Goal: Task Accomplishment & Management: Manage account settings

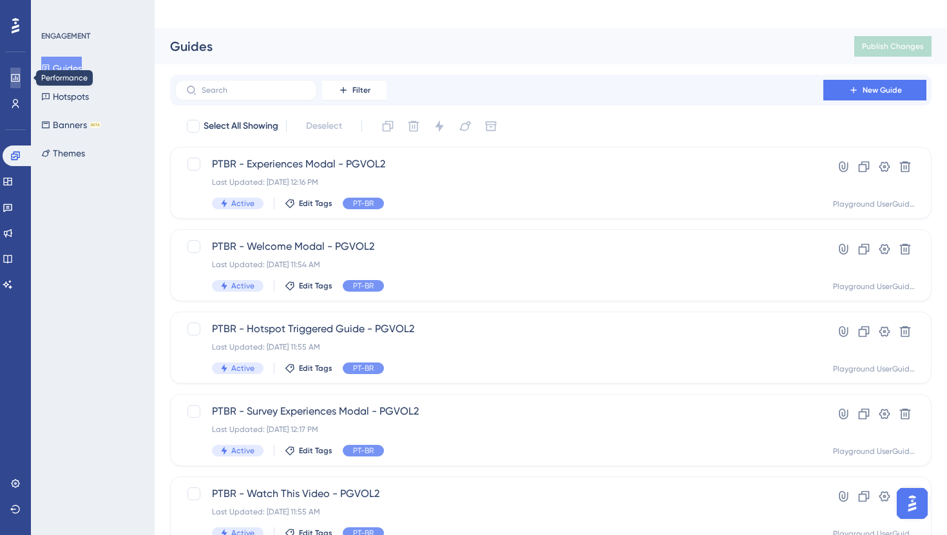
click at [21, 83] on link at bounding box center [15, 78] width 10 height 21
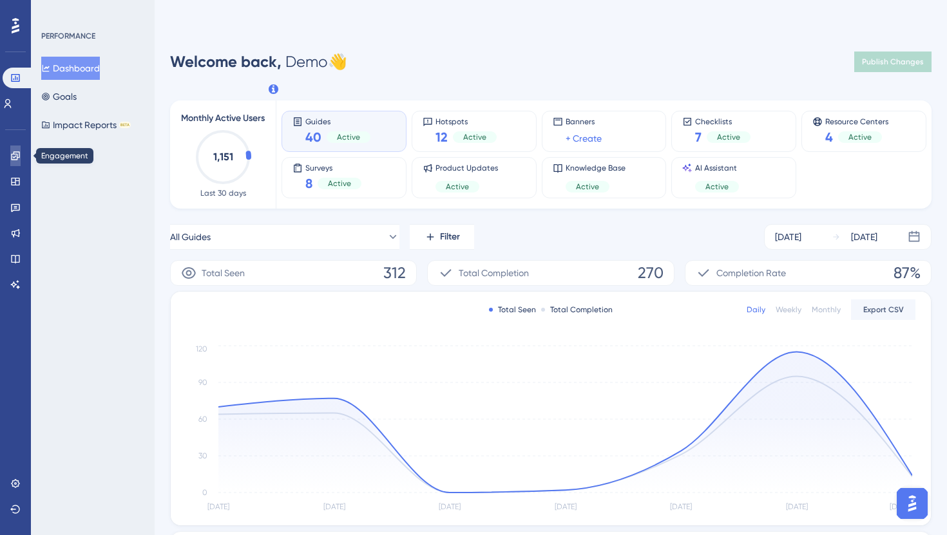
click at [17, 166] on link at bounding box center [15, 156] width 10 height 21
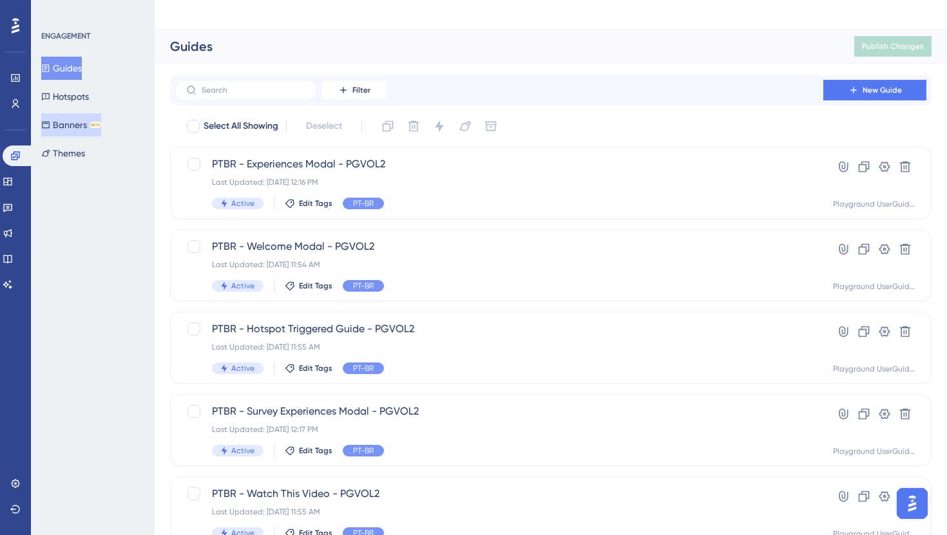
click at [74, 120] on button "Banners BETA" at bounding box center [71, 124] width 60 height 23
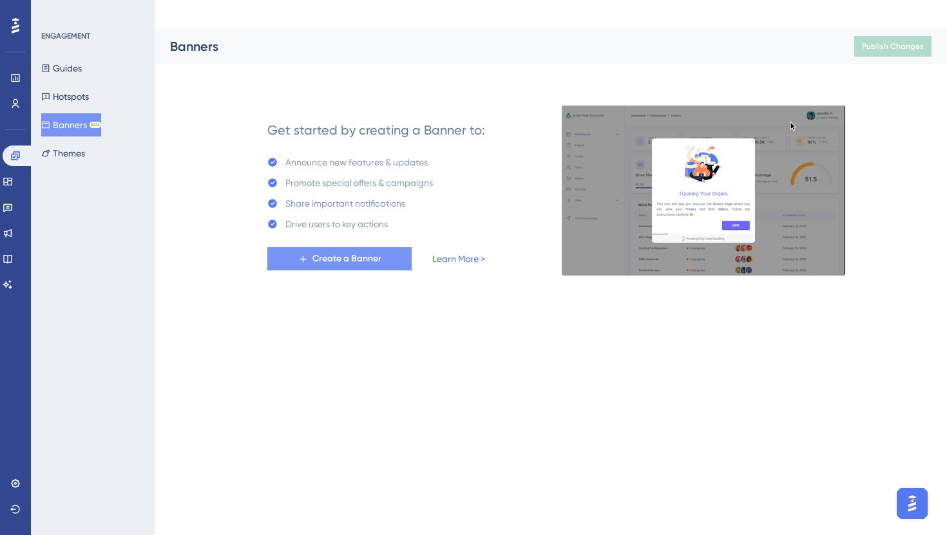
click at [345, 251] on span "Create a Banner" at bounding box center [346, 258] width 69 height 15
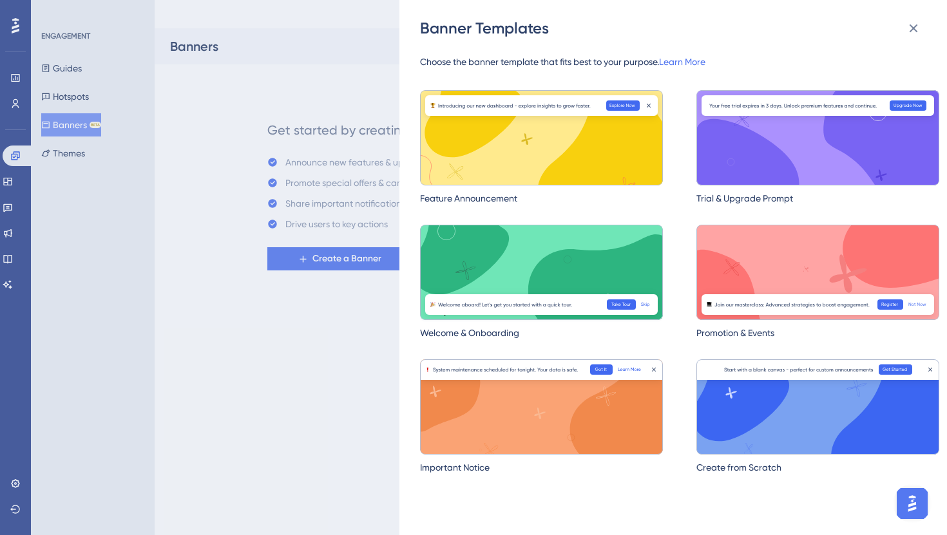
click at [527, 271] on img at bounding box center [541, 272] width 243 height 95
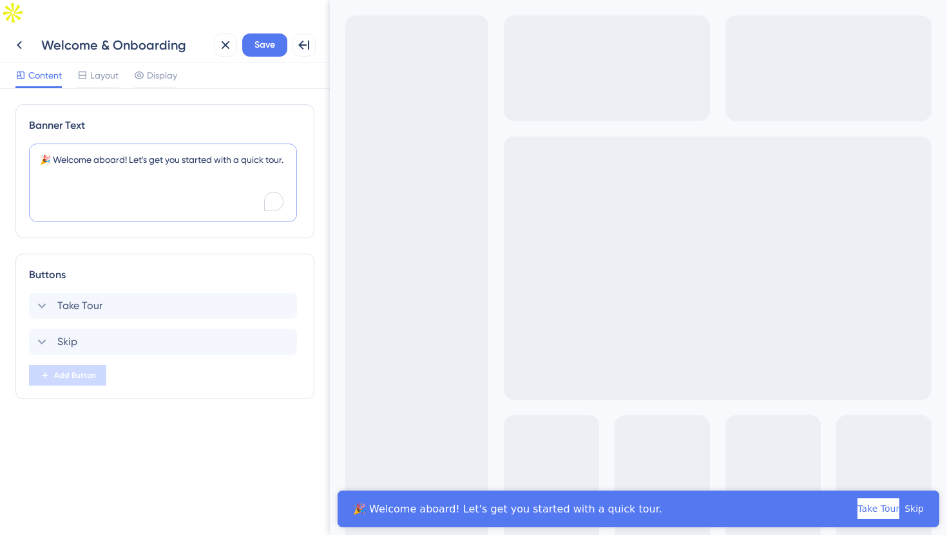
drag, startPoint x: 52, startPoint y: 128, endPoint x: 299, endPoint y: 124, distance: 248.0
click at [299, 144] on div "🎉 Welcome aboard! Let's get you started with a quick tour." at bounding box center [165, 184] width 272 height 81
paste textarea "Agora é possível criar banners em poucos minutos com a UserGuiding!"
type textarea "🎉 Agora é possível criar banners em poucos minutos com a UserGuiding!"
click at [39, 298] on icon at bounding box center [41, 305] width 15 height 15
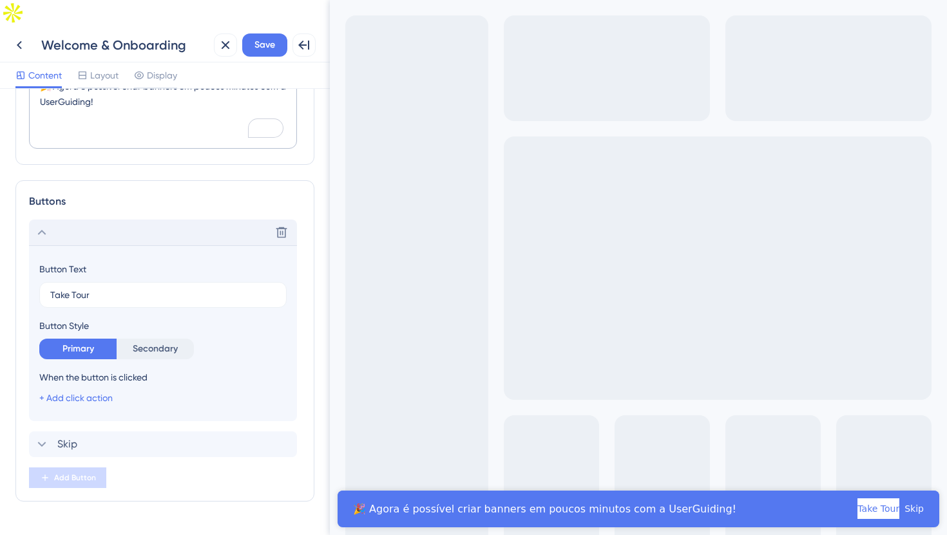
scroll to position [79, 0]
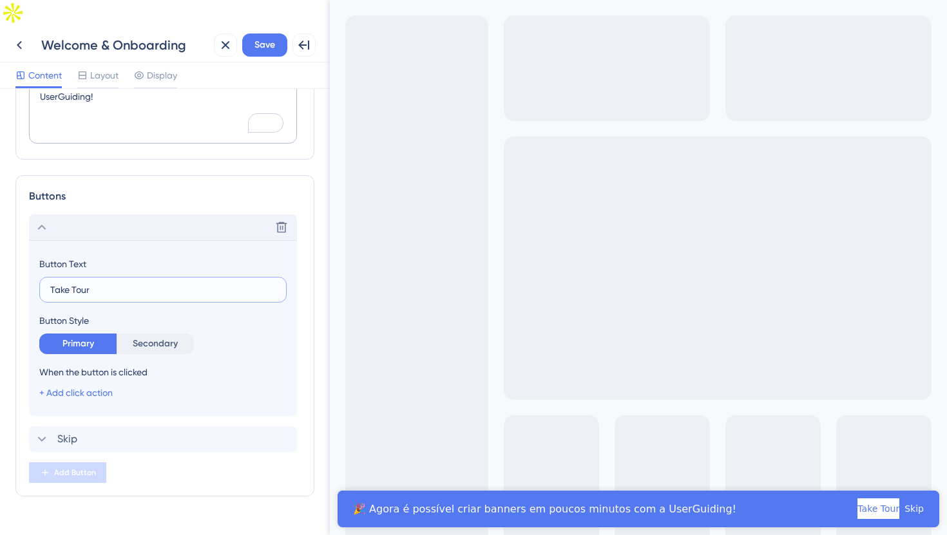
click at [120, 283] on input "Take Tour" at bounding box center [162, 290] width 225 height 14
paste input "Explorar agora"
type input "Explorar agora"
click at [104, 426] on div "Skip Delete" at bounding box center [163, 439] width 268 height 26
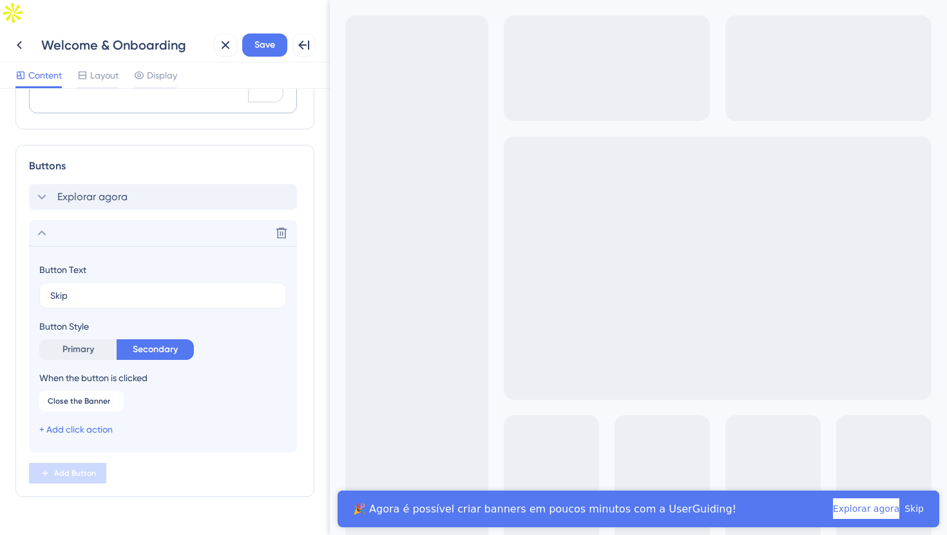
scroll to position [109, 0]
click at [122, 288] on input "Skip" at bounding box center [162, 295] width 225 height 14
type input "Pular"
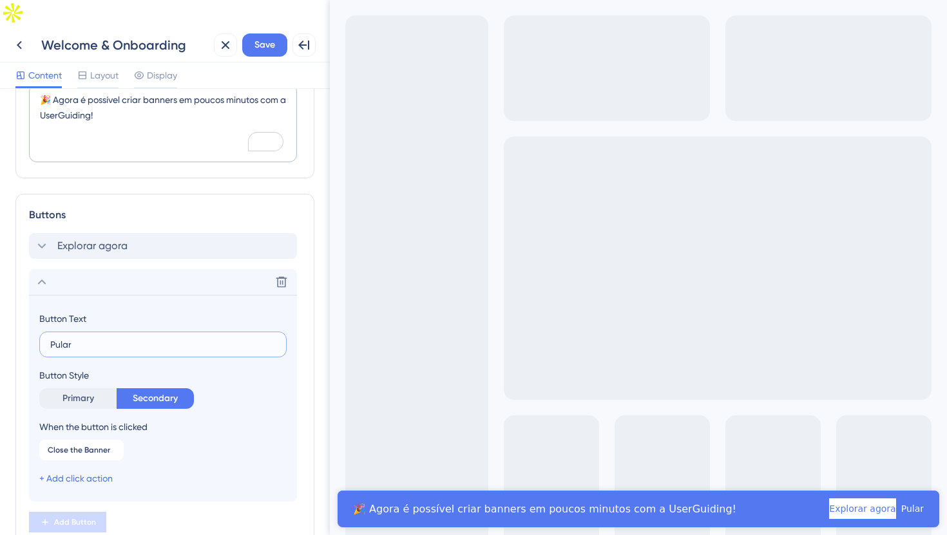
scroll to position [0, 0]
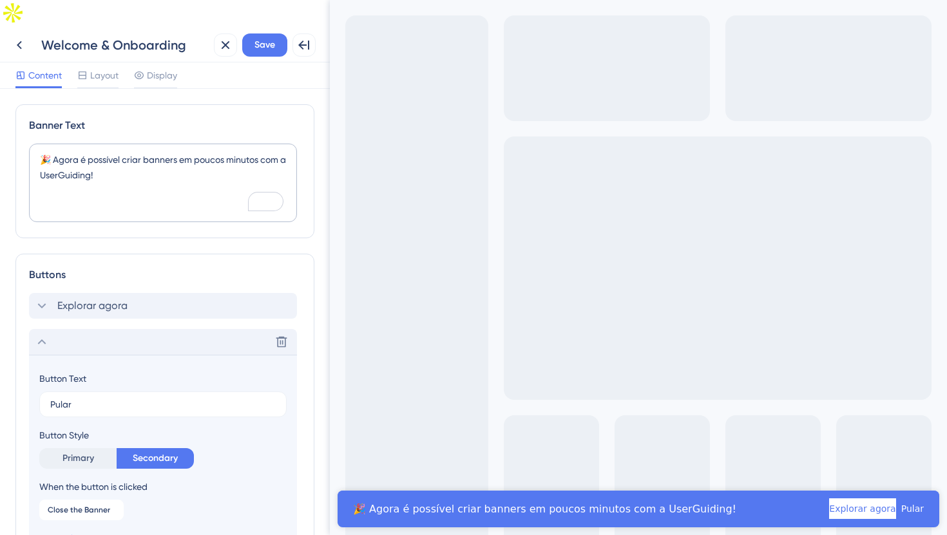
click at [47, 329] on div "Delete" at bounding box center [163, 342] width 268 height 26
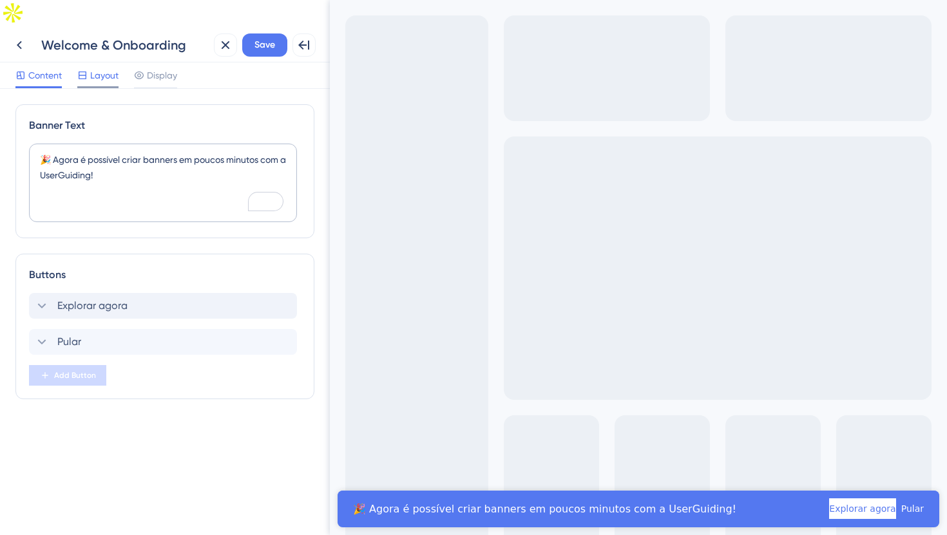
click at [100, 68] on span "Layout" at bounding box center [104, 75] width 28 height 15
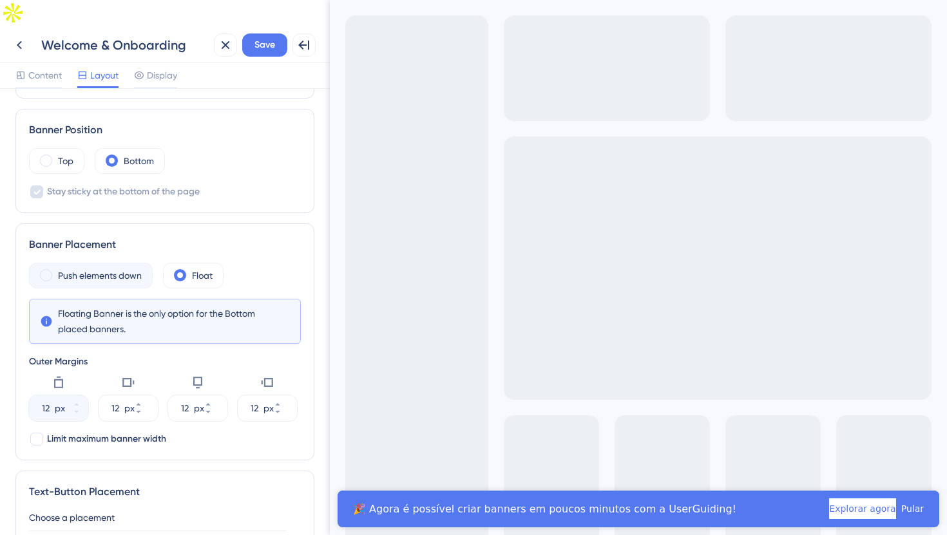
scroll to position [121, 0]
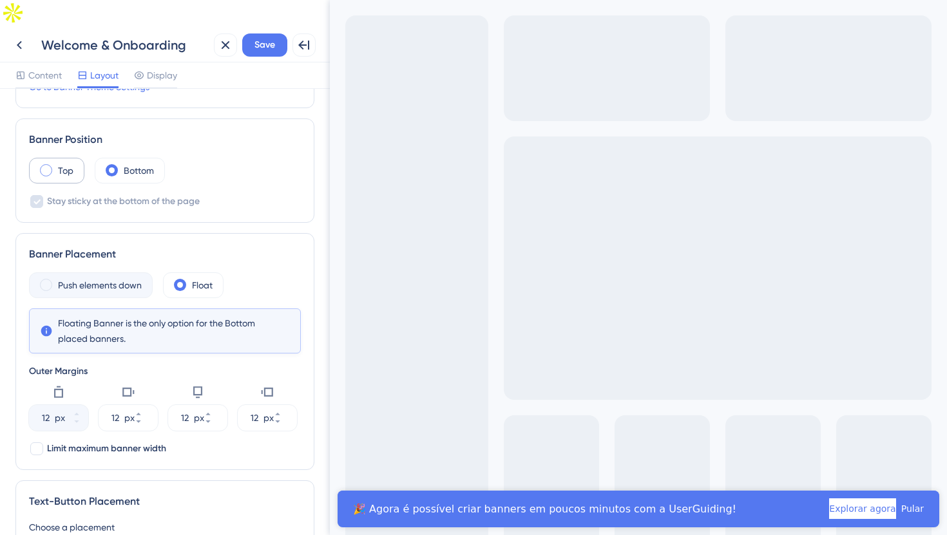
click at [66, 163] on label "Top" at bounding box center [65, 170] width 15 height 15
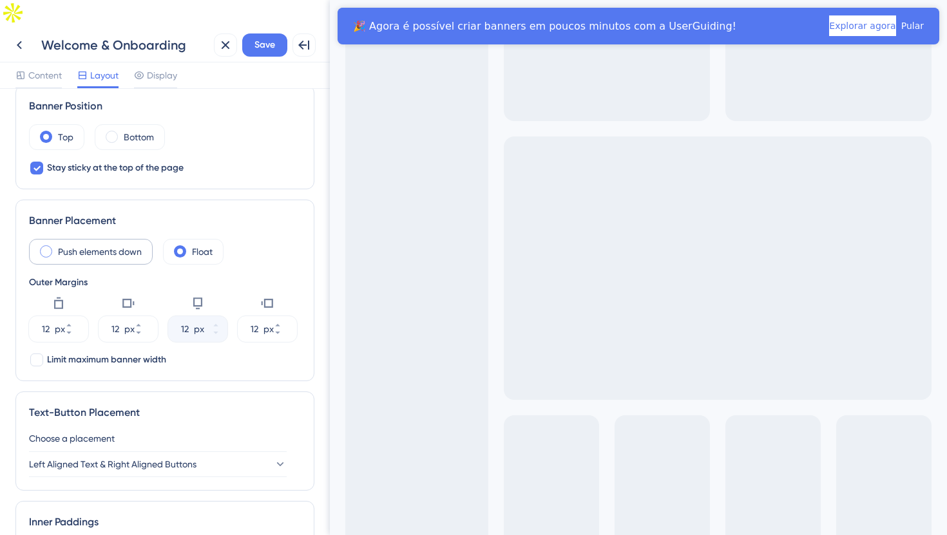
scroll to position [157, 0]
click at [105, 242] on label "Push elements down" at bounding box center [100, 249] width 84 height 15
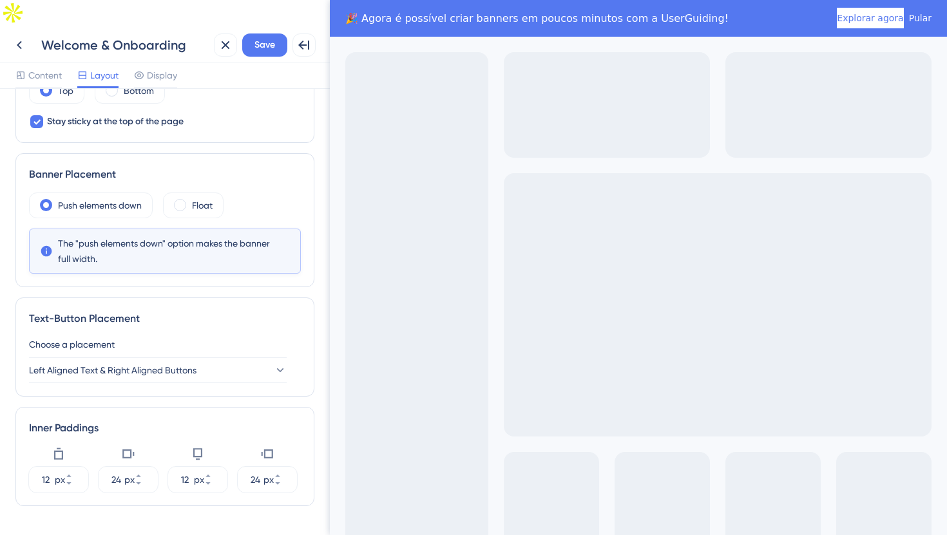
scroll to position [0, 0]
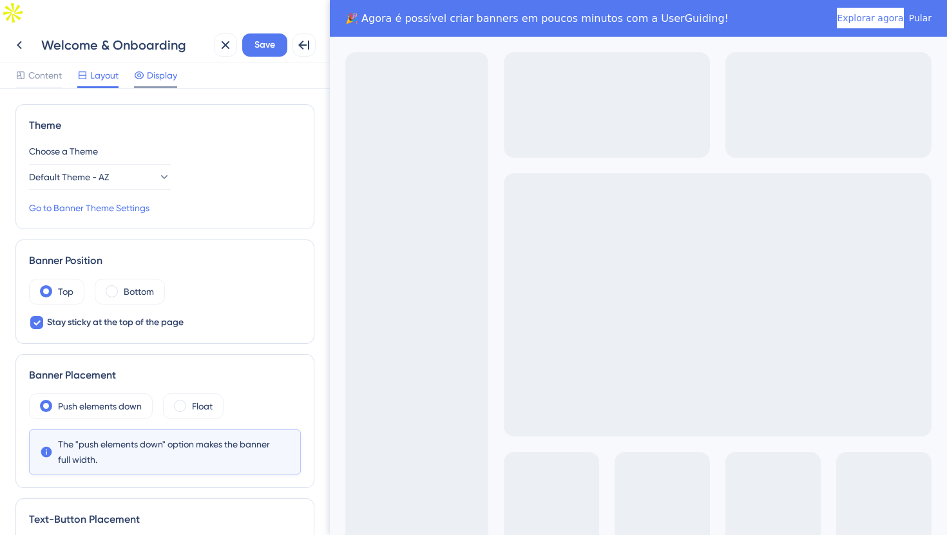
click at [144, 68] on div "Display" at bounding box center [155, 75] width 43 height 15
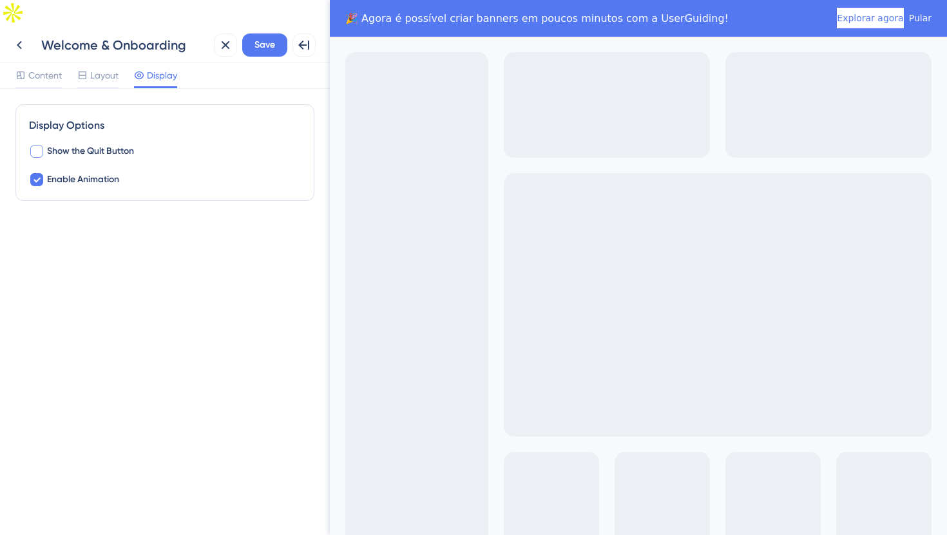
click at [99, 144] on span "Show the Quit Button" at bounding box center [90, 151] width 87 height 15
click at [109, 144] on span "Show the Quit Button" at bounding box center [90, 151] width 87 height 15
checkbox input "false"
click at [26, 37] on icon at bounding box center [19, 44] width 15 height 15
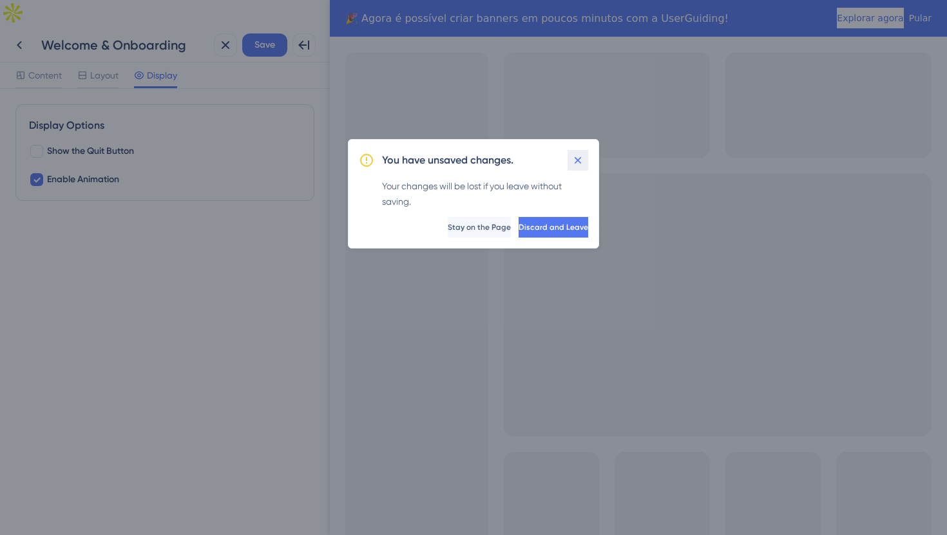
click at [571, 154] on icon at bounding box center [577, 160] width 13 height 13
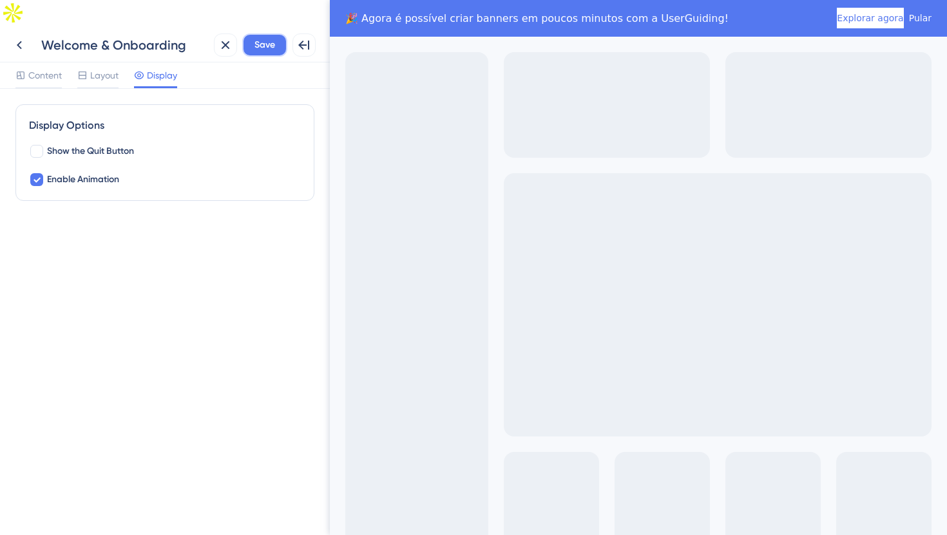
click at [280, 33] on button "Save" at bounding box center [264, 44] width 45 height 23
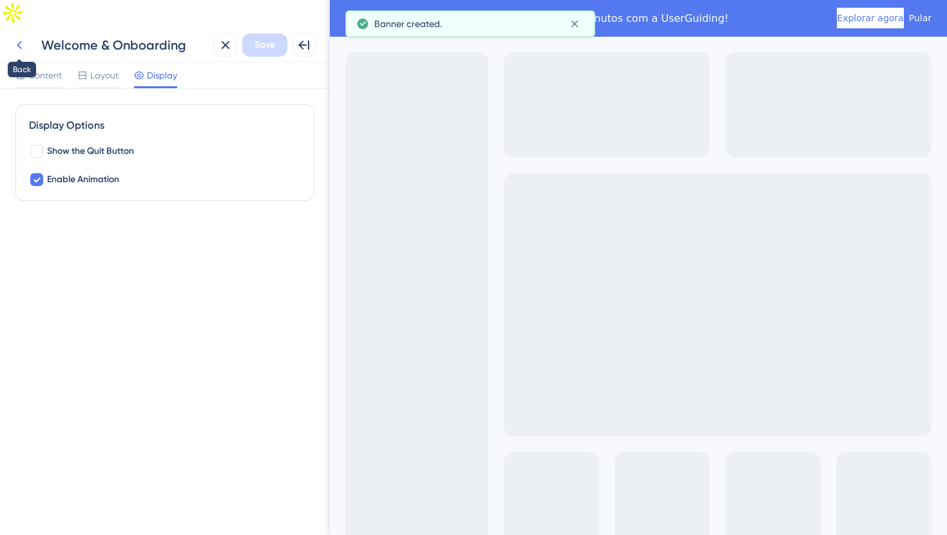
click at [13, 37] on icon at bounding box center [19, 44] width 15 height 15
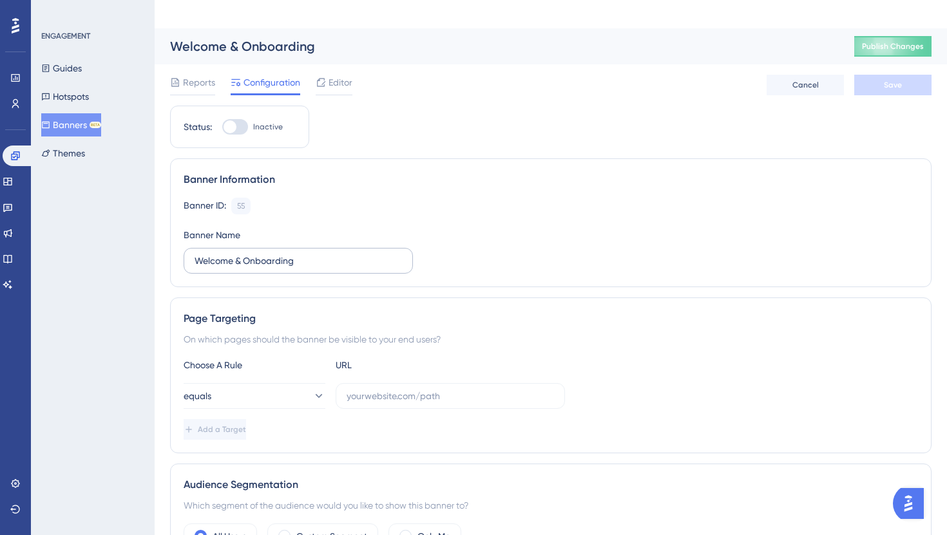
click at [293, 248] on label "Welcome & Onboarding" at bounding box center [298, 261] width 229 height 26
click at [293, 254] on input "Welcome & Onboarding" at bounding box center [298, 261] width 207 height 14
paste input "Anúncio Nova Feature (Banners)"
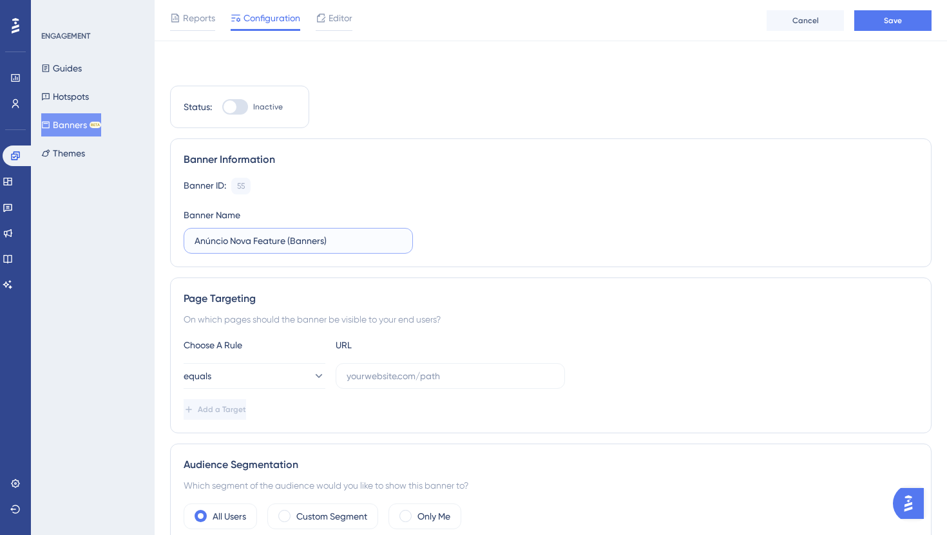
scroll to position [44, 0]
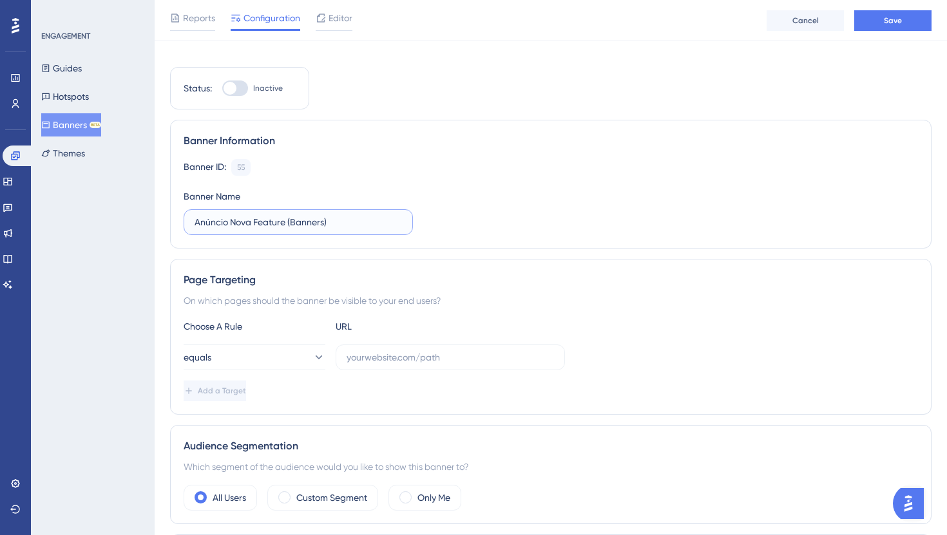
type input "Anúncio Nova Feature (Banners)"
click at [406, 350] on input "text" at bounding box center [449, 357] width 207 height 14
paste input "[URL][DOMAIN_NAME]"
type input "[URL][DOMAIN_NAME]"
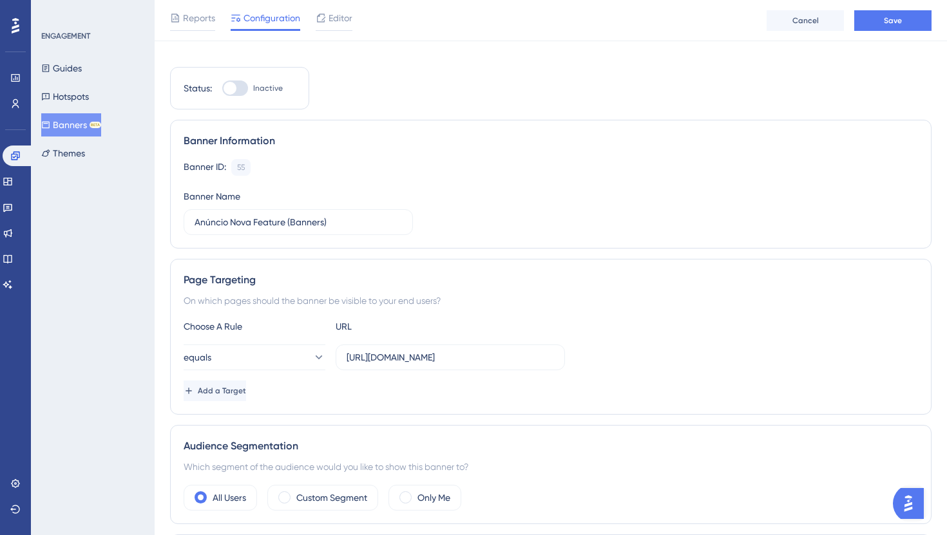
click at [418, 293] on div "On which pages should the banner be visible to your end users?" at bounding box center [551, 300] width 734 height 15
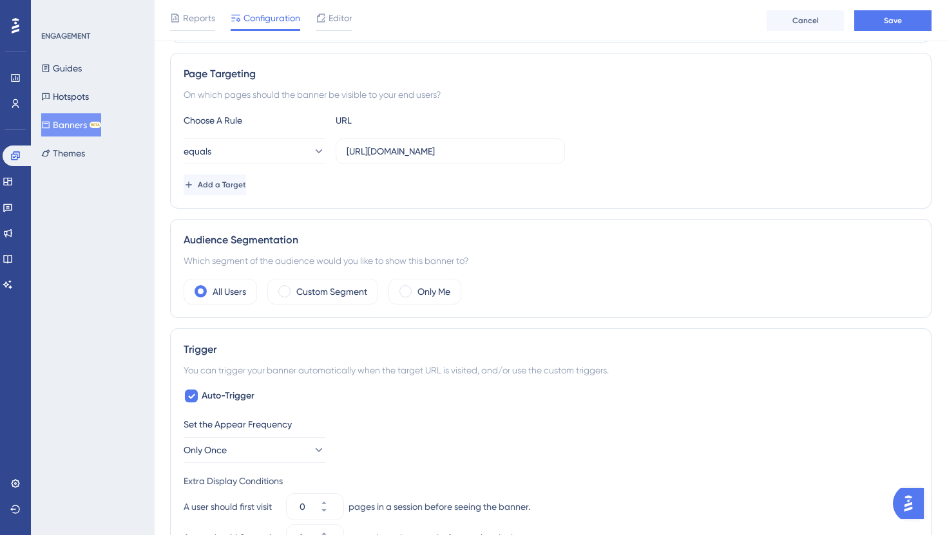
scroll to position [285, 0]
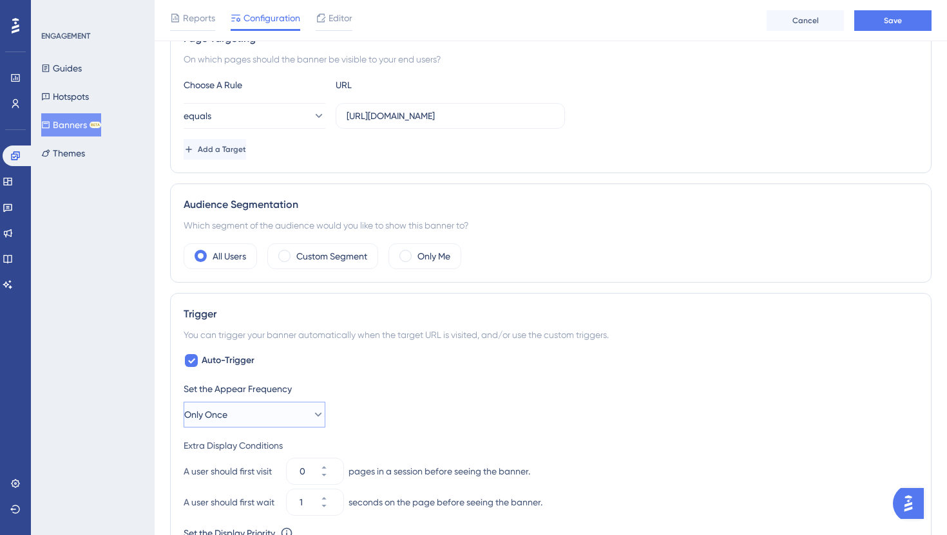
click at [293, 402] on button "Only Once" at bounding box center [255, 415] width 142 height 26
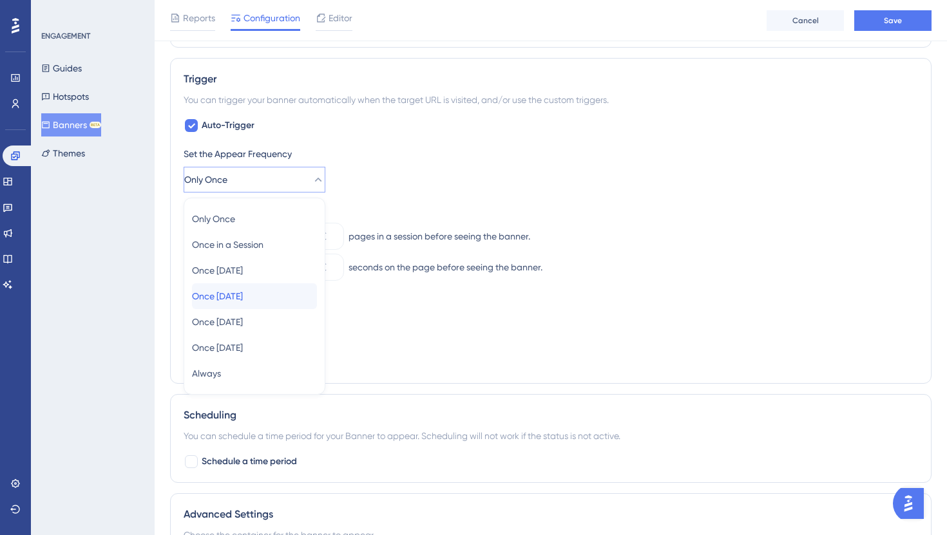
click at [243, 289] on span "Once [DATE]" at bounding box center [217, 296] width 51 height 15
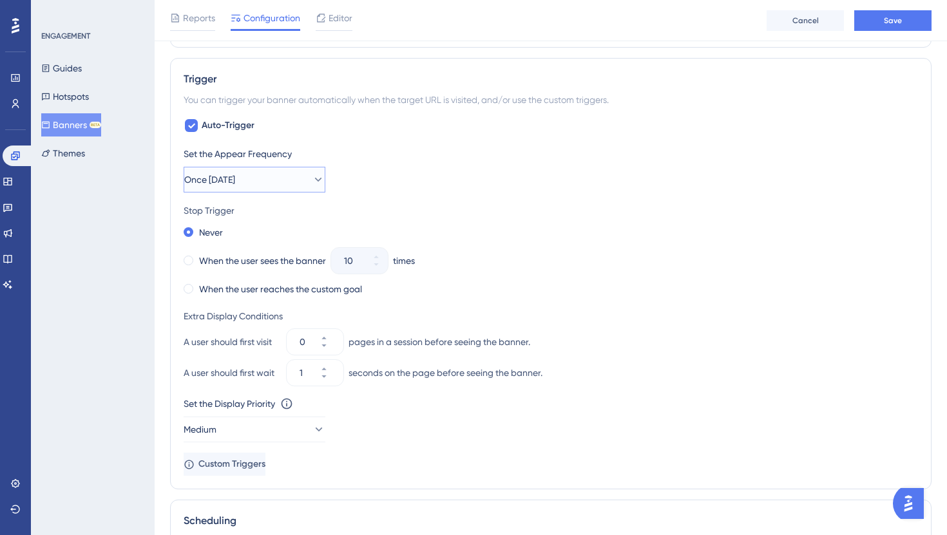
click at [227, 172] on span "Once [DATE]" at bounding box center [209, 179] width 51 height 15
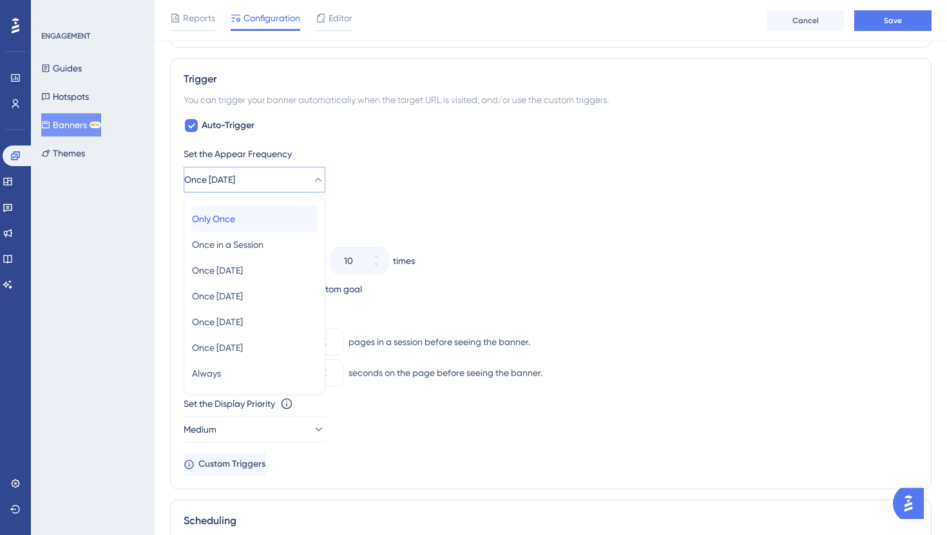
click at [247, 206] on div "Only Once Only Once" at bounding box center [254, 219] width 125 height 26
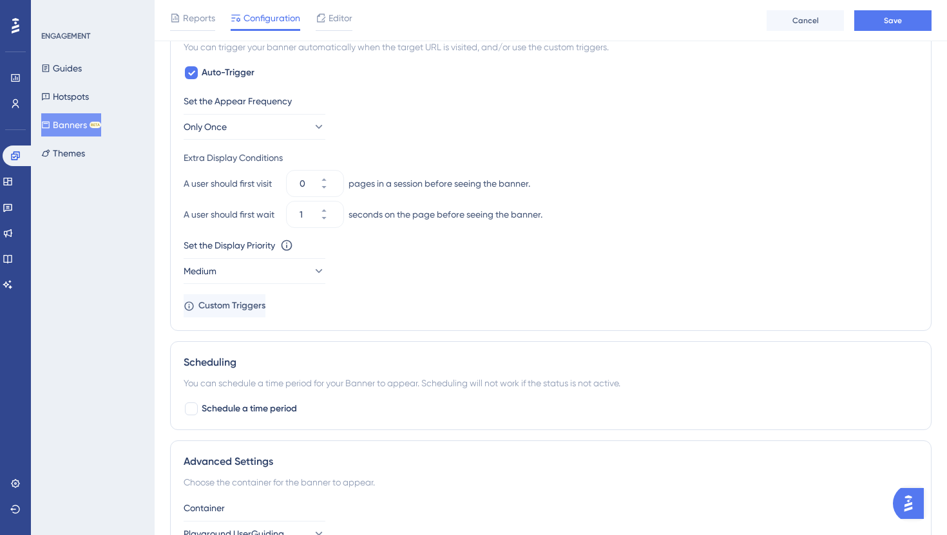
scroll to position [578, 0]
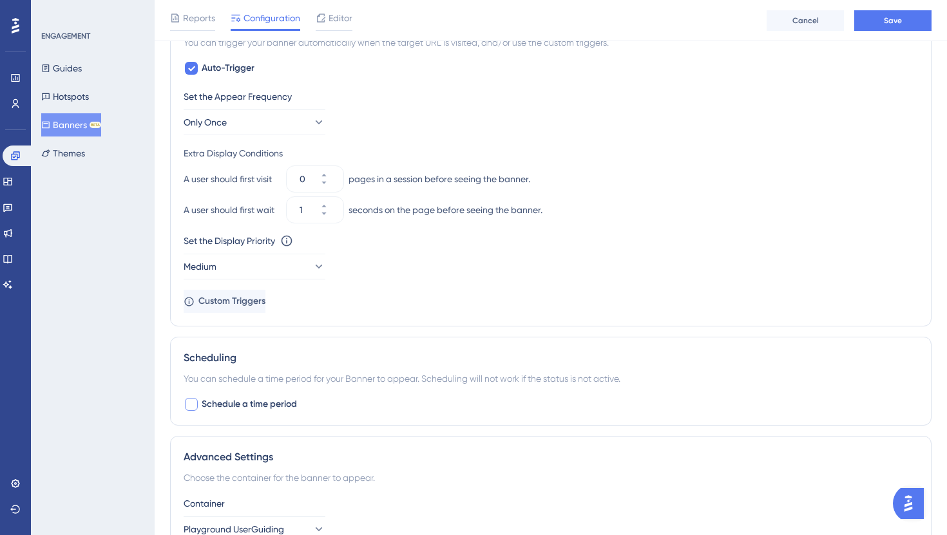
click at [254, 397] on span "Schedule a time period" at bounding box center [249, 404] width 95 height 15
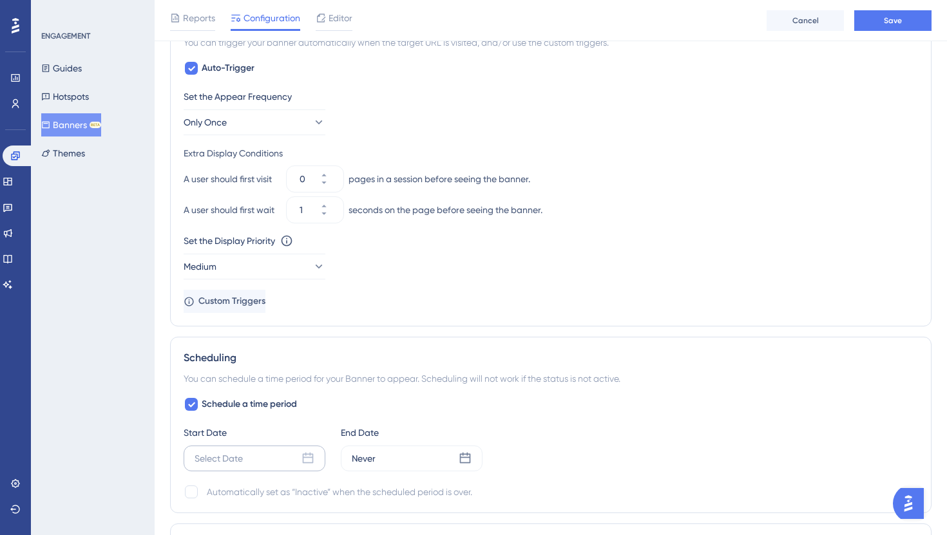
click at [305, 452] on icon at bounding box center [307, 458] width 13 height 13
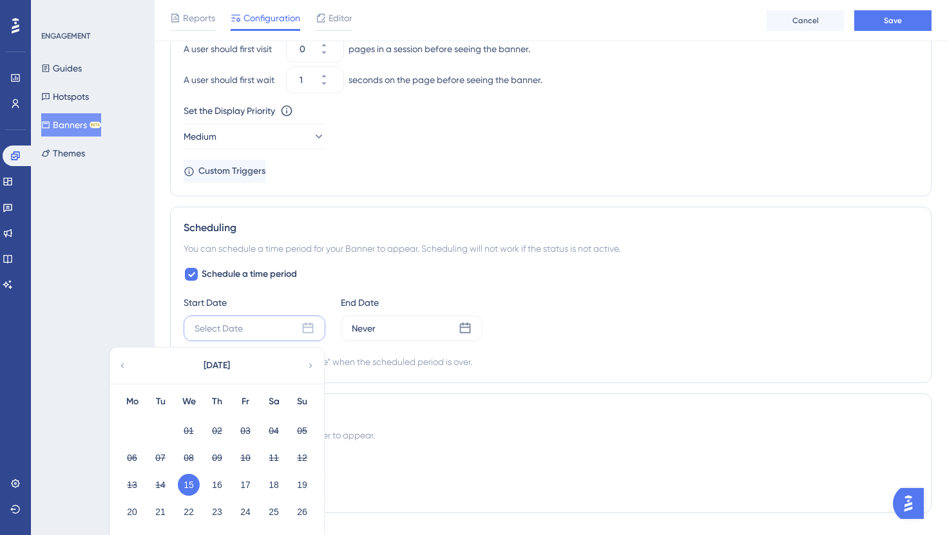
scroll to position [748, 0]
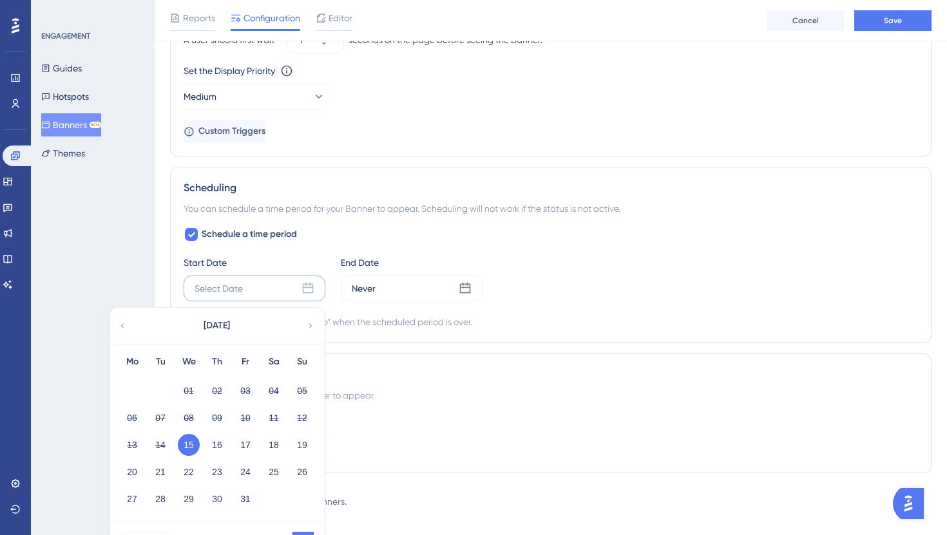
click at [374, 388] on div "Choose the container for the banner to appear." at bounding box center [551, 395] width 734 height 15
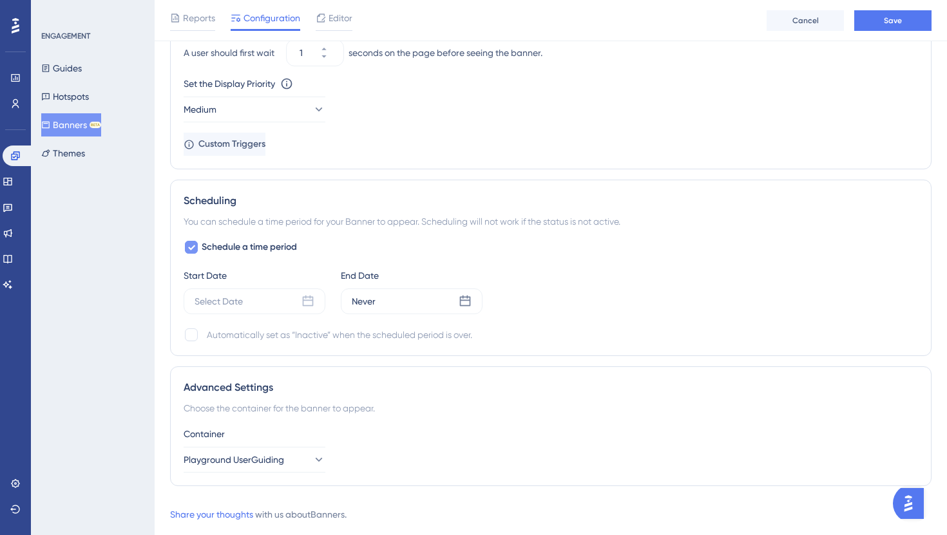
click at [252, 240] on span "Schedule a time period" at bounding box center [249, 247] width 95 height 15
checkbox input "false"
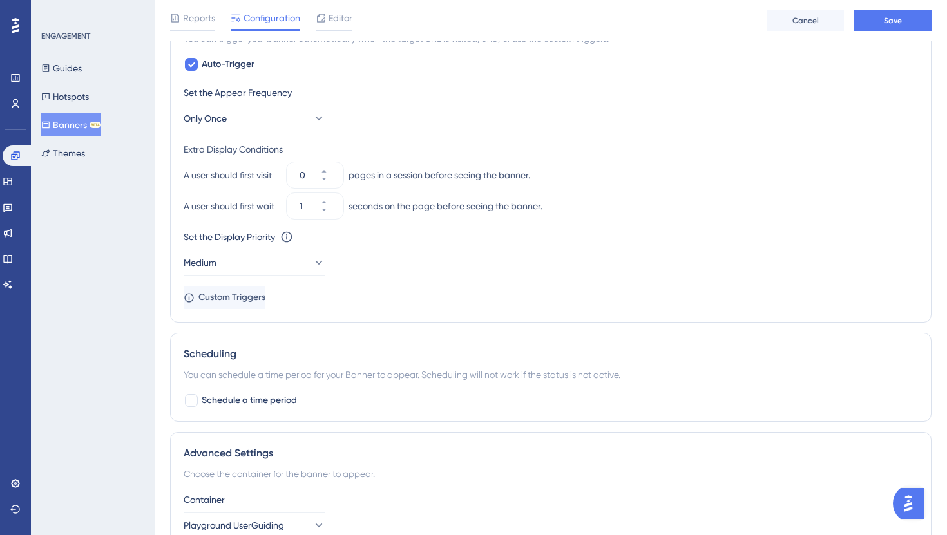
scroll to position [0, 0]
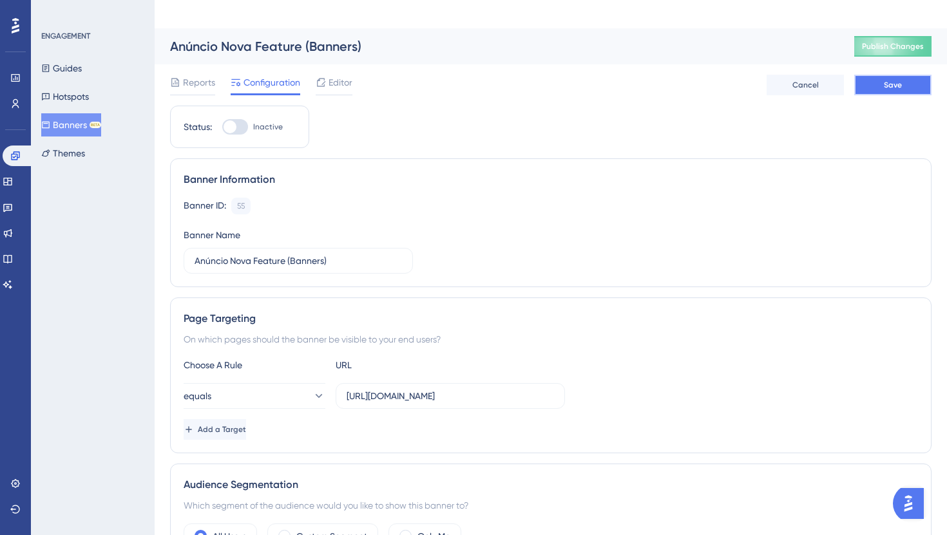
click at [878, 75] on button "Save" at bounding box center [892, 85] width 77 height 21
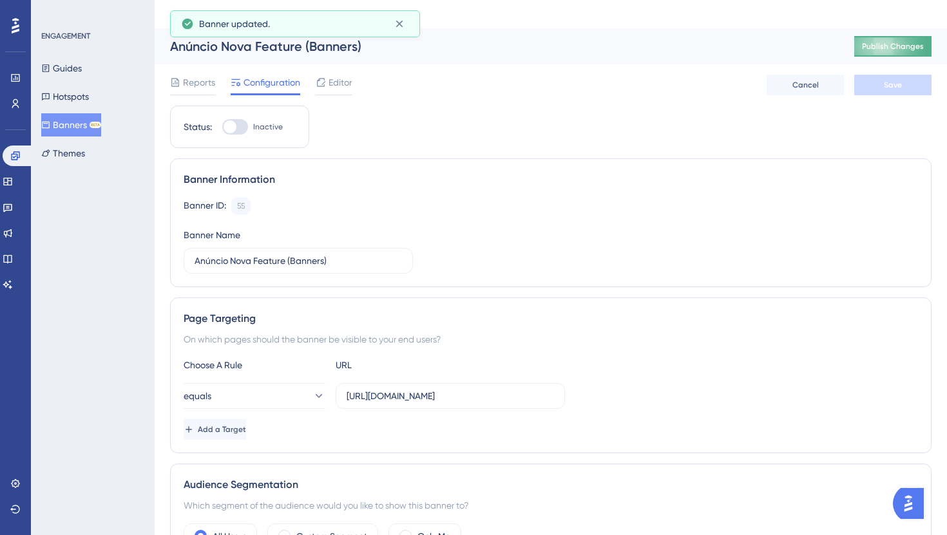
click at [873, 41] on span "Publish Changes" at bounding box center [893, 46] width 62 height 10
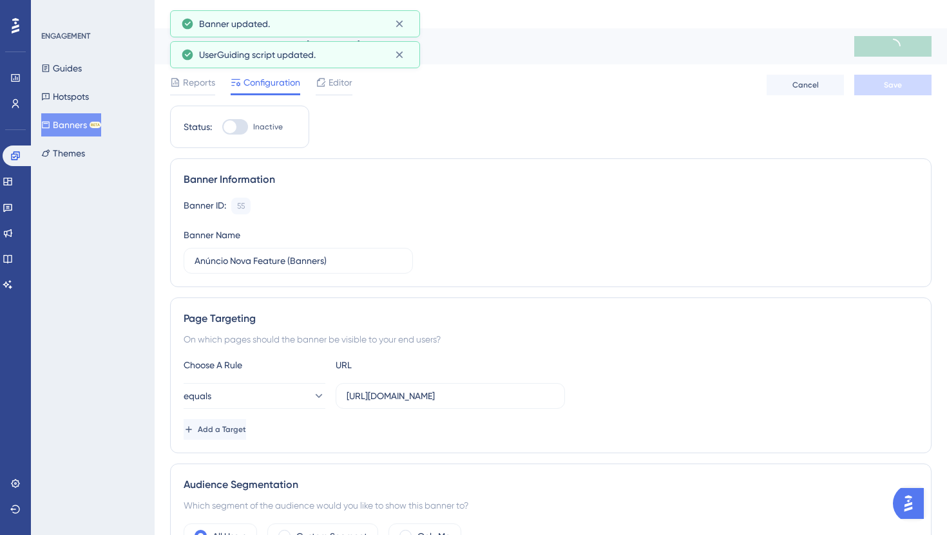
click at [233, 120] on div at bounding box center [229, 126] width 13 height 13
click at [222, 127] on input "Inactive" at bounding box center [222, 127] width 1 height 1
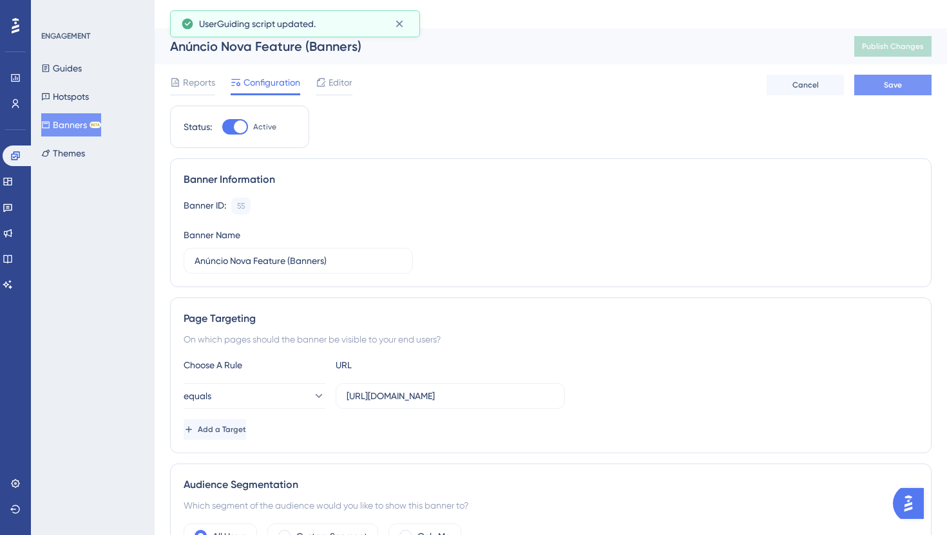
click at [881, 75] on button "Save" at bounding box center [892, 85] width 77 height 21
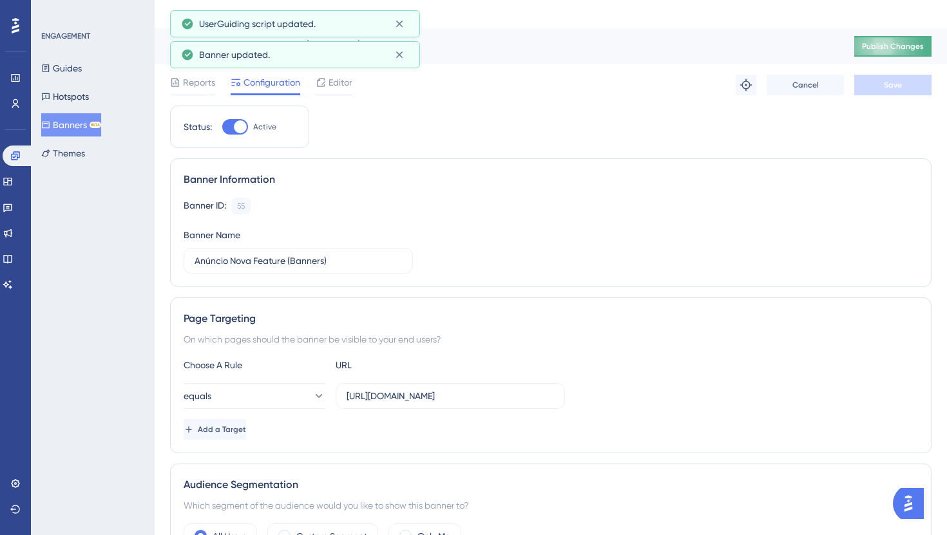
click at [873, 36] on button "Publish Changes" at bounding box center [892, 46] width 77 height 21
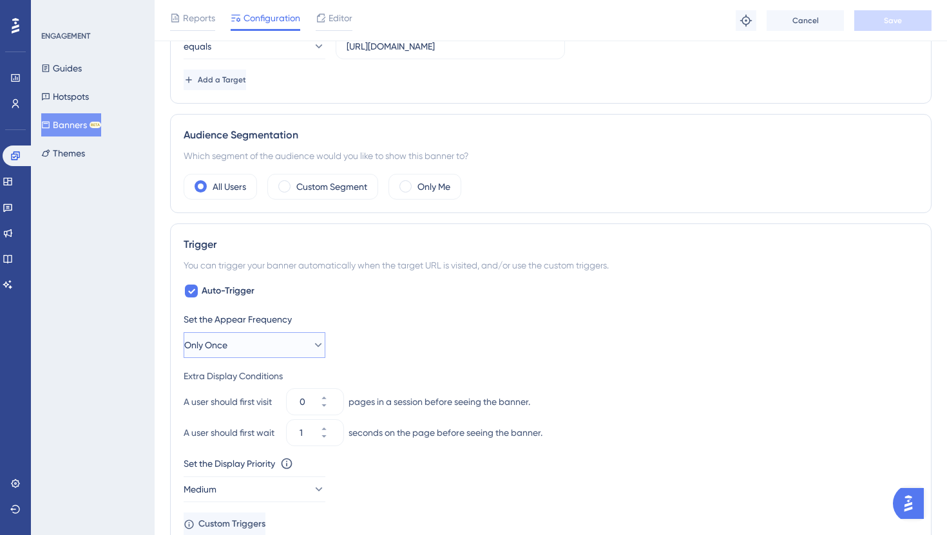
click at [267, 332] on button "Only Once" at bounding box center [255, 345] width 142 height 26
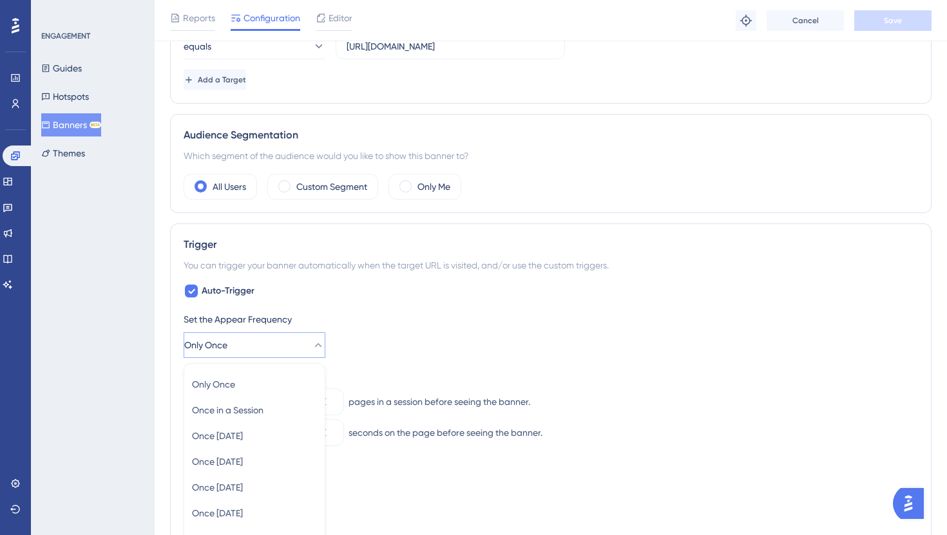
scroll to position [519, 0]
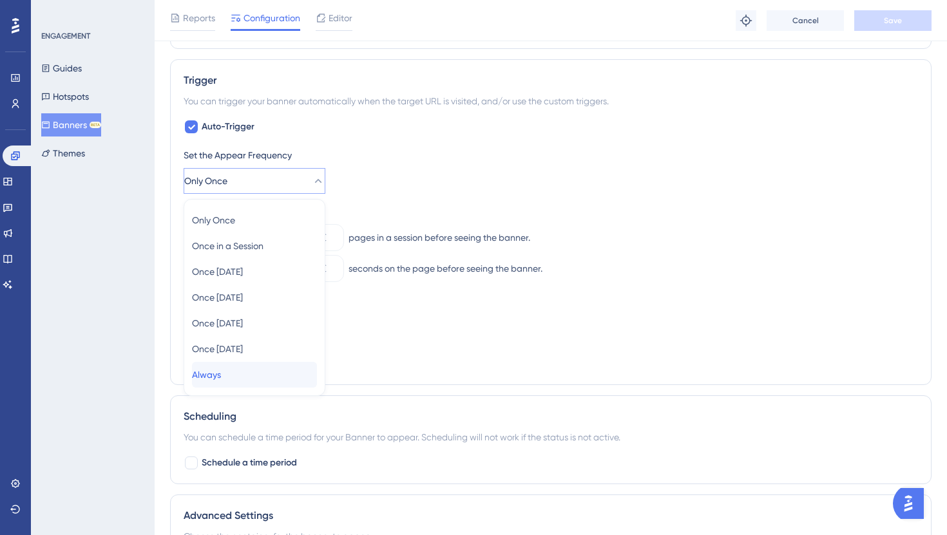
click at [271, 362] on div "Always Always" at bounding box center [254, 375] width 125 height 26
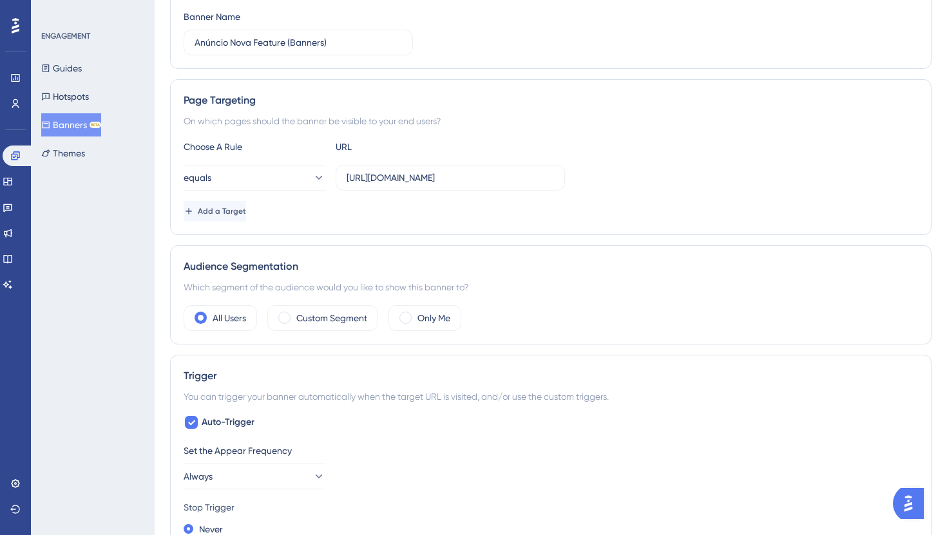
scroll to position [0, 0]
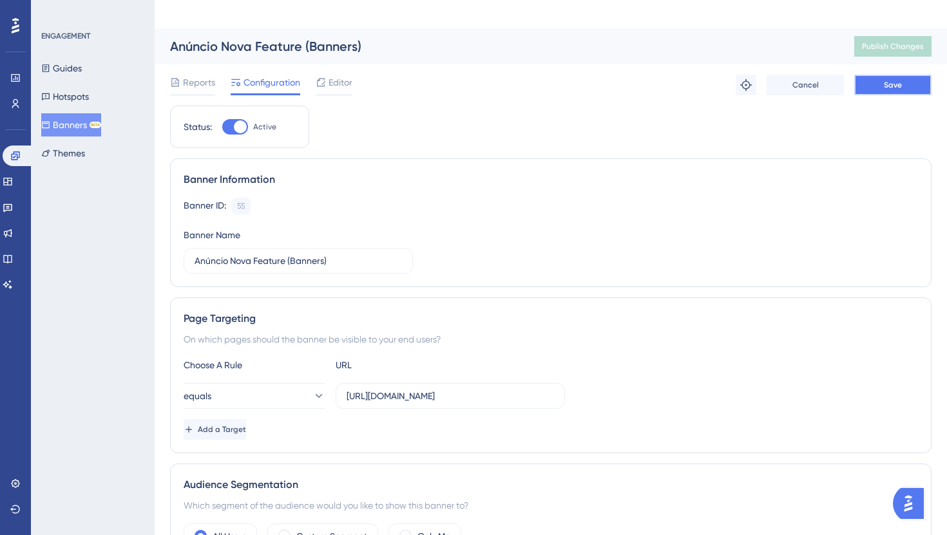
click at [875, 75] on button "Save" at bounding box center [892, 85] width 77 height 21
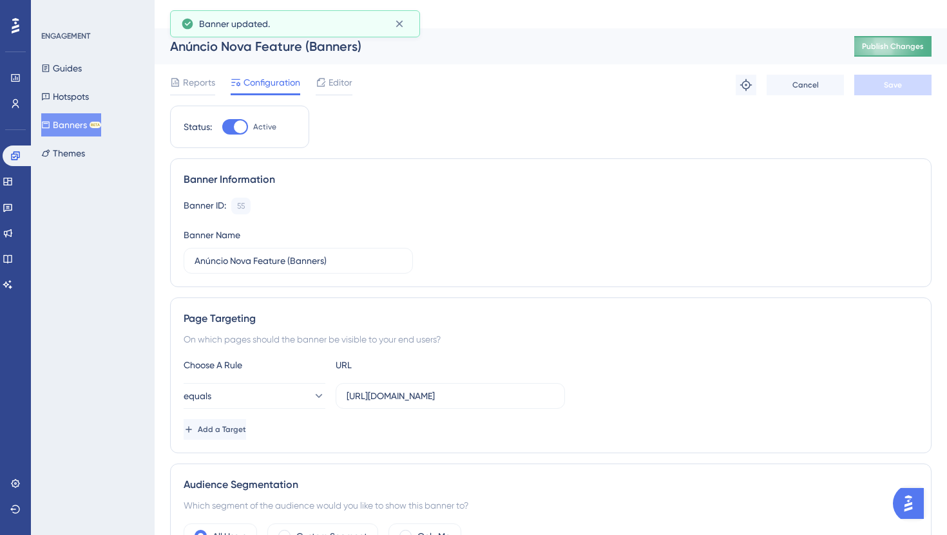
click at [881, 41] on span "Publish Changes" at bounding box center [893, 46] width 62 height 10
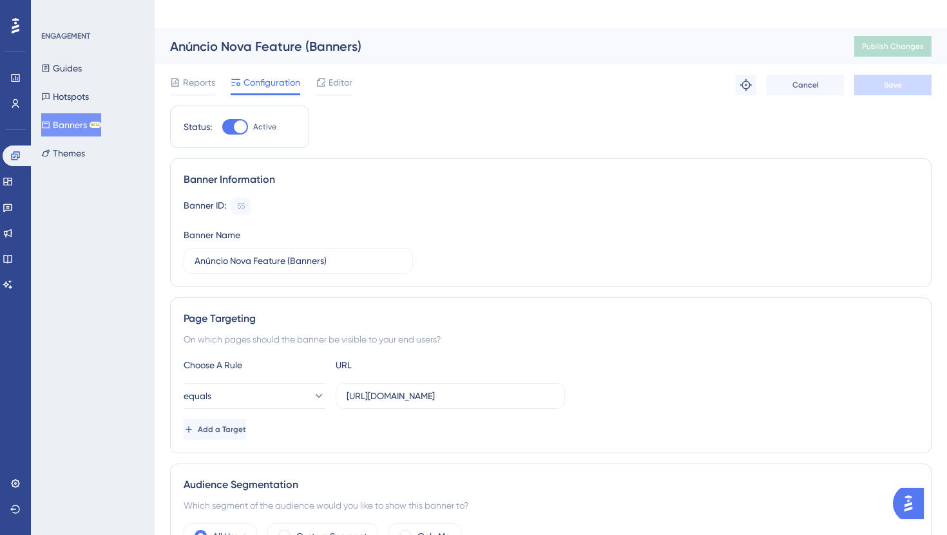
click at [233, 119] on div at bounding box center [235, 126] width 26 height 15
click at [222, 127] on input "Active" at bounding box center [222, 127] width 1 height 1
checkbox input "false"
click at [884, 80] on span "Save" at bounding box center [893, 85] width 18 height 10
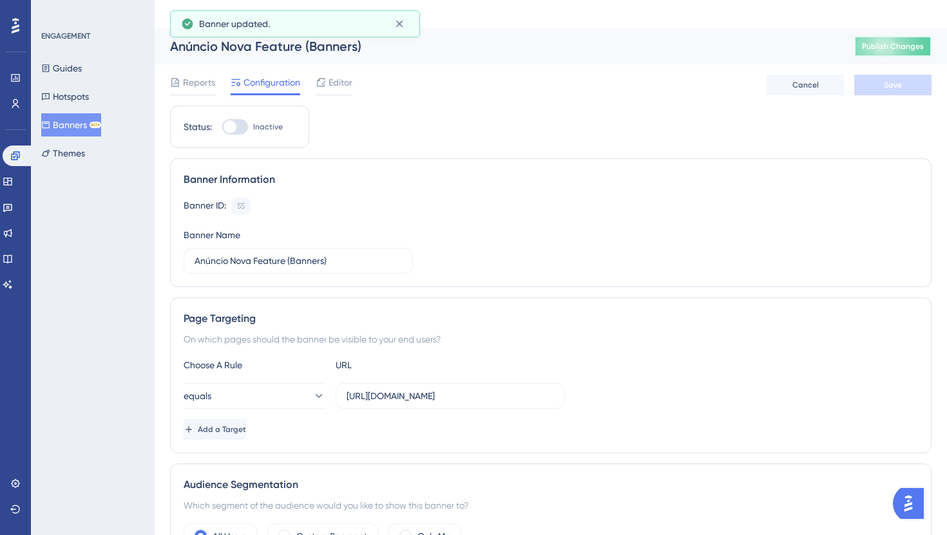
click at [877, 41] on span "Publish Changes" at bounding box center [893, 46] width 62 height 10
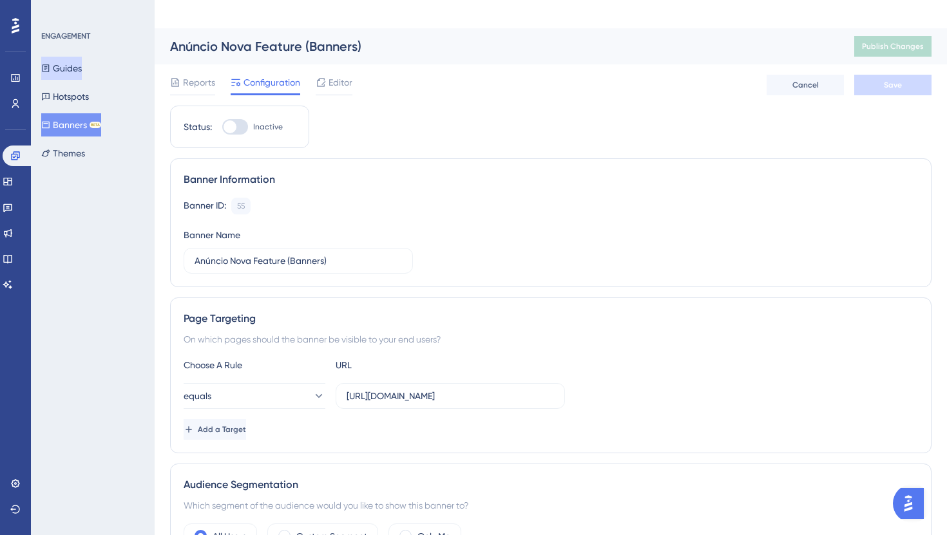
click at [70, 64] on button "Guides" at bounding box center [61, 68] width 41 height 23
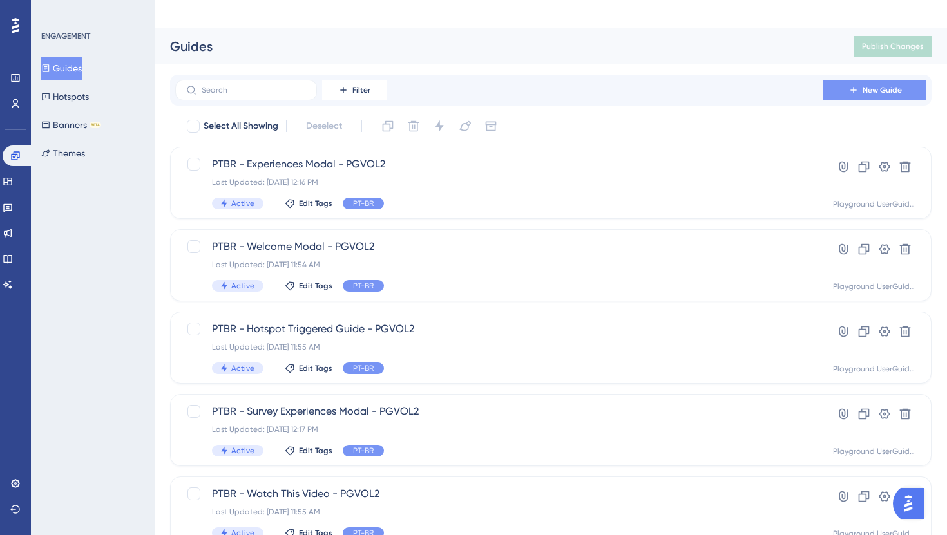
click at [853, 85] on icon at bounding box center [853, 90] width 10 height 10
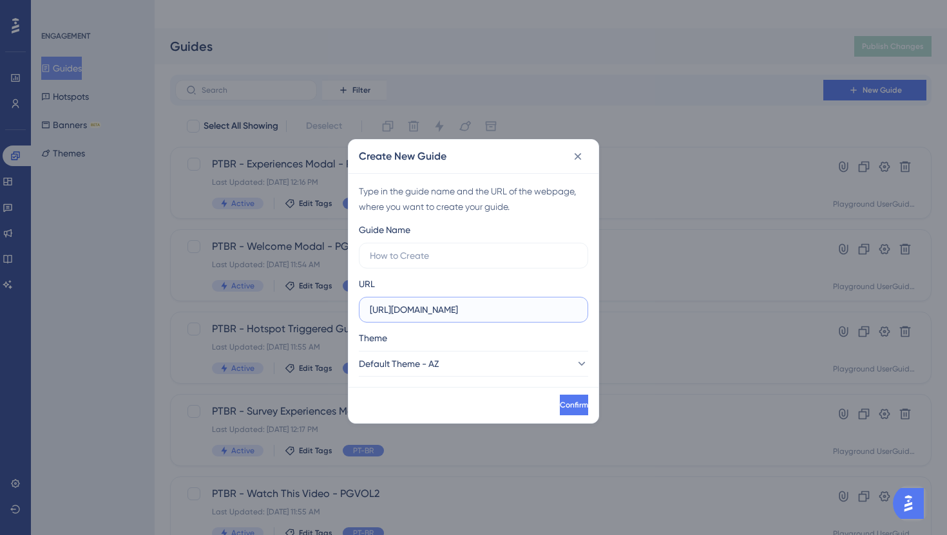
click at [483, 310] on input "[URL][DOMAIN_NAME]" at bounding box center [473, 310] width 207 height 14
paste input "/crm/companies"
type input "[URL][DOMAIN_NAME]"
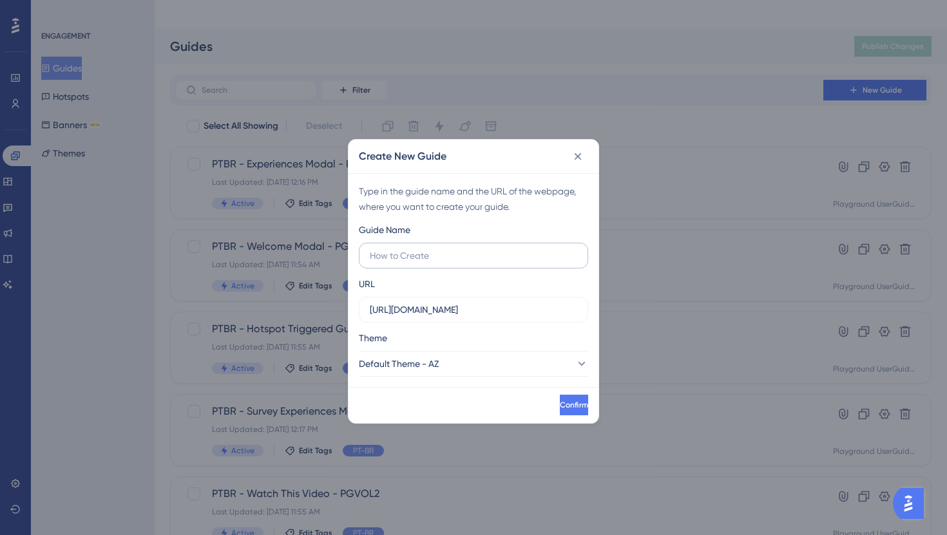
click at [468, 266] on label at bounding box center [473, 256] width 229 height 26
click at [468, 263] on input "text" at bounding box center [473, 256] width 207 height 14
paste input "Workshop de fim de ano (Out-25)"
type input "Workshop de fim de ano (Out-25)"
click at [477, 361] on button "Default Theme - AZ" at bounding box center [473, 364] width 229 height 26
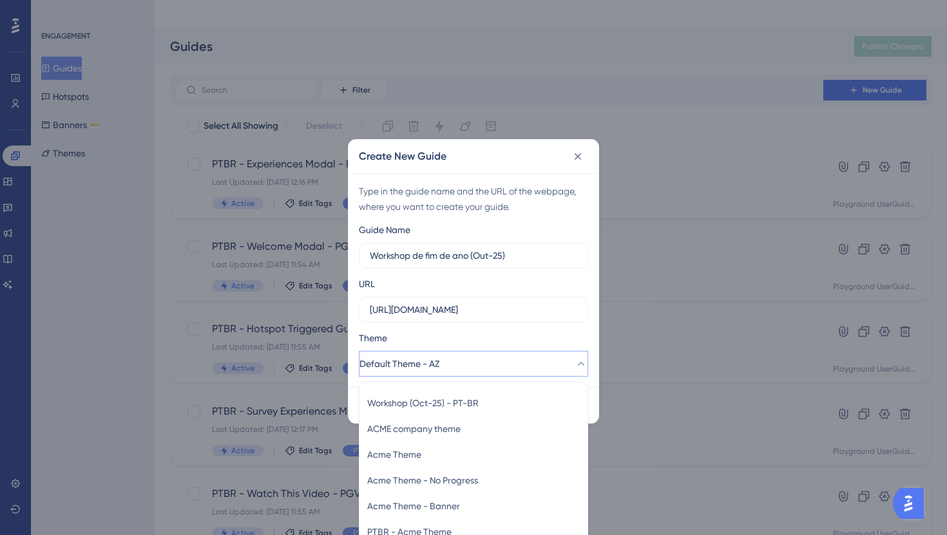
scroll to position [114, 0]
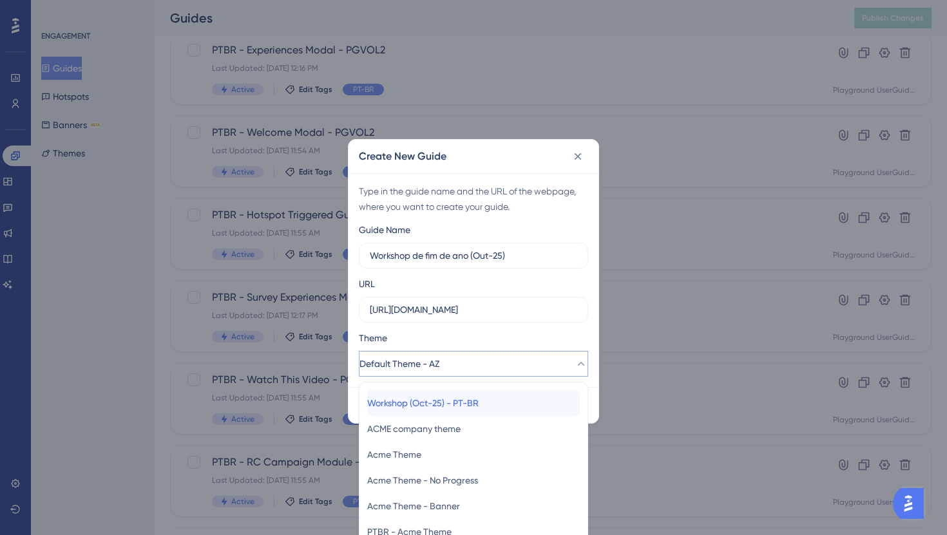
click at [502, 408] on div "Workshop (Oct-25) - PT-BR Workshop (Oct-25) - PT-BR" at bounding box center [473, 403] width 213 height 26
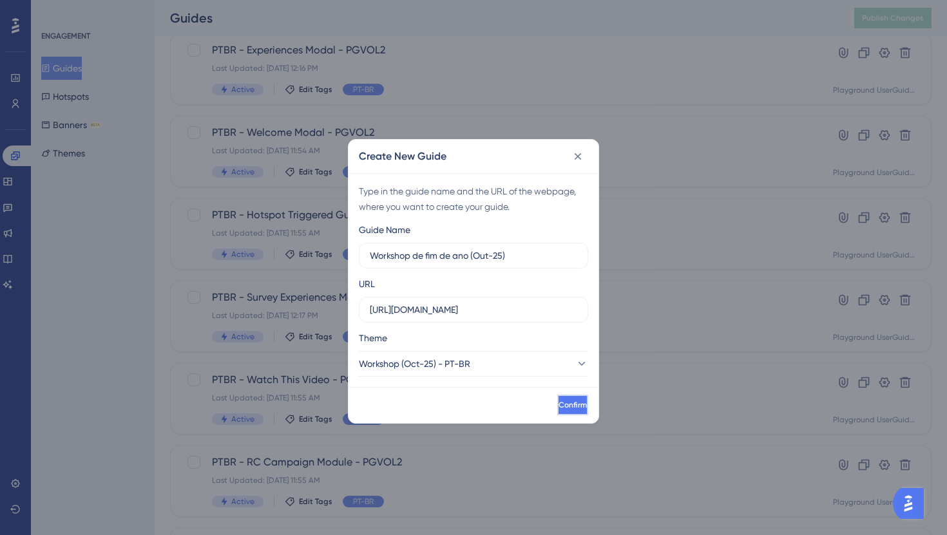
click at [558, 409] on span "Confirm" at bounding box center [572, 405] width 28 height 10
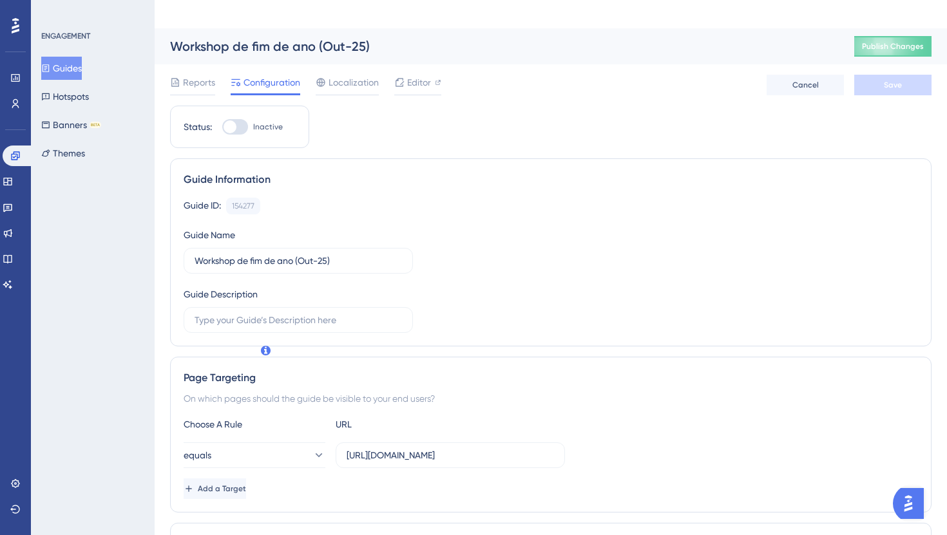
click at [227, 120] on div at bounding box center [229, 126] width 13 height 13
click at [222, 127] on input "Inactive" at bounding box center [222, 127] width 1 height 1
click at [878, 75] on button "Save" at bounding box center [892, 85] width 77 height 21
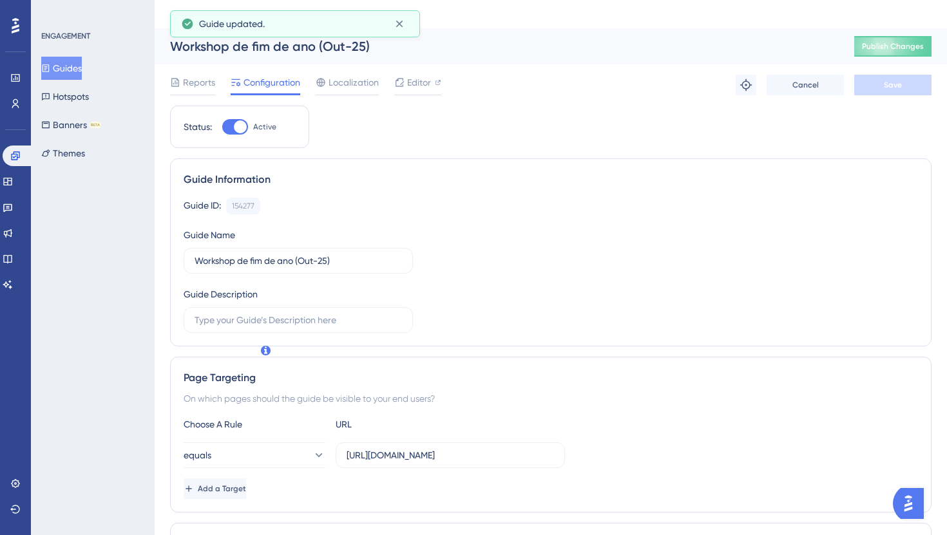
click at [888, 36] on button "Publish Changes" at bounding box center [892, 46] width 77 height 21
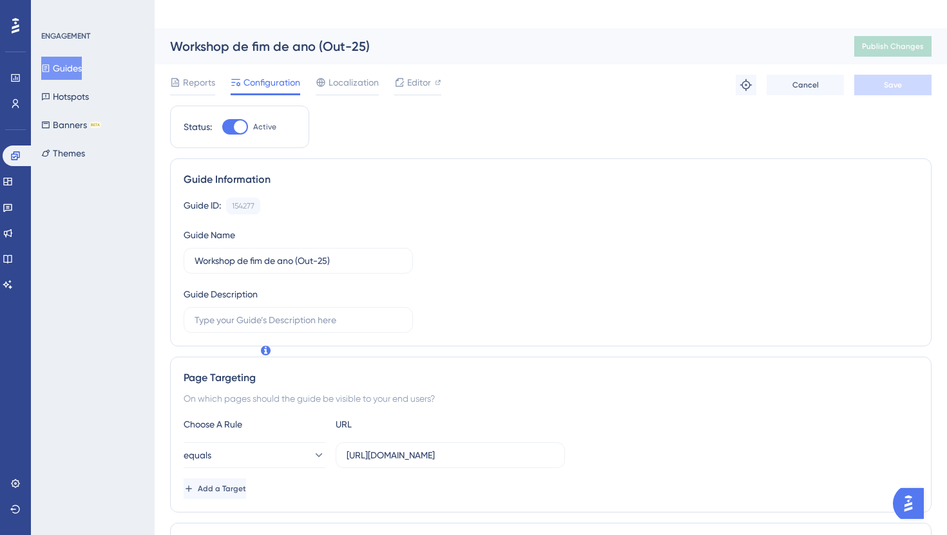
click at [232, 119] on div at bounding box center [235, 126] width 26 height 15
click at [222, 127] on input "Active" at bounding box center [222, 127] width 1 height 1
checkbox input "false"
click at [885, 80] on span "Save" at bounding box center [893, 85] width 18 height 10
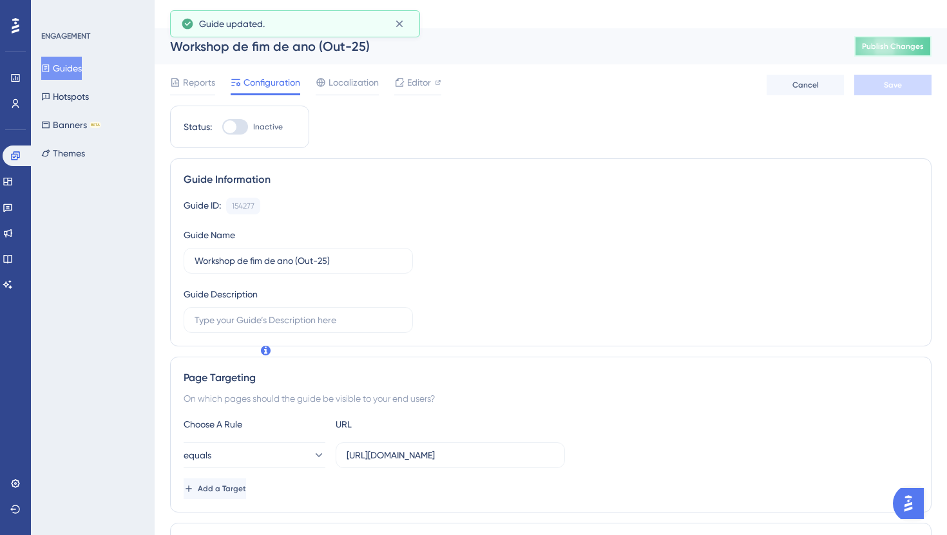
click at [878, 41] on span "Publish Changes" at bounding box center [893, 46] width 62 height 10
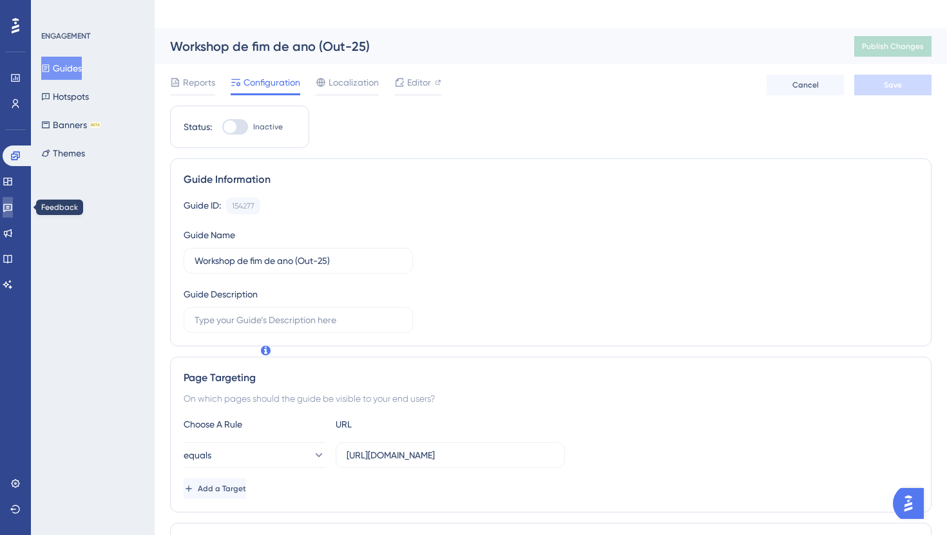
click at [10, 207] on icon at bounding box center [8, 207] width 10 height 10
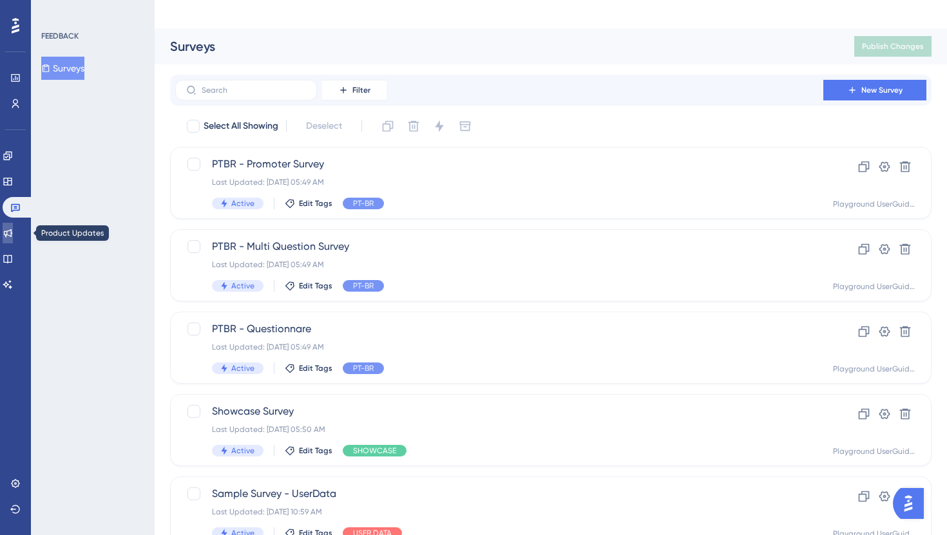
click at [13, 238] on icon at bounding box center [8, 233] width 10 height 10
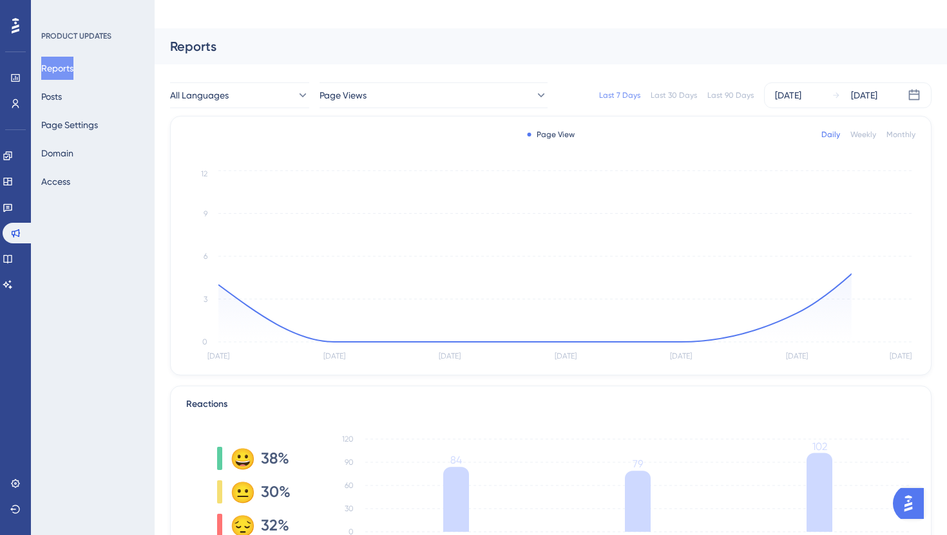
click at [78, 97] on div "Reports Posts Page Settings Domain Access" at bounding box center [93, 125] width 104 height 137
click at [62, 97] on button "Posts" at bounding box center [51, 96] width 21 height 23
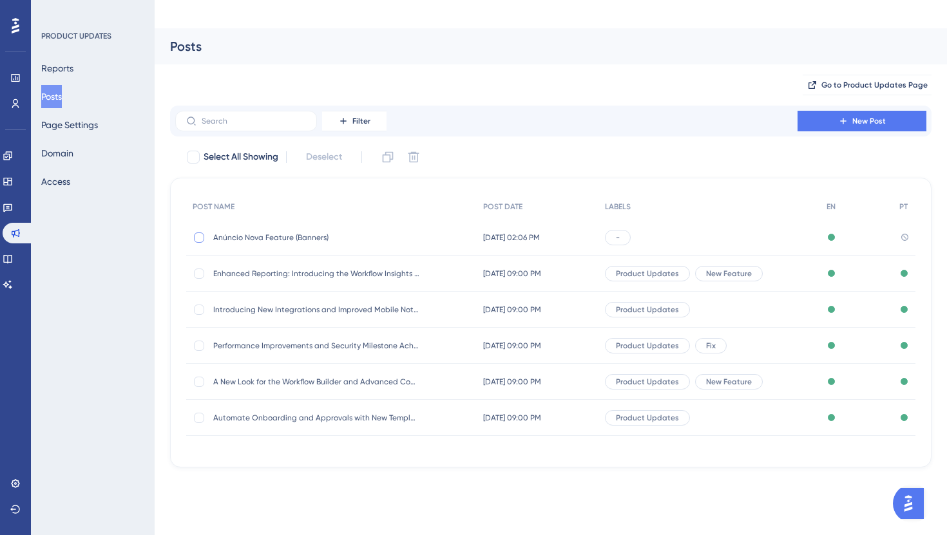
click at [198, 233] on div at bounding box center [199, 238] width 10 height 10
checkbox input "true"
click at [409, 151] on icon at bounding box center [413, 157] width 13 height 13
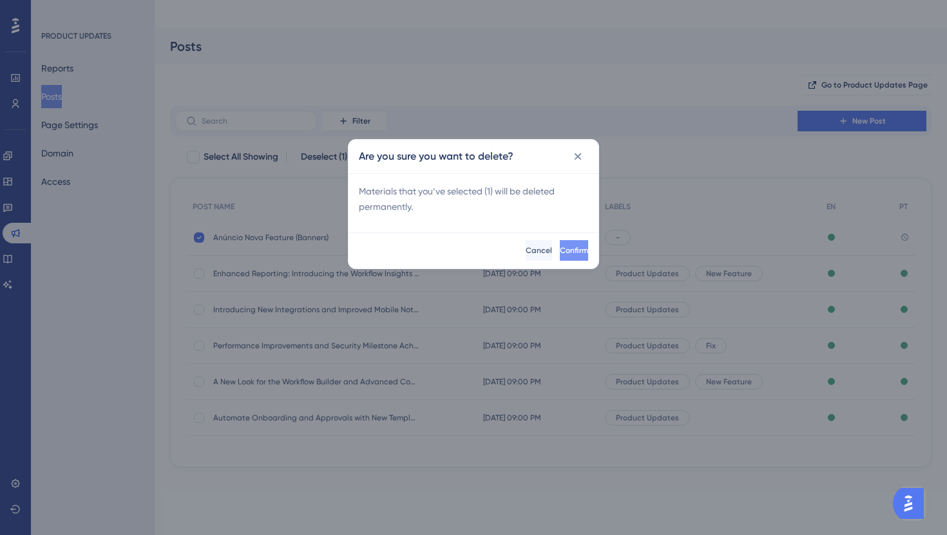
click at [560, 244] on button "Confirm" at bounding box center [574, 250] width 28 height 21
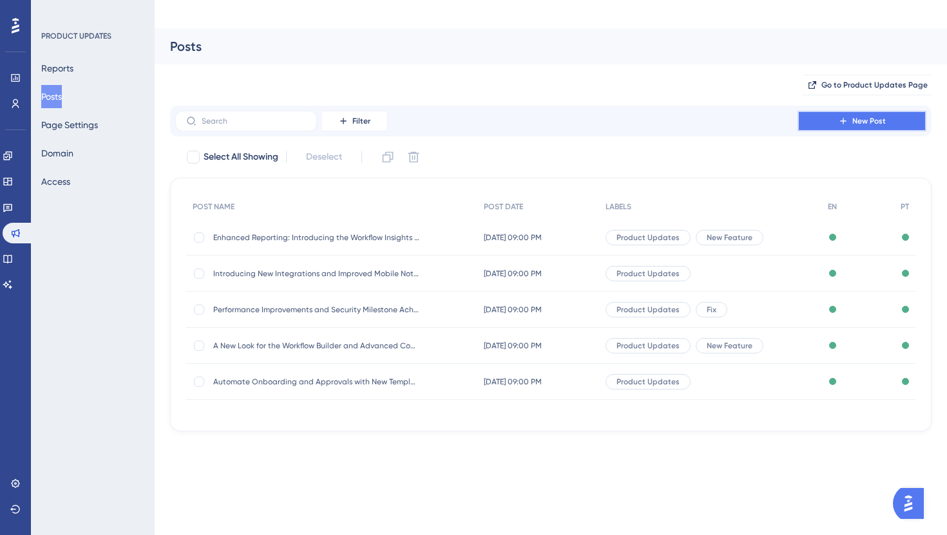
click at [827, 111] on button "New Post" at bounding box center [861, 121] width 129 height 21
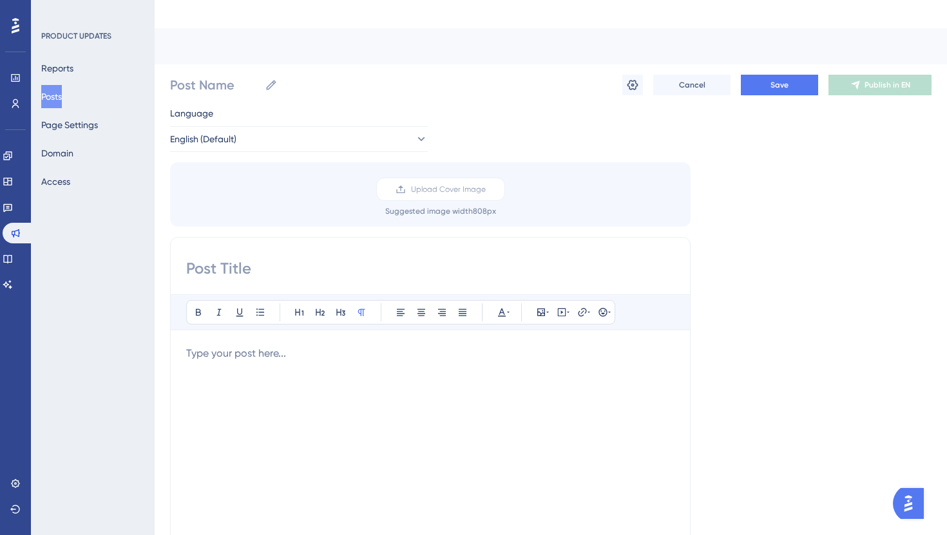
click at [292, 258] on input at bounding box center [430, 268] width 488 height 21
paste input "Apresentando Banners — Anuncie, promova e envolva diretamente dentro do seu pro…"
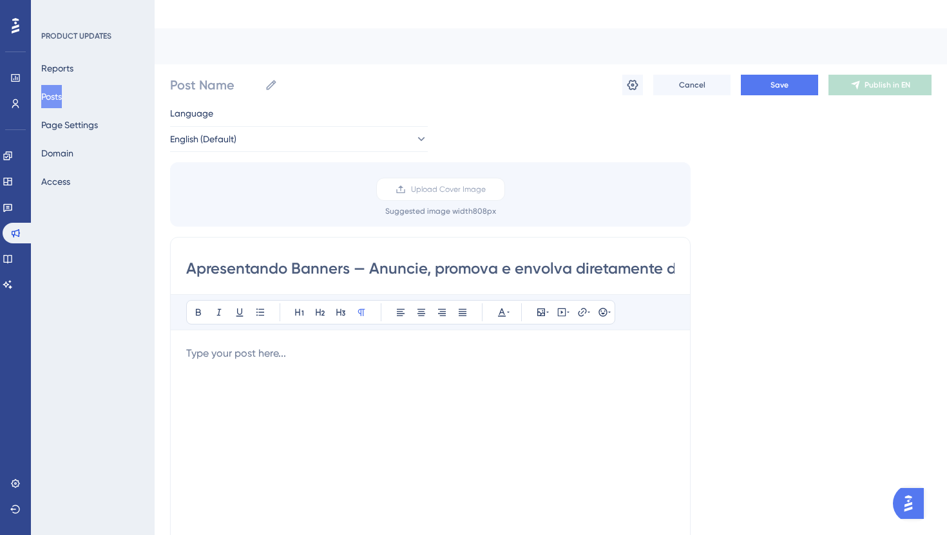
drag, startPoint x: 271, startPoint y: 242, endPoint x: 161, endPoint y: 239, distance: 109.5
click at [155, 238] on div "Performance Users Engagement Widgets Feedback Product Updates Knowledge Base AI…" at bounding box center [551, 504] width 792 height 953
click at [263, 258] on input "Apresentando Banners — Anuncie, promova e envolva diretamente dentro do seu pro…" at bounding box center [430, 268] width 488 height 21
type input "Apresentando Banners — Anuncie, promova e envolva diretamente dentro do seu pro…"
click at [419, 184] on span "Upload Cover Image" at bounding box center [448, 189] width 75 height 10
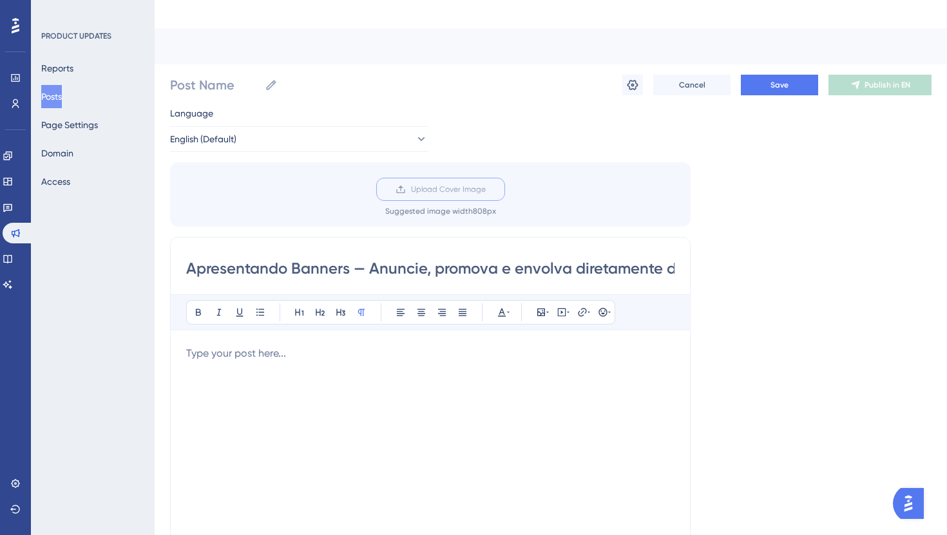
click at [486, 189] on input "Upload Cover Image" at bounding box center [486, 189] width 0 height 0
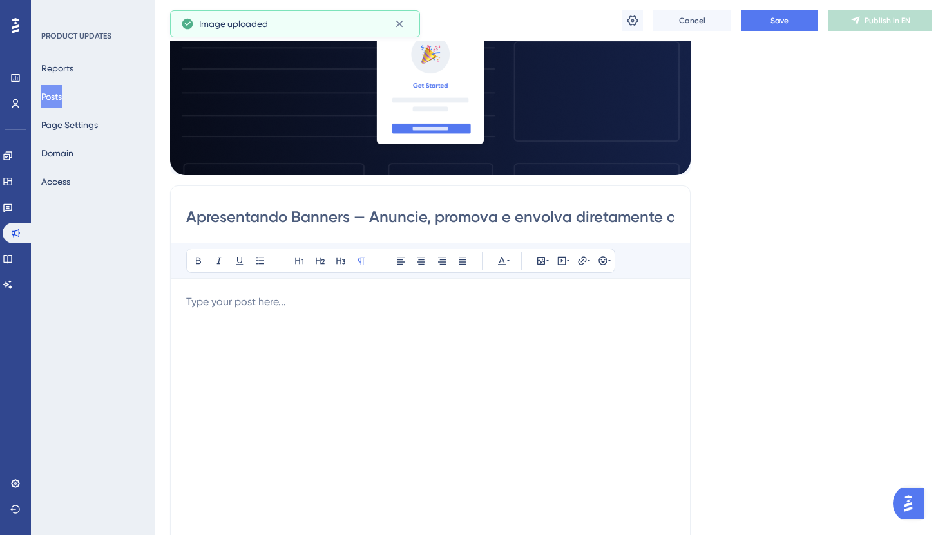
scroll to position [252, 0]
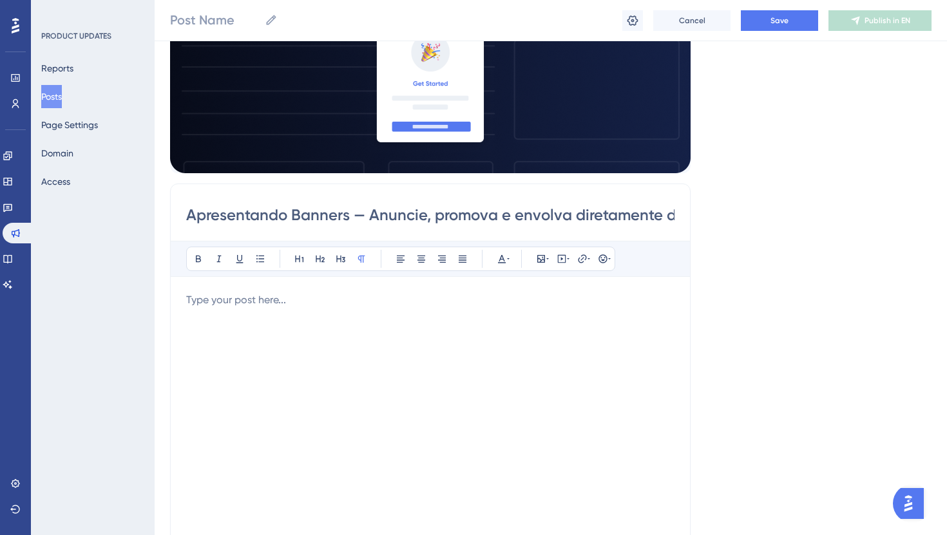
click at [350, 319] on div "To enrich screen reader interactions, please activate Accessibility in Grammarl…" at bounding box center [430, 433] width 488 height 283
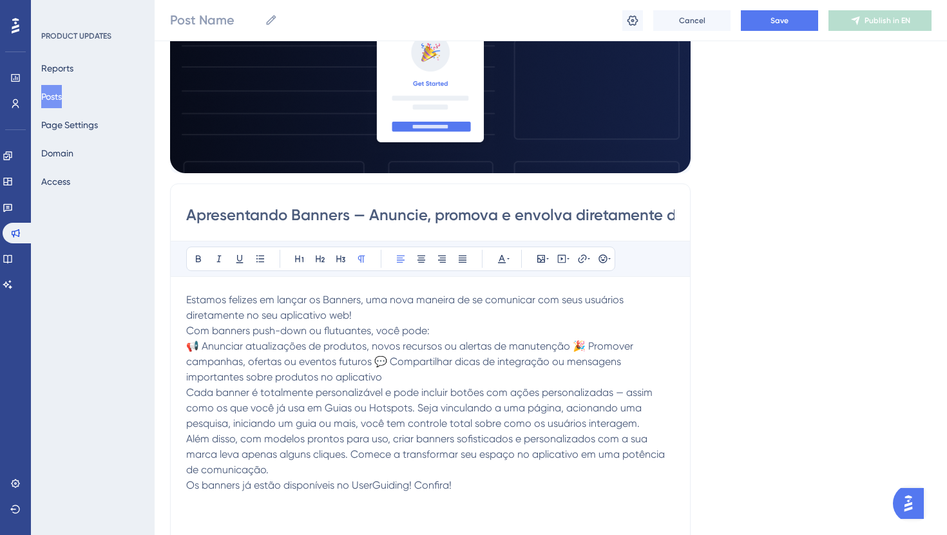
click at [399, 292] on p "Estamos felizes em lançar os Banners, uma nova maneira de se comunicar com seus…" at bounding box center [430, 307] width 488 height 31
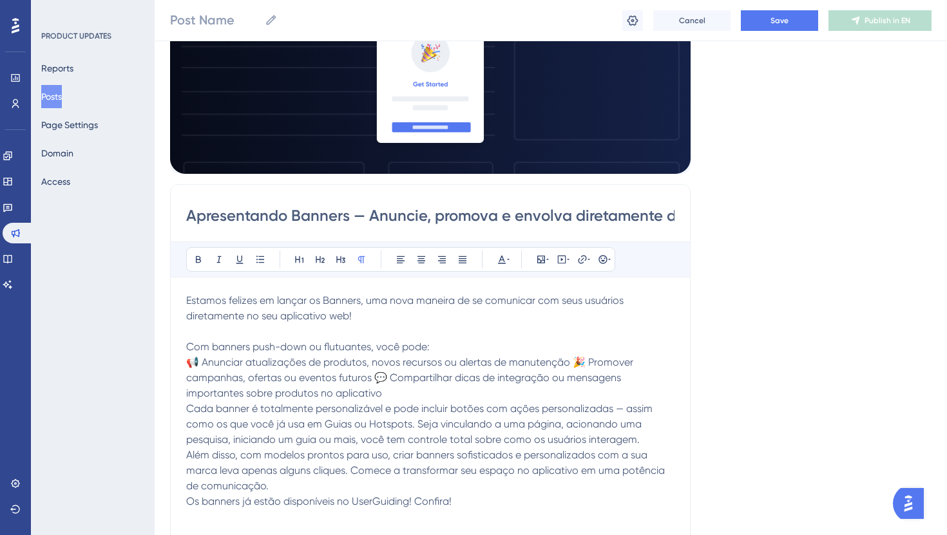
click at [461, 339] on p "Com banners push-down ou flutuantes, você pode:" at bounding box center [430, 346] width 488 height 15
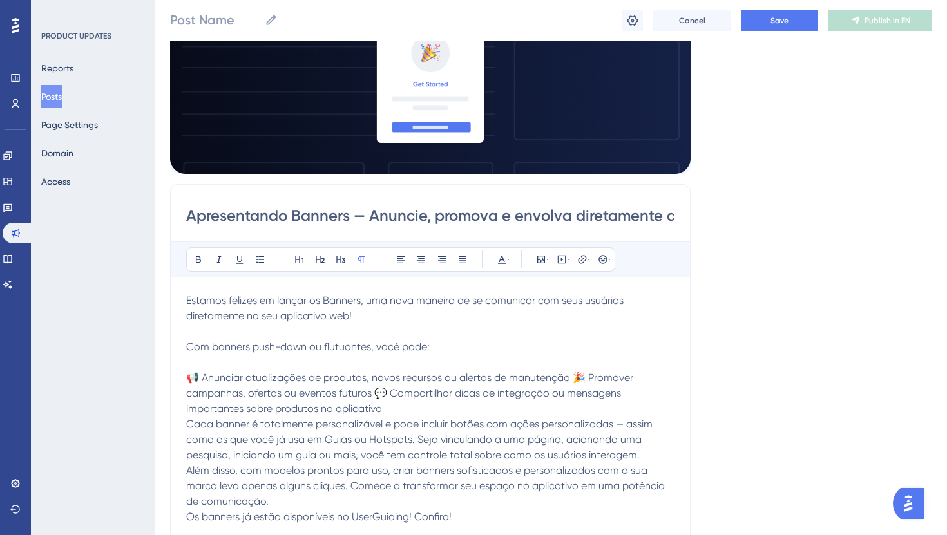
click at [564, 372] on span "📢 Anunciar atualizações de produtos, novos recursos ou alertas de manutenção 🎉 …" at bounding box center [411, 393] width 450 height 43
click at [567, 372] on span "📢 Anunciar atualizações de produtos, novos recursos ou alertas de manutenção 🎉 …" at bounding box center [411, 393] width 450 height 43
click at [433, 387] on span "🎉 Promover campanhas, ofertas ou eventos futuros 💬 Compartilhar dicas de integr…" at bounding box center [408, 401] width 444 height 28
click at [472, 386] on p "🎉 Promover campanhas, ofertas ou eventos futuros" at bounding box center [430, 393] width 488 height 15
click at [652, 401] on p "💬 Compartilhar dicas de integração ou mensagens importantes sobre produtos no a…" at bounding box center [430, 408] width 488 height 15
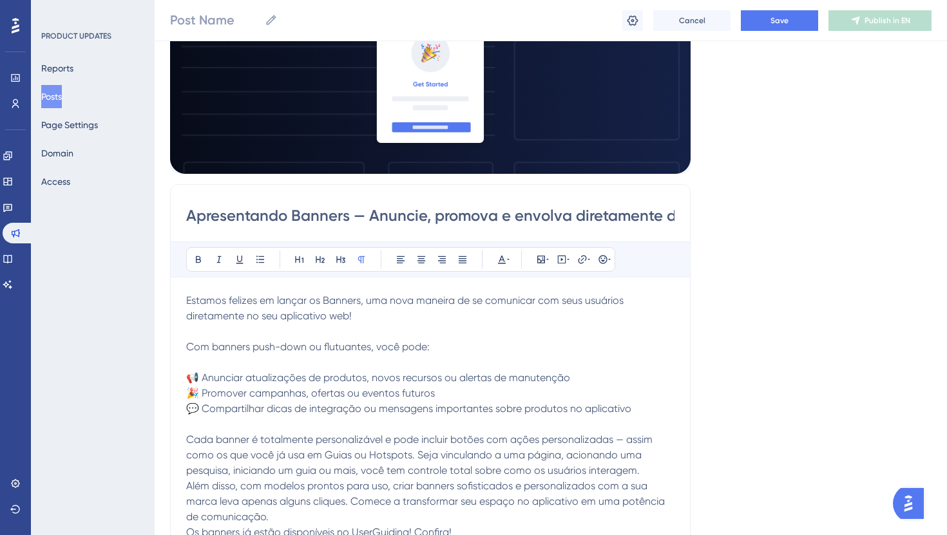
scroll to position [272, 0]
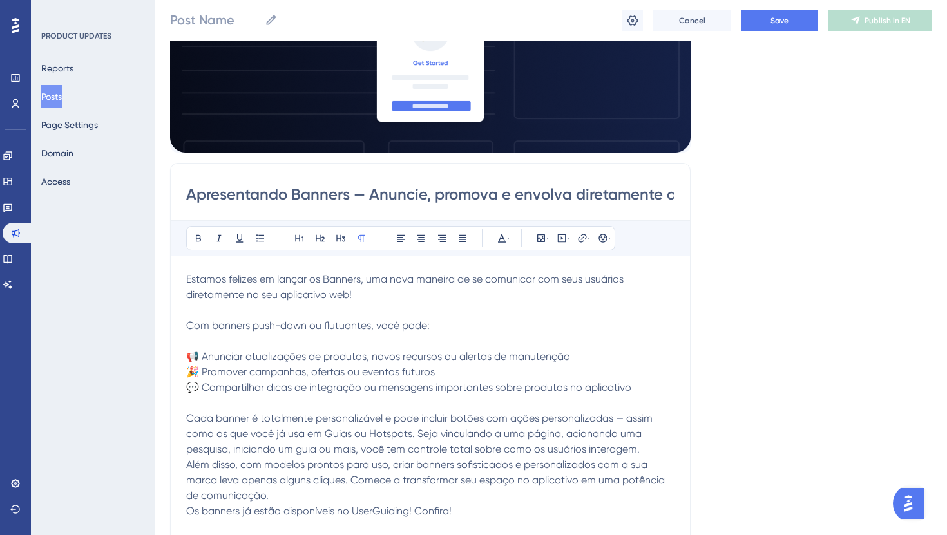
click at [185, 481] on div "Apresentando Banners — Anuncie, promova e envolva diretamente dentro do seu pro…" at bounding box center [430, 367] width 520 height 408
click at [188, 505] on span "Os banners já estão disponíveis no UserGuiding! Confira!" at bounding box center [318, 511] width 265 height 12
click at [187, 459] on span "Além disso, com modelos prontos para uso, criar banners sofisticados e personal…" at bounding box center [426, 480] width 481 height 43
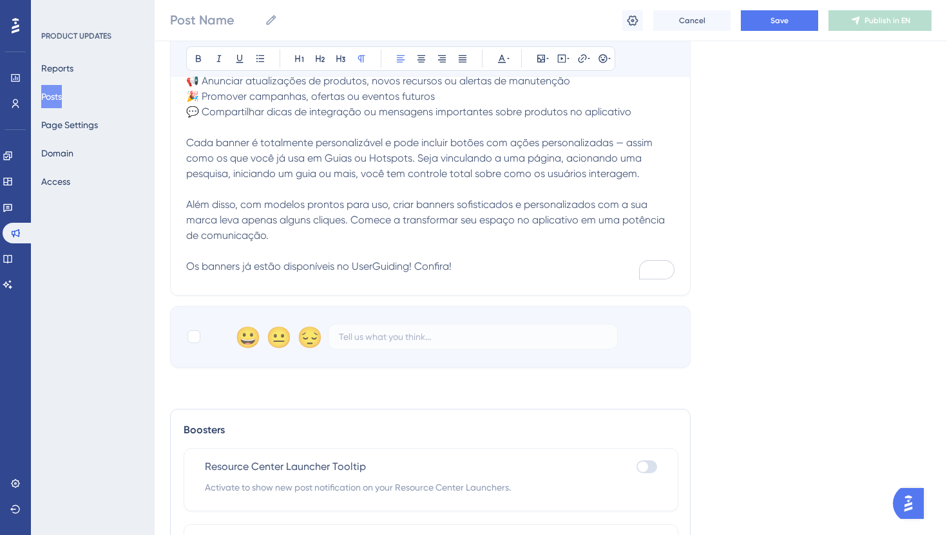
scroll to position [564, 0]
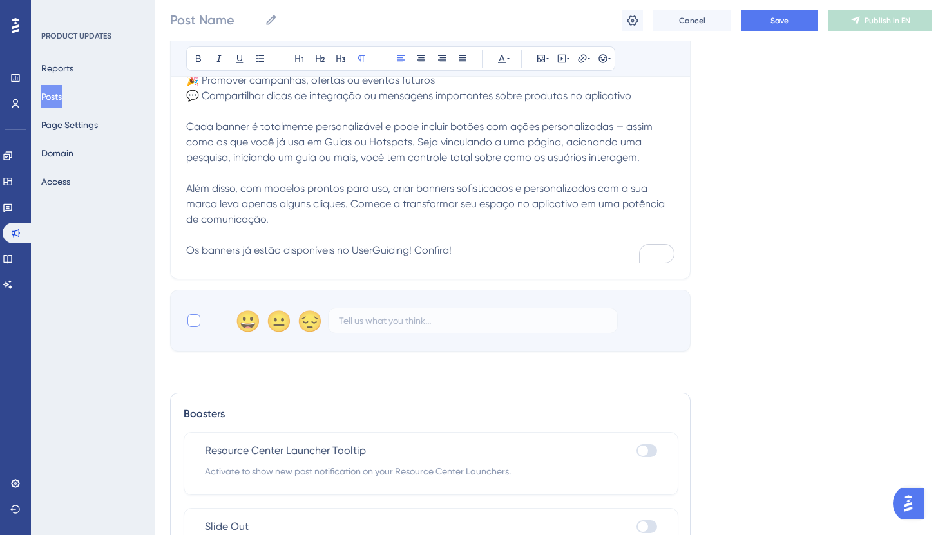
click at [197, 314] on div at bounding box center [193, 320] width 13 height 13
checkbox input "true"
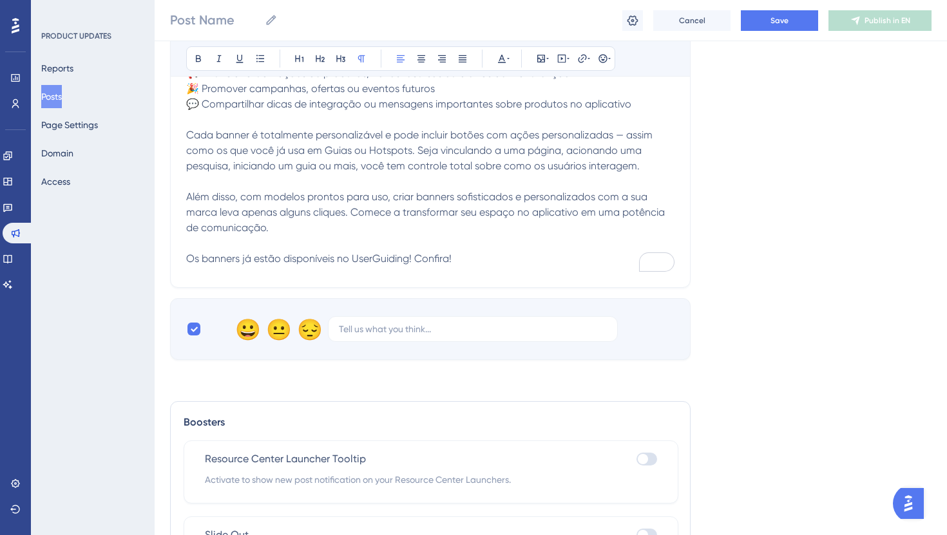
scroll to position [637, 0]
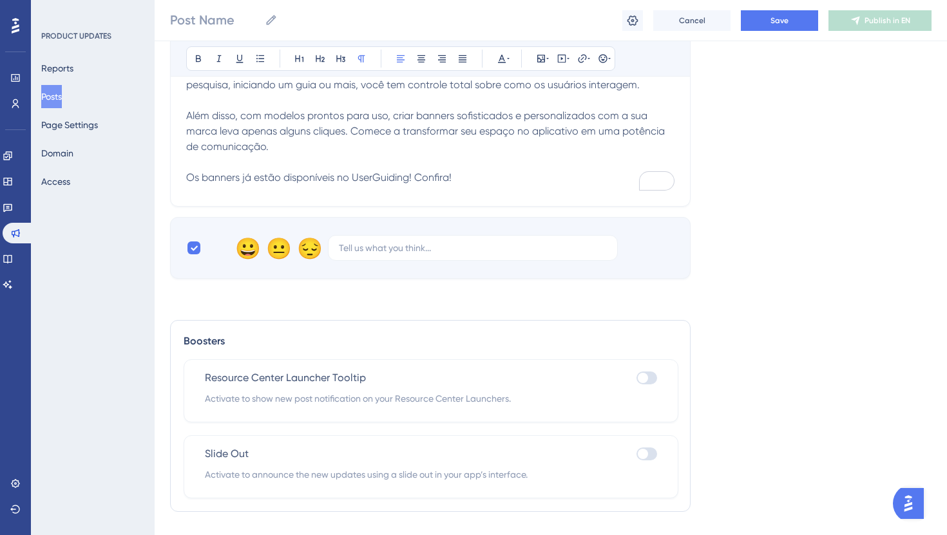
click at [647, 372] on div at bounding box center [646, 378] width 21 height 13
click at [636, 378] on input "checkbox" at bounding box center [636, 378] width 1 height 1
checkbox input "true"
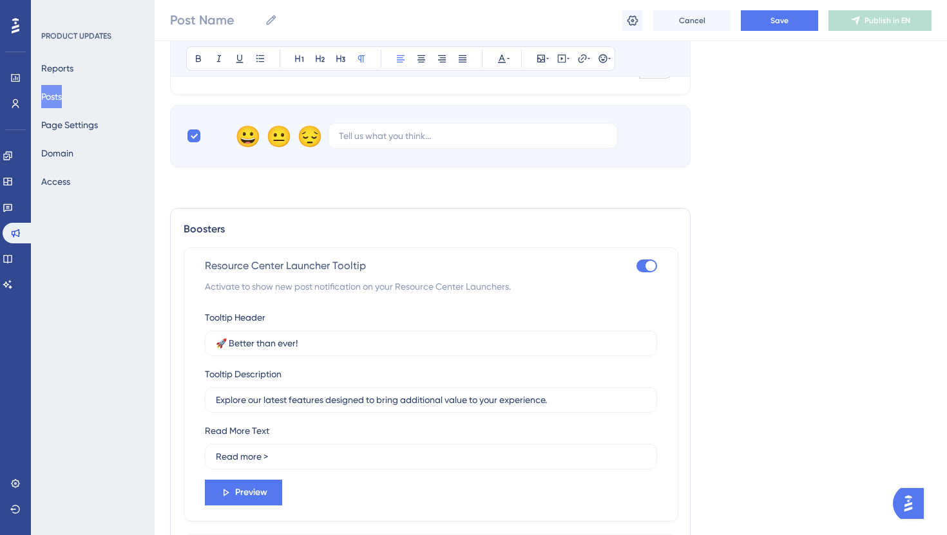
scroll to position [848, 0]
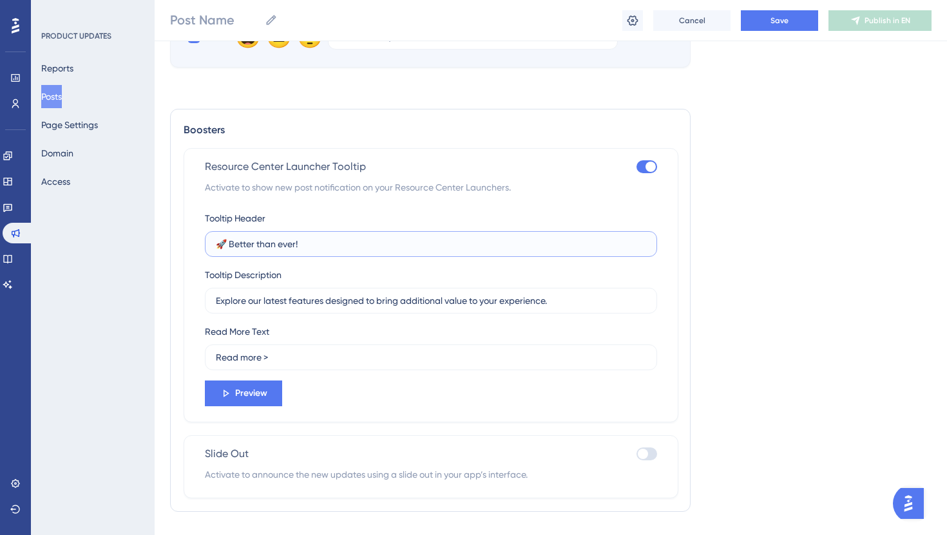
click at [309, 237] on input "🚀 Better than ever!" at bounding box center [431, 244] width 430 height 14
paste input "Conheça os novos banners"
type input "🚀 Conheça os novos banners!"
click at [305, 294] on input "Explore our latest features designed to bring additional value to your experien…" at bounding box center [431, 301] width 430 height 14
paste input "nossa mais recente funcionalidade para promoções e anúncios"
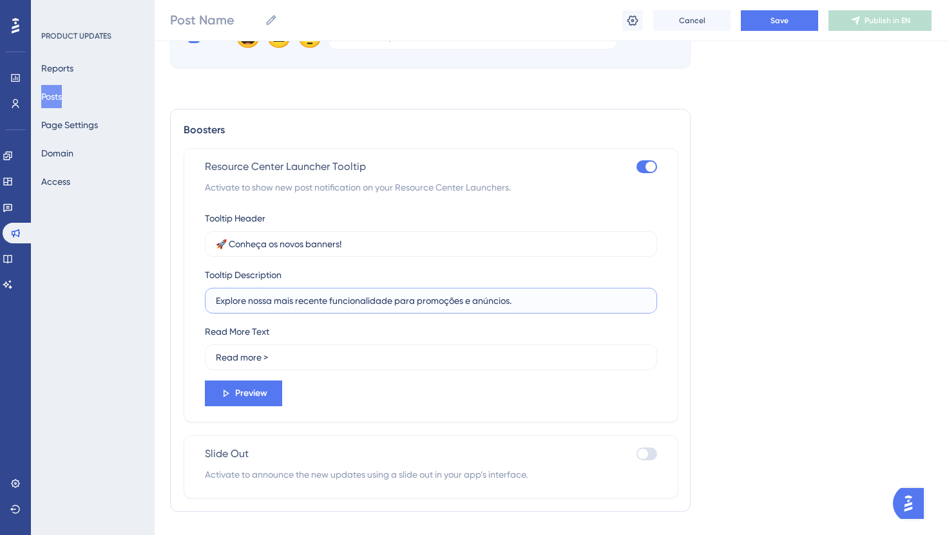
type input "Explore nossa mais recente funcionalidade para promoções e anúncios."
click at [278, 350] on input "Read more >" at bounding box center [431, 357] width 430 height 14
paste input "Saiba mais"
click at [214, 345] on label "Saiba mais" at bounding box center [431, 358] width 452 height 26
click at [216, 350] on input "Saiba mais" at bounding box center [431, 357] width 430 height 14
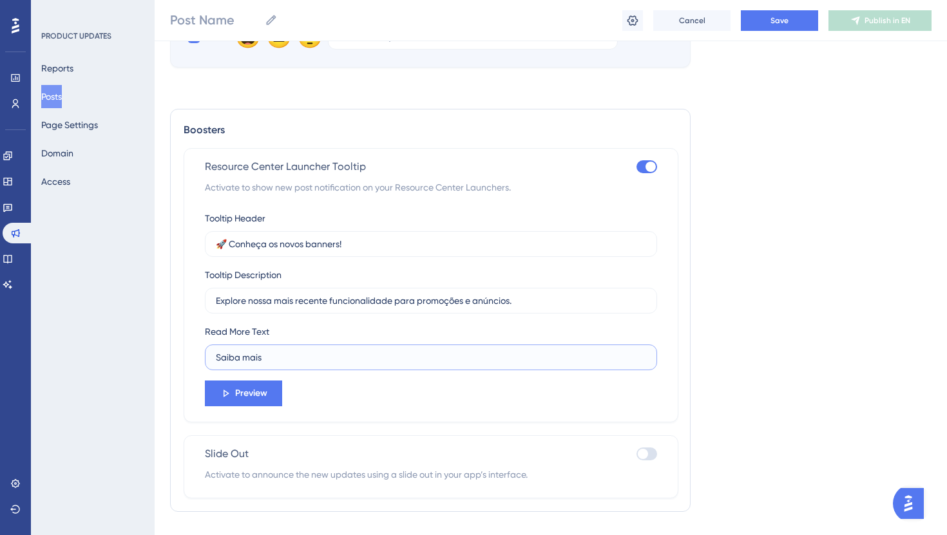
click at [220, 350] on input "Saiba mais" at bounding box center [431, 357] width 430 height 14
type input "Saiba mais"
click at [262, 386] on span "Preview" at bounding box center [251, 393] width 32 height 15
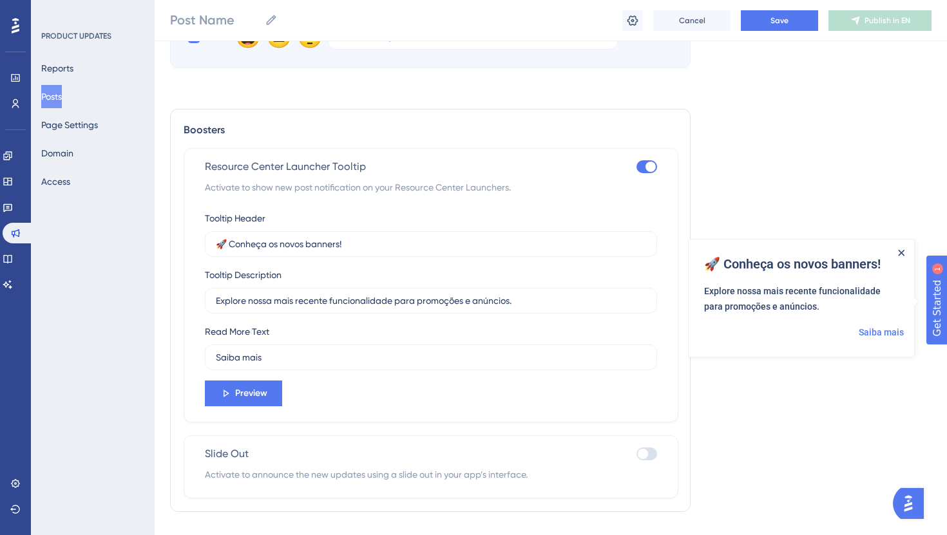
click at [902, 251] on icon "Close Announcement" at bounding box center [901, 252] width 6 height 6
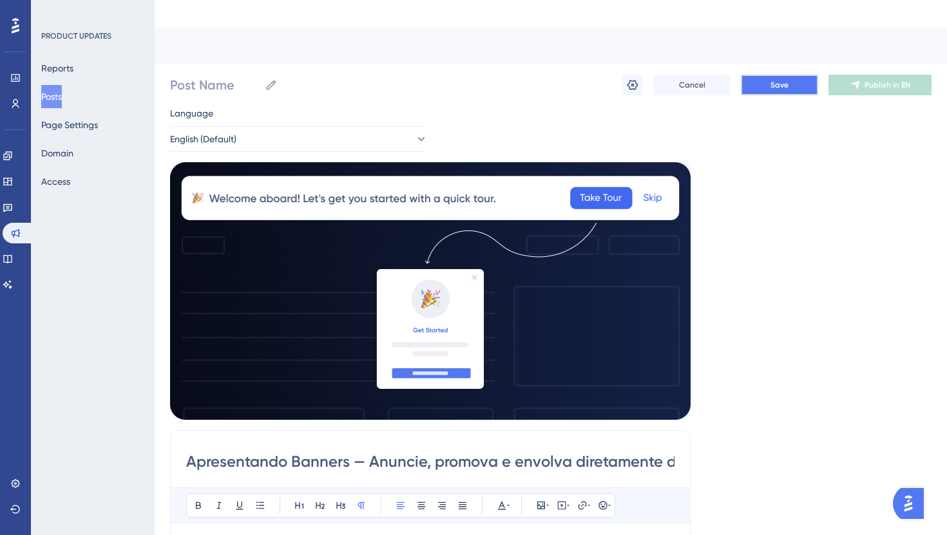
click at [774, 80] on span "Save" at bounding box center [779, 85] width 18 height 10
click at [256, 76] on input "Post Name" at bounding box center [215, 85] width 90 height 18
click at [220, 76] on input "Post Name" at bounding box center [215, 85] width 90 height 18
paste input "Anúncio Nova Feature (Banners)"
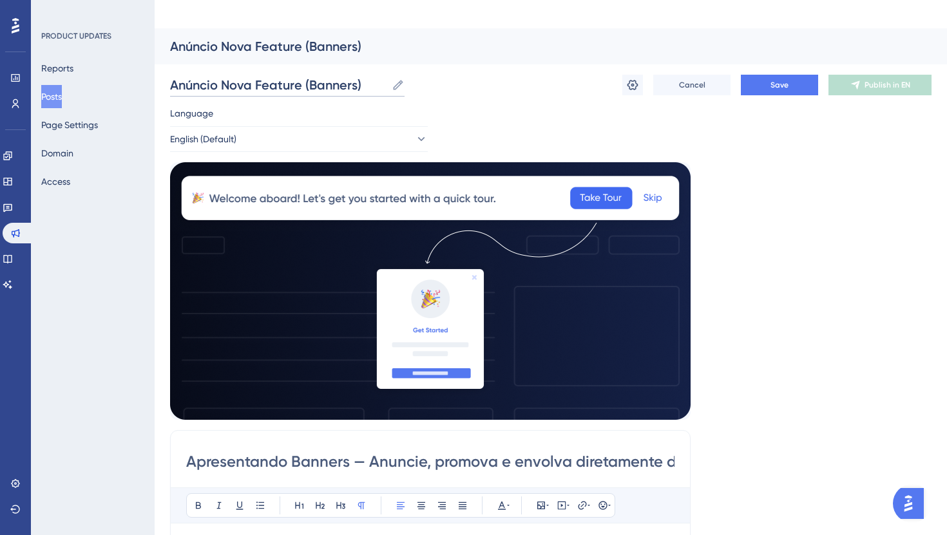
type input "Anúncio Nova Feature (Banners)"
click at [360, 106] on div "Language" at bounding box center [299, 116] width 258 height 21
click at [774, 80] on span "Save" at bounding box center [779, 85] width 18 height 10
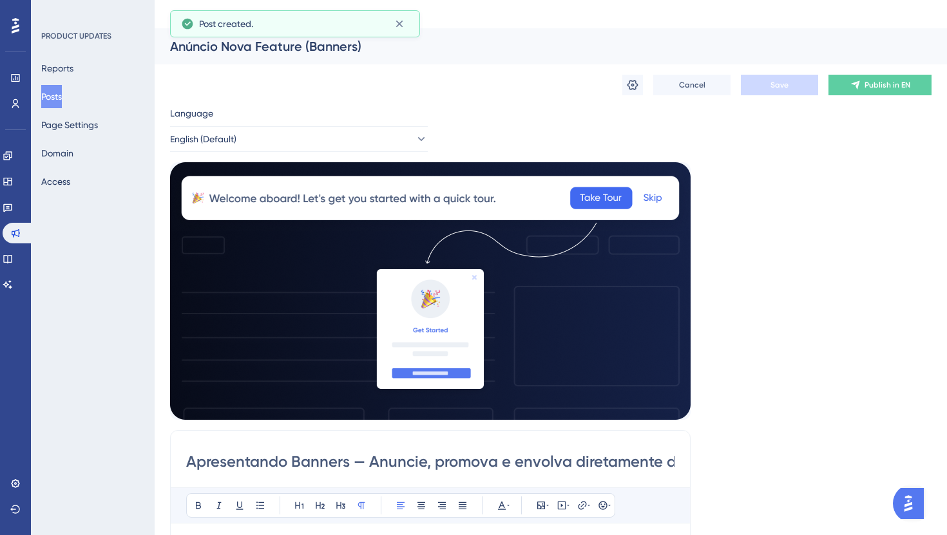
scroll to position [252, 0]
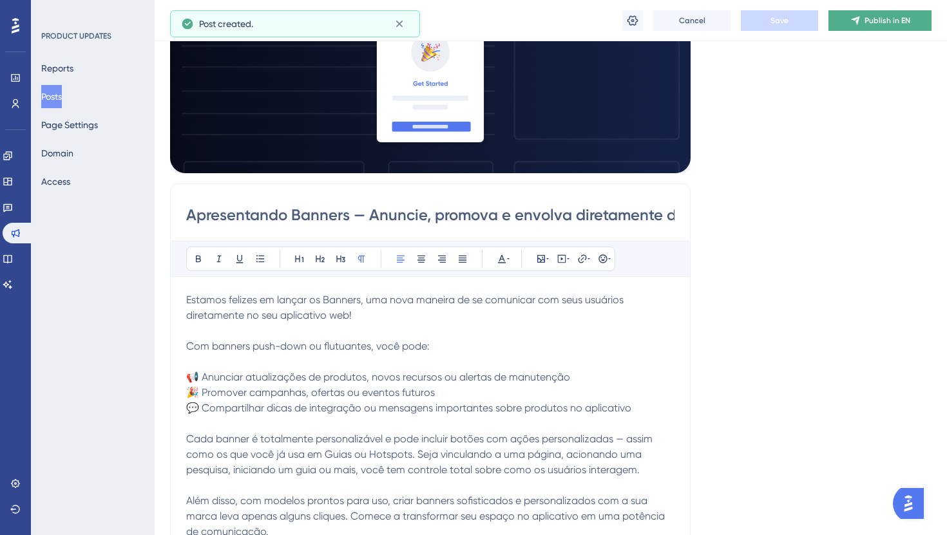
click at [863, 23] on button "Publish in EN" at bounding box center [879, 20] width 103 height 21
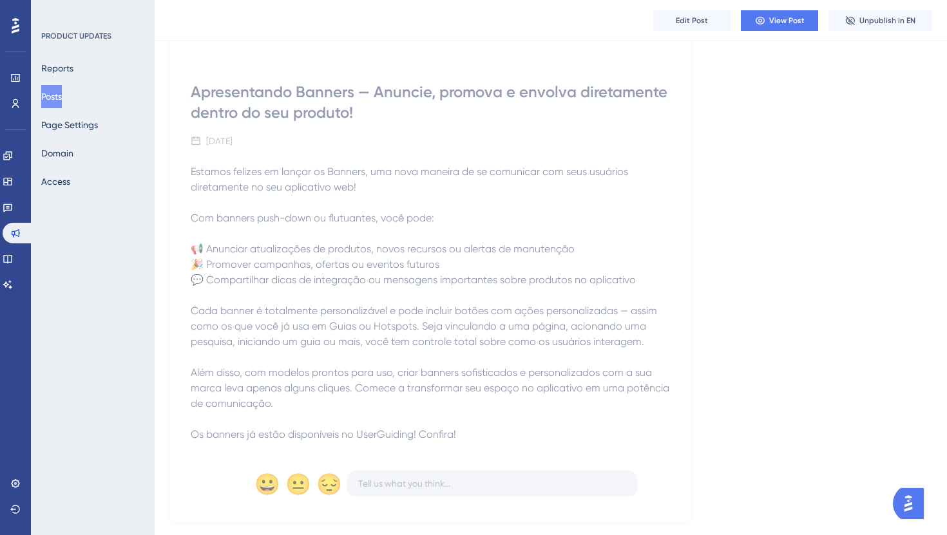
scroll to position [0, 0]
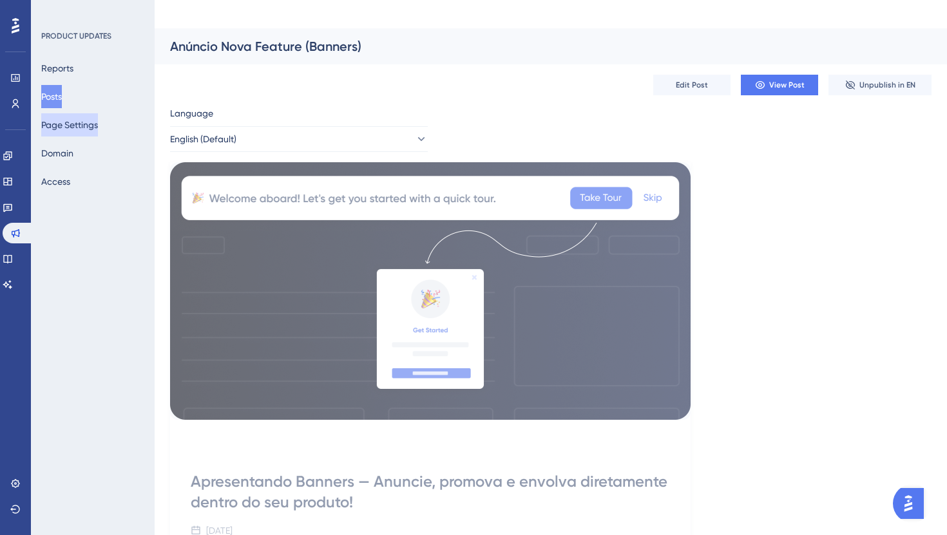
click at [91, 129] on button "Page Settings" at bounding box center [69, 124] width 57 height 23
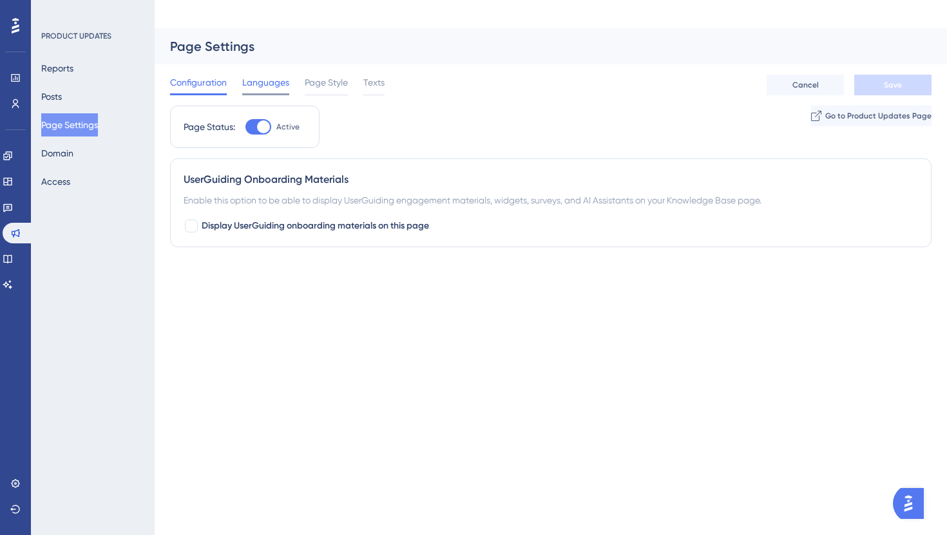
click at [258, 75] on span "Languages" at bounding box center [265, 82] width 47 height 15
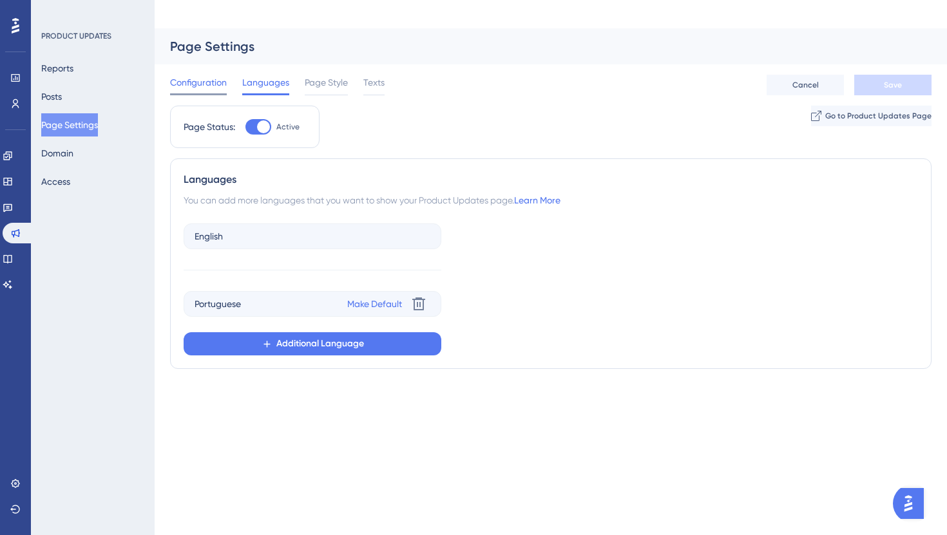
click at [191, 75] on span "Configuration" at bounding box center [198, 82] width 57 height 15
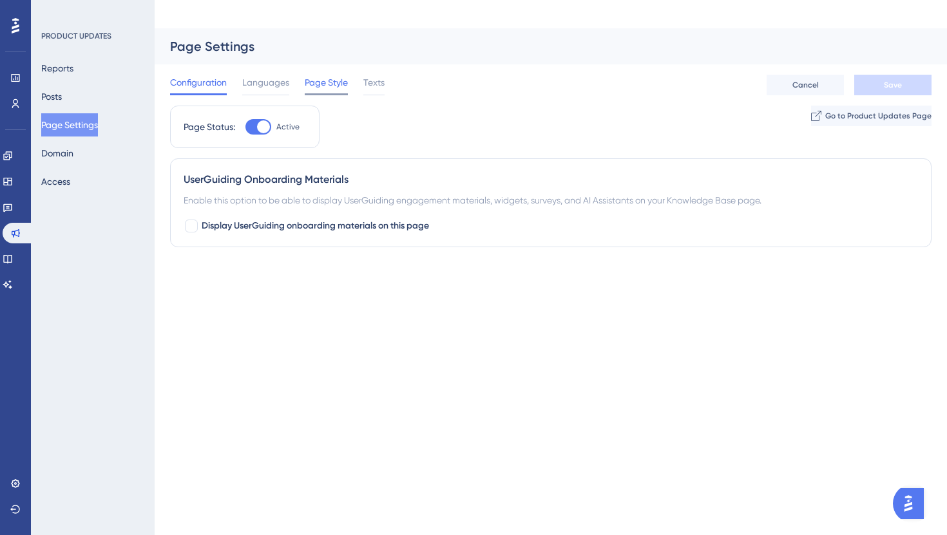
click at [318, 75] on span "Page Style" at bounding box center [326, 82] width 43 height 15
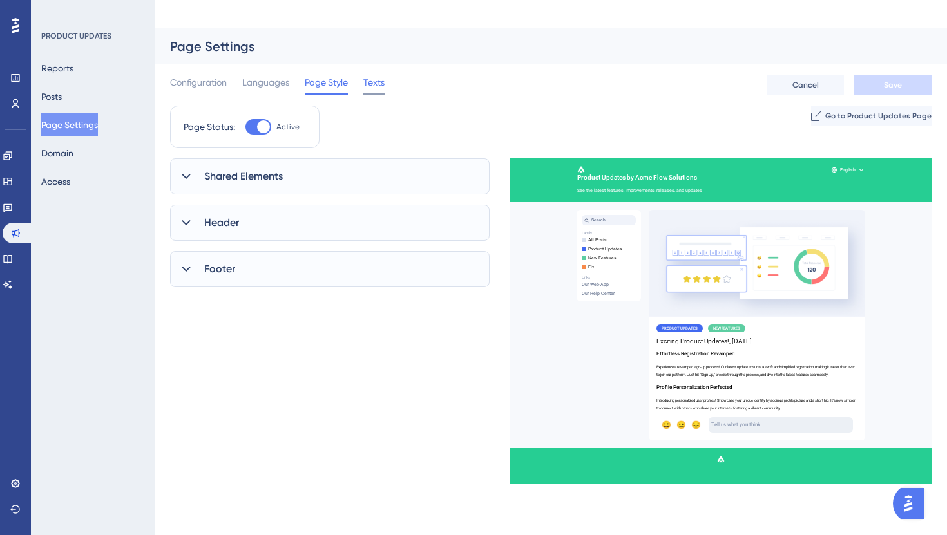
click at [378, 75] on span "Texts" at bounding box center [373, 82] width 21 height 15
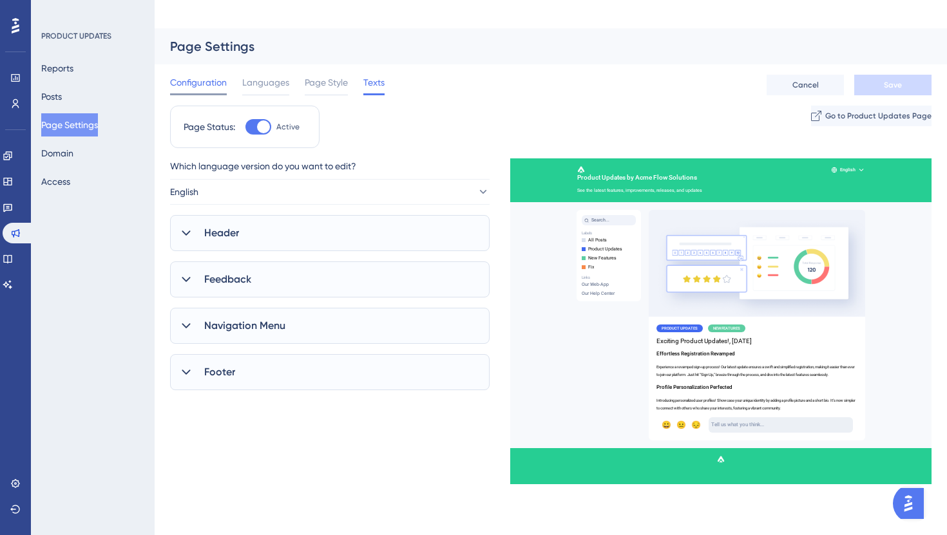
click at [189, 75] on span "Configuration" at bounding box center [198, 82] width 57 height 15
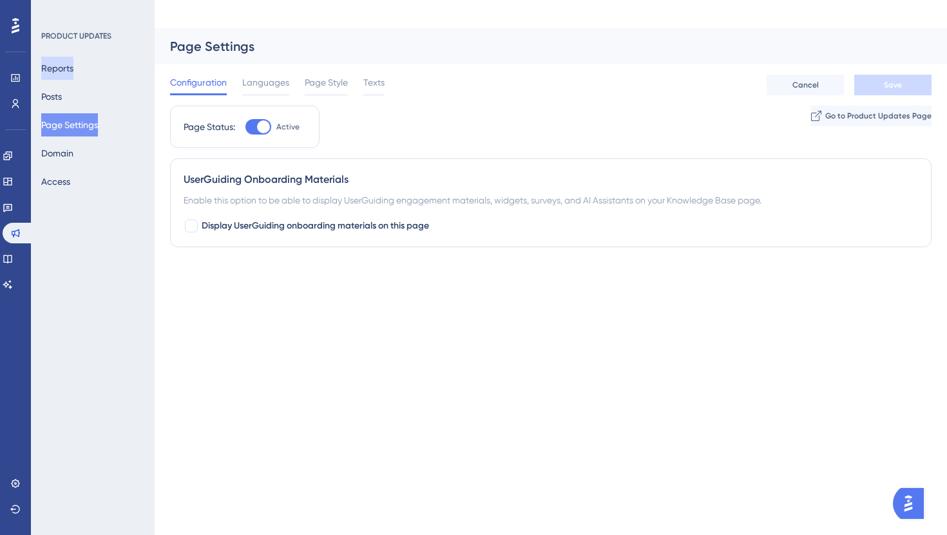
click at [64, 62] on button "Reports" at bounding box center [57, 68] width 32 height 23
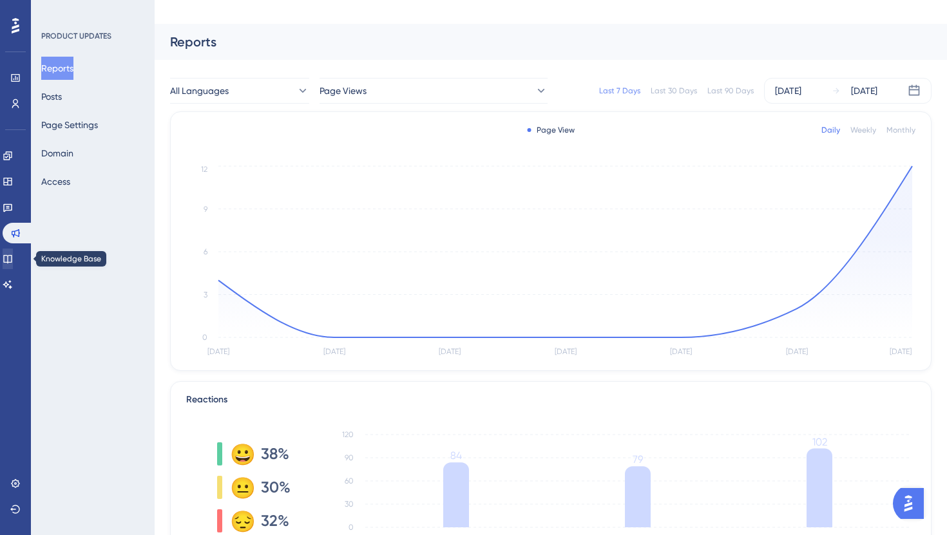
scroll to position [5, 0]
click at [12, 254] on icon at bounding box center [8, 259] width 10 height 10
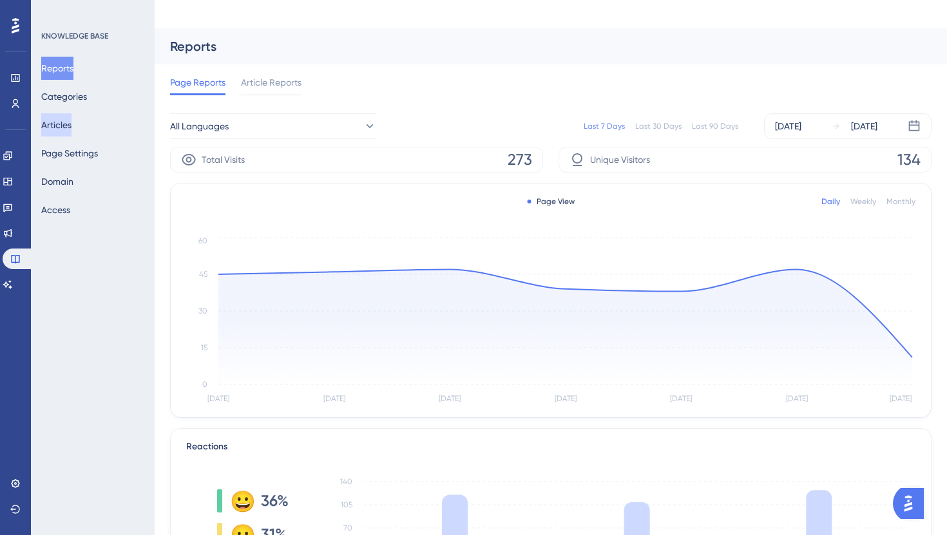
click at [71, 124] on button "Articles" at bounding box center [56, 124] width 30 height 23
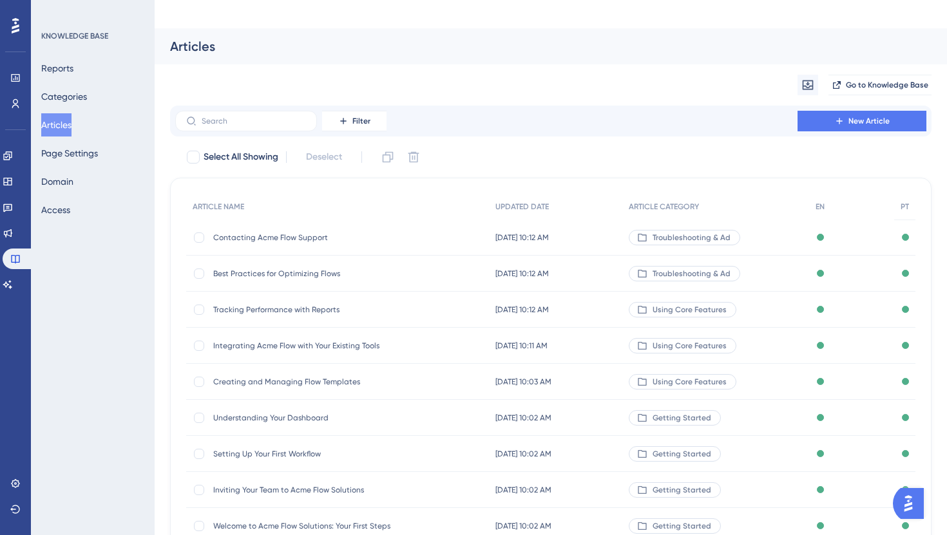
click at [299, 269] on span "Best Practices for Optimizing Flows" at bounding box center [316, 274] width 206 height 10
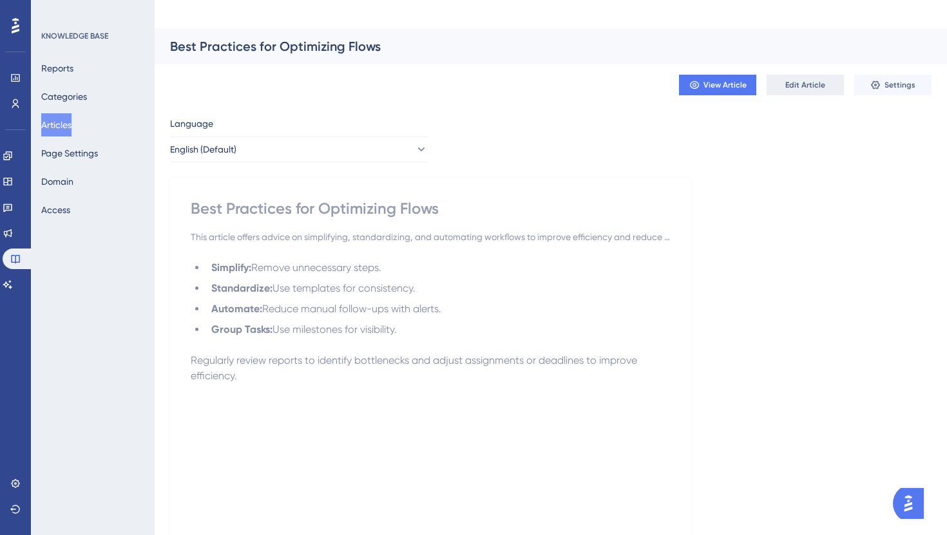
click at [816, 80] on span "Edit Article" at bounding box center [805, 85] width 40 height 10
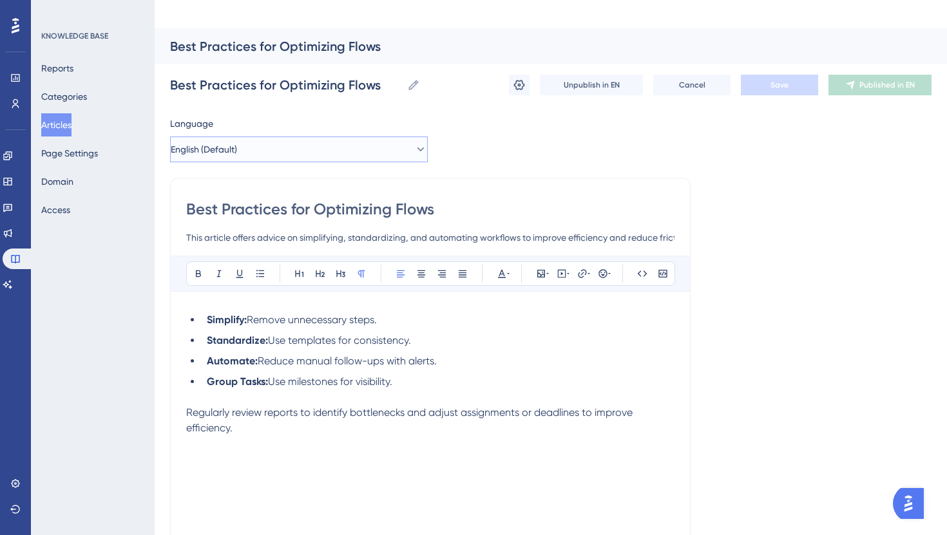
click at [342, 137] on button "English (Default)" at bounding box center [299, 150] width 258 height 26
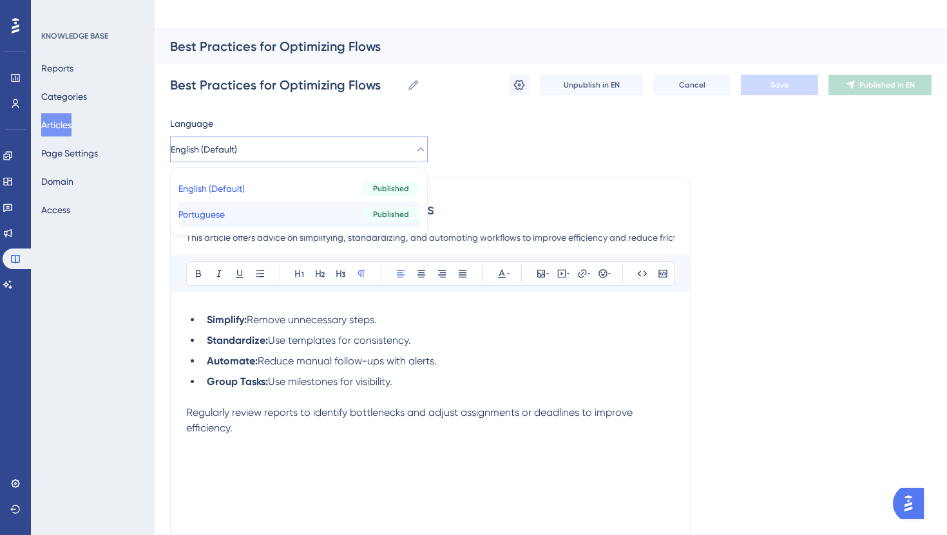
click at [251, 202] on button "Portuguese Portuguese Published" at bounding box center [298, 215] width 241 height 26
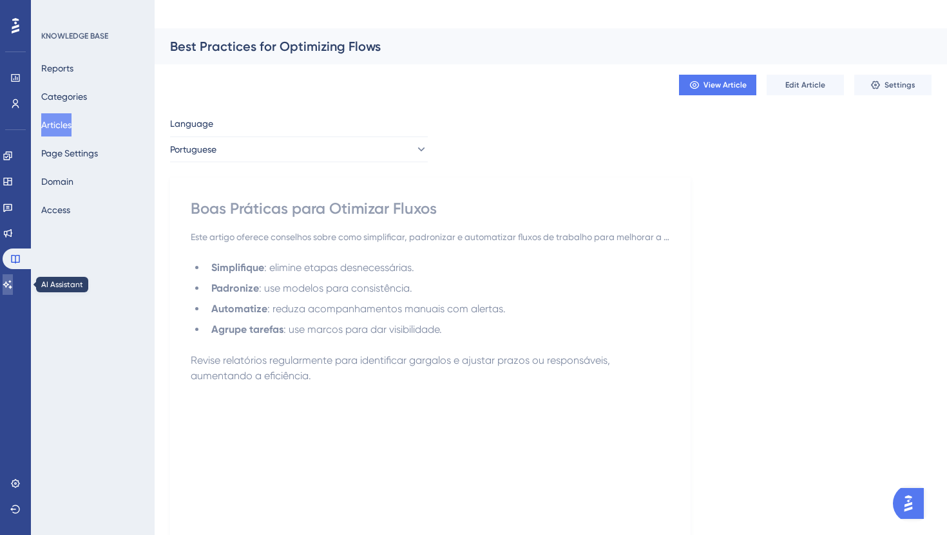
click at [13, 287] on icon at bounding box center [8, 285] width 10 height 10
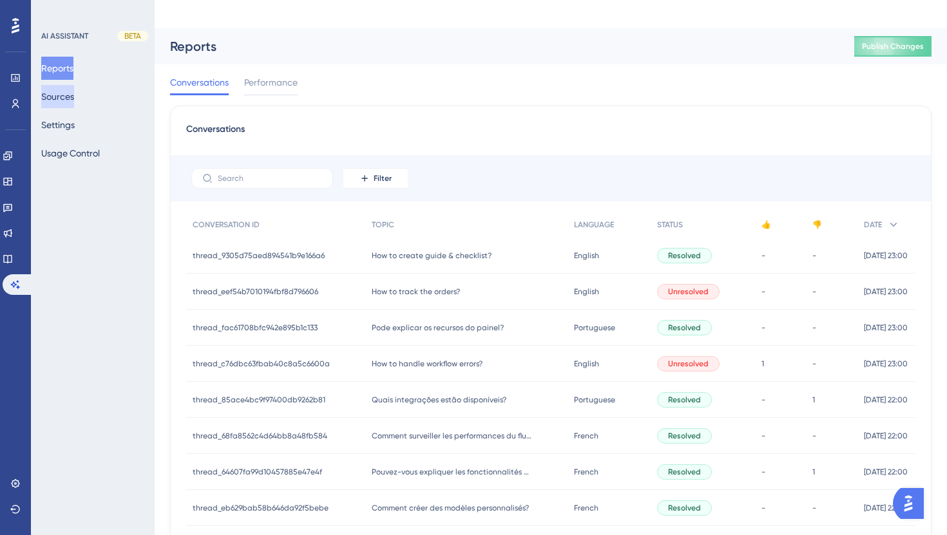
click at [73, 102] on button "Sources" at bounding box center [57, 96] width 33 height 23
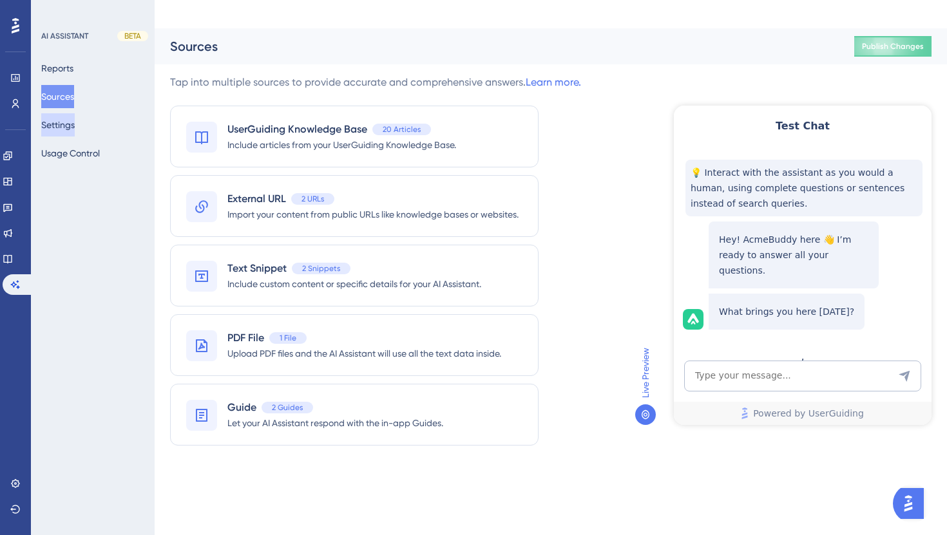
click at [65, 127] on button "Settings" at bounding box center [57, 124] width 33 height 23
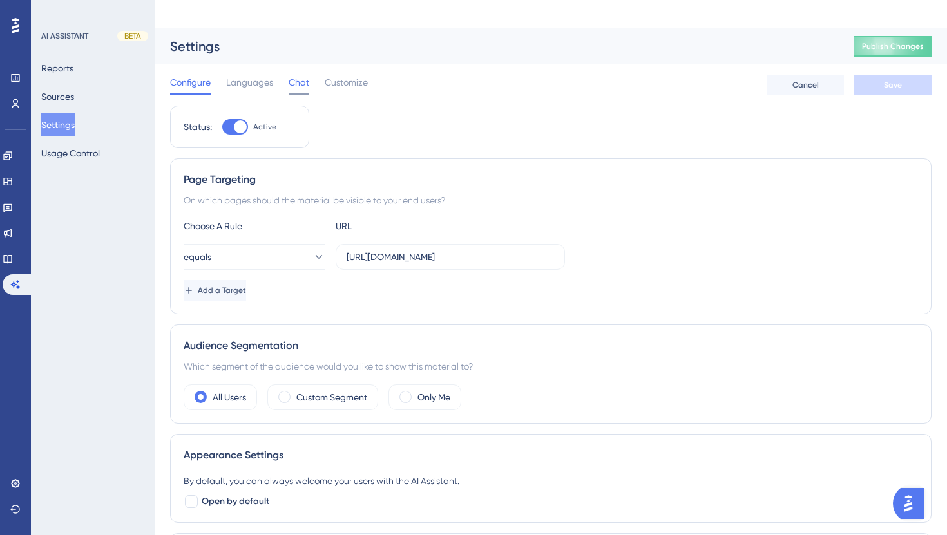
click at [296, 75] on span "Chat" at bounding box center [299, 82] width 21 height 15
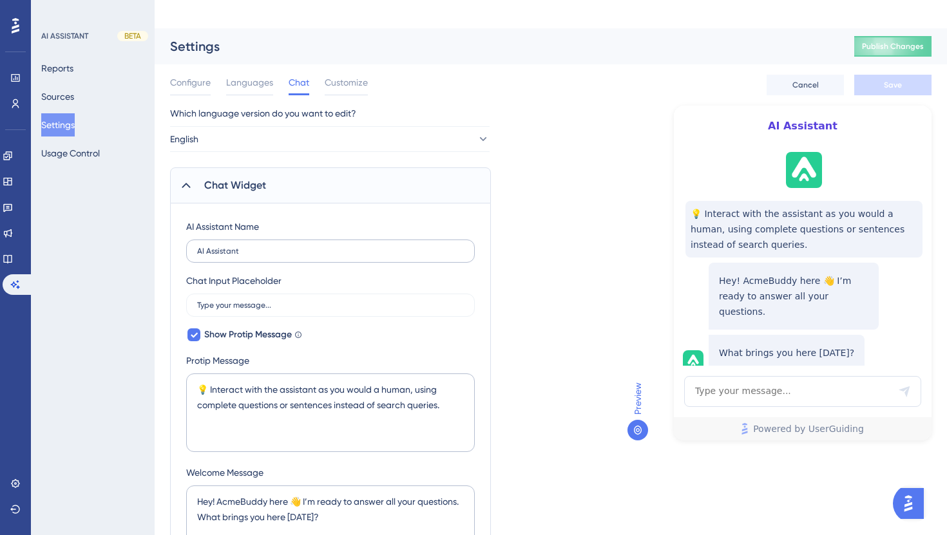
scroll to position [7, 0]
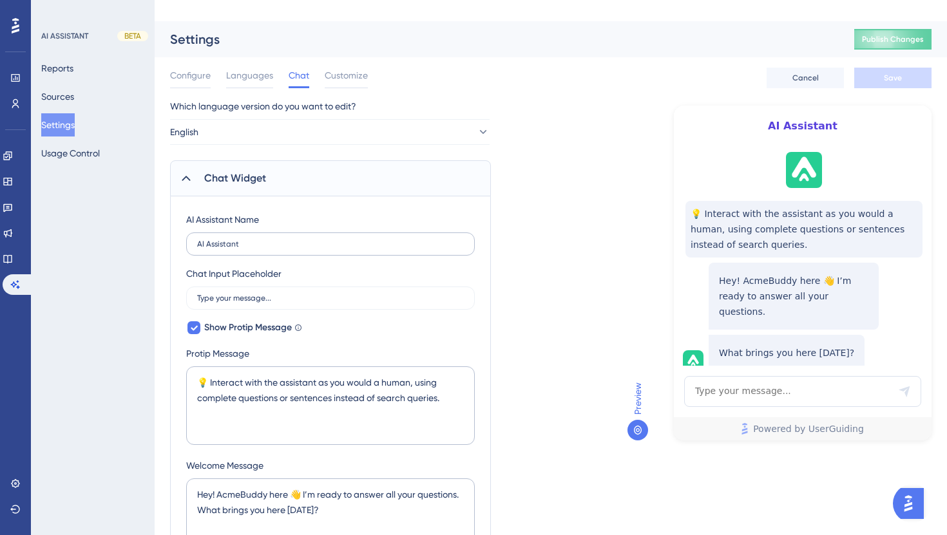
click at [290, 233] on label "AI Assistant" at bounding box center [330, 244] width 289 height 23
click at [290, 240] on input "AI Assistant" at bounding box center [330, 244] width 267 height 9
paste input "ssistente de IA"
type input "Assistente de IA"
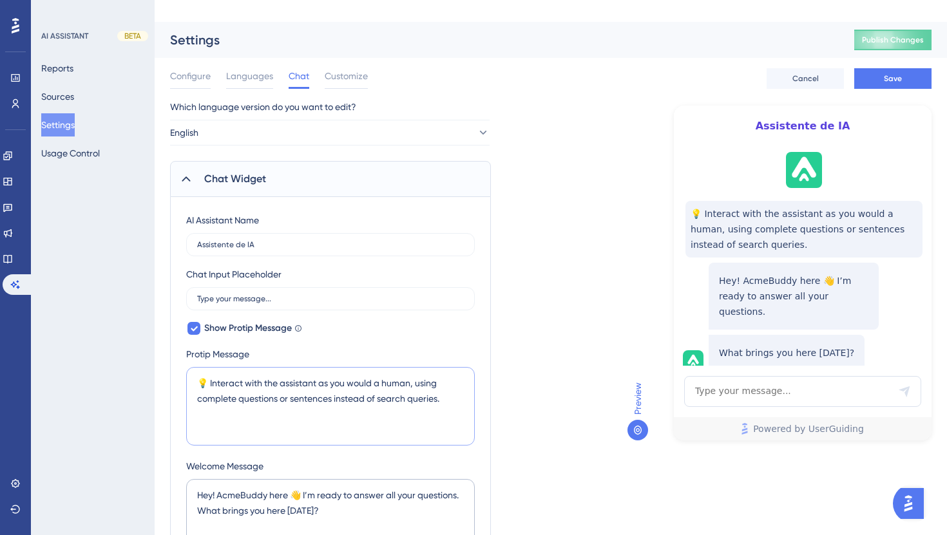
click at [328, 367] on textarea "💡 Interact with the assistant as you would a human, using complete questions or…" at bounding box center [330, 406] width 289 height 79
paste textarea "ja com o assistente como faria com um humano, usando perguntas ou frases comple…"
type textarea "💡 Interaja com o assistente como faria com um humano, usando perguntas ou frase…"
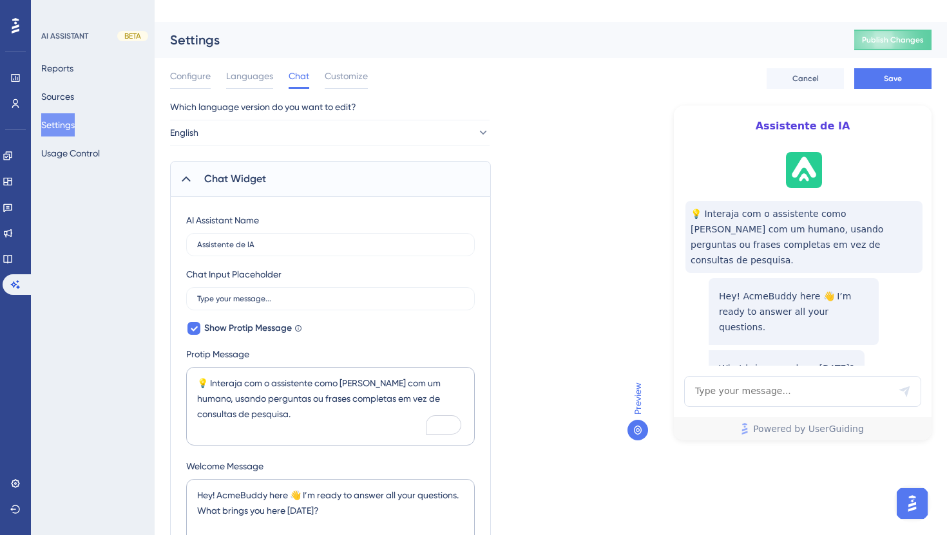
type textarea "💡 Interaja com o assistente como [PERSON_NAME] com um humano, usando perguntas …"
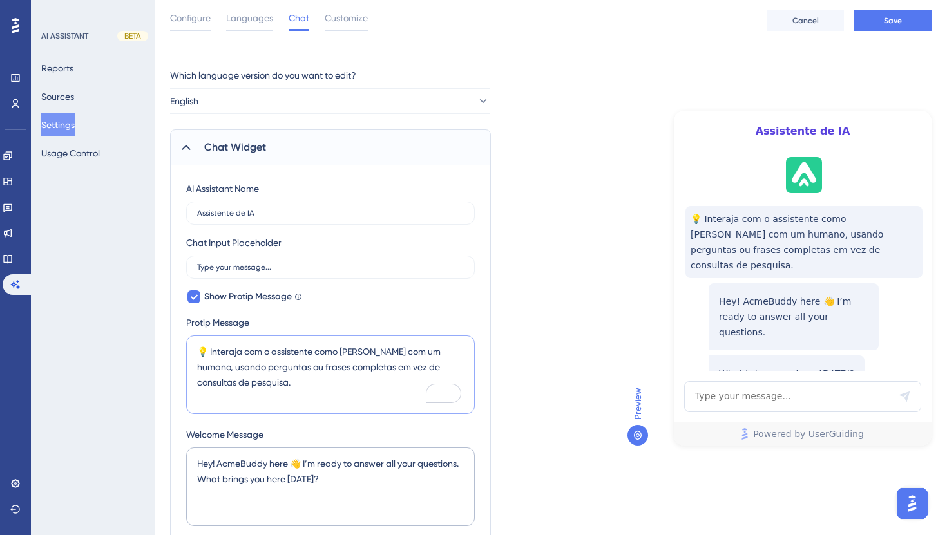
scroll to position [47, 0]
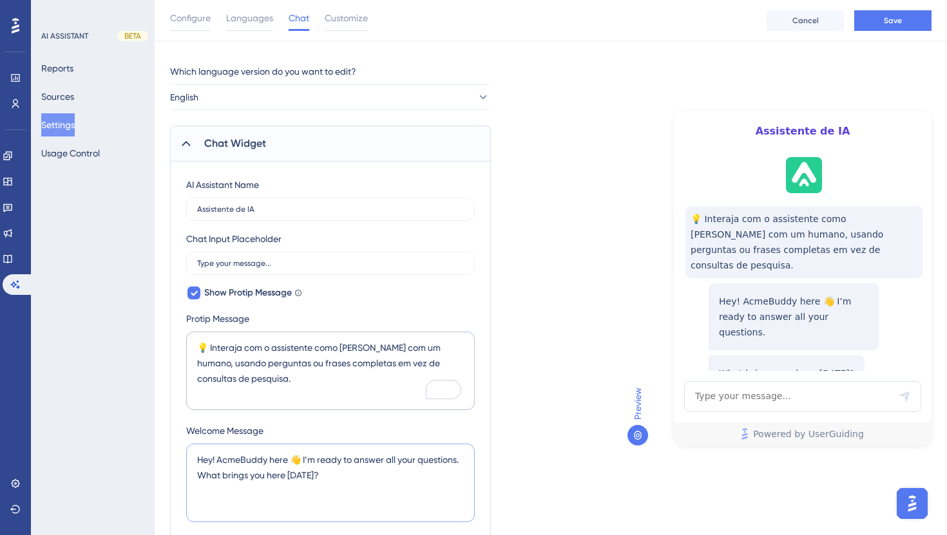
click at [348, 444] on textarea "Hey! AcmeBuddy here 👋 I’m ready to answer all your questions. What brings you h…" at bounding box center [330, 483] width 289 height 79
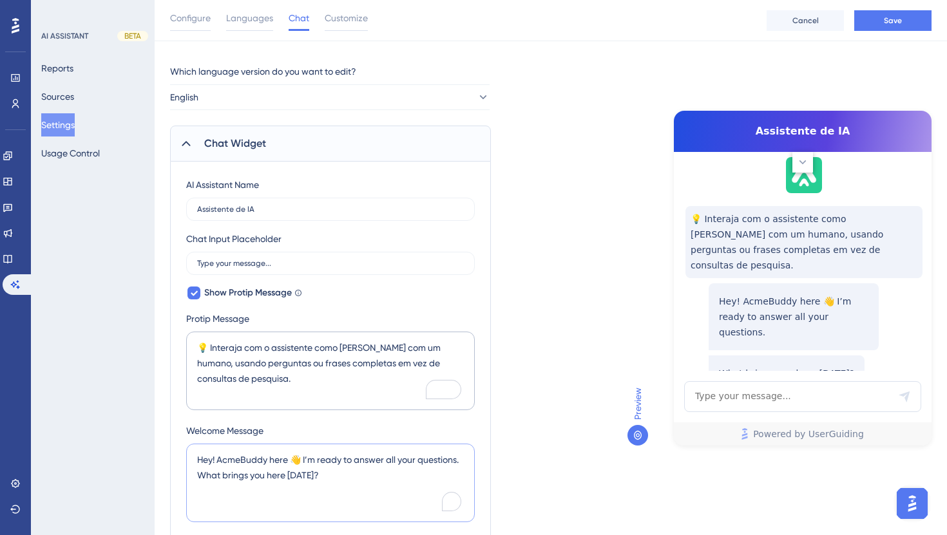
scroll to position [50, 0]
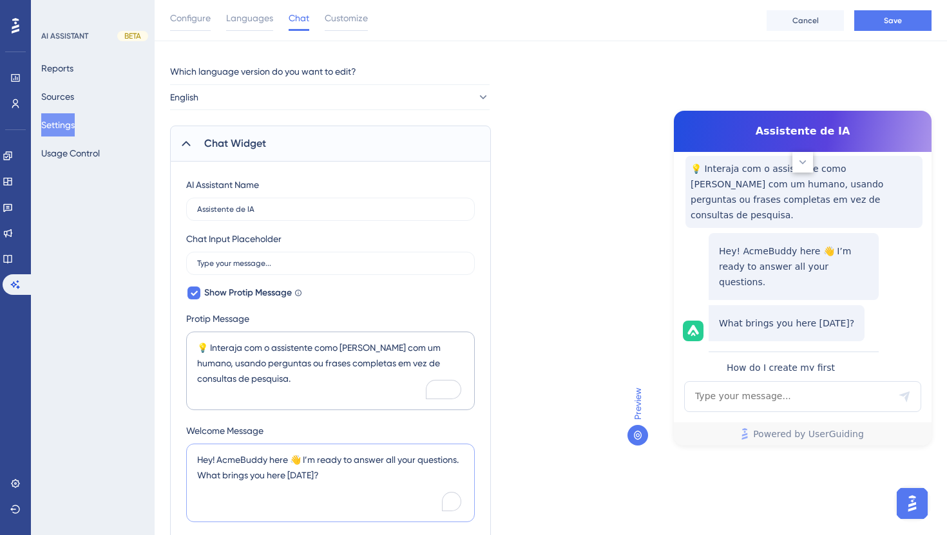
paste textarea "Olá! 👋 Aqui é o seu Assistente de IA. Lhe desejo boas festas e estou 24/7 por a…"
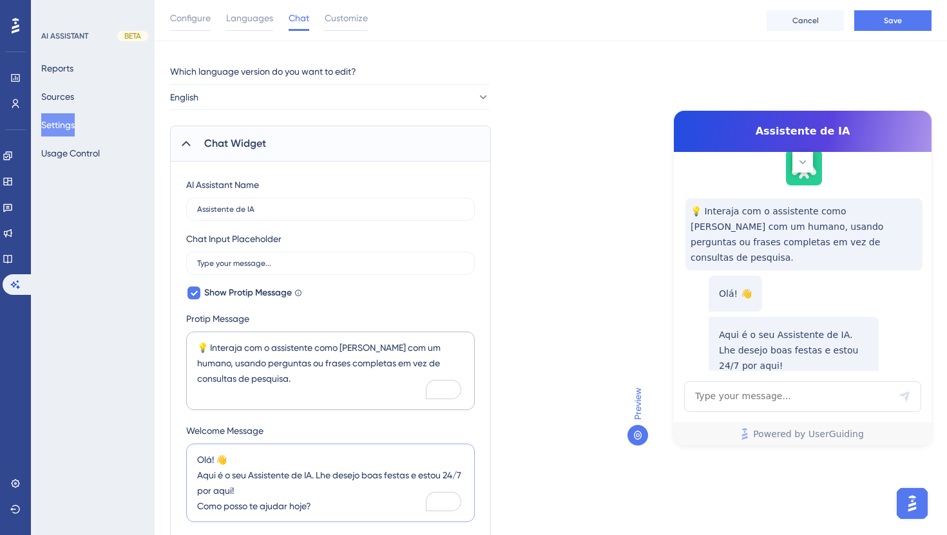
scroll to position [0, 0]
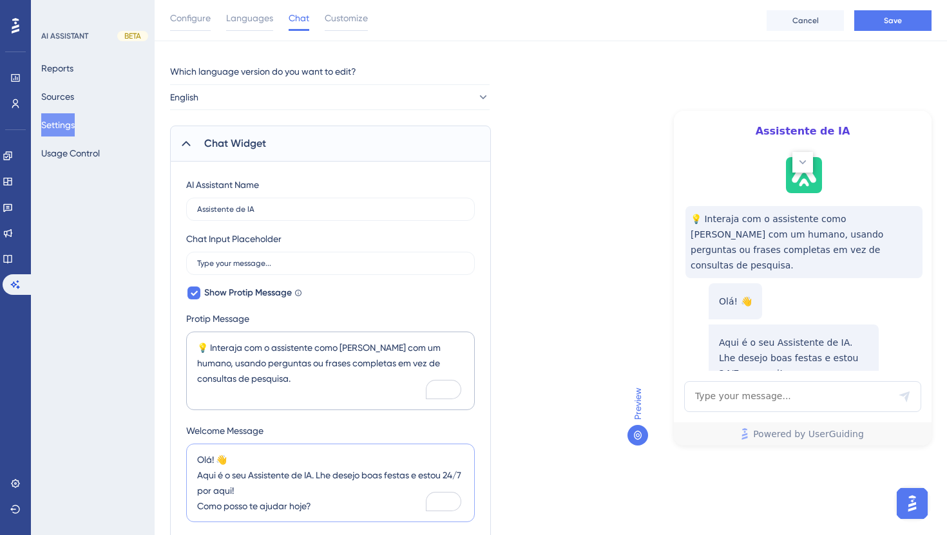
type textarea "Olá! 👋 Aqui é o seu Assistente de IA. Lhe desejo boas festas e estou 24/7 por a…"
click at [201, 24] on span "Configure" at bounding box center [190, 17] width 41 height 15
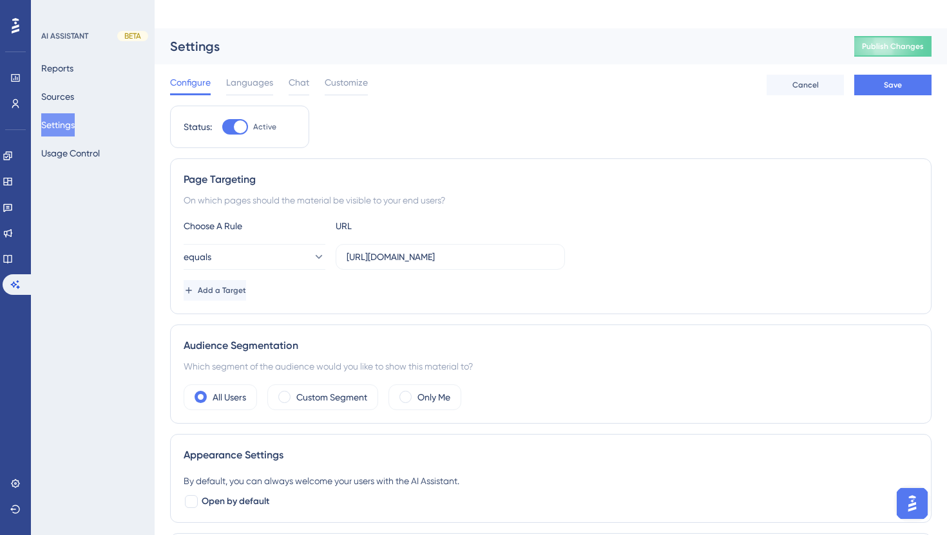
click at [900, 500] on img "Open AI Assistant Launcher" at bounding box center [911, 503] width 23 height 23
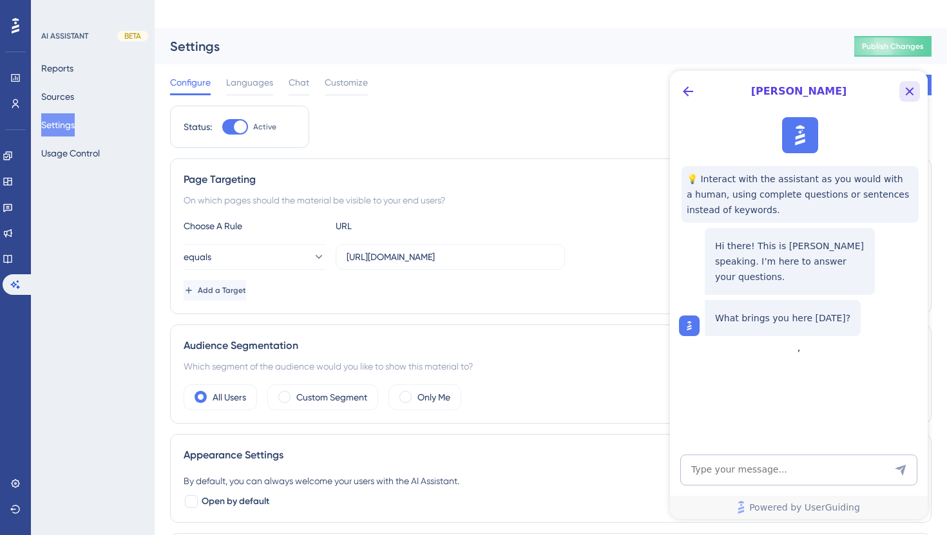
drag, startPoint x: 911, startPoint y: 89, endPoint x: 1578, endPoint y: 160, distance: 671.1
click at [911, 89] on icon "Close Button" at bounding box center [910, 92] width 8 height 8
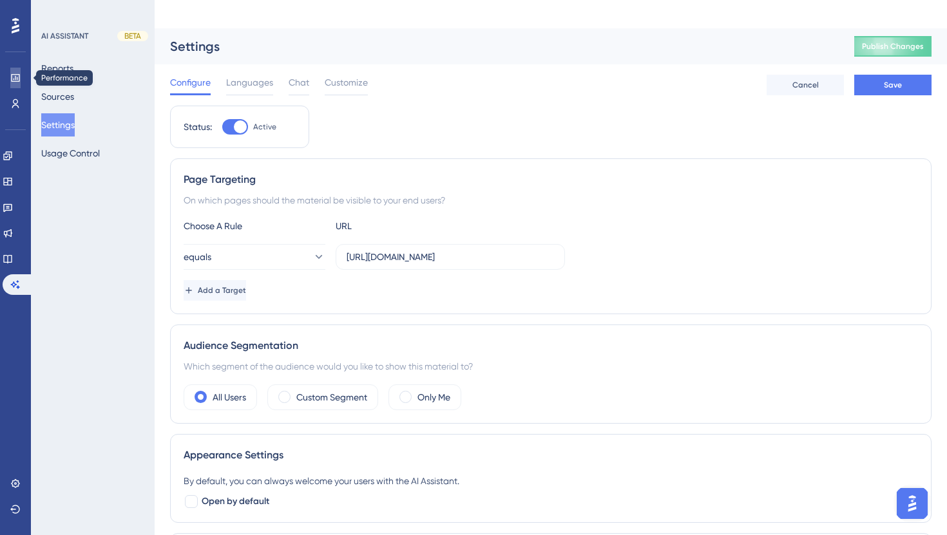
click at [16, 86] on link at bounding box center [15, 78] width 10 height 21
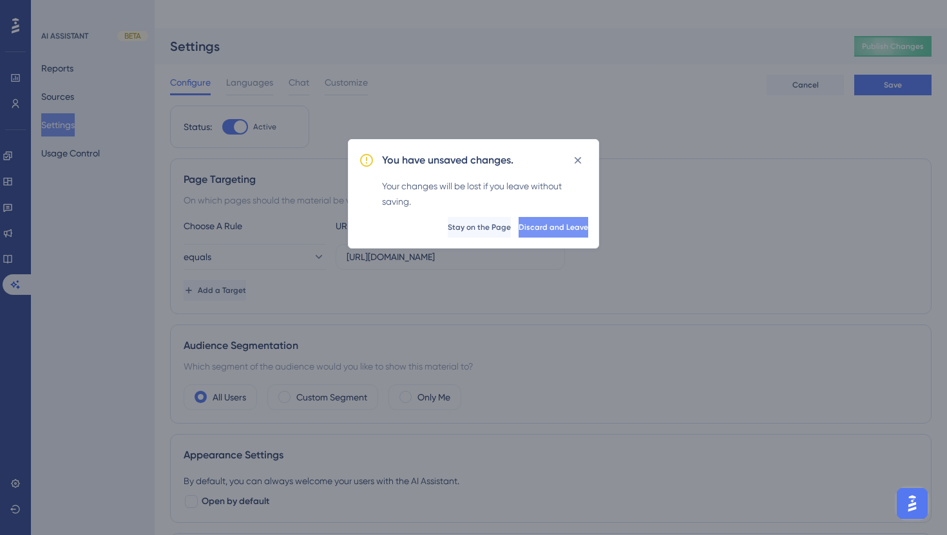
click at [523, 218] on button "Discard and Leave" at bounding box center [553, 227] width 70 height 21
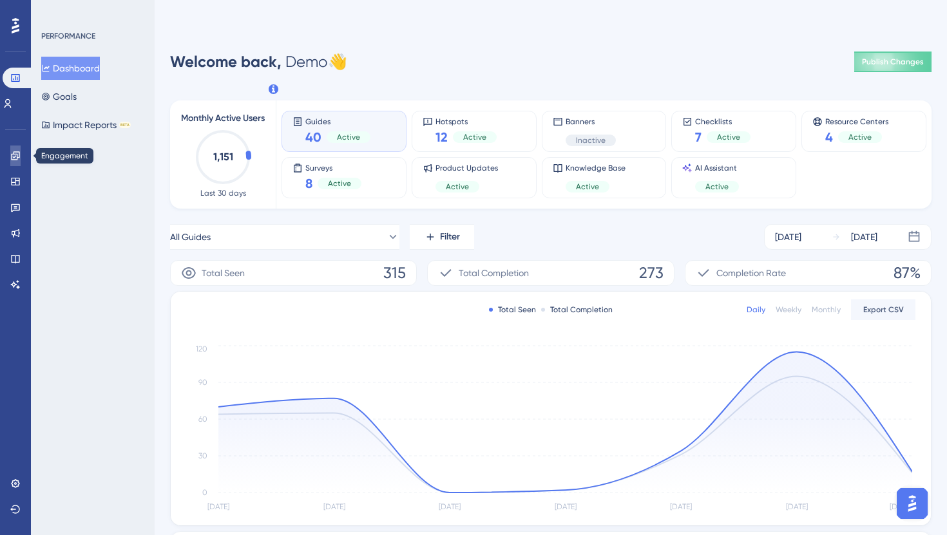
click at [19, 155] on icon at bounding box center [15, 155] width 8 height 8
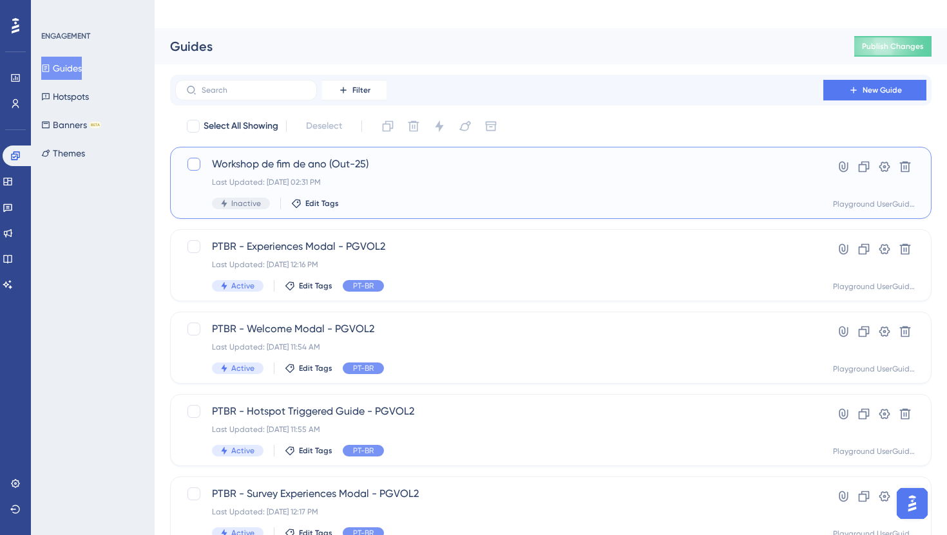
click at [195, 158] on div at bounding box center [193, 164] width 13 height 13
checkbox input "true"
click at [415, 120] on icon at bounding box center [413, 126] width 13 height 13
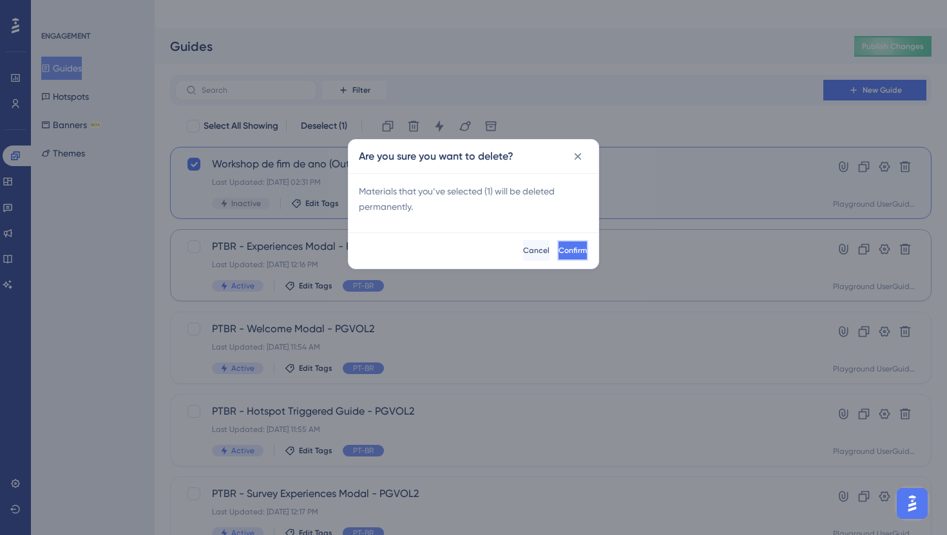
click at [557, 240] on button "Confirm" at bounding box center [572, 250] width 31 height 21
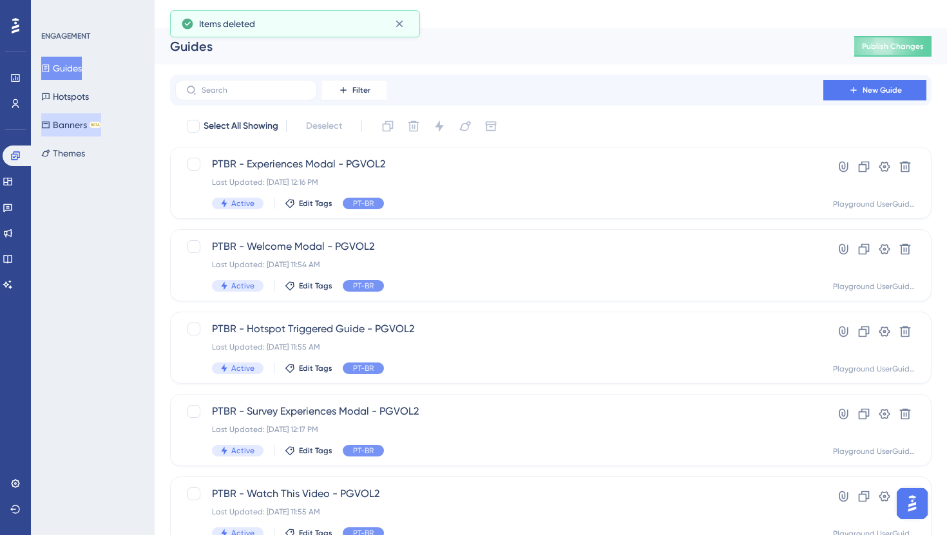
click at [89, 120] on button "Banners BETA" at bounding box center [71, 124] width 60 height 23
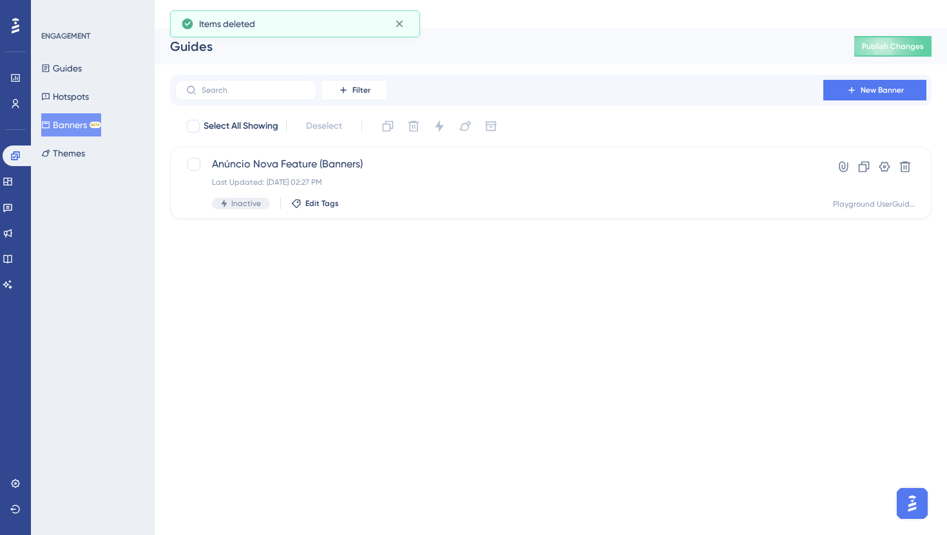
click at [76, 129] on button "Banners BETA" at bounding box center [71, 124] width 60 height 23
click at [194, 158] on div at bounding box center [193, 164] width 13 height 13
checkbox input "true"
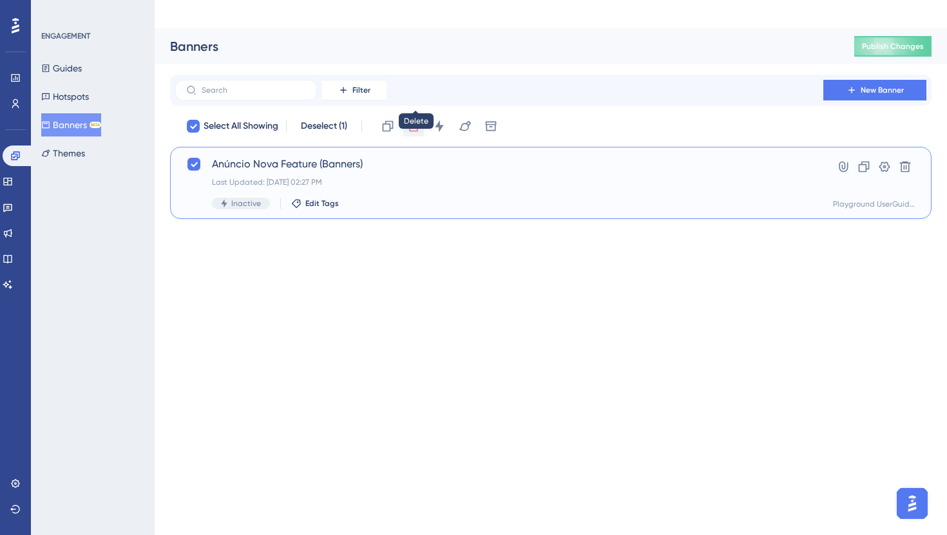
click at [412, 120] on icon at bounding box center [413, 126] width 13 height 13
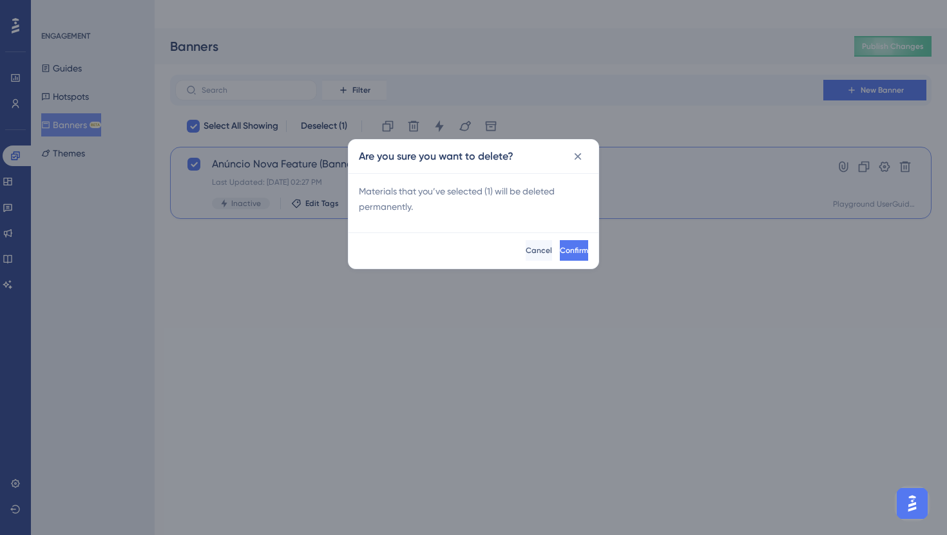
click at [562, 261] on div "Confirm Cancel" at bounding box center [473, 251] width 250 height 36
click at [562, 252] on span "Confirm" at bounding box center [574, 250] width 28 height 10
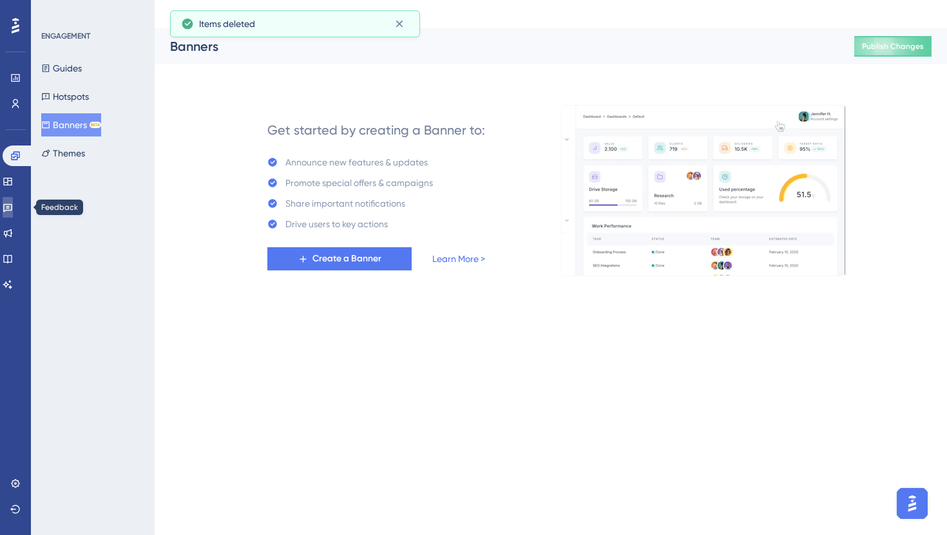
click at [12, 206] on icon at bounding box center [7, 208] width 9 height 8
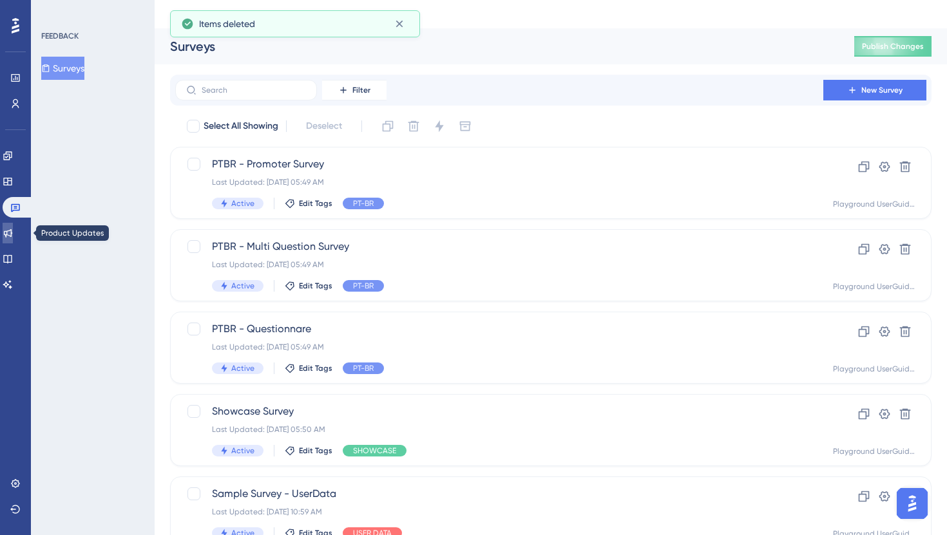
click at [13, 235] on icon at bounding box center [8, 233] width 10 height 10
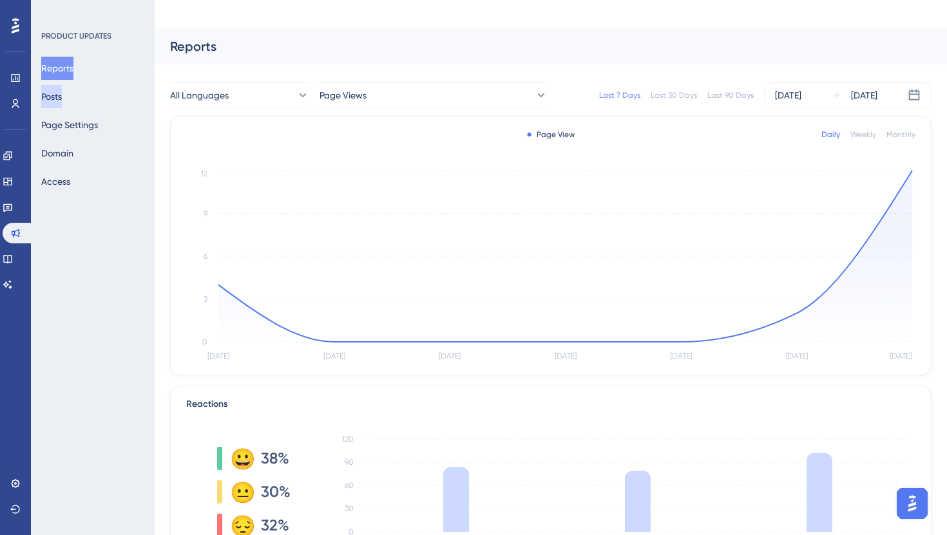
click at [62, 100] on button "Posts" at bounding box center [51, 96] width 21 height 23
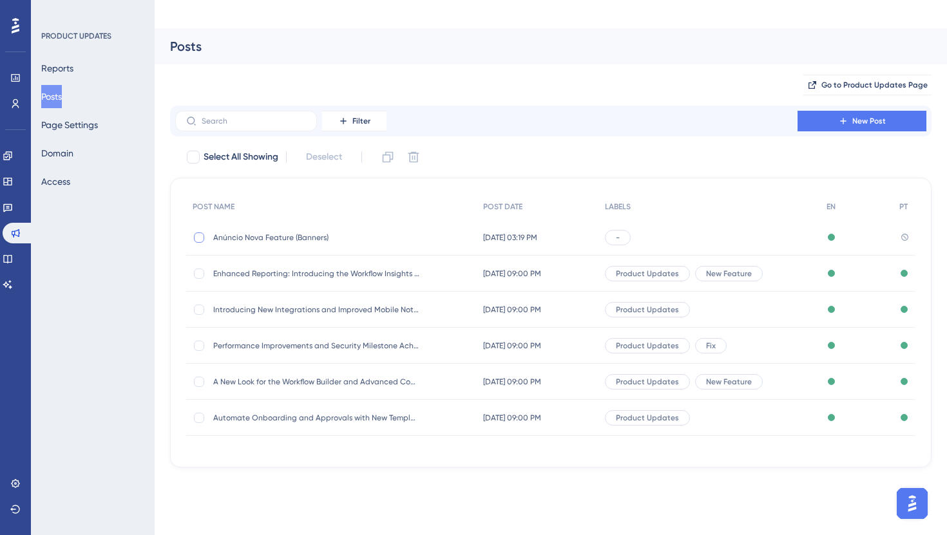
click at [202, 233] on div at bounding box center [199, 238] width 10 height 10
checkbox input "true"
click at [422, 147] on button at bounding box center [413, 157] width 21 height 21
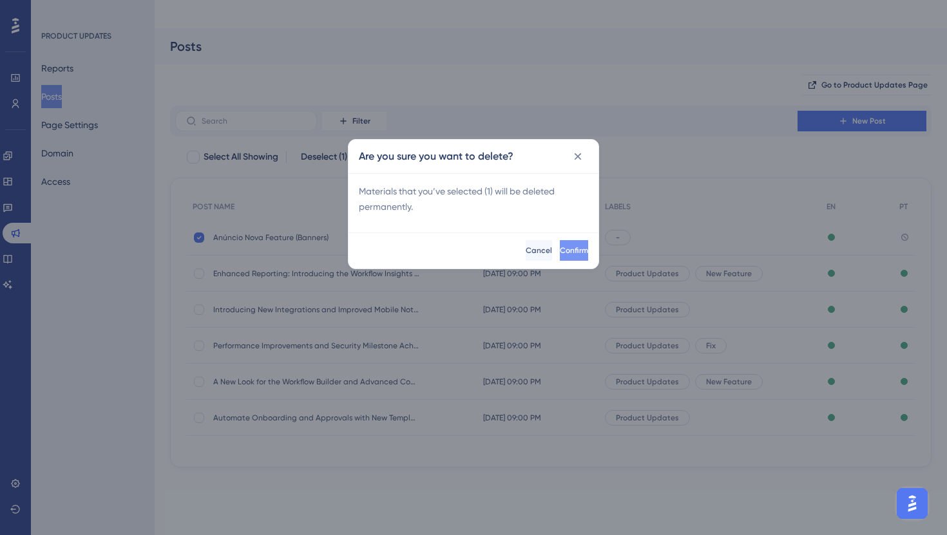
click at [560, 249] on span "Confirm" at bounding box center [574, 250] width 28 height 10
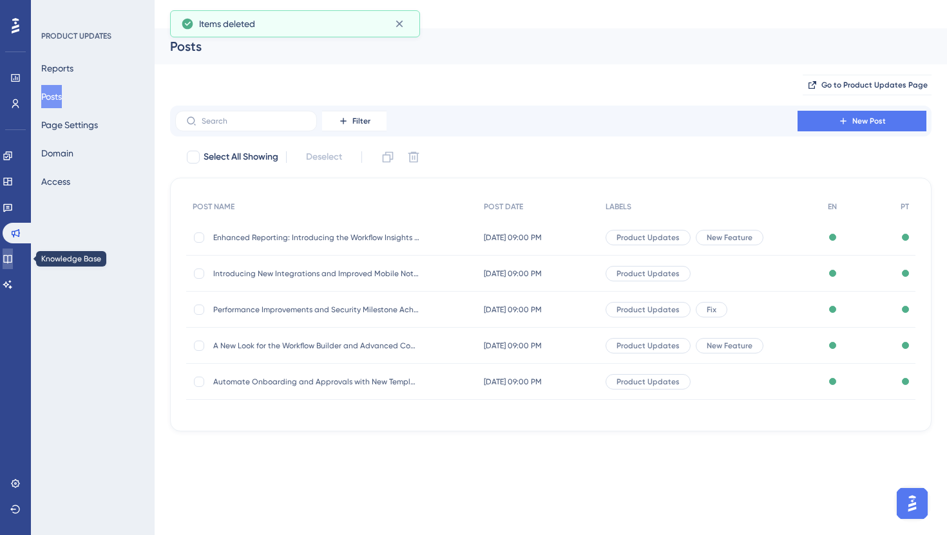
click at [13, 254] on icon at bounding box center [8, 259] width 10 height 10
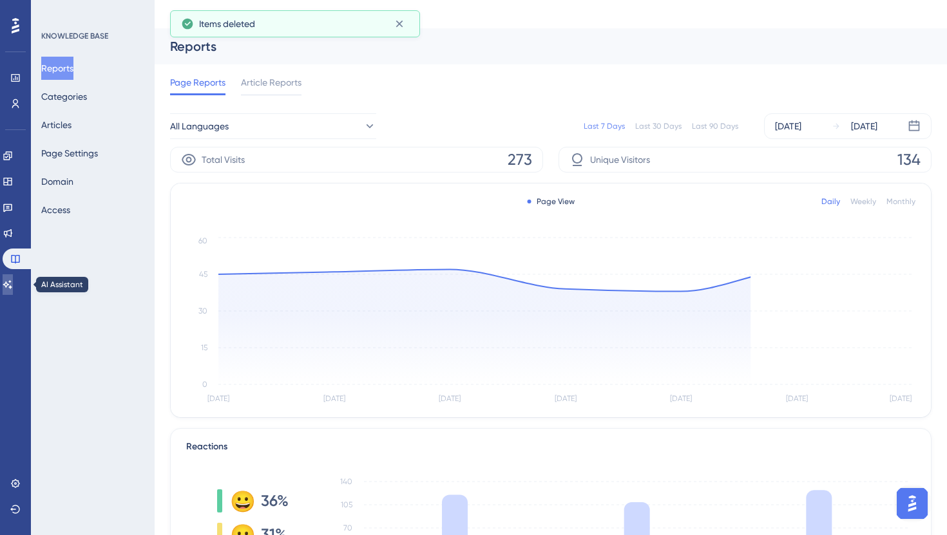
click at [13, 288] on icon at bounding box center [8, 285] width 10 height 10
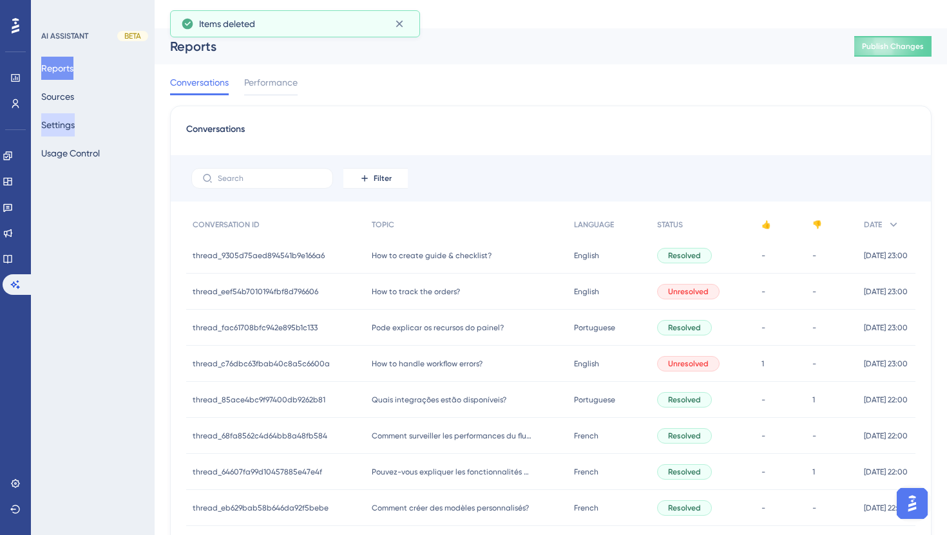
click at [74, 125] on button "Settings" at bounding box center [57, 124] width 33 height 23
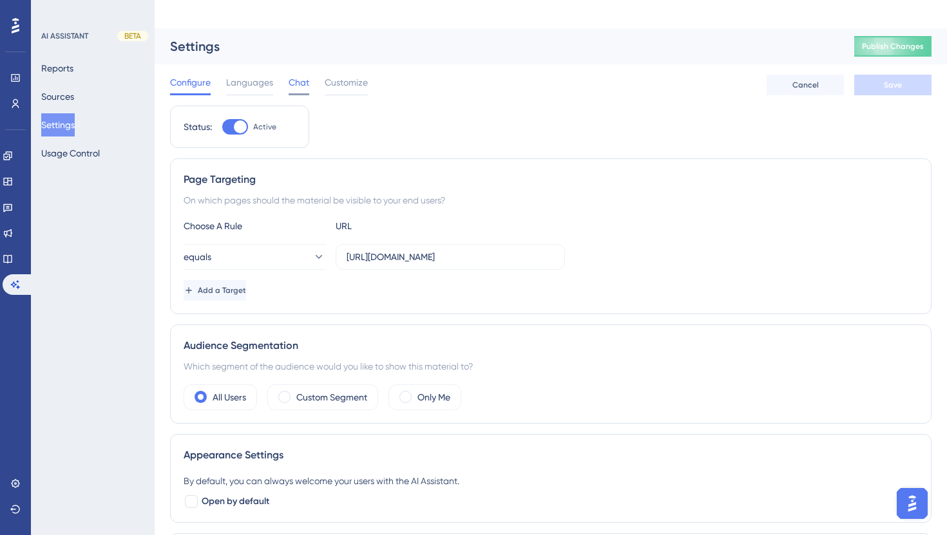
click at [290, 75] on span "Chat" at bounding box center [299, 82] width 21 height 15
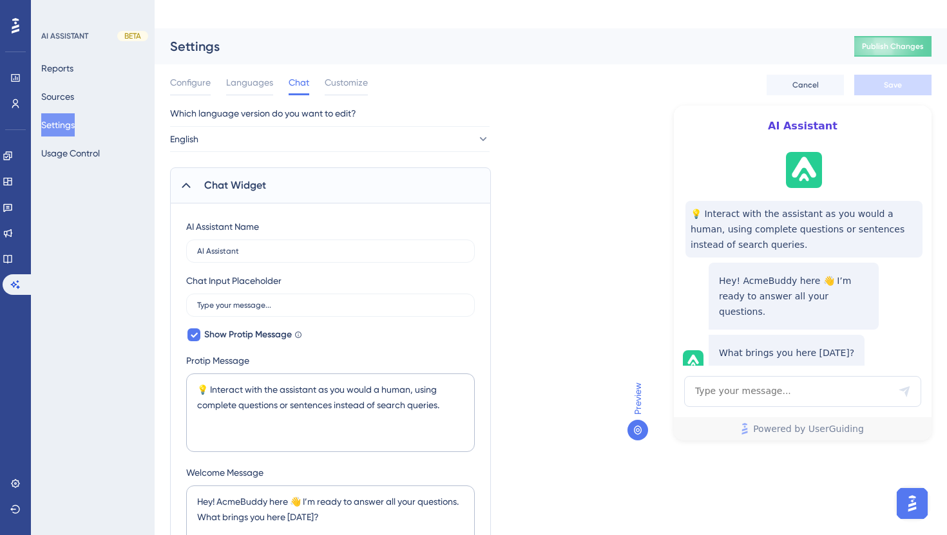
click at [191, 75] on span "Configure" at bounding box center [190, 82] width 41 height 15
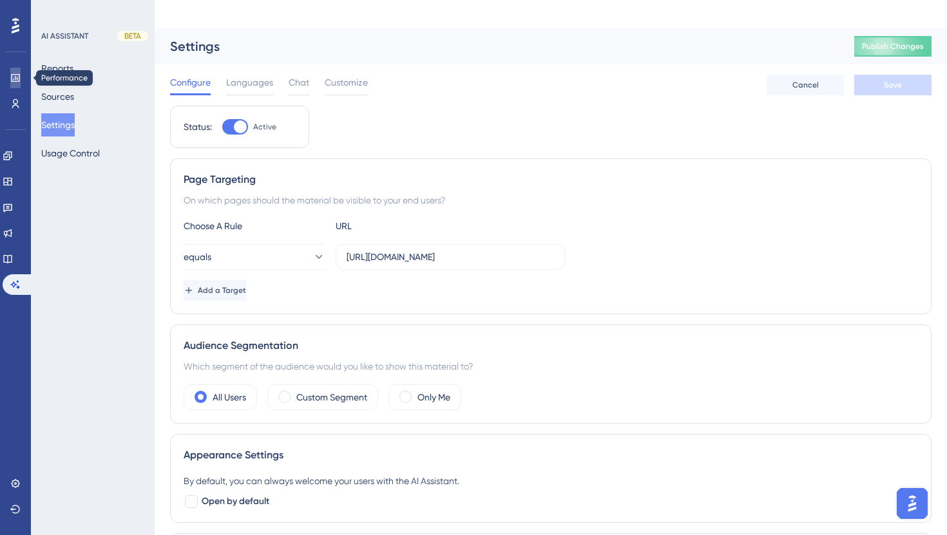
click at [20, 74] on icon at bounding box center [15, 78] width 10 height 10
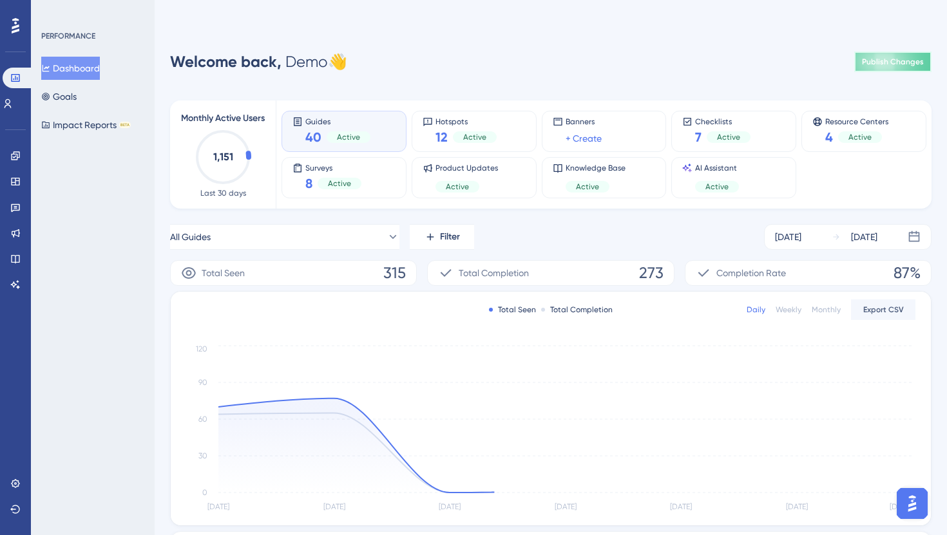
click at [869, 57] on span "Publish Changes" at bounding box center [893, 62] width 62 height 10
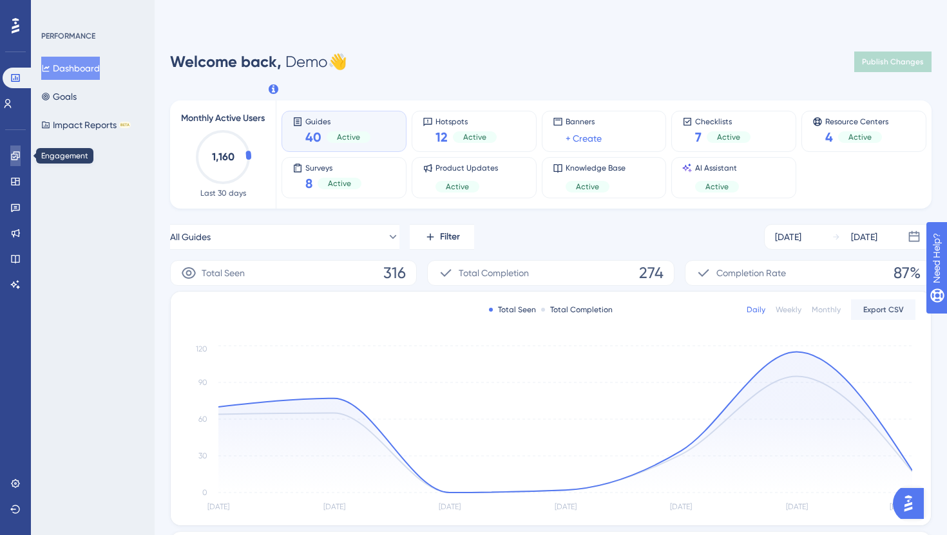
click at [13, 153] on icon at bounding box center [15, 156] width 10 height 10
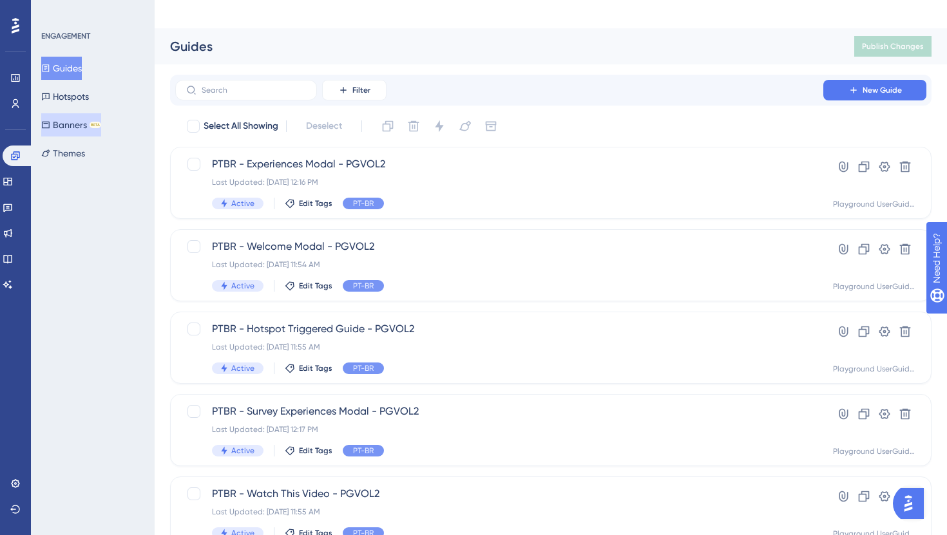
click at [81, 123] on button "Banners BETA" at bounding box center [71, 124] width 60 height 23
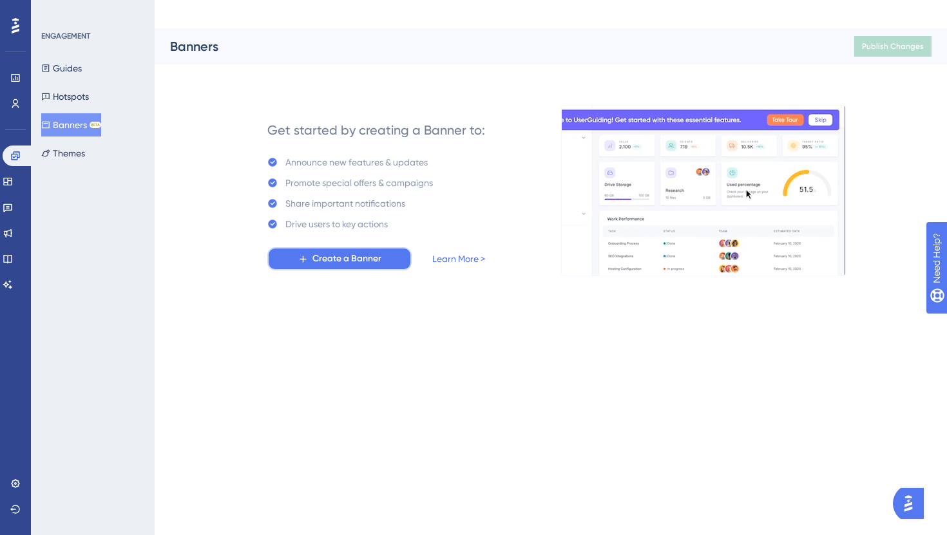
click at [324, 247] on button "Create a Banner" at bounding box center [339, 258] width 144 height 23
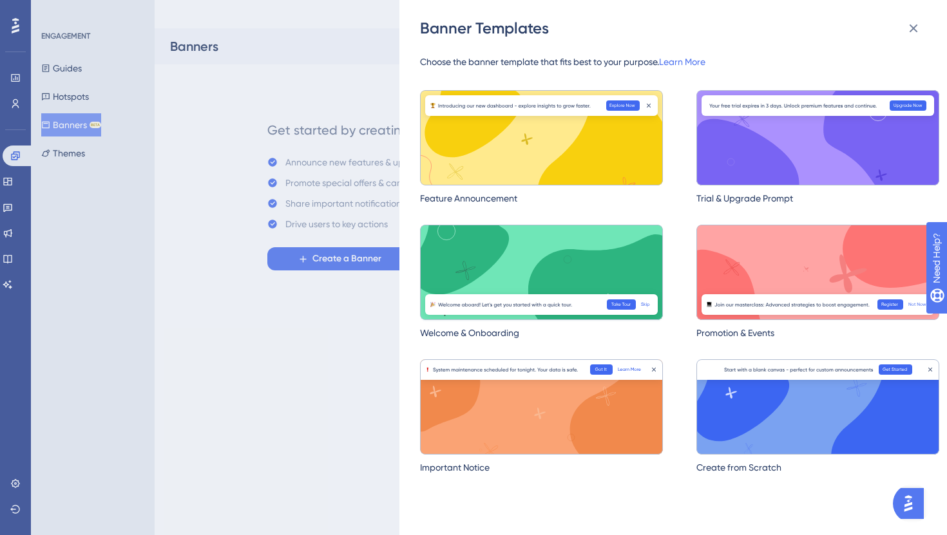
click at [527, 258] on img at bounding box center [541, 272] width 243 height 95
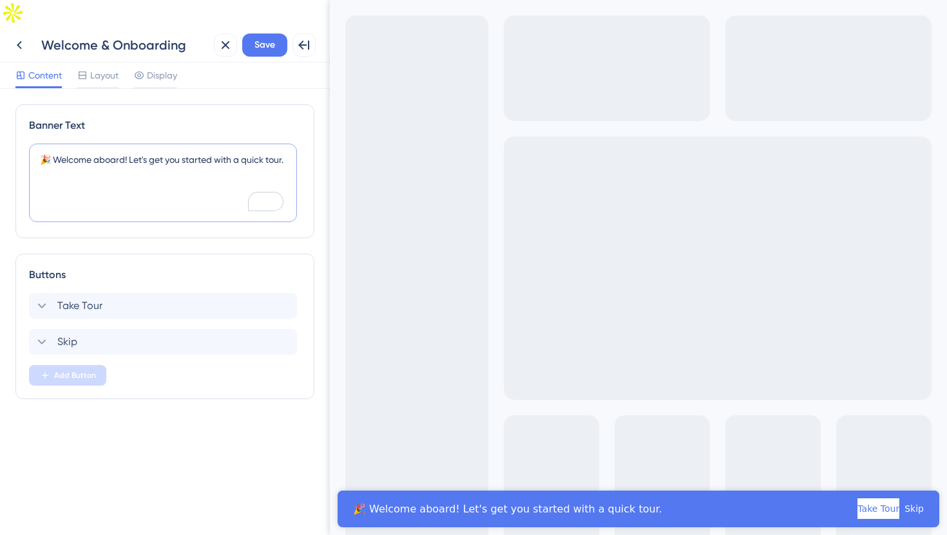
drag, startPoint x: 287, startPoint y: 127, endPoint x: 52, endPoint y: 133, distance: 235.2
click at [52, 144] on textarea "🎉 Welcome aboard! Let's get you started with a quick tour." at bounding box center [163, 183] width 268 height 79
paste textarea "Agora é possível criar banners em poucos minutos com a UserGuiding!"
type textarea "🎉 Agora é possível criar banners em poucos minutos com a UserGuiding!"
click at [95, 298] on span "Take Tour" at bounding box center [79, 305] width 45 height 15
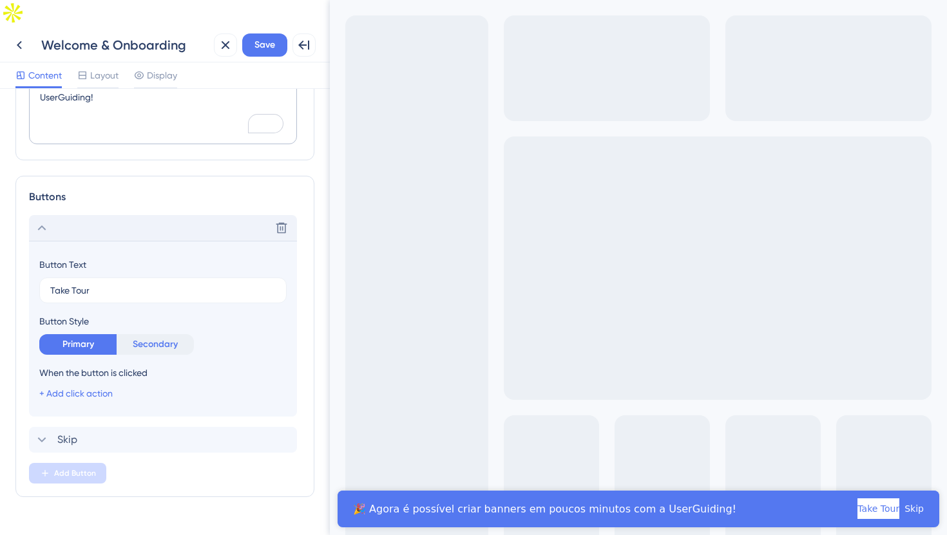
scroll to position [79, 0]
click at [136, 283] on input "Take Tour" at bounding box center [162, 290] width 225 height 14
type input "Explorar agora"
click at [95, 388] on link "+ Add click action" at bounding box center [75, 393] width 73 height 10
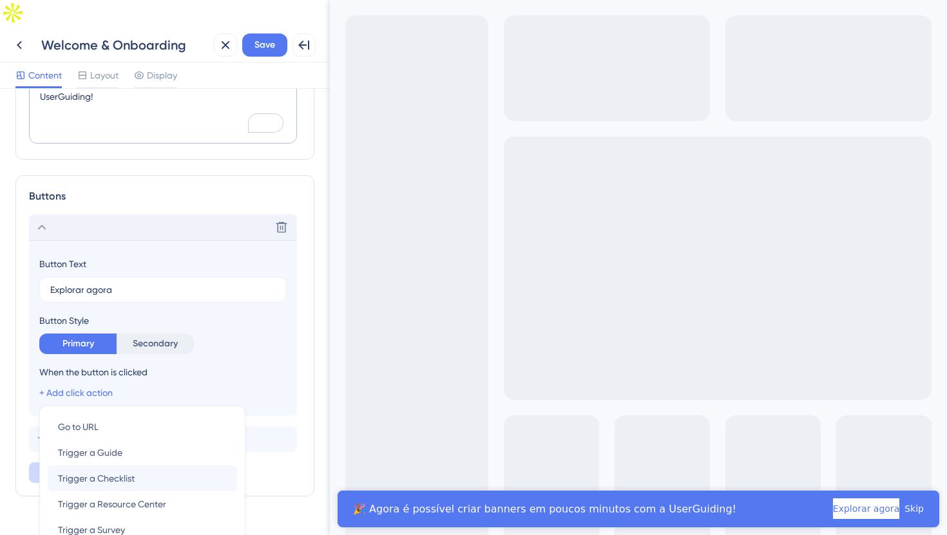
scroll to position [169, 0]
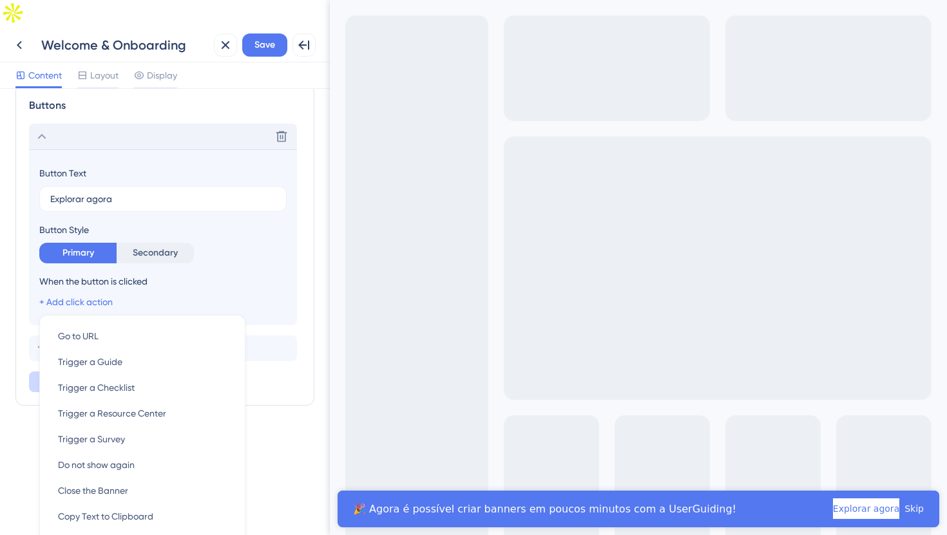
click at [285, 435] on div "Banner Text 🎉 Agora é possível criar banners em poucos minutos com a UserGuidin…" at bounding box center [165, 326] width 330 height 475
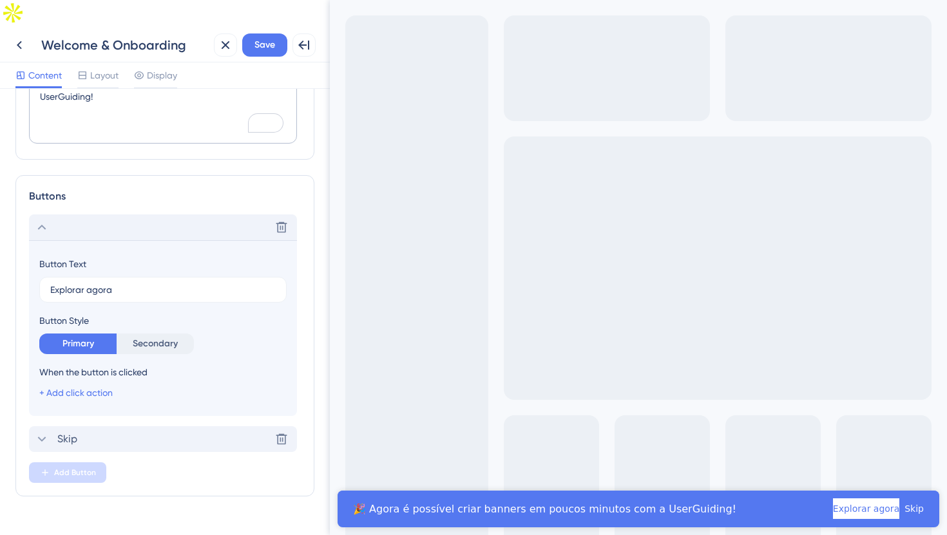
click at [98, 426] on div "Skip Delete" at bounding box center [163, 439] width 268 height 26
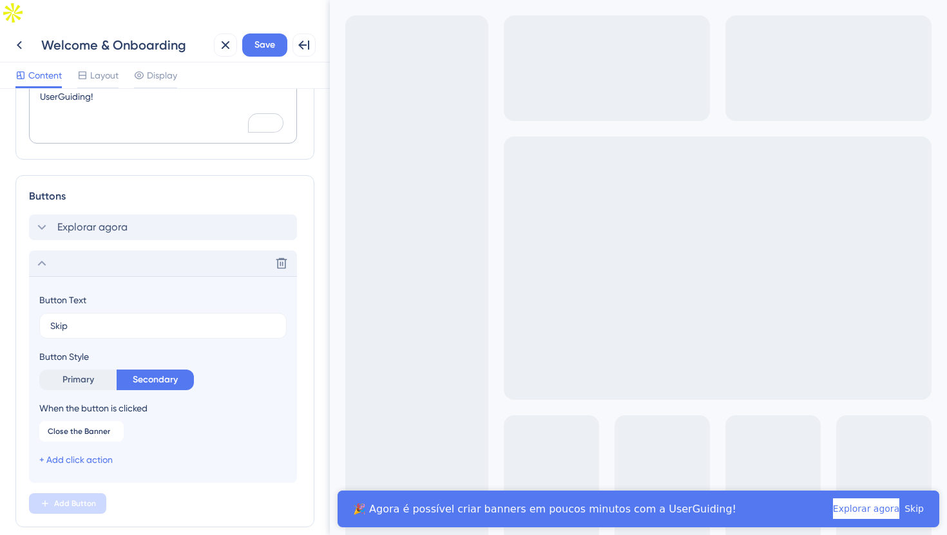
scroll to position [109, 0]
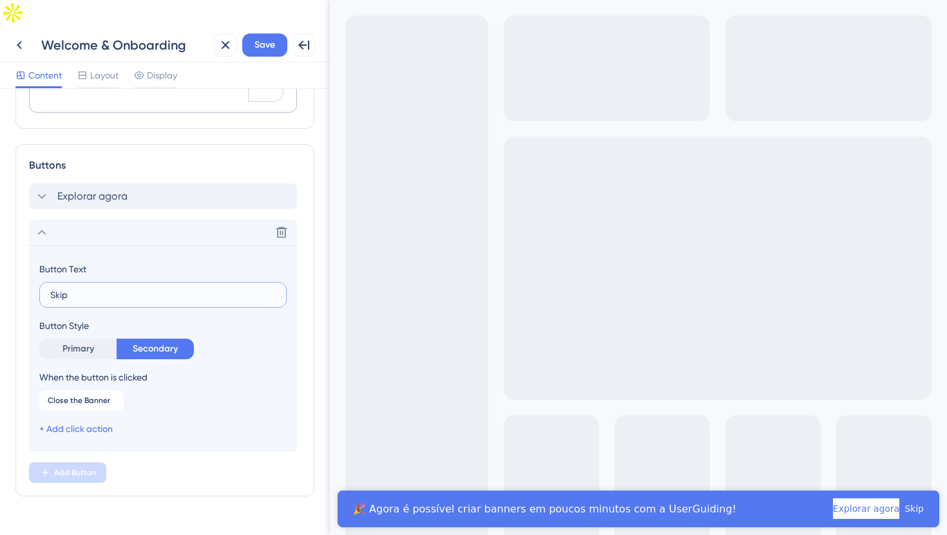
click at [93, 288] on input "Skip" at bounding box center [162, 295] width 225 height 14
type input "Pular"
click at [309, 351] on div "Buttons Explorar agora Delete Button Text Pular Button Style Primary Secondary …" at bounding box center [164, 320] width 299 height 352
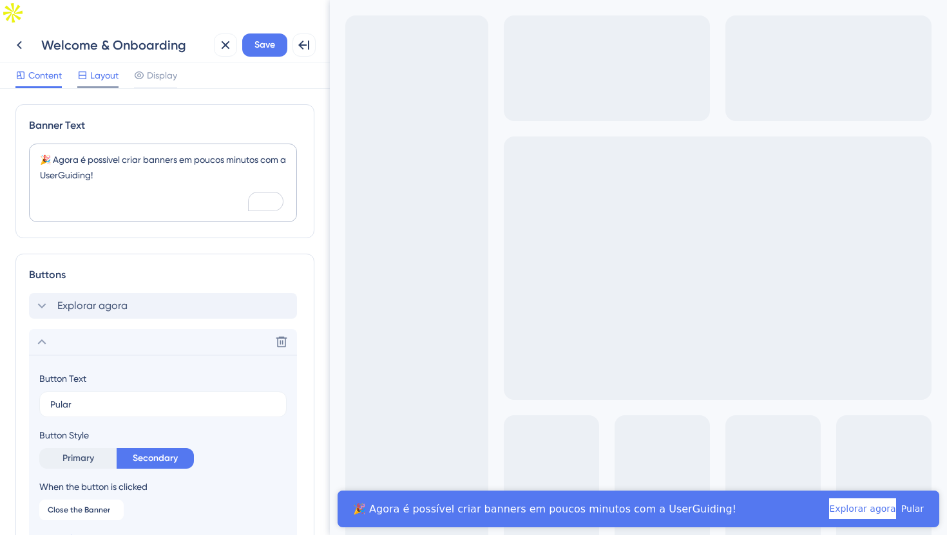
click at [101, 68] on span "Layout" at bounding box center [104, 75] width 28 height 15
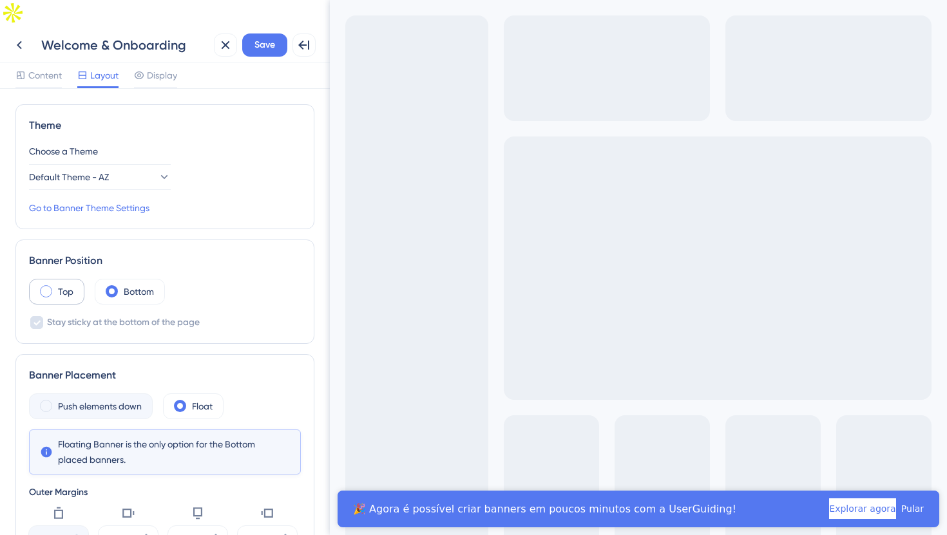
click at [61, 284] on label "Top" at bounding box center [65, 291] width 15 height 15
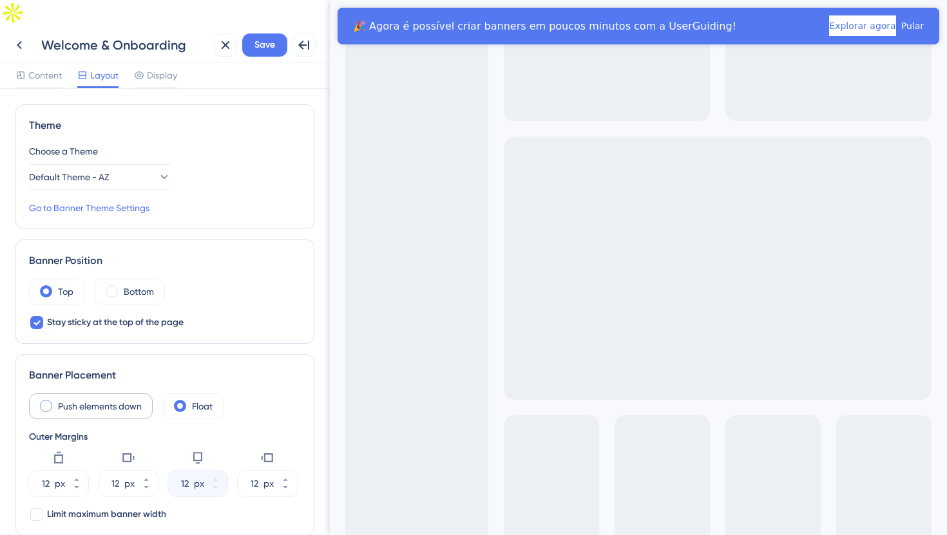
click at [94, 399] on label "Push elements down" at bounding box center [100, 406] width 84 height 15
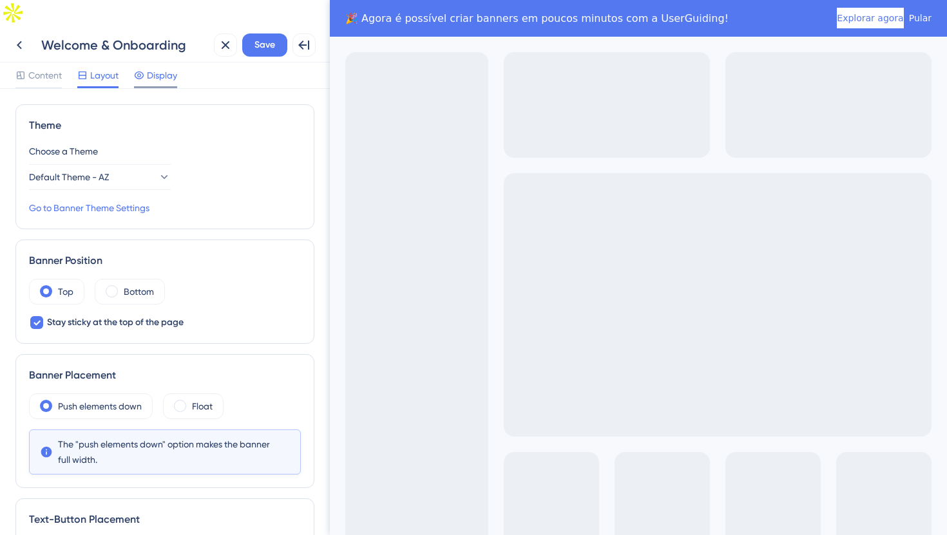
click at [157, 68] on span "Display" at bounding box center [162, 75] width 30 height 15
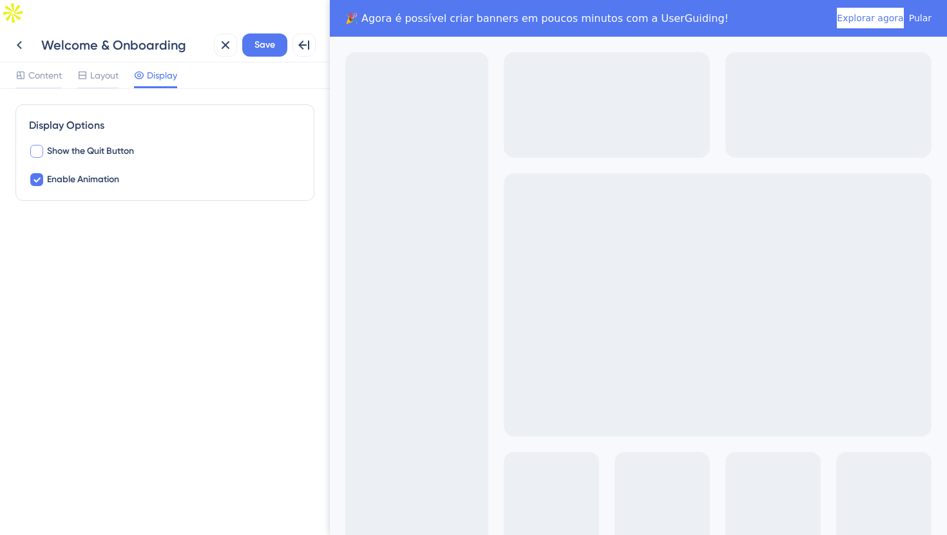
click at [102, 144] on span "Show the Quit Button" at bounding box center [90, 151] width 87 height 15
click at [111, 144] on span "Show the Quit Button" at bounding box center [90, 151] width 87 height 15
checkbox input "false"
click at [51, 68] on span "Content" at bounding box center [44, 75] width 33 height 15
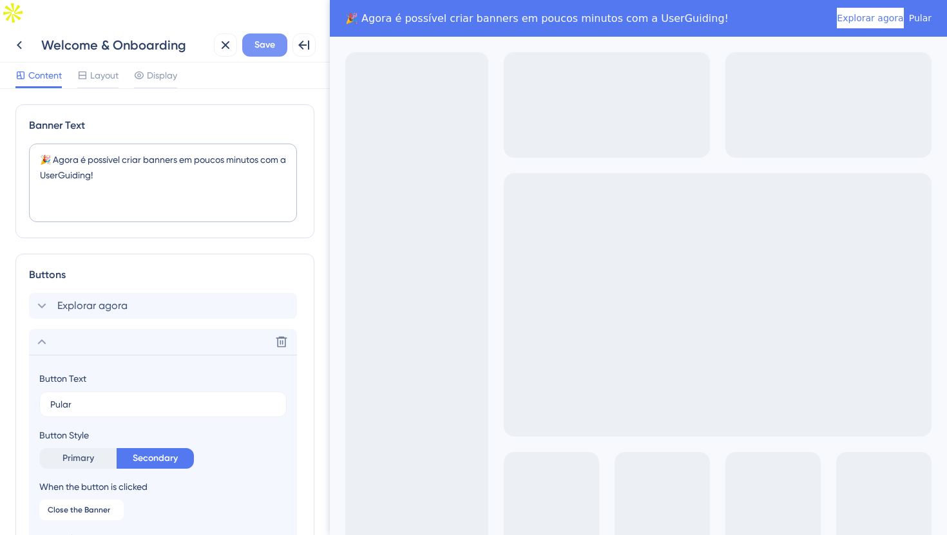
click at [251, 33] on button "Save" at bounding box center [264, 44] width 45 height 23
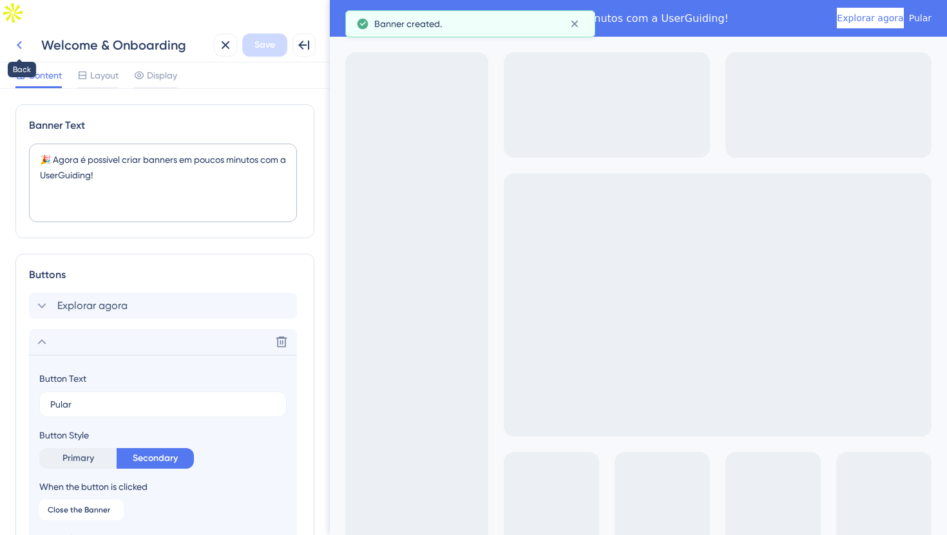
click at [15, 37] on icon at bounding box center [19, 44] width 15 height 15
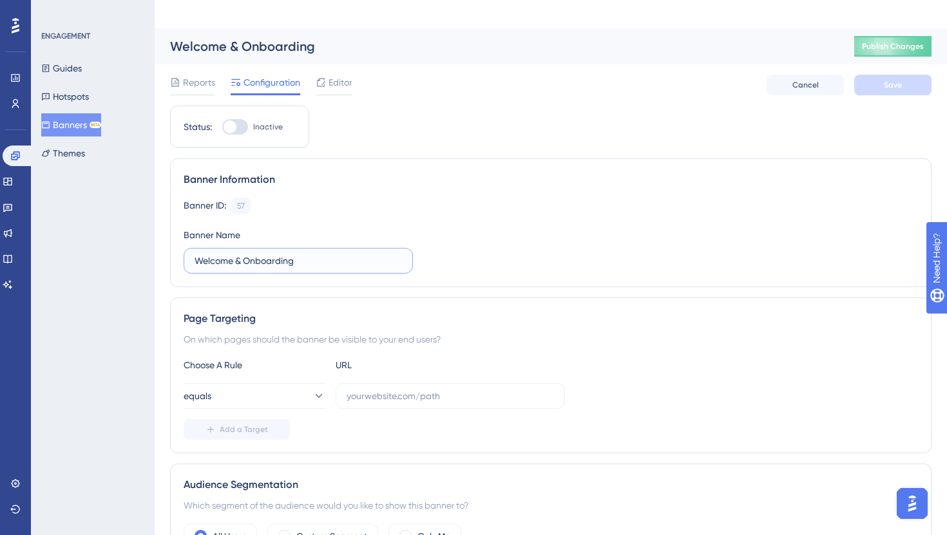
click at [301, 254] on input "Welcome & Onboarding" at bounding box center [298, 261] width 207 height 14
paste input "Anúncio Nova Feature (Banners)"
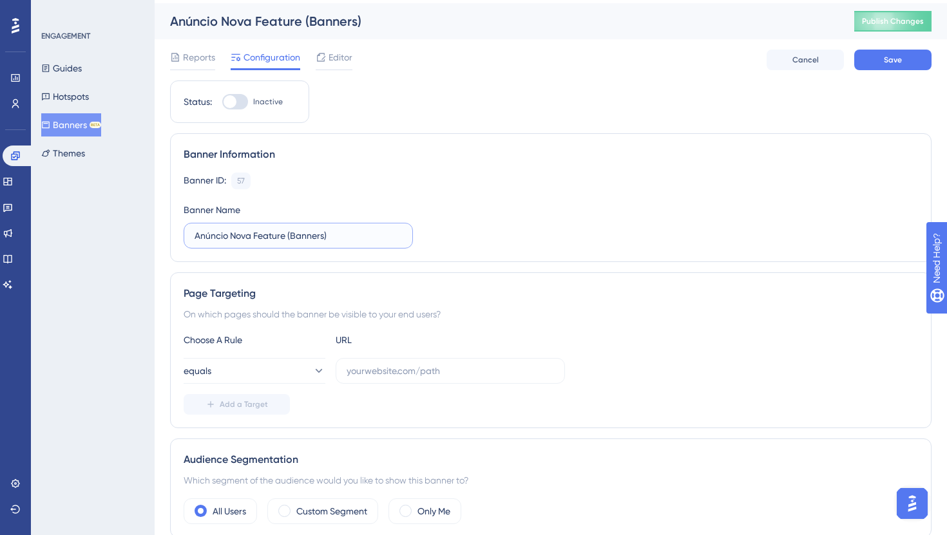
scroll to position [37, 0]
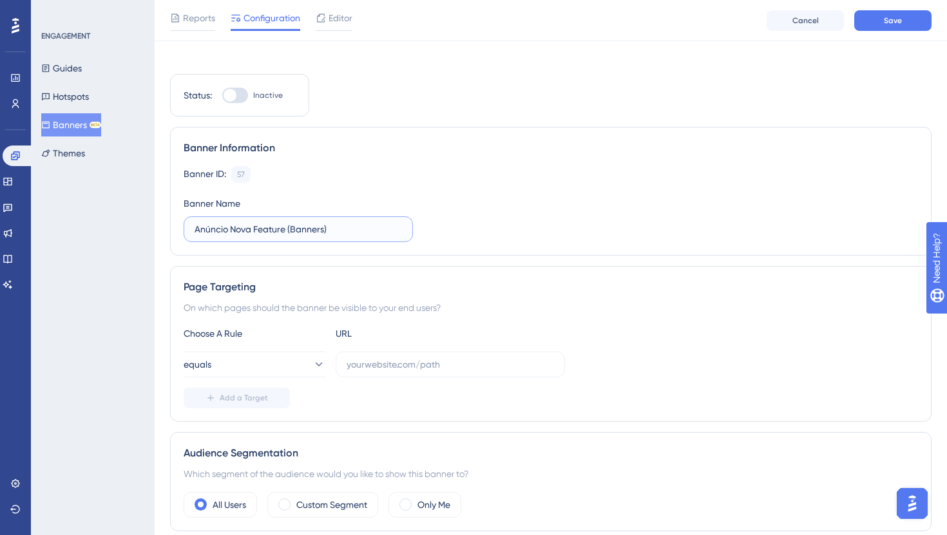
type input "Anúncio Nova Feature (Banners)"
click at [394, 357] on input "text" at bounding box center [449, 364] width 207 height 14
paste input "[URL][DOMAIN_NAME]"
type input "[URL][DOMAIN_NAME]"
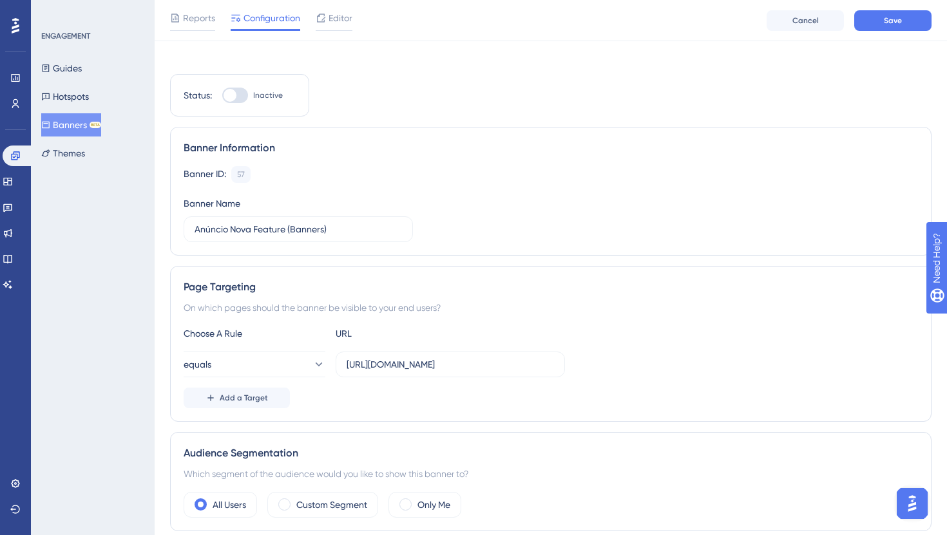
click at [419, 388] on div "Add a Target" at bounding box center [551, 398] width 734 height 21
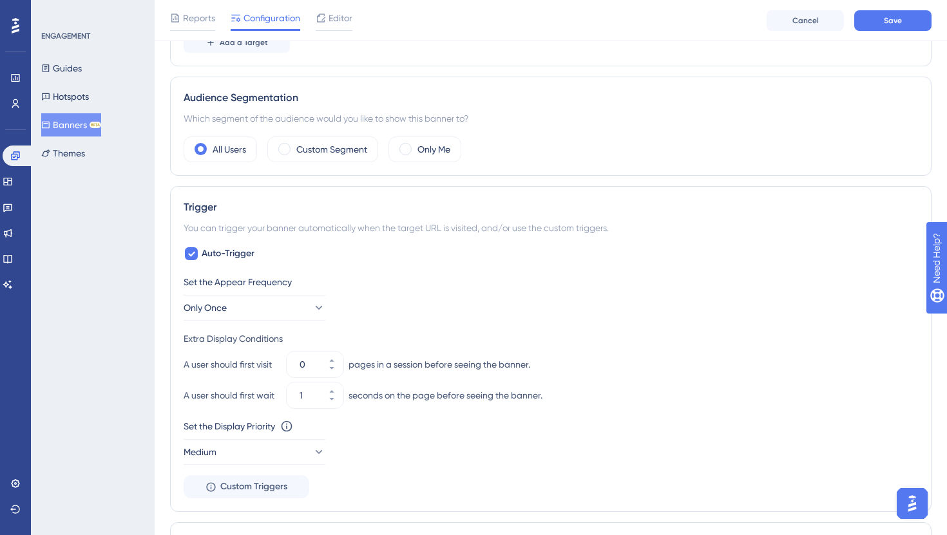
scroll to position [395, 0]
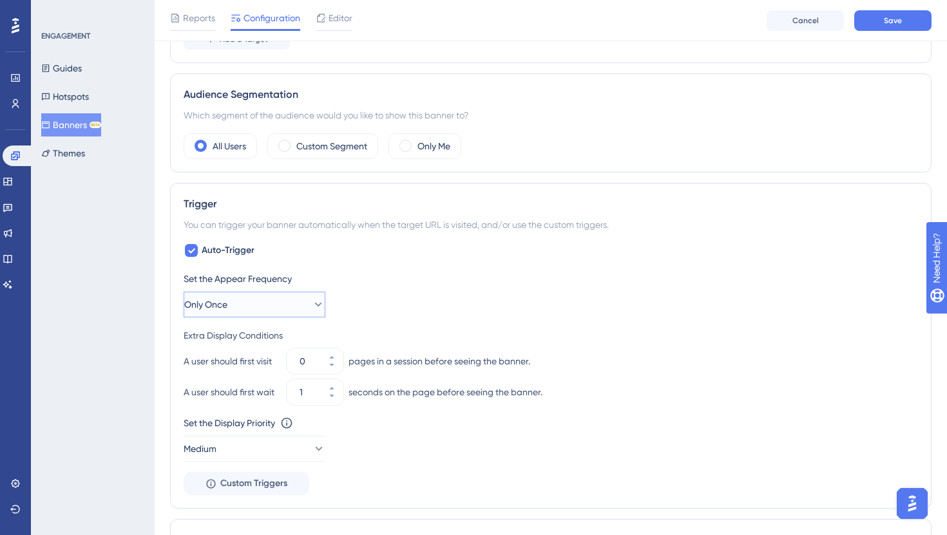
click at [242, 292] on button "Only Once" at bounding box center [255, 305] width 142 height 26
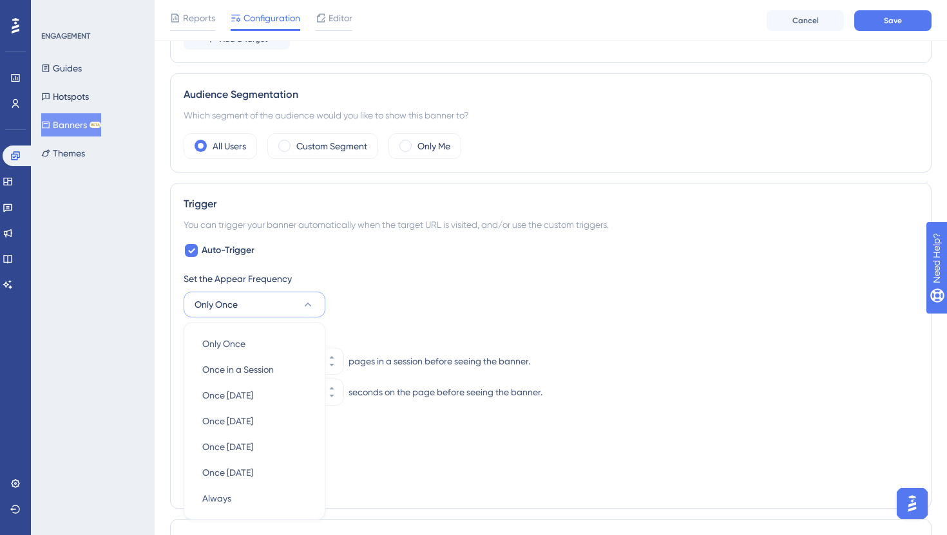
scroll to position [520, 0]
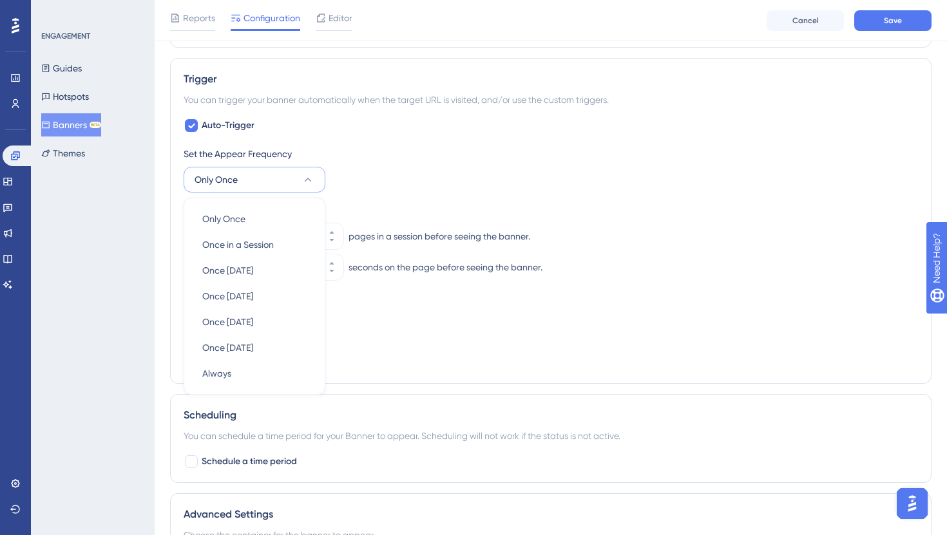
click at [383, 203] on div "Extra Display Conditions" at bounding box center [551, 210] width 734 height 15
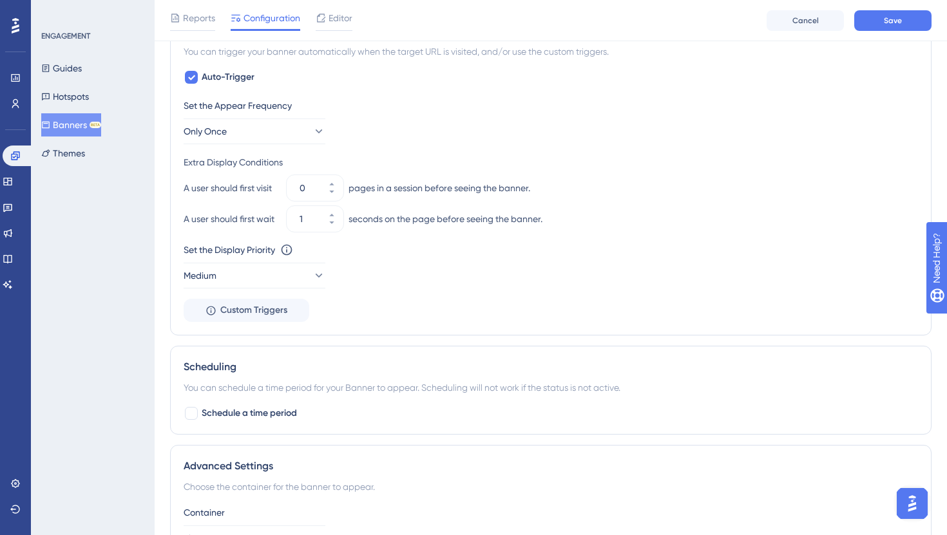
scroll to position [583, 0]
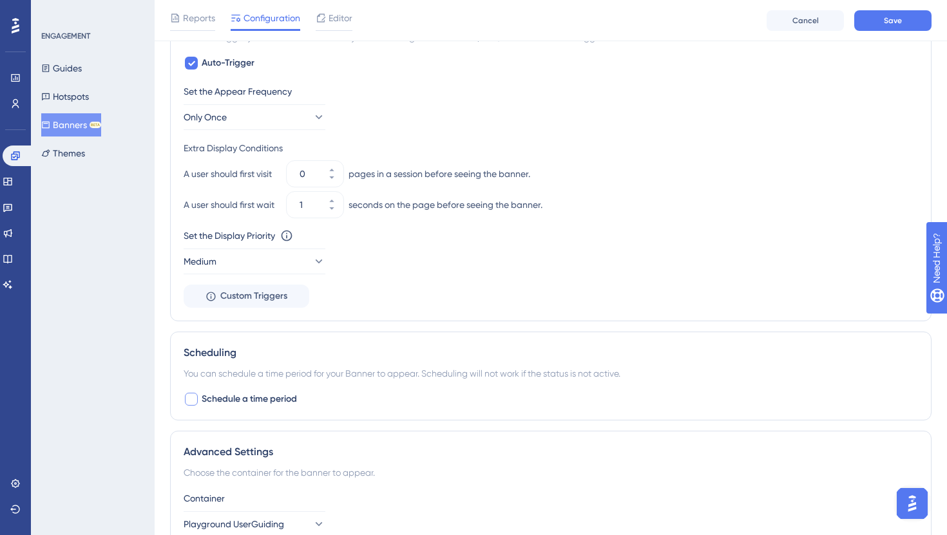
click at [263, 392] on span "Schedule a time period" at bounding box center [249, 399] width 95 height 15
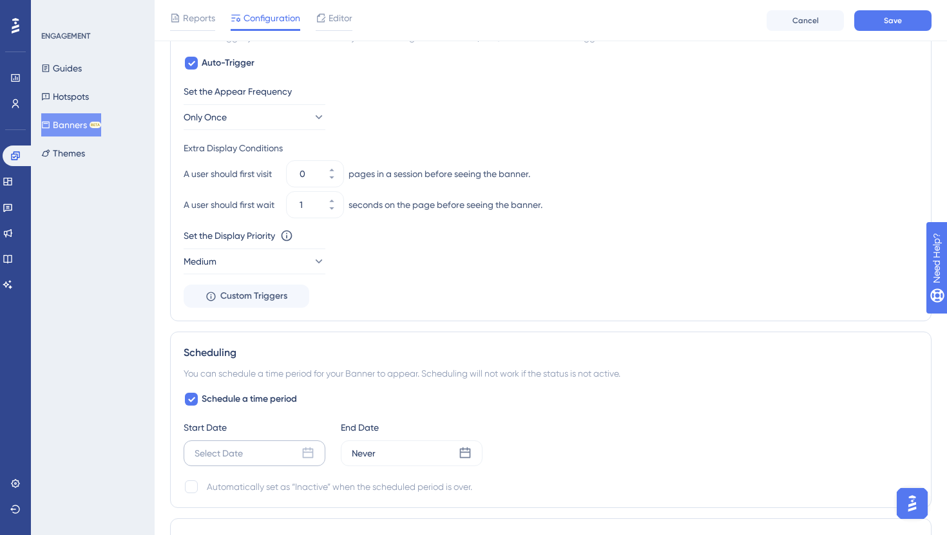
click at [307, 447] on icon at bounding box center [307, 453] width 13 height 13
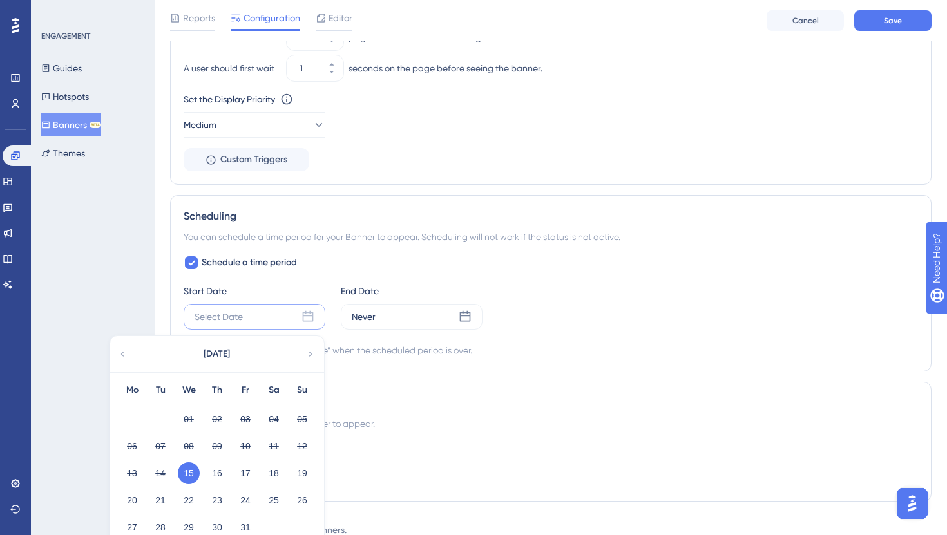
scroll to position [748, 0]
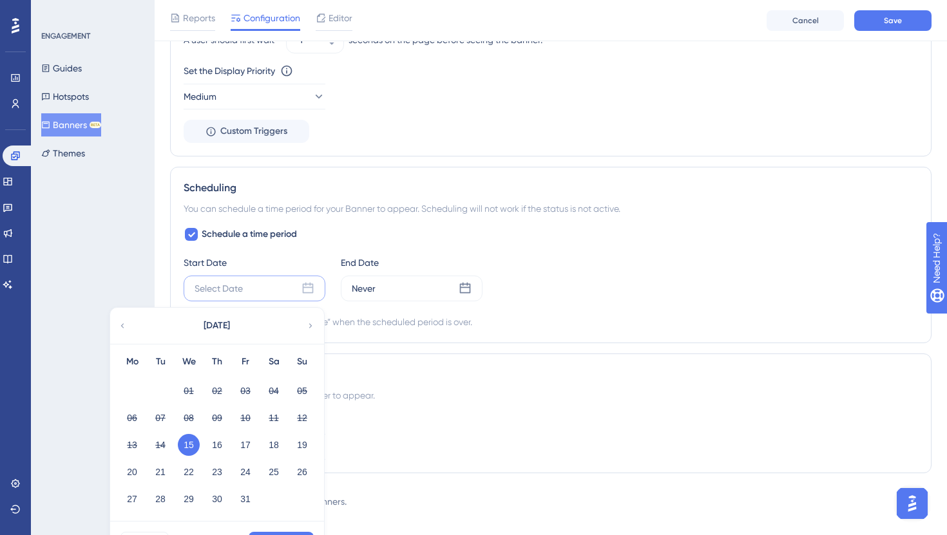
click at [427, 312] on div "Scheduling You can schedule a time period for your Banner to appear. Scheduling…" at bounding box center [550, 255] width 761 height 176
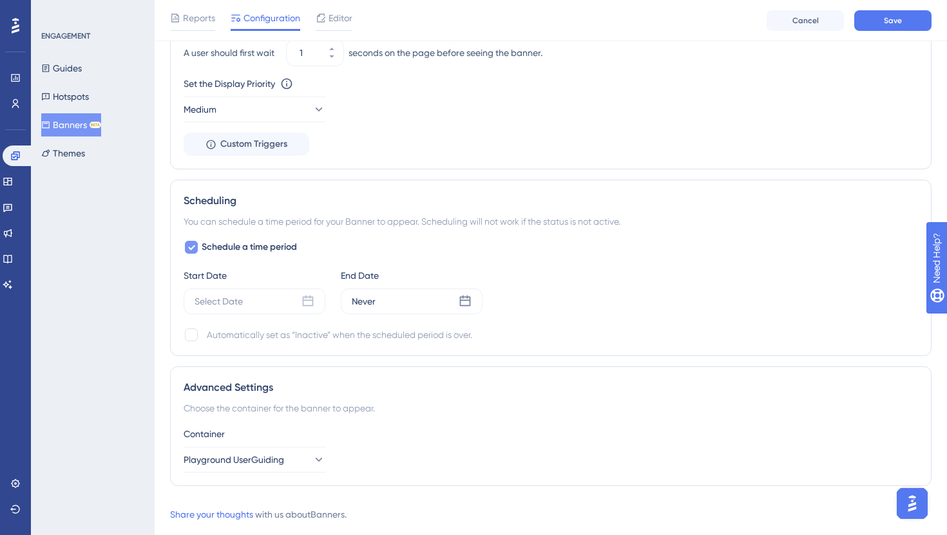
click at [229, 240] on span "Schedule a time period" at bounding box center [249, 247] width 95 height 15
checkbox input "false"
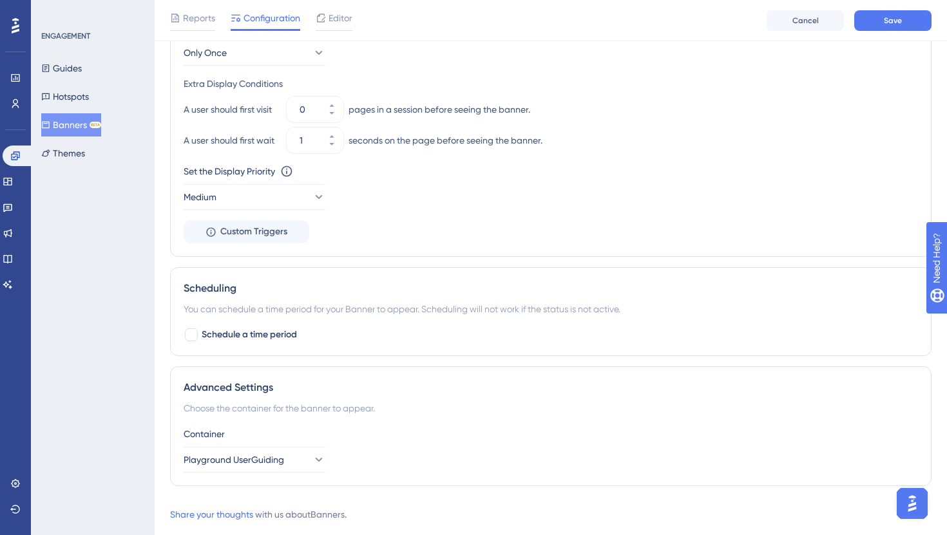
scroll to position [0, 0]
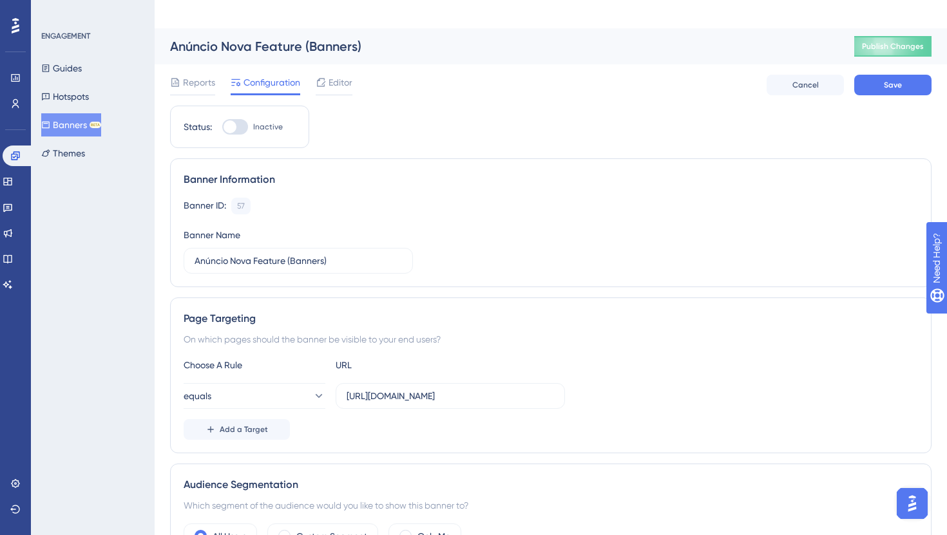
click at [238, 119] on div at bounding box center [235, 126] width 26 height 15
click at [222, 127] on input "Inactive" at bounding box center [222, 127] width 1 height 1
click at [900, 80] on span "Save" at bounding box center [893, 85] width 18 height 10
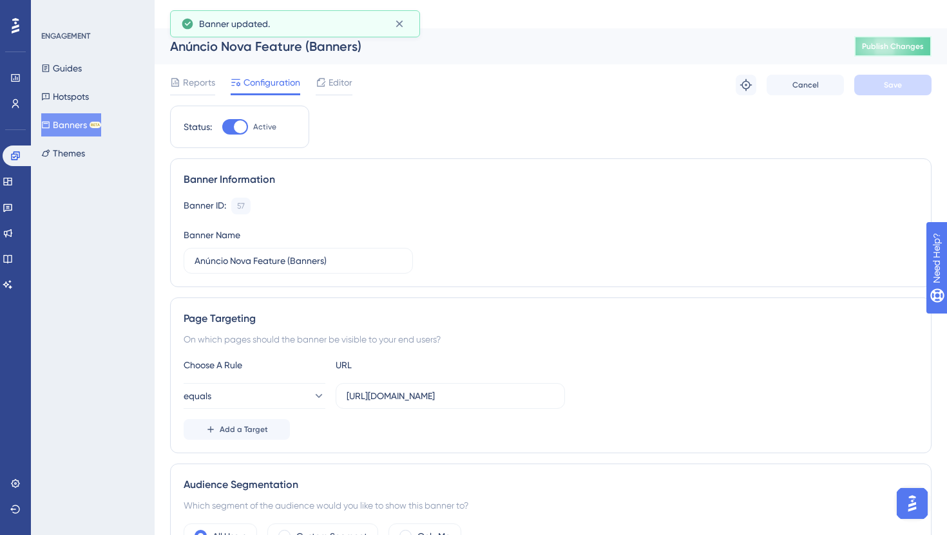
click at [883, 41] on span "Publish Changes" at bounding box center [893, 46] width 62 height 10
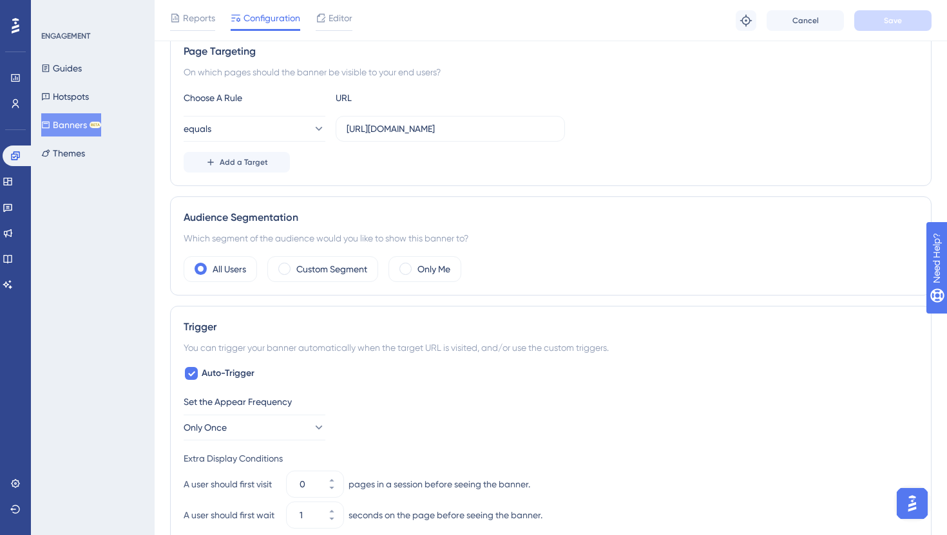
scroll to position [236, 0]
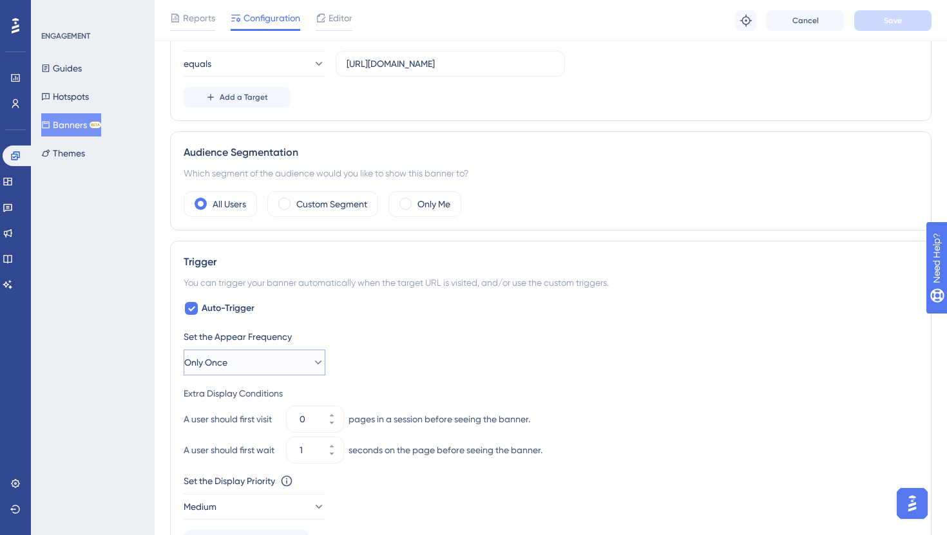
click at [258, 350] on button "Only Once" at bounding box center [255, 363] width 142 height 26
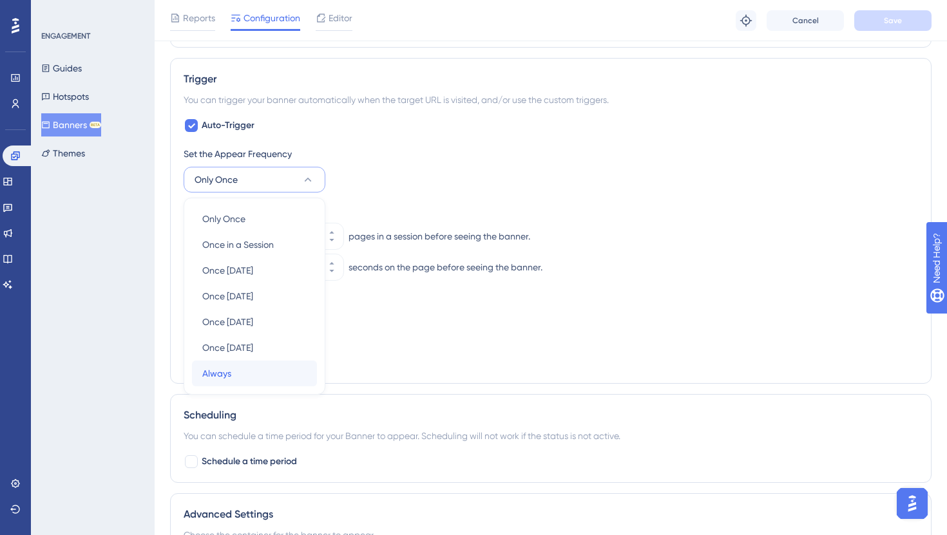
click at [261, 361] on div "Always Always" at bounding box center [254, 374] width 104 height 26
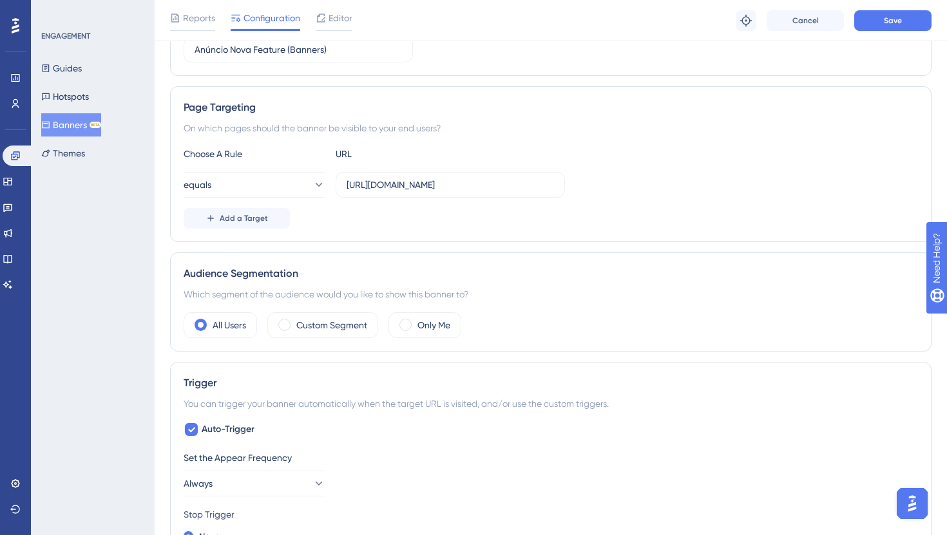
scroll to position [0, 0]
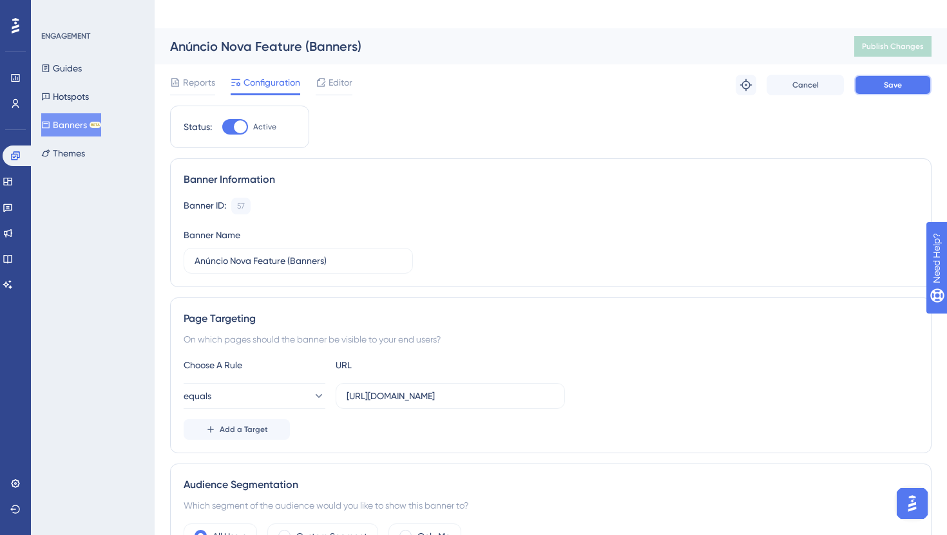
click at [892, 75] on button "Save" at bounding box center [892, 85] width 77 height 21
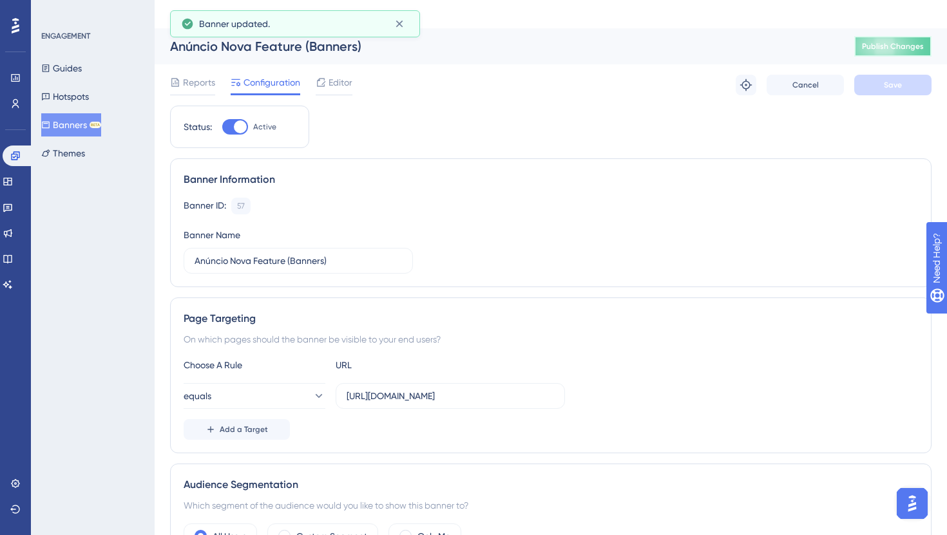
click at [889, 36] on button "Publish Changes" at bounding box center [892, 46] width 77 height 21
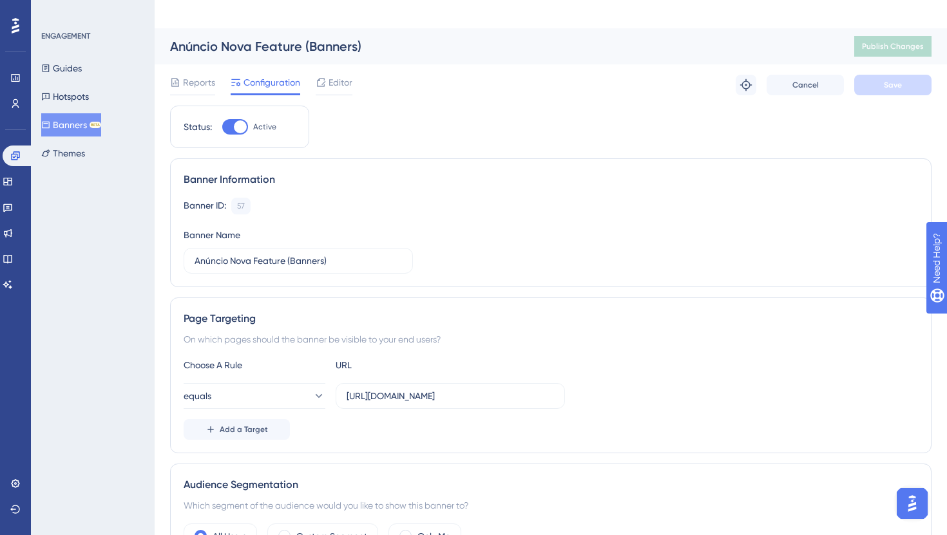
click at [228, 119] on div at bounding box center [235, 126] width 26 height 15
click at [222, 127] on input "Active" at bounding box center [222, 127] width 1 height 1
checkbox input "false"
click at [856, 75] on button "Save" at bounding box center [892, 85] width 77 height 21
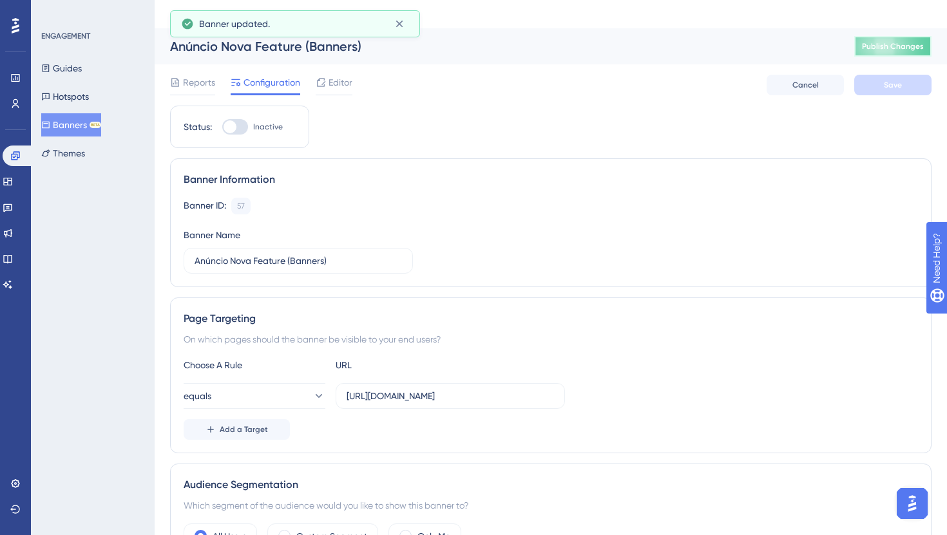
click at [880, 41] on span "Publish Changes" at bounding box center [893, 46] width 62 height 10
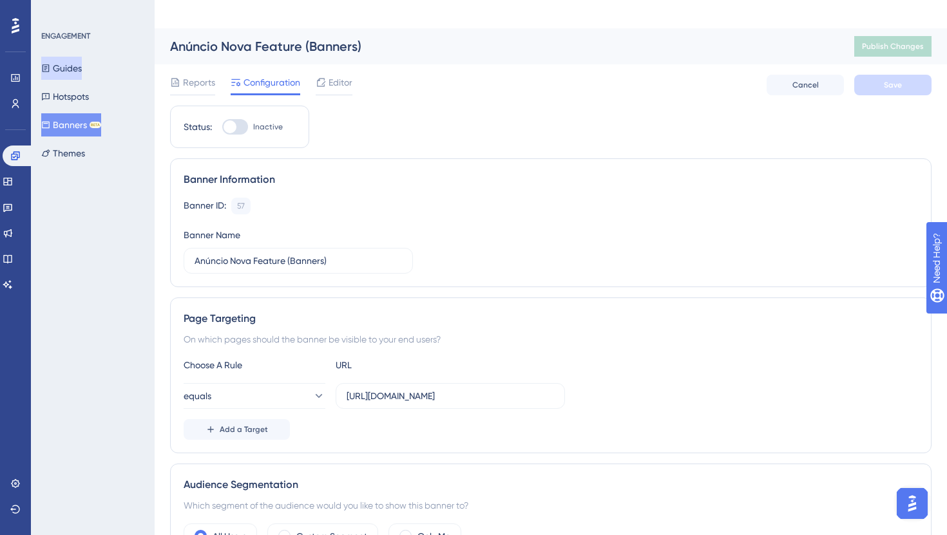
click at [76, 64] on button "Guides" at bounding box center [61, 68] width 41 height 23
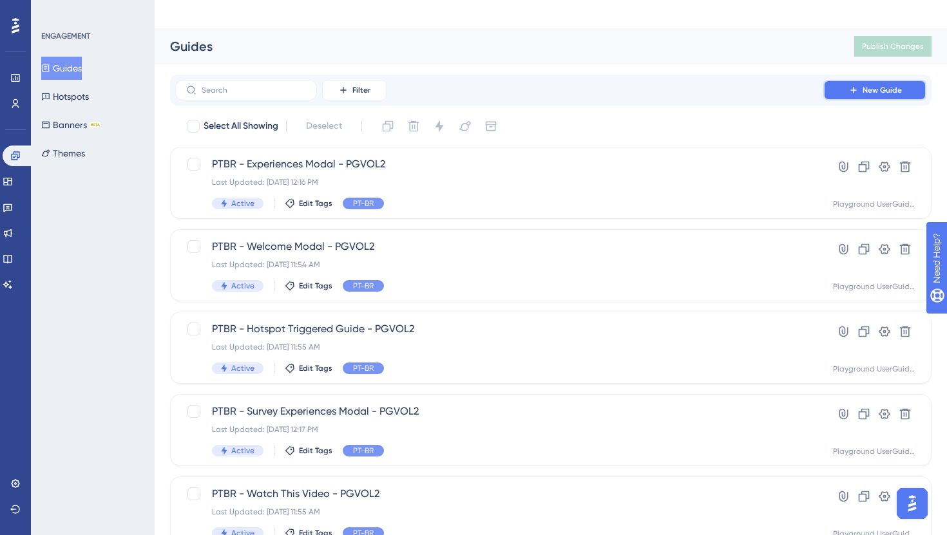
click at [848, 80] on button "New Guide" at bounding box center [874, 90] width 103 height 21
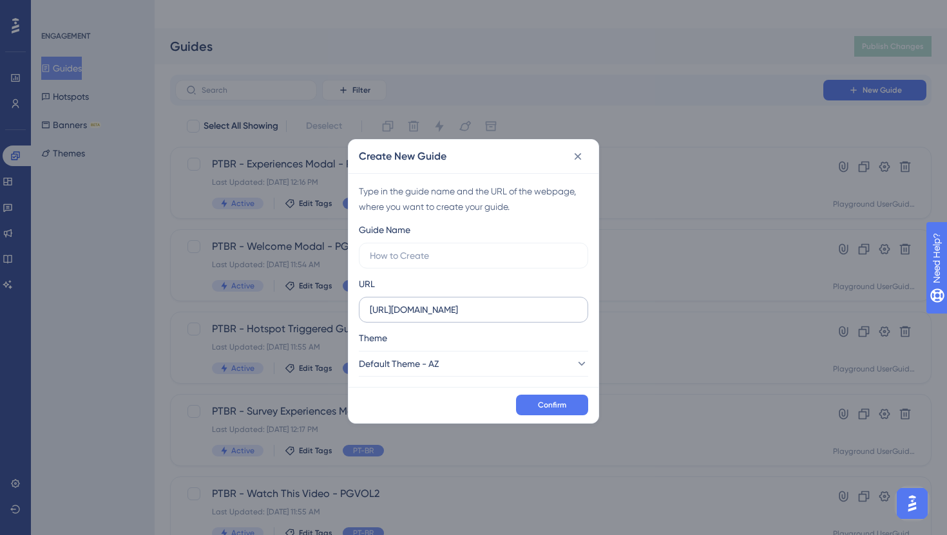
click at [481, 316] on label "https://playground.userguiding.com" at bounding box center [473, 310] width 229 height 26
click at [481, 316] on input "https://playground.userguiding.com" at bounding box center [473, 310] width 207 height 14
paste input "/crm/companies"
type input "[URL][DOMAIN_NAME]"
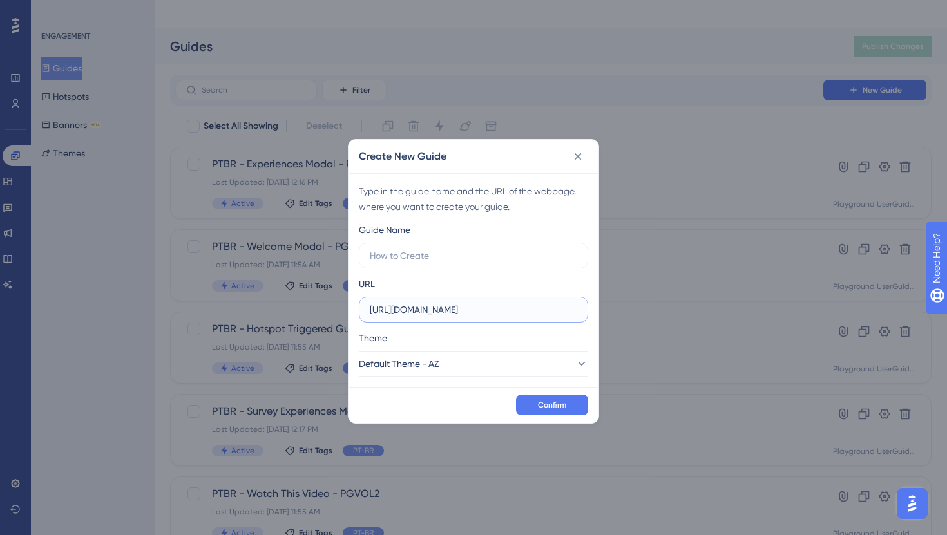
scroll to position [0, 0]
click at [450, 256] on input "text" at bounding box center [473, 256] width 207 height 14
paste input "Workshop de fim de ano (Out-25)"
type input "Workshop de fim de ano (Out-25)"
click at [459, 361] on button "Default Theme - AZ" at bounding box center [473, 364] width 229 height 26
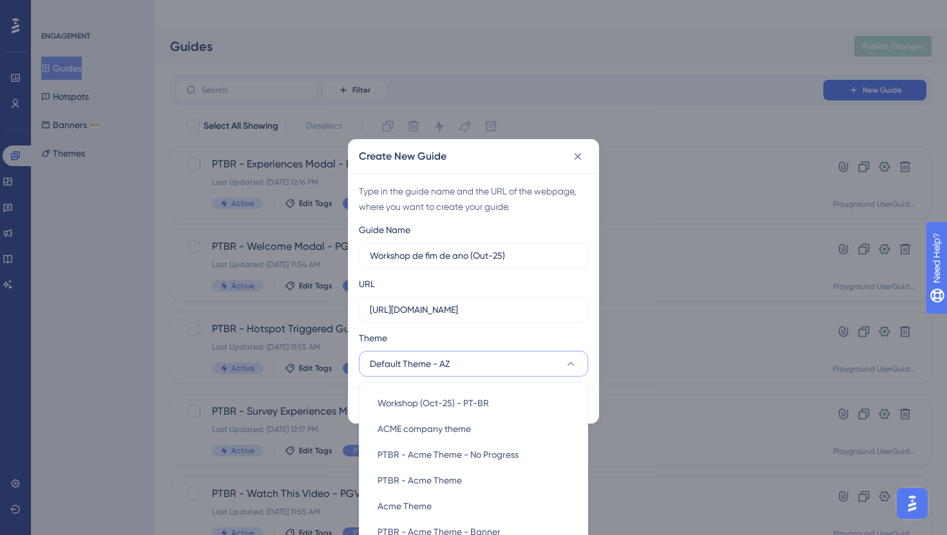
scroll to position [114, 0]
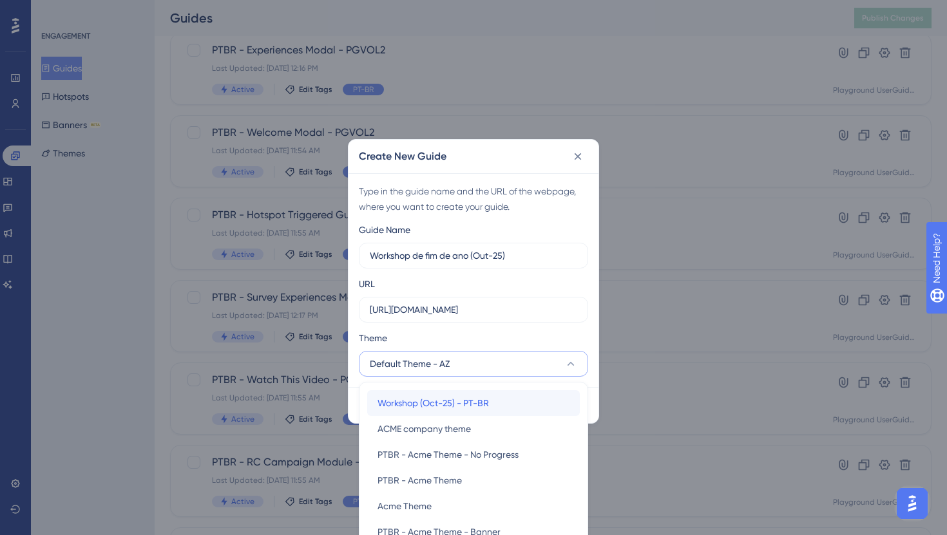
click at [477, 407] on span "Workshop (Oct-25) - PT-BR" at bounding box center [432, 402] width 111 height 15
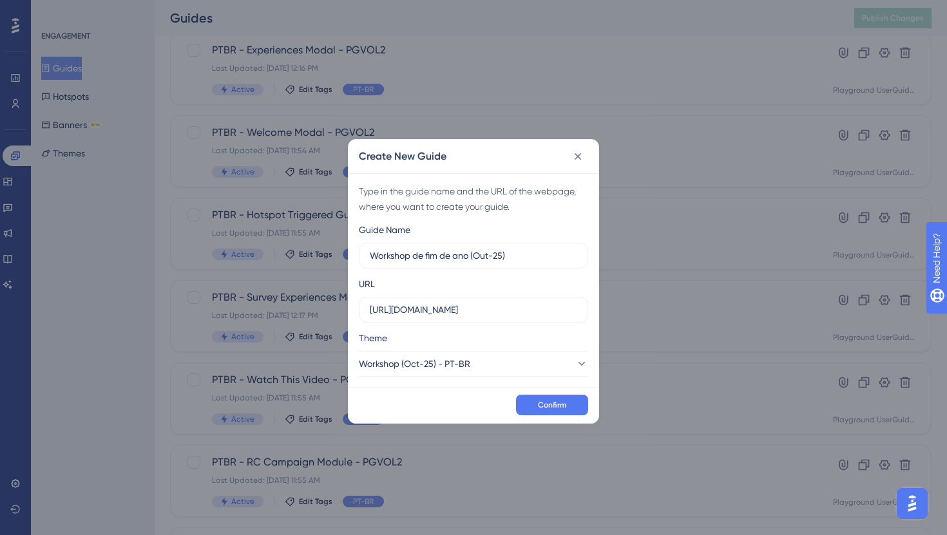
click at [493, 343] on div "Theme" at bounding box center [473, 340] width 229 height 21
click at [548, 407] on span "Confirm" at bounding box center [552, 405] width 28 height 10
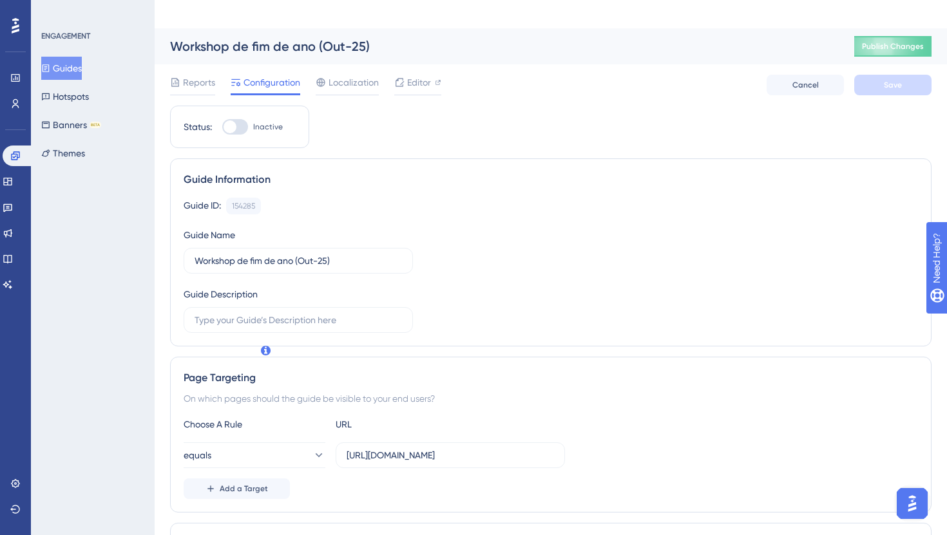
click at [234, 120] on div at bounding box center [229, 126] width 13 height 13
click at [222, 127] on input "Inactive" at bounding box center [222, 127] width 1 height 1
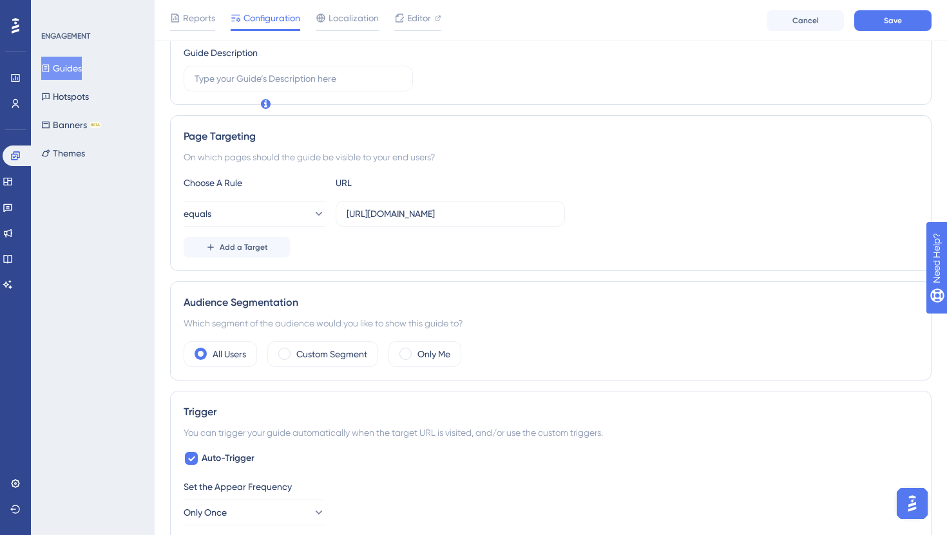
scroll to position [346, 0]
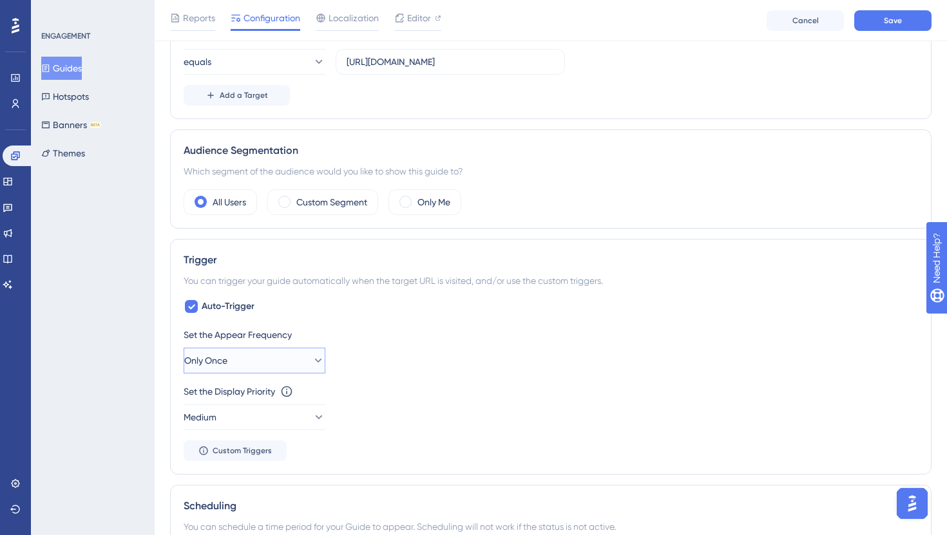
click at [252, 348] on button "Only Once" at bounding box center [255, 361] width 142 height 26
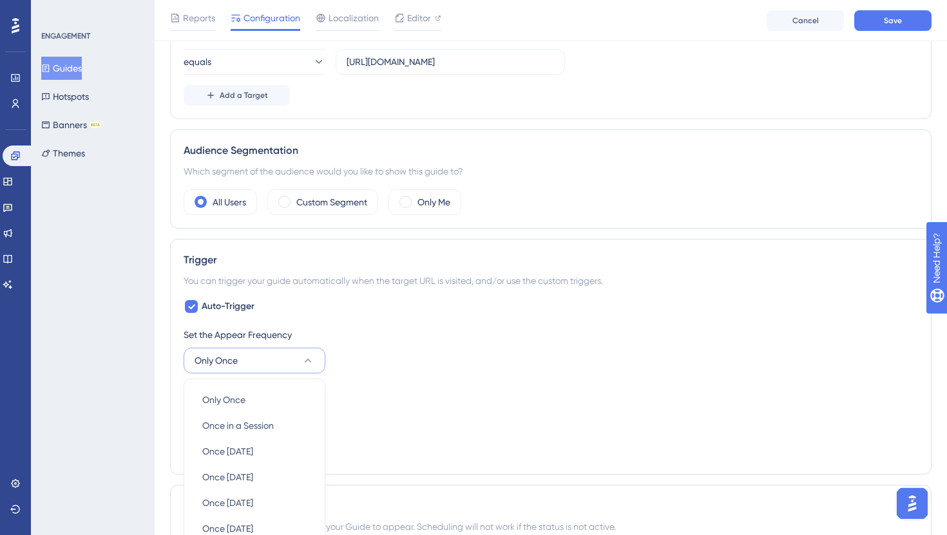
scroll to position [580, 0]
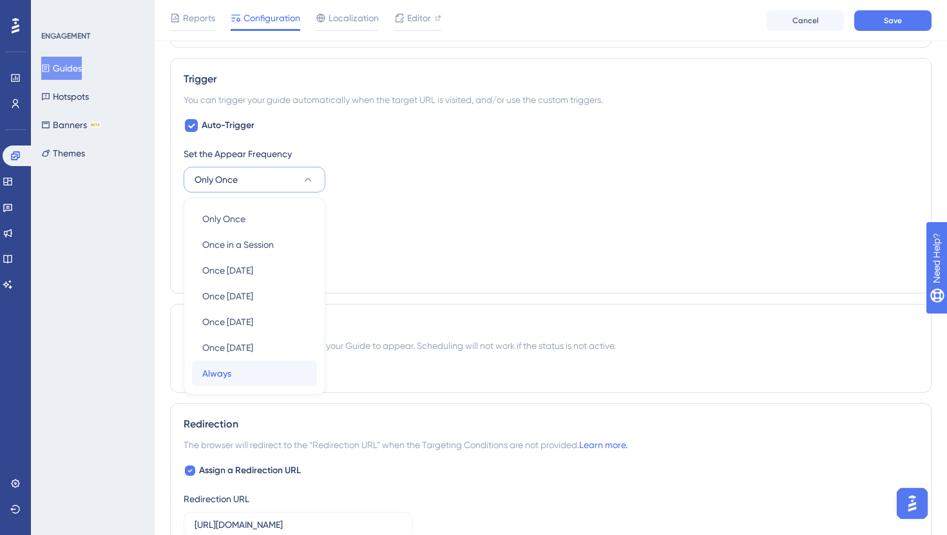
click at [263, 361] on div "Always Always" at bounding box center [254, 374] width 104 height 26
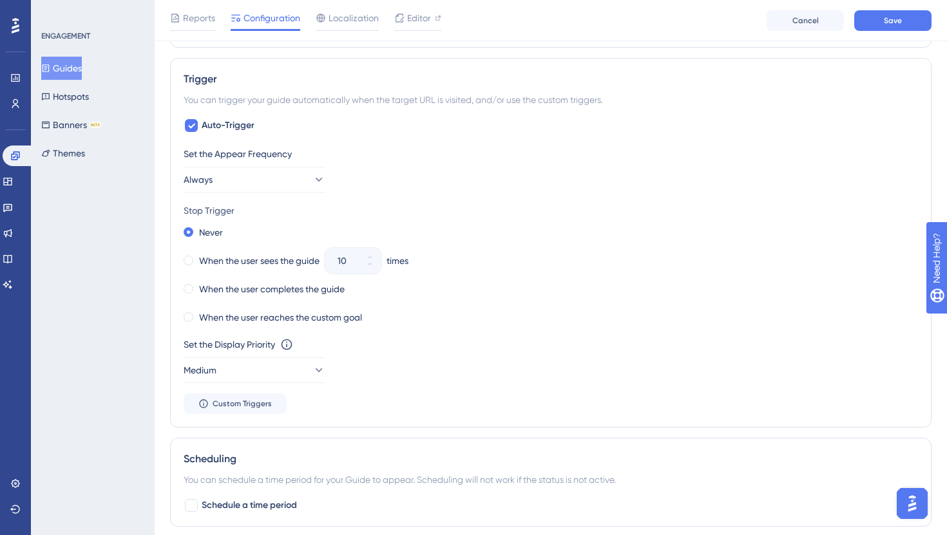
scroll to position [0, 0]
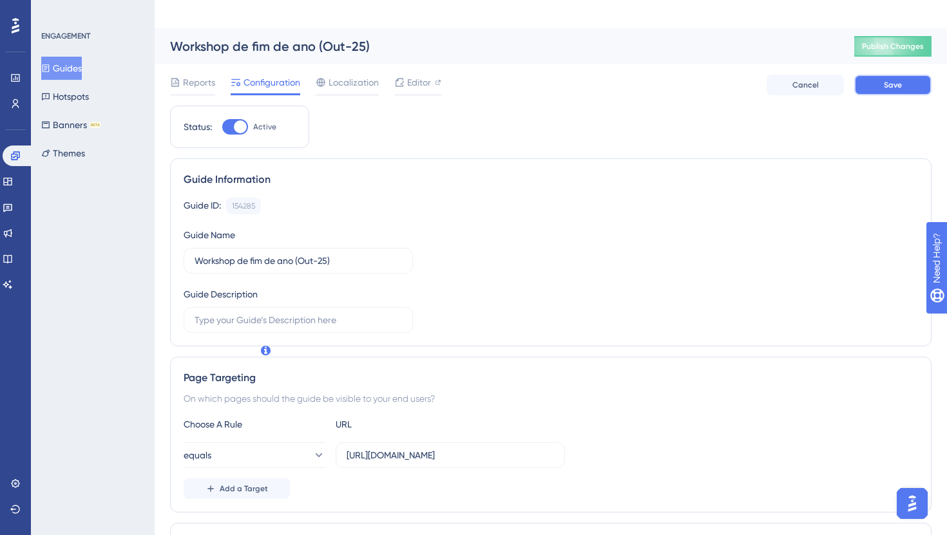
click at [895, 80] on span "Save" at bounding box center [893, 85] width 18 height 10
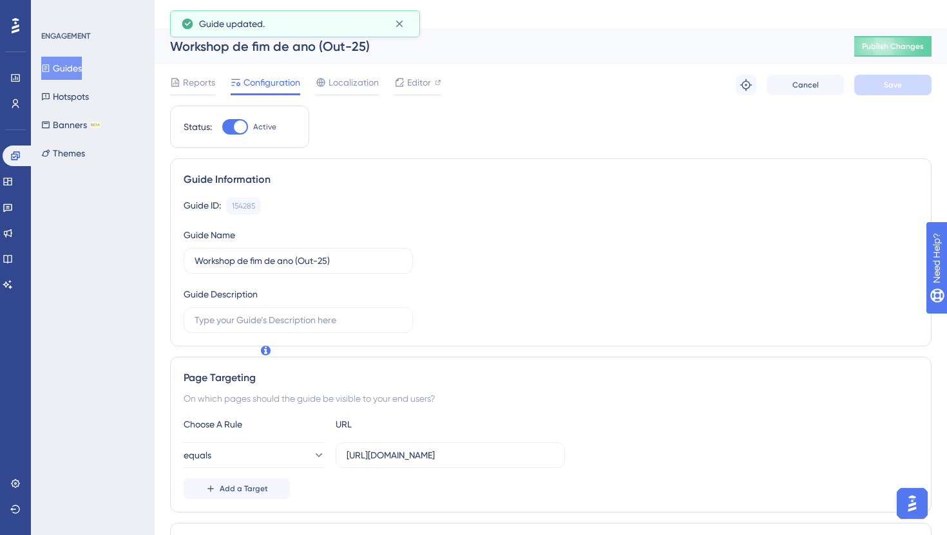
click at [879, 41] on span "Publish Changes" at bounding box center [893, 46] width 62 height 10
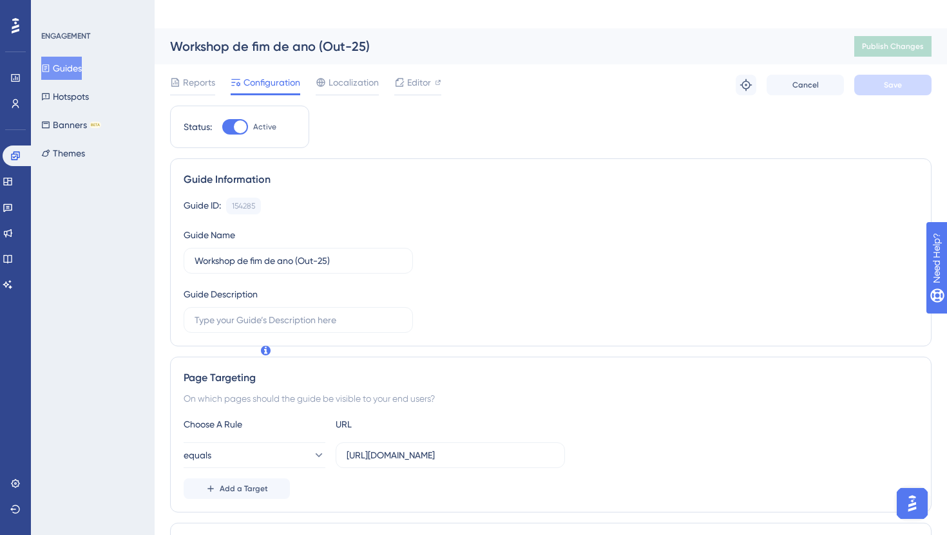
click at [238, 120] on div at bounding box center [240, 126] width 13 height 13
click at [222, 127] on input "Active" at bounding box center [222, 127] width 1 height 1
checkbox input "false"
click at [909, 75] on button "Save" at bounding box center [892, 85] width 77 height 21
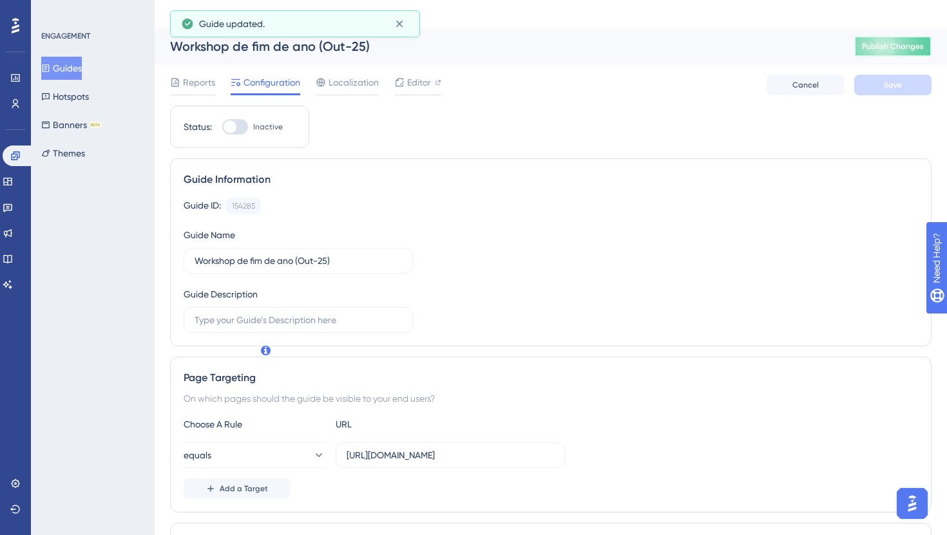
drag, startPoint x: 890, startPoint y: 25, endPoint x: 868, endPoint y: 30, distance: 23.0
click at [890, 36] on button "Publish Changes" at bounding box center [892, 46] width 77 height 21
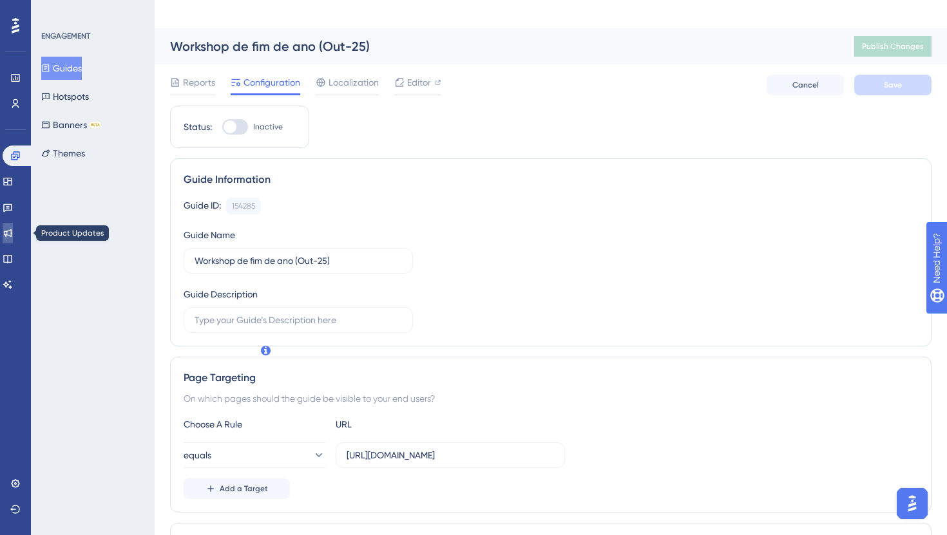
click at [13, 237] on icon at bounding box center [8, 233] width 10 height 10
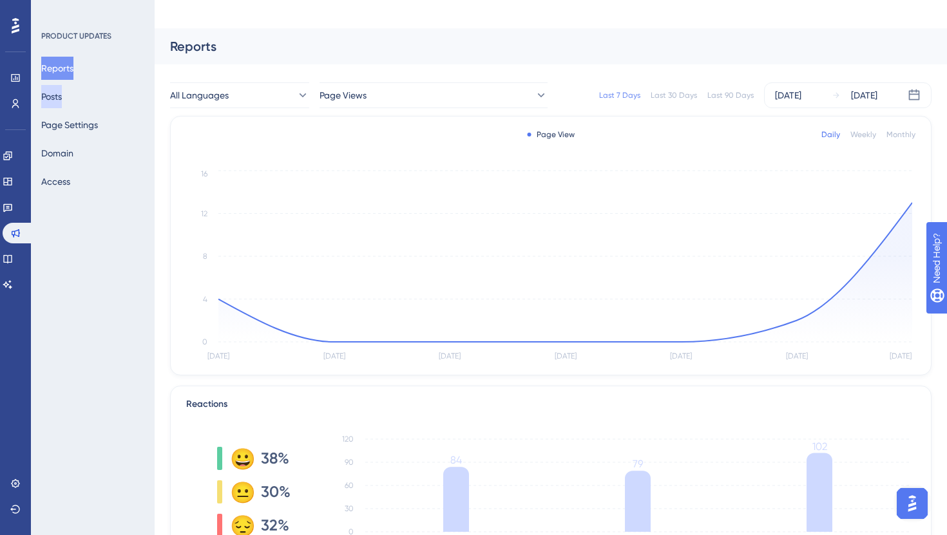
click at [62, 96] on button "Posts" at bounding box center [51, 96] width 21 height 23
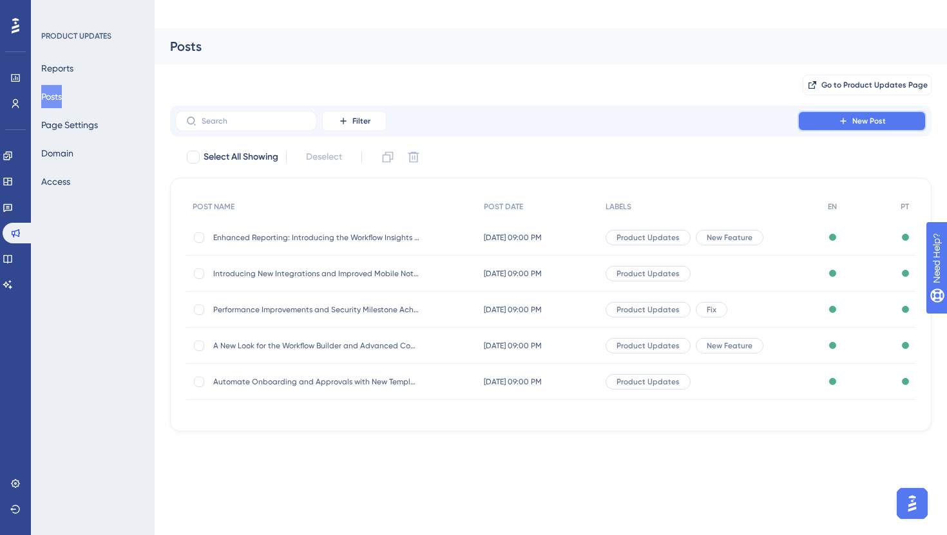
click at [857, 116] on span "New Post" at bounding box center [868, 121] width 33 height 10
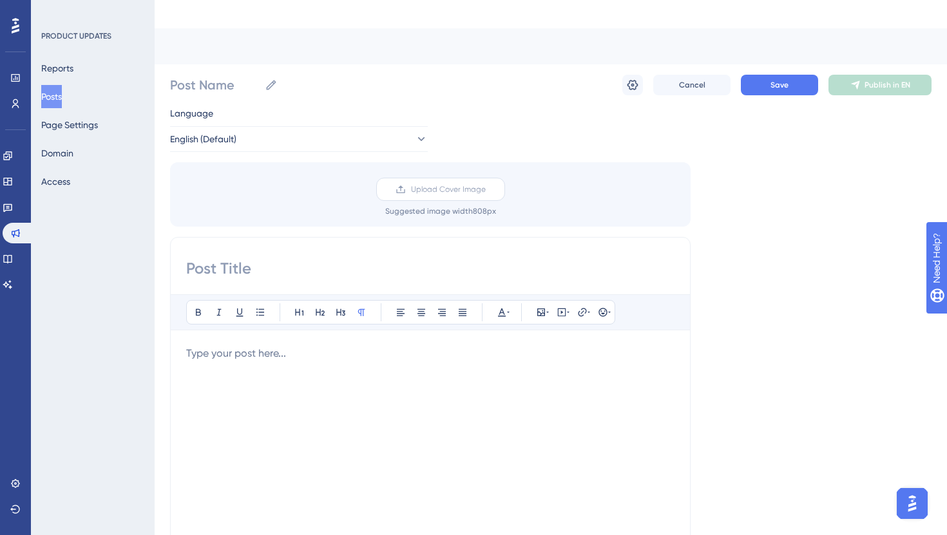
click at [459, 184] on span "Upload Cover Image" at bounding box center [448, 189] width 75 height 10
click at [486, 189] on input "Upload Cover Image" at bounding box center [486, 189] width 0 height 0
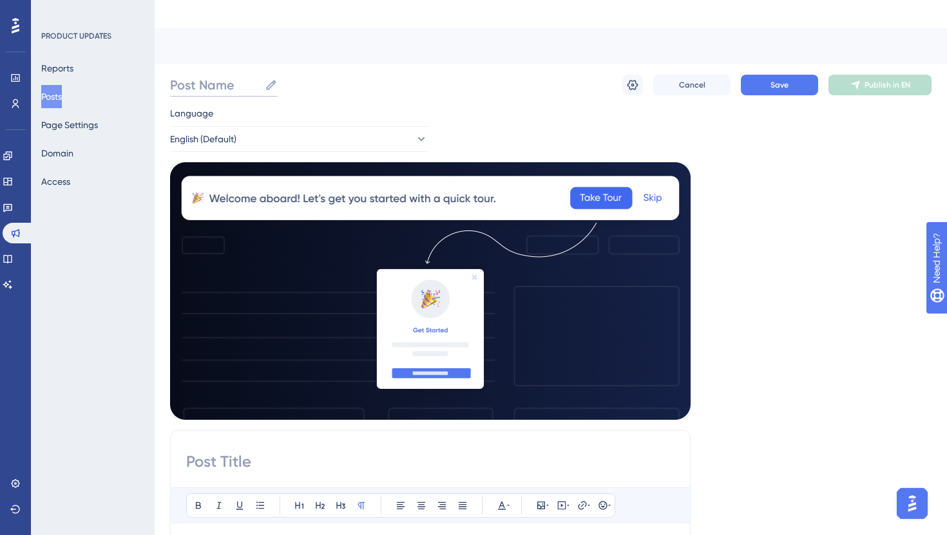
click at [226, 76] on input "Post Name" at bounding box center [215, 85] width 90 height 18
paste input "Anúncio Nova Feature (Banners)"
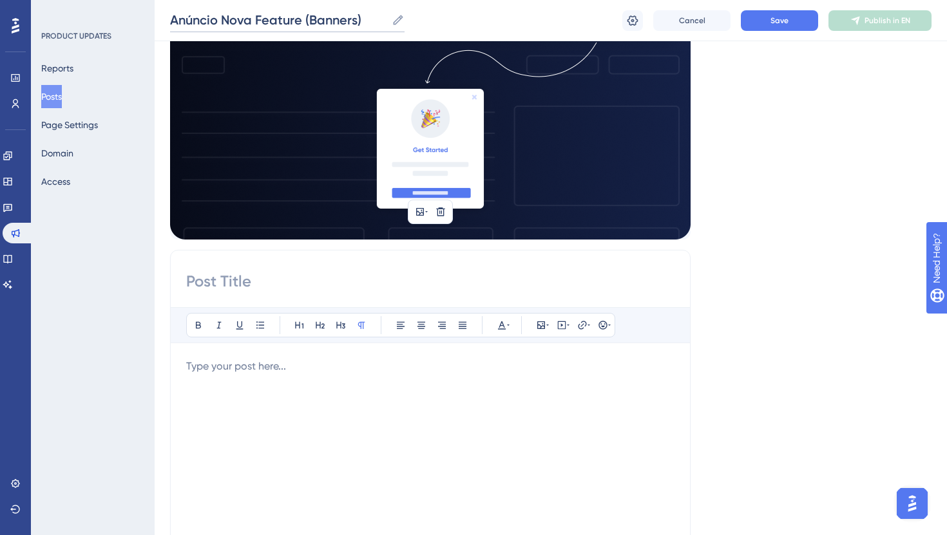
scroll to position [192, 0]
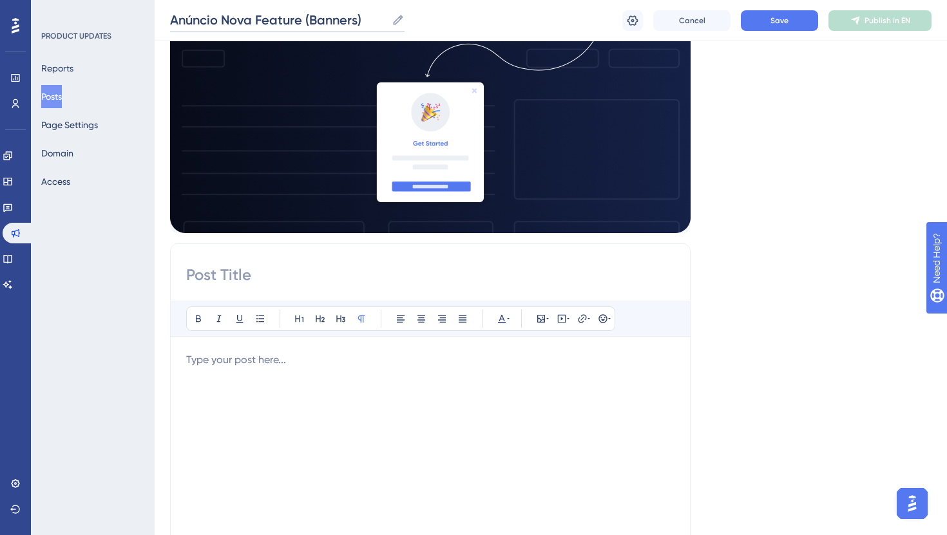
type input "Anúncio Nova Feature (Banners)"
click at [266, 265] on input at bounding box center [430, 275] width 488 height 21
paste input "Apresentando Banners — Anuncie, promova e envolva diretamente dentro do seu pro…"
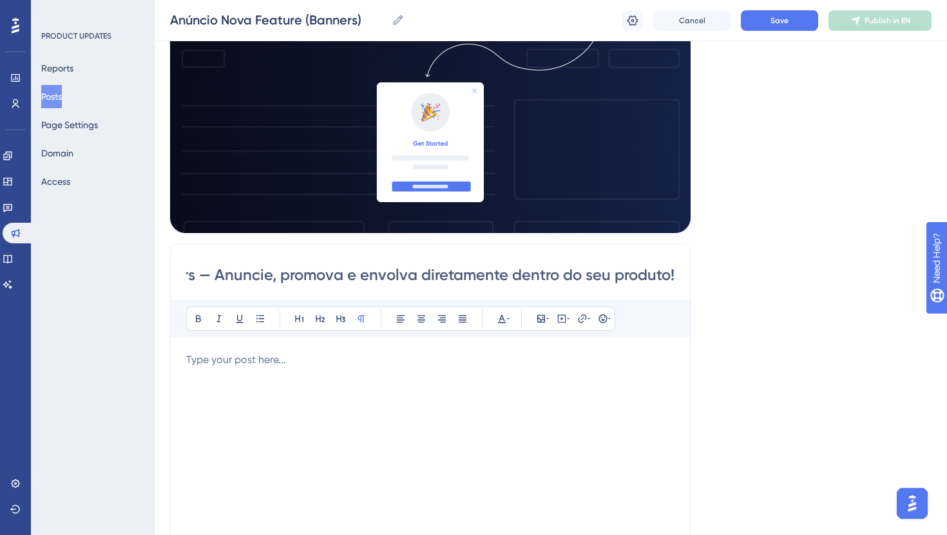
scroll to position [0, 0]
drag, startPoint x: 267, startPoint y: 246, endPoint x: 65, endPoint y: 242, distance: 202.3
click at [155, 249] on div "Performance Users Engagement Widgets Feedback Product Updates Knowledge Base AI…" at bounding box center [551, 412] width 792 height 1152
type input "Apresentando Banners — Anuncie, promova e envolva diretamente dentro do seu pro…"
click at [278, 352] on div "To enrich screen reader interactions, please activate Accessibility in Grammarl…" at bounding box center [430, 493] width 488 height 283
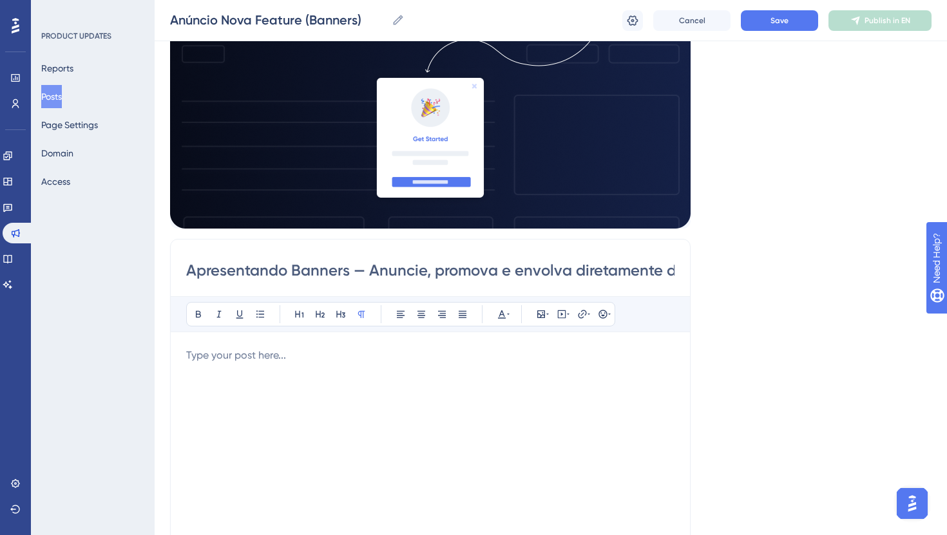
scroll to position [221, 0]
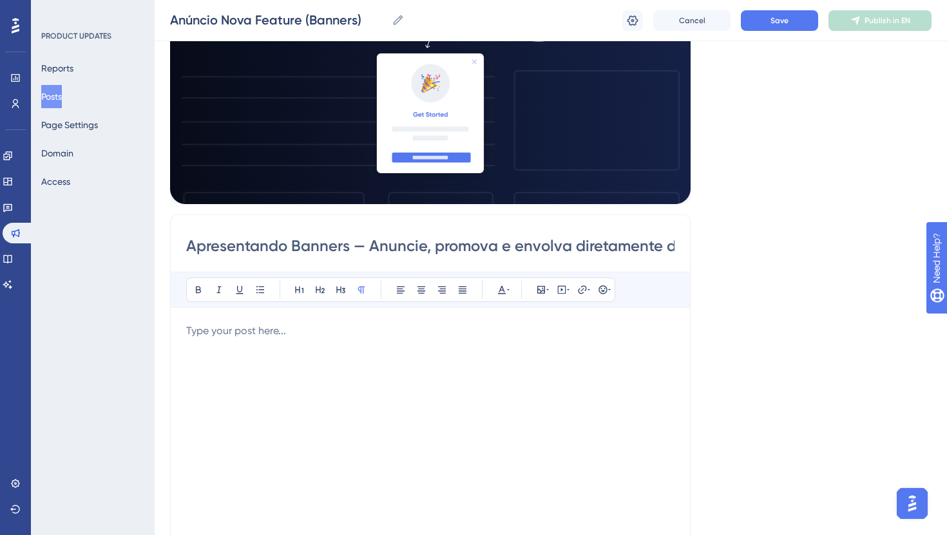
click at [331, 323] on p "To enrich screen reader interactions, please activate Accessibility in Grammarl…" at bounding box center [430, 330] width 488 height 15
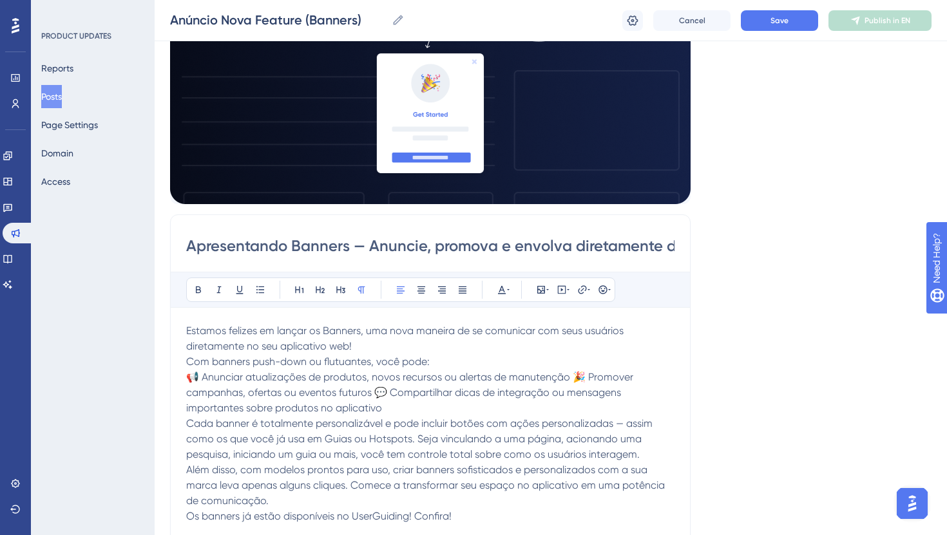
click at [376, 323] on p "Estamos felizes em lançar os Banners, uma nova maneira de se comunicar com seus…" at bounding box center [430, 338] width 488 height 31
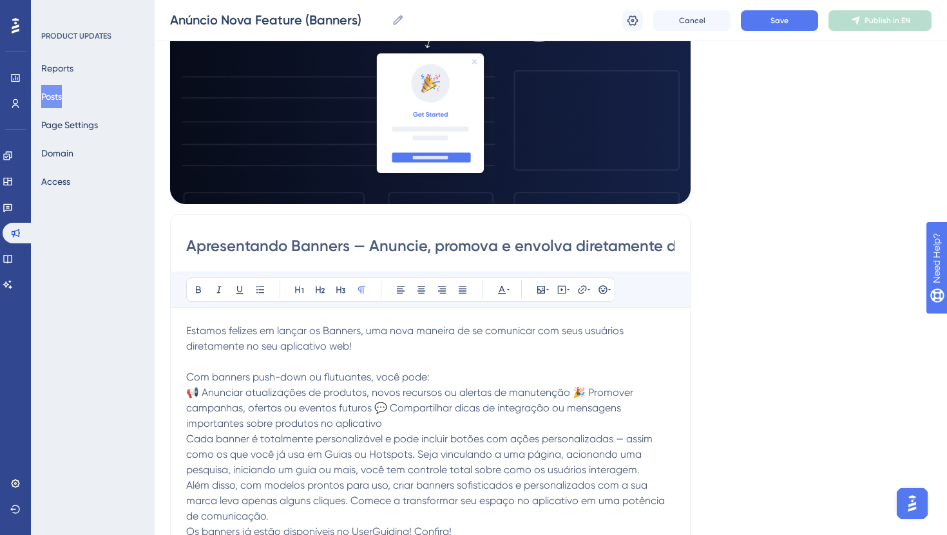
click at [456, 370] on p "Com banners push-down ou flutuantes, você pode:" at bounding box center [430, 377] width 488 height 15
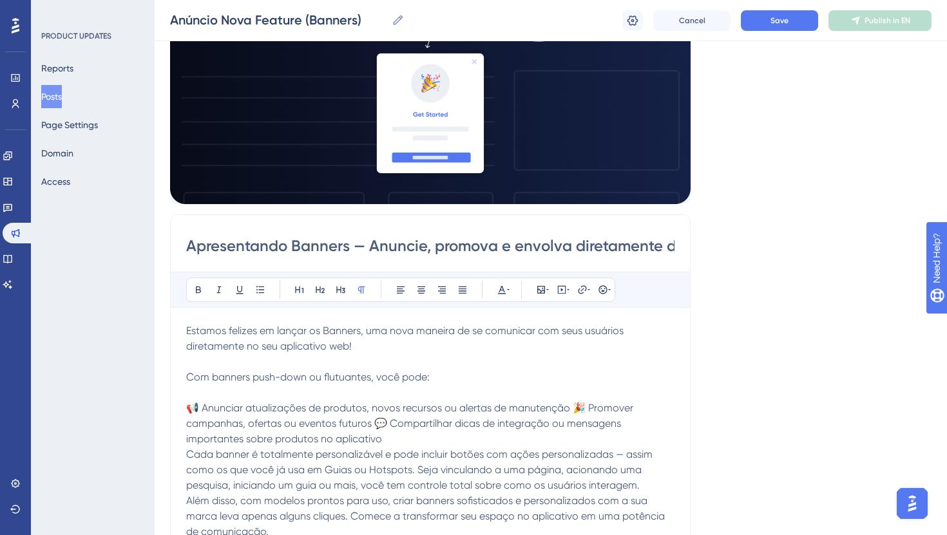
click at [567, 402] on span "📢 Anunciar atualizações de produtos, novos recursos ou alertas de manutenção 🎉 …" at bounding box center [411, 423] width 450 height 43
click at [435, 417] on span "🎉 Promover campanhas, ofertas ou eventos futuros 💬 Compartilhar dicas de integr…" at bounding box center [408, 431] width 444 height 28
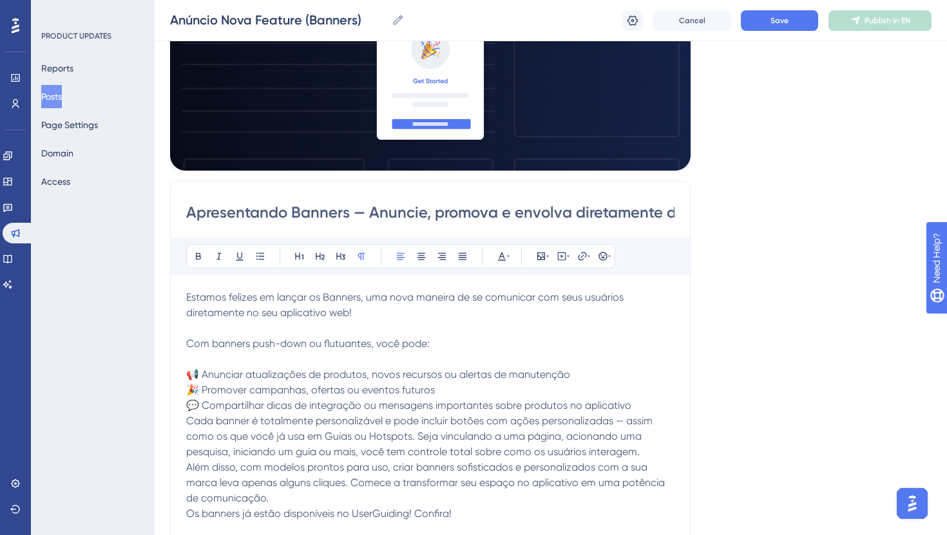
scroll to position [256, 0]
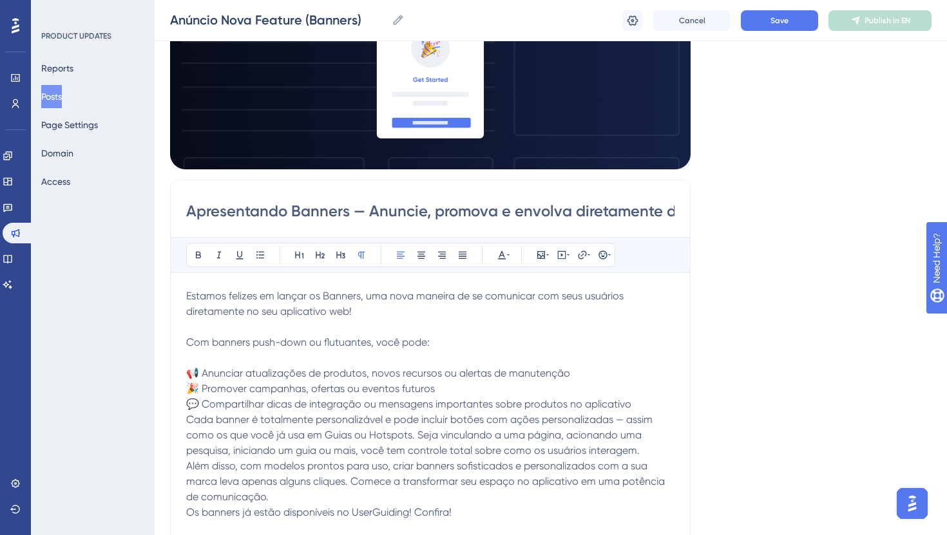
click at [639, 397] on p "💬 Compartilhar dicas de integração ou mensagens importantes sobre produtos no a…" at bounding box center [430, 404] width 488 height 15
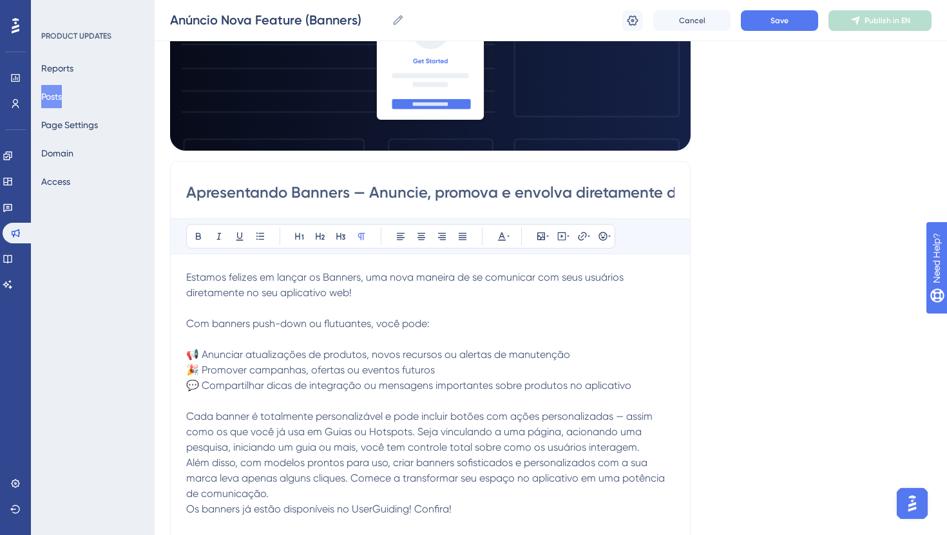
scroll to position [276, 0]
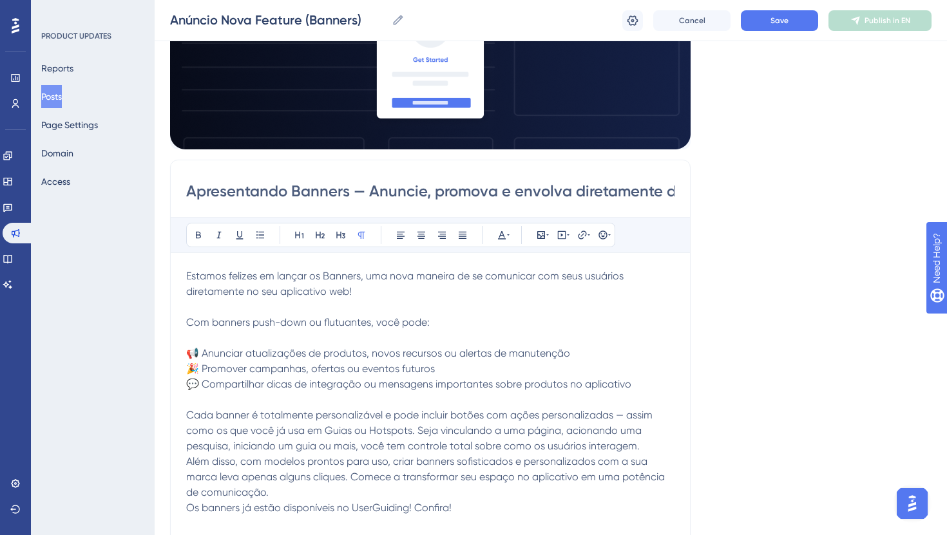
click at [187, 455] on span "Além disso, com modelos prontos para uso, criar banners sofisticados e personal…" at bounding box center [426, 476] width 481 height 43
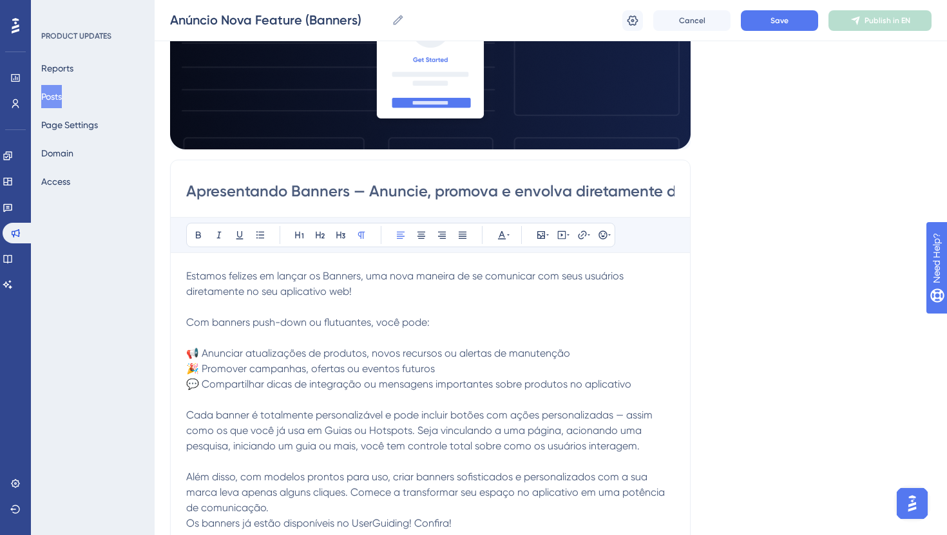
click at [189, 517] on span "Os banners já estão disponíveis no UserGuiding! Confira!" at bounding box center [318, 523] width 265 height 12
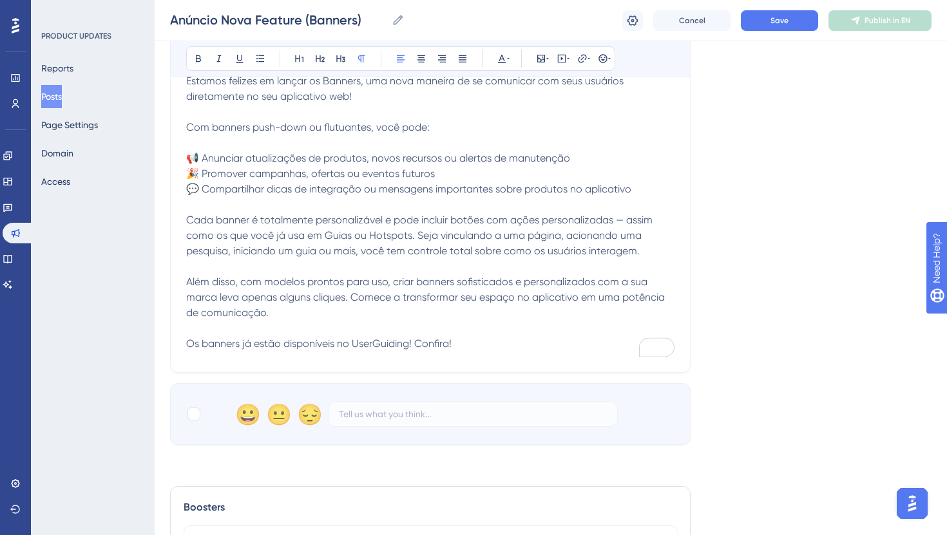
scroll to position [489, 0]
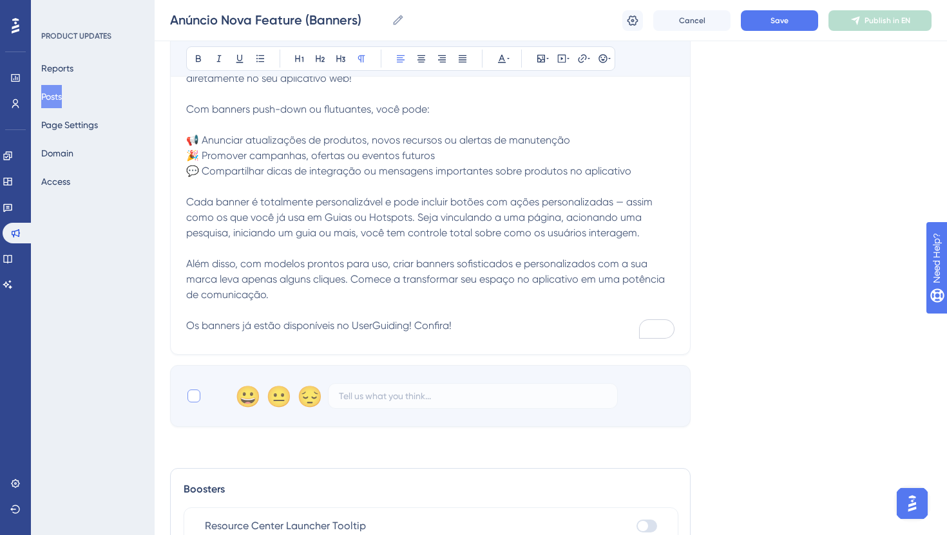
click at [193, 390] on div at bounding box center [193, 396] width 13 height 13
checkbox input "true"
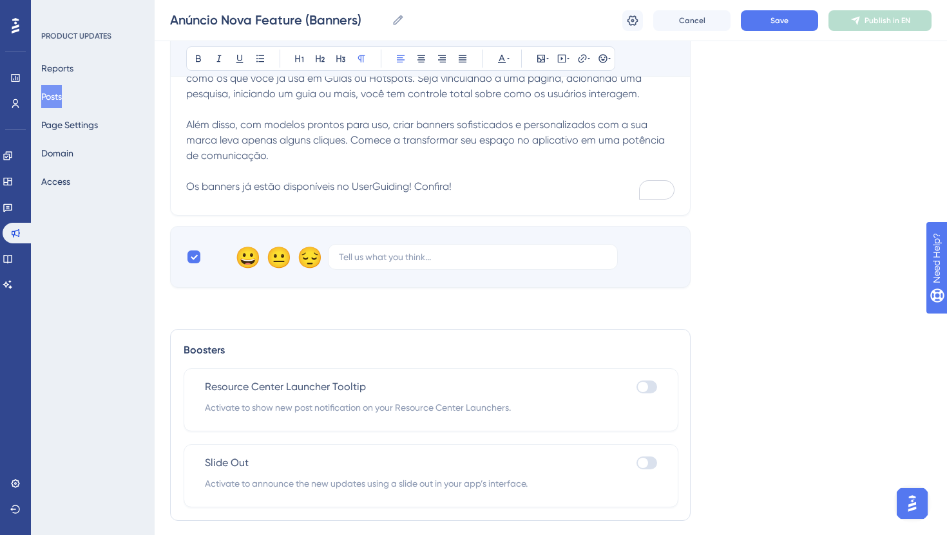
scroll to position [637, 0]
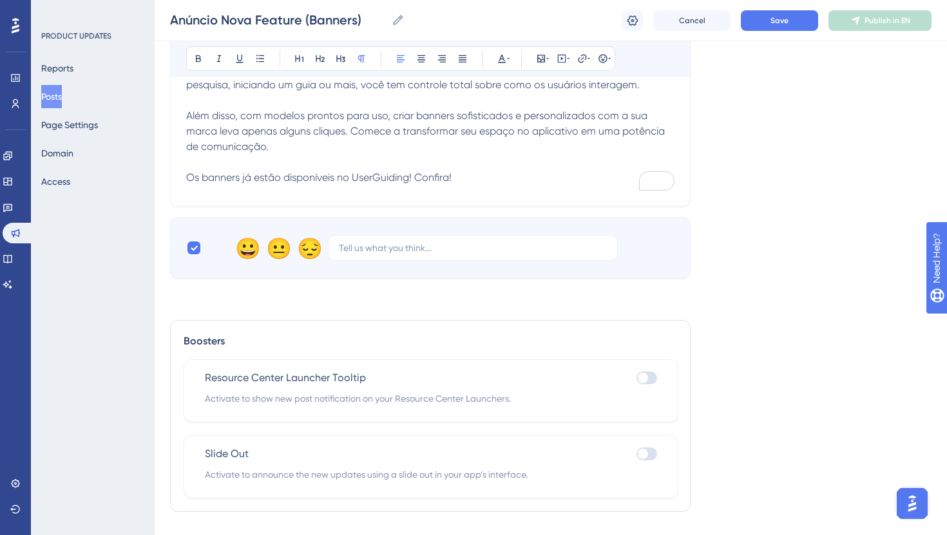
click at [644, 373] on div at bounding box center [643, 378] width 10 height 10
click at [636, 378] on input "checkbox" at bounding box center [636, 378] width 1 height 1
checkbox input "true"
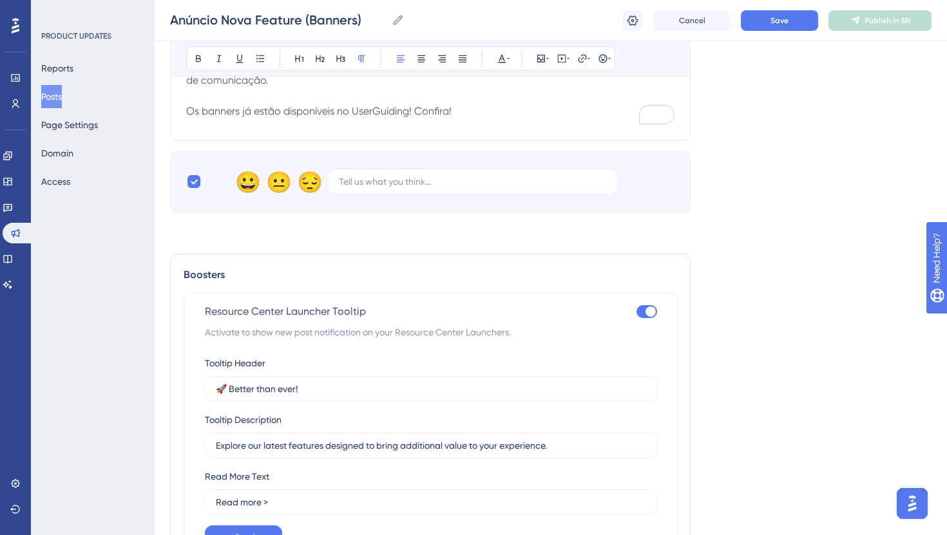
scroll to position [743, 0]
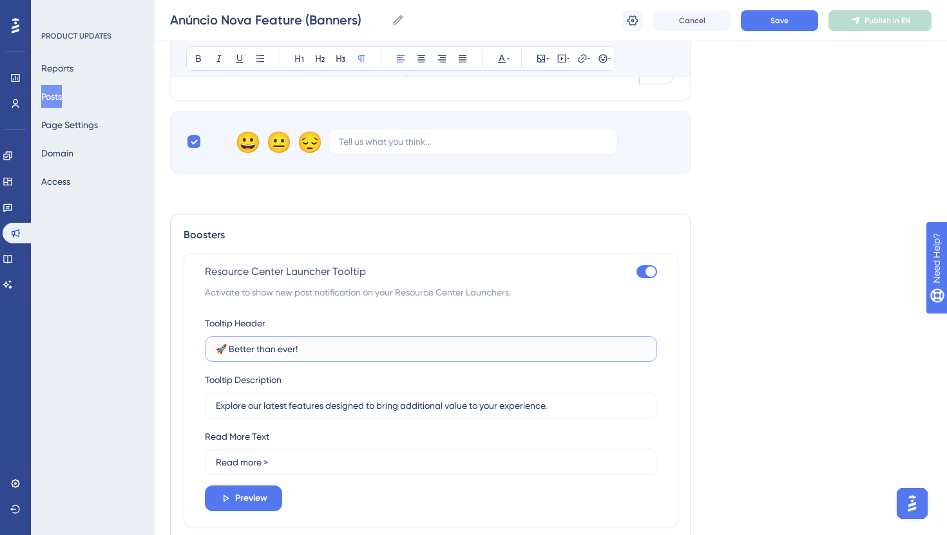
click at [328, 342] on input "🚀 Better than ever!" at bounding box center [431, 349] width 430 height 14
paste input "Conheça os novos banners"
type input "🚀 Conheça os novos banners!"
click at [378, 399] on input "Explore our latest features designed to bring additional value to your experien…" at bounding box center [431, 406] width 430 height 14
paste input "nossa mais recente funcionalidade para promoções e anúncios"
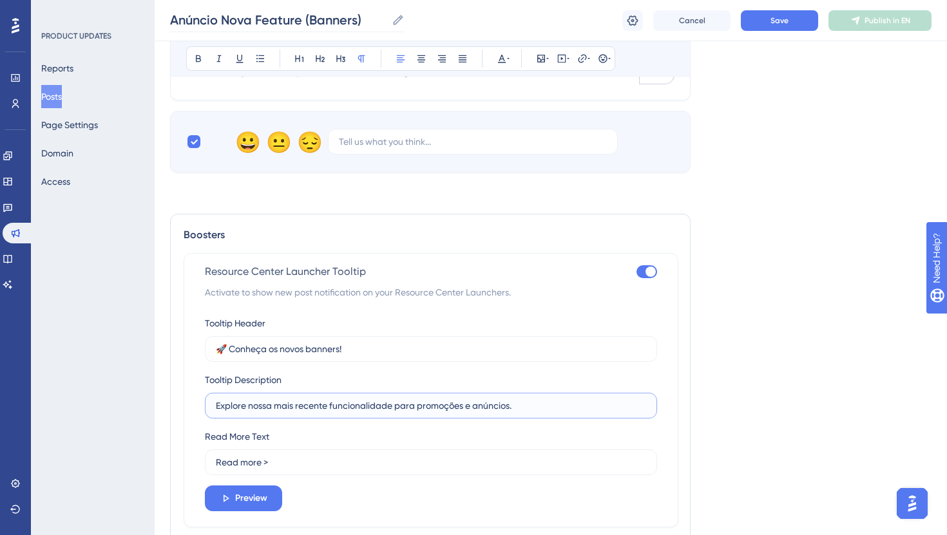
type input "Explore nossa mais recente funcionalidade para promoções e anúncios."
click at [272, 455] on input "Read more >" at bounding box center [431, 462] width 430 height 14
paste input "Saiba mais"
type input "Saiba mais"
click at [202, 397] on div "Resource Center Launcher Tooltip Activate to show new post notification on your…" at bounding box center [431, 390] width 495 height 274
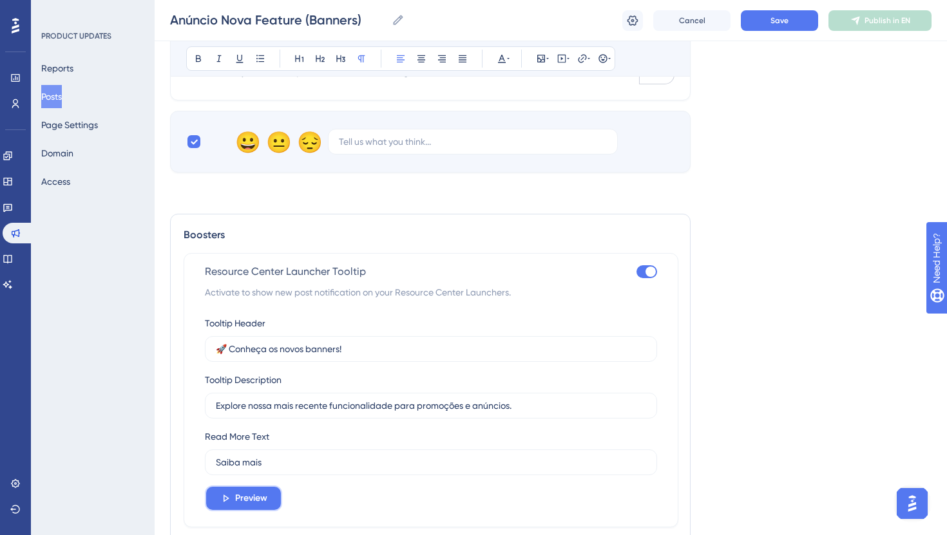
click at [267, 486] on button "Preview" at bounding box center [243, 499] width 77 height 26
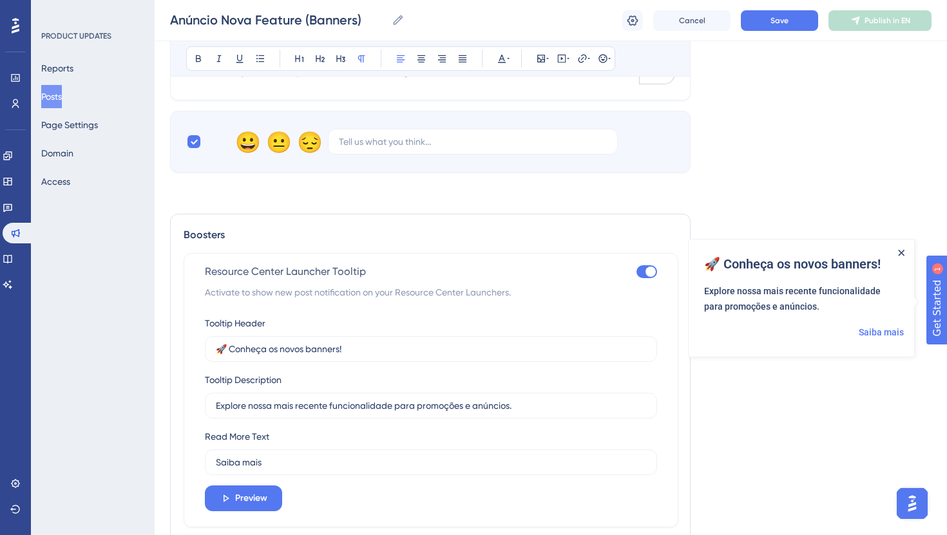
click at [901, 251] on icon "Close Announcement" at bounding box center [901, 252] width 6 height 6
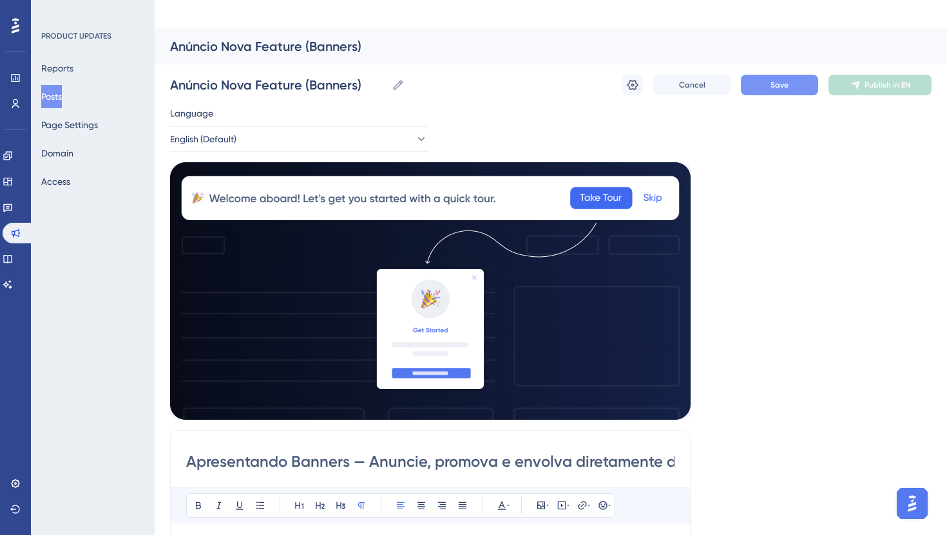
click at [808, 75] on button "Save" at bounding box center [779, 85] width 77 height 21
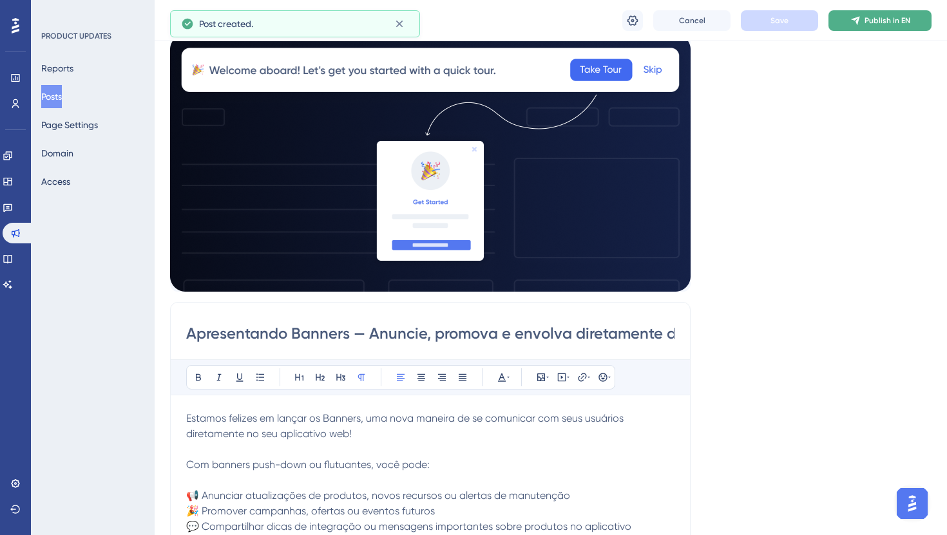
scroll to position [79, 0]
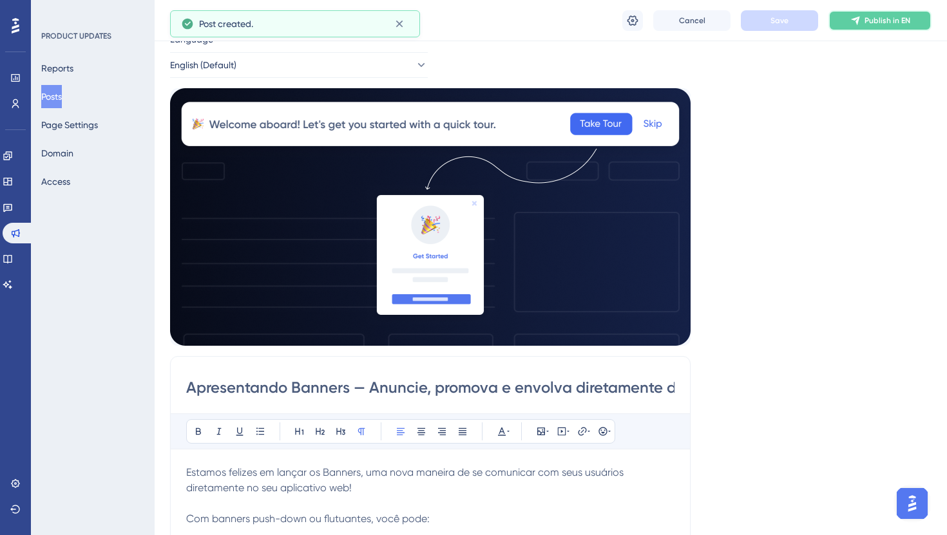
drag, startPoint x: 866, startPoint y: 23, endPoint x: 844, endPoint y: 94, distance: 74.3
click at [866, 23] on span "Publish in EN" at bounding box center [887, 20] width 46 height 10
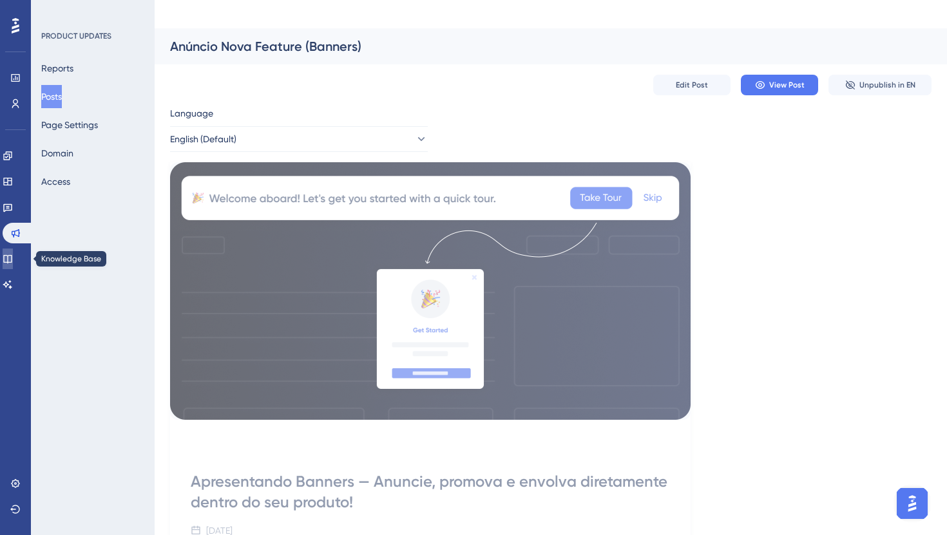
click at [12, 250] on link at bounding box center [8, 259] width 10 height 21
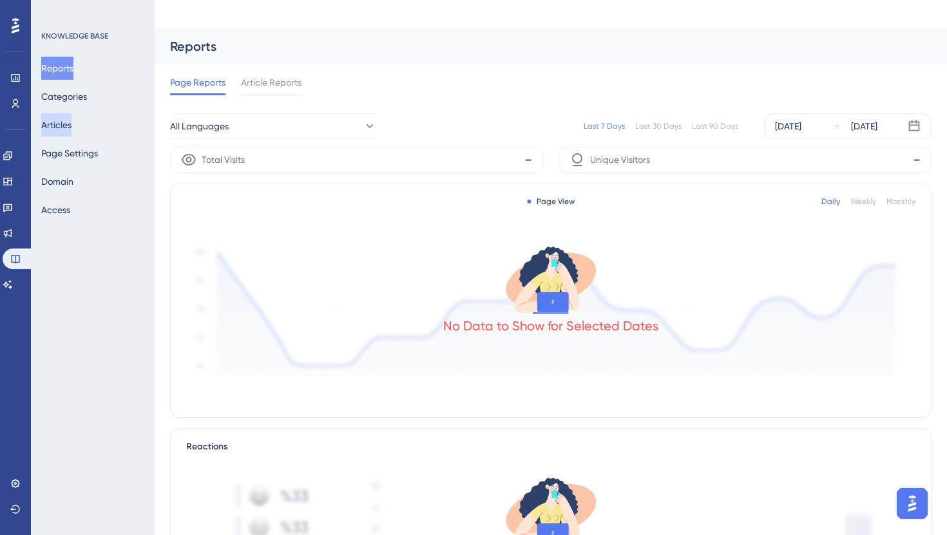
drag, startPoint x: 64, startPoint y: 131, endPoint x: 350, endPoint y: 11, distance: 310.9
click at [65, 131] on button "Articles" at bounding box center [56, 124] width 30 height 23
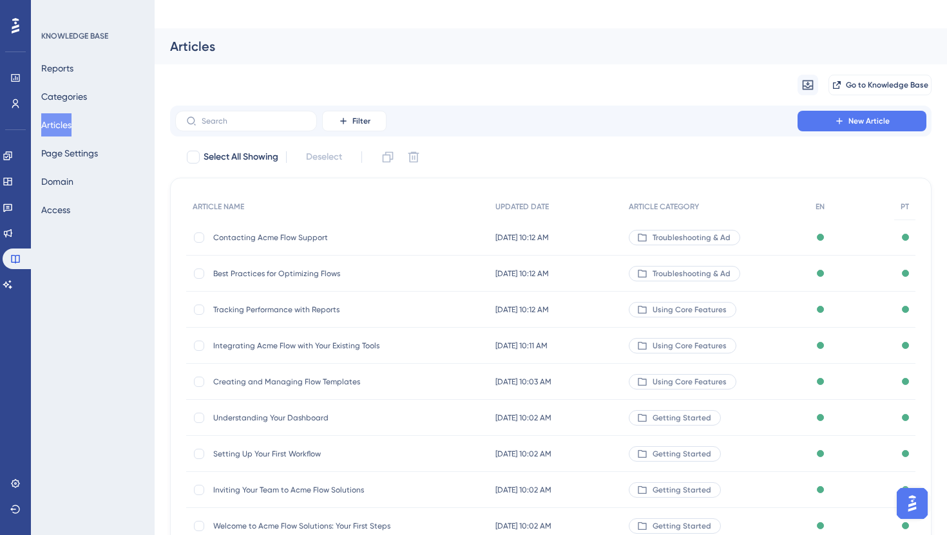
click at [65, 120] on button "Articles" at bounding box center [56, 124] width 30 height 23
click at [393, 220] on div "Contacting Acme Flow Support Contacting Acme Flow Support" at bounding box center [316, 238] width 206 height 36
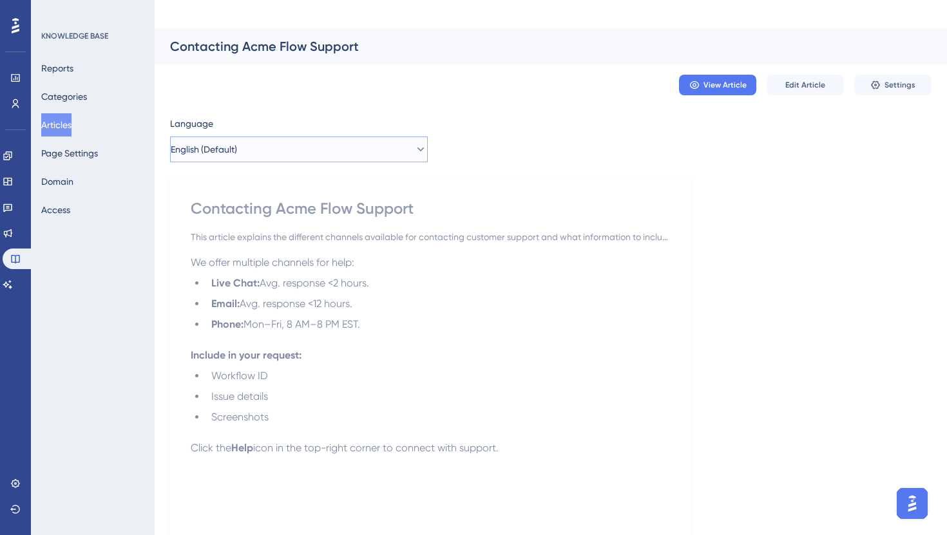
click at [309, 137] on button "English (Default)" at bounding box center [299, 150] width 258 height 26
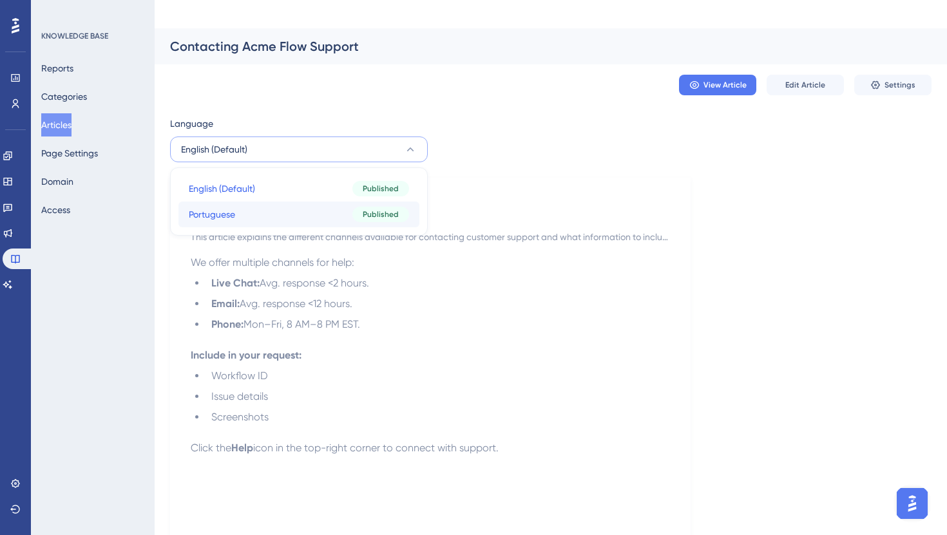
click at [299, 202] on button "Portuguese Portuguese Published" at bounding box center [298, 215] width 241 height 26
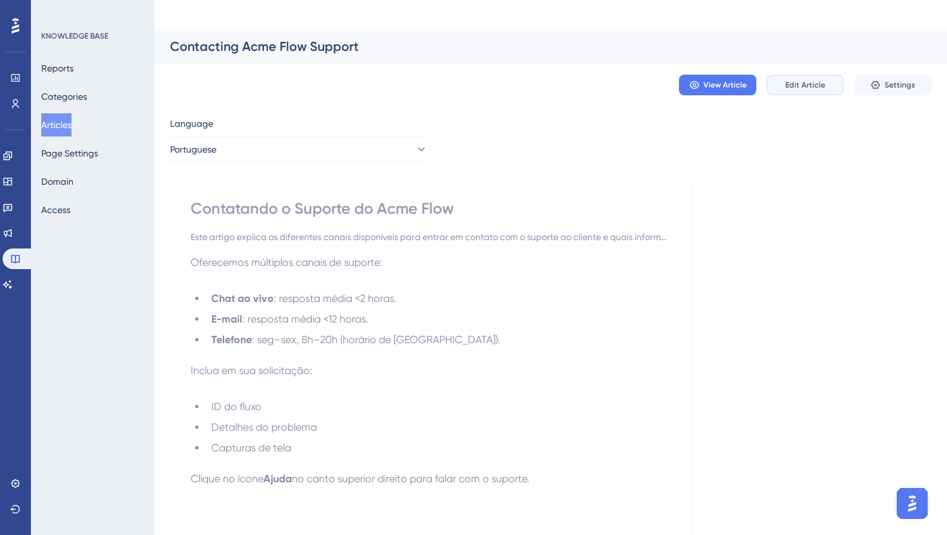
drag, startPoint x: 805, startPoint y: 62, endPoint x: 766, endPoint y: 77, distance: 42.0
click at [805, 75] on button "Edit Article" at bounding box center [804, 85] width 77 height 21
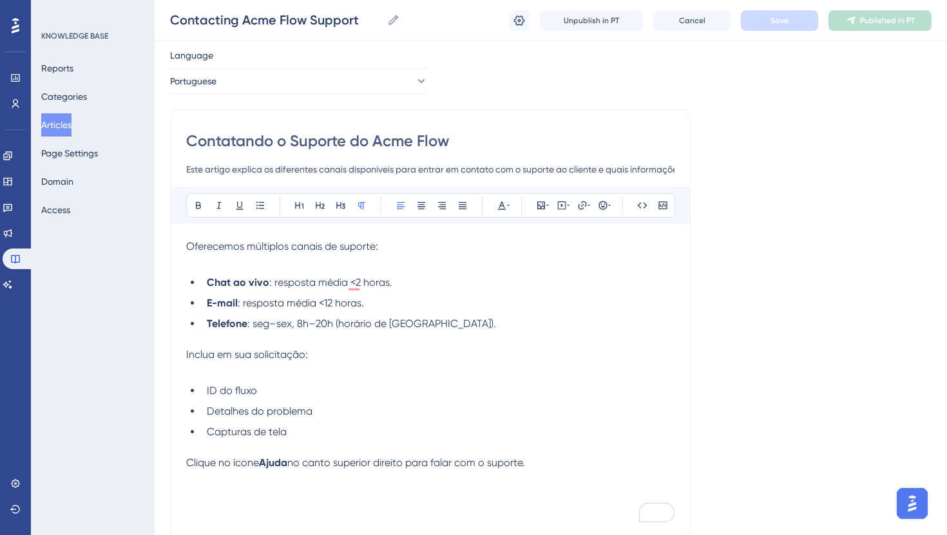
scroll to position [33, 0]
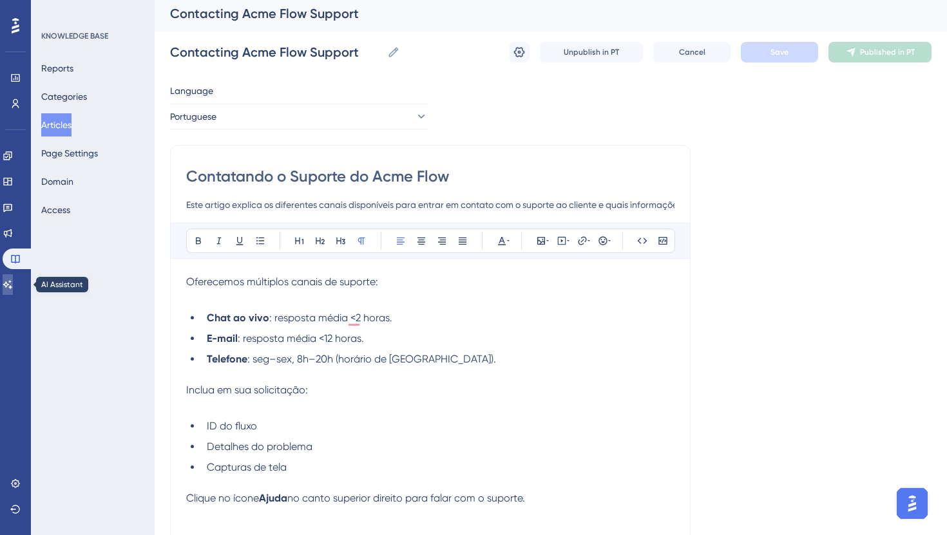
click at [9, 285] on link at bounding box center [8, 284] width 10 height 21
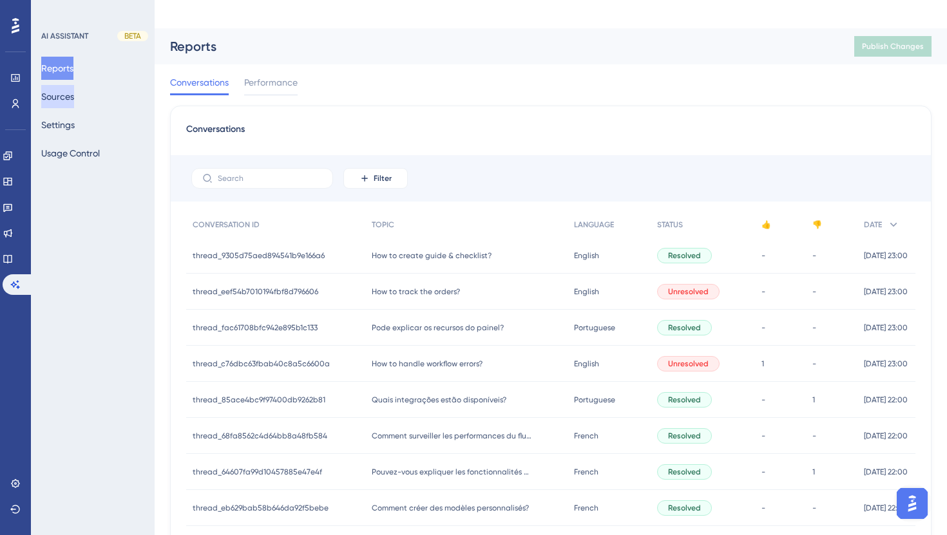
click at [74, 100] on button "Sources" at bounding box center [57, 96] width 33 height 23
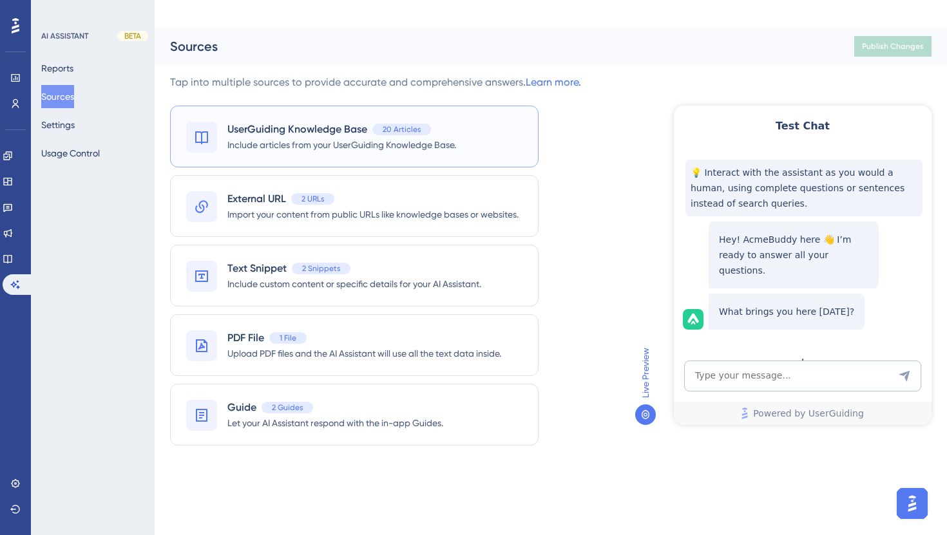
click at [310, 137] on span "Include articles from your UserGuiding Knowledge Base." at bounding box center [341, 144] width 229 height 15
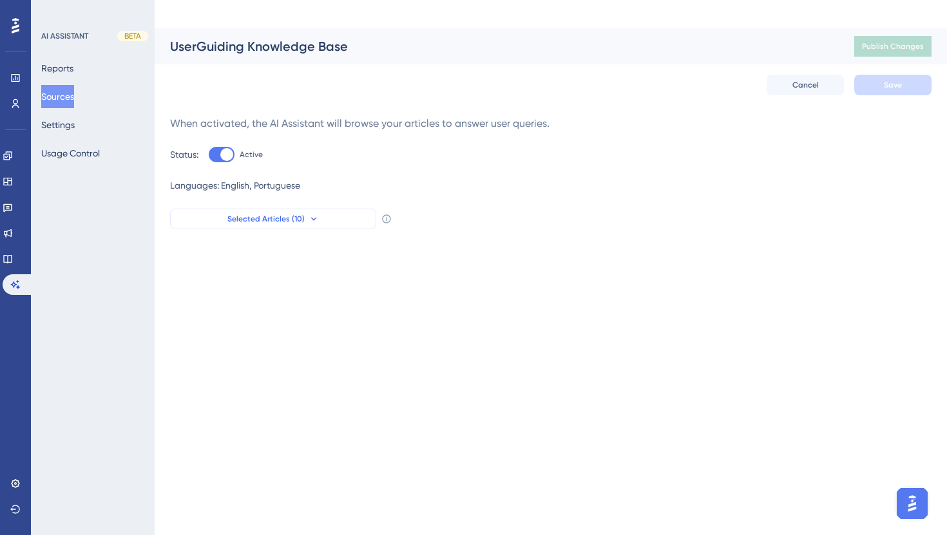
click at [307, 209] on button "Selected Articles (10)" at bounding box center [273, 219] width 206 height 21
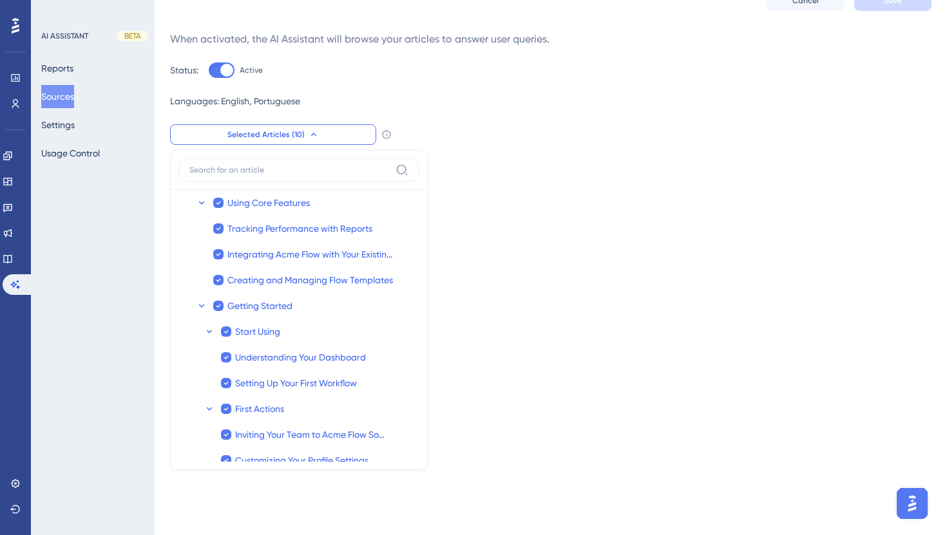
click at [530, 186] on html "Performance Users Engagement Widgets Feedback Product Updates Knowledge Base AI…" at bounding box center [473, 51] width 947 height 271
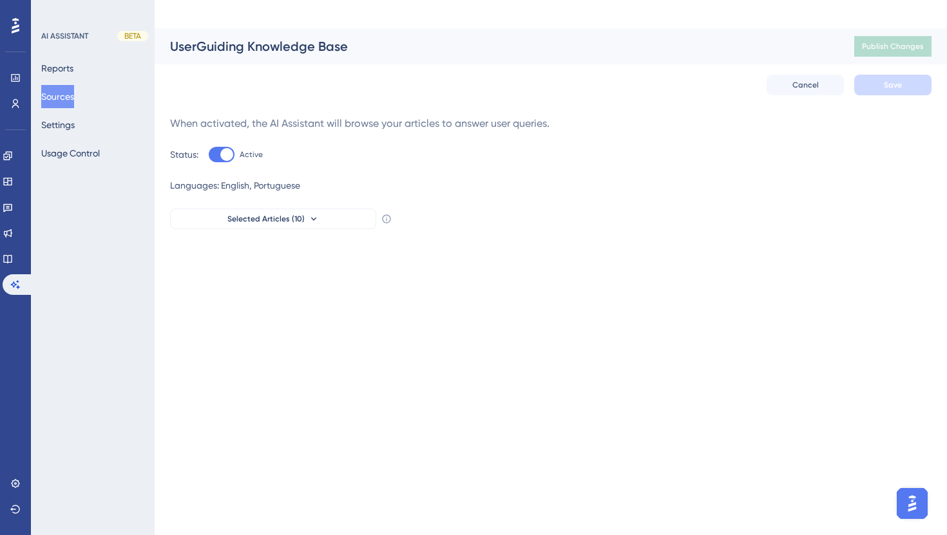
click at [74, 101] on button "Sources" at bounding box center [57, 96] width 33 height 23
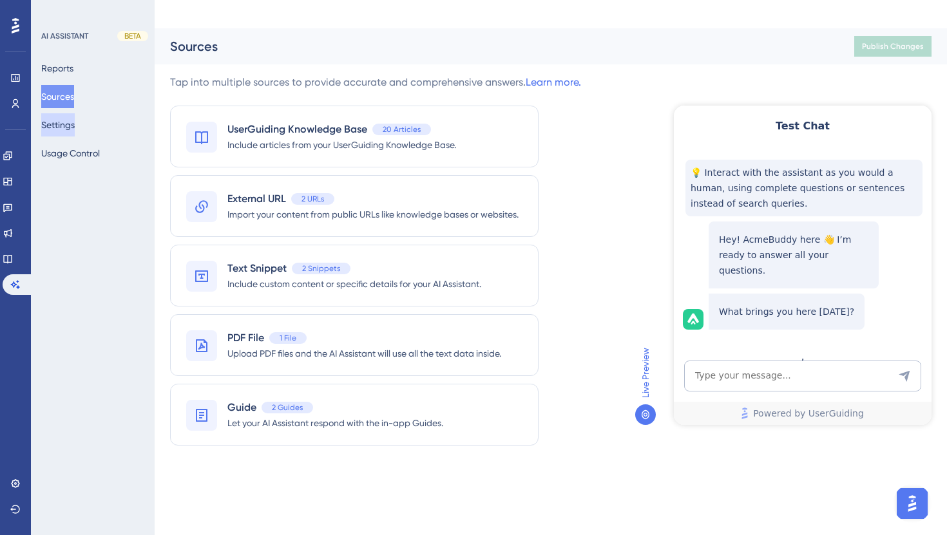
click at [68, 123] on button "Settings" at bounding box center [57, 124] width 33 height 23
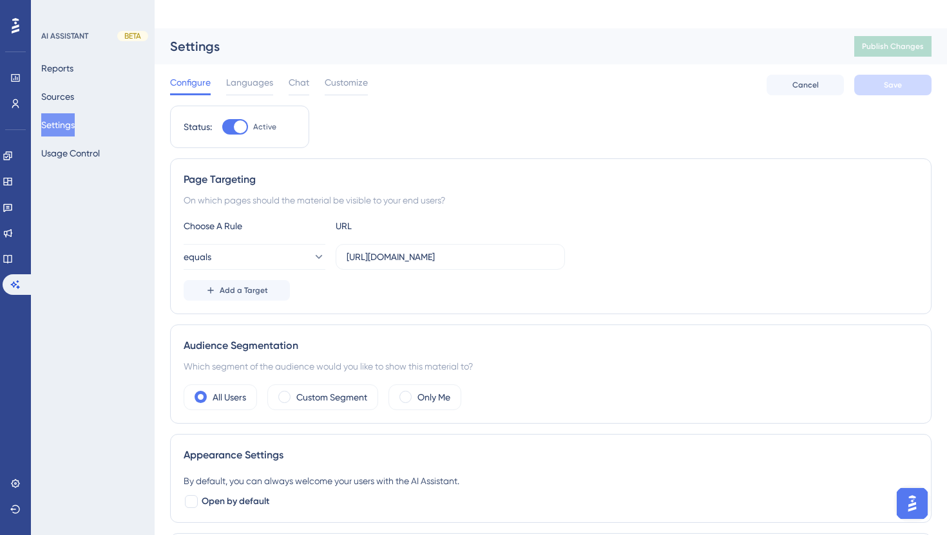
click at [906, 492] on button "Open AI Assistant Launcher" at bounding box center [912, 503] width 31 height 31
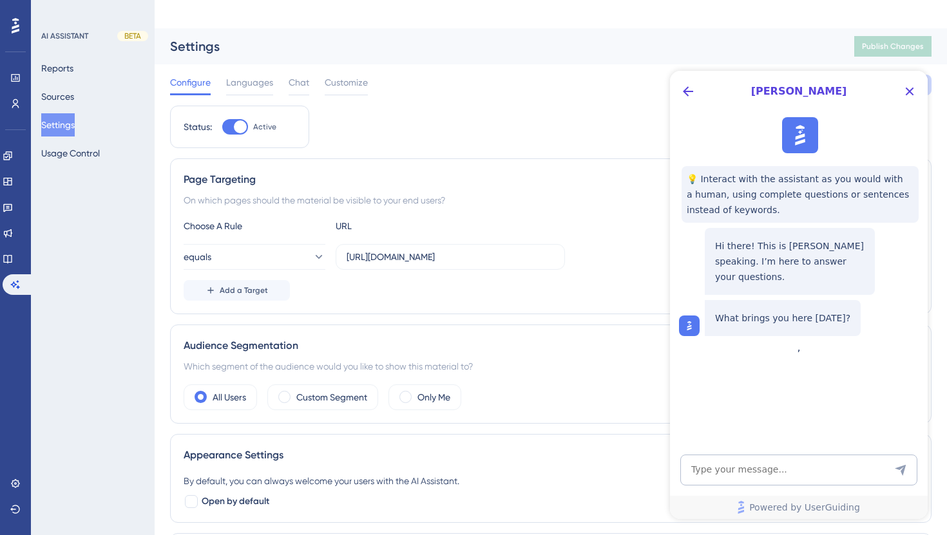
click at [920, 94] on div "[PERSON_NAME]" at bounding box center [799, 91] width 258 height 41
click at [917, 93] on button "Close Button" at bounding box center [909, 91] width 21 height 21
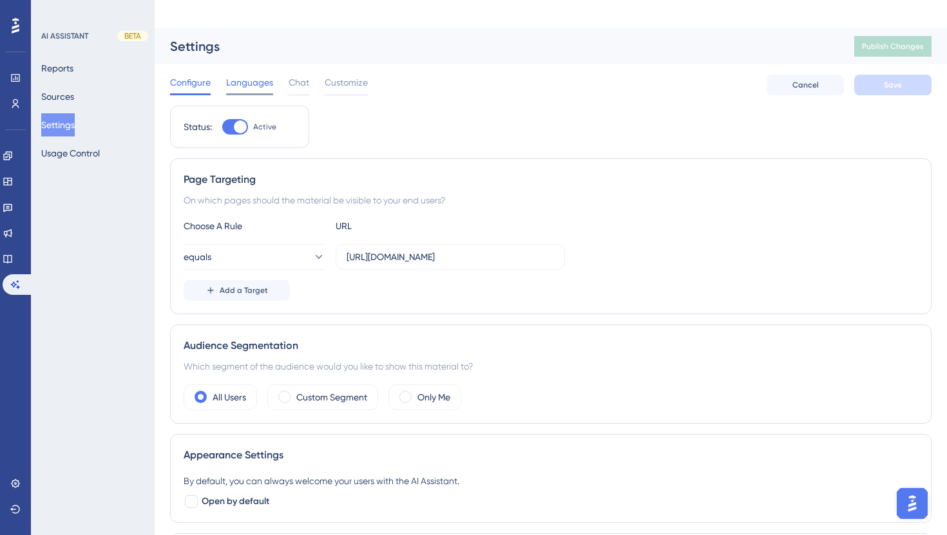
click at [267, 75] on span "Languages" at bounding box center [249, 82] width 47 height 15
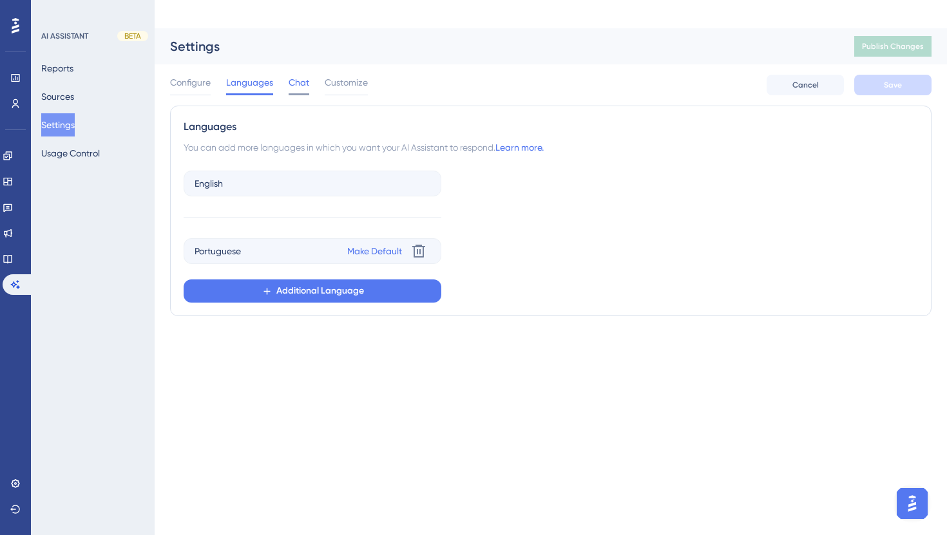
click at [294, 75] on span "Chat" at bounding box center [299, 82] width 21 height 15
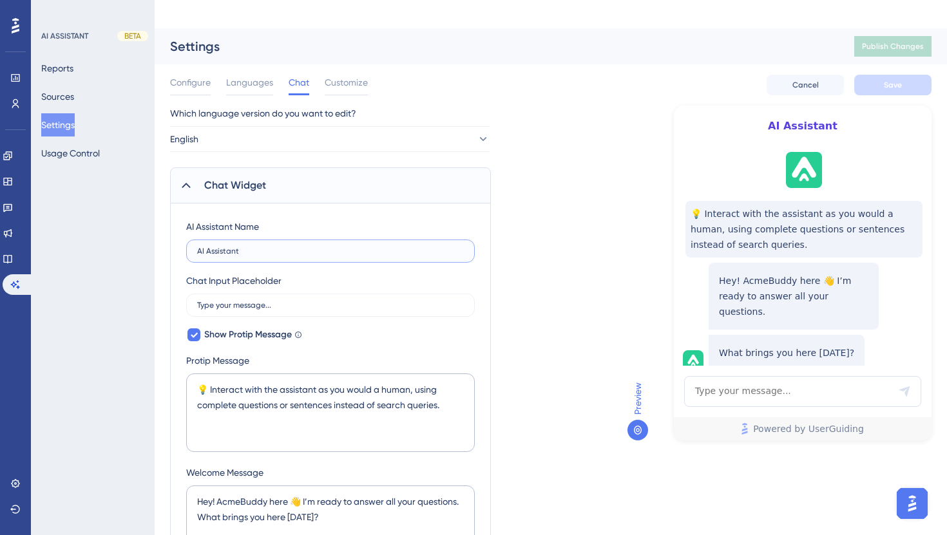
click at [272, 247] on input "AI Assistant" at bounding box center [330, 251] width 267 height 9
paste input "ssistente de IA"
type input "Assistente de IA"
click at [314, 383] on textarea "💡 Interact with the assistant as you would a human, using complete questions or…" at bounding box center [330, 413] width 289 height 79
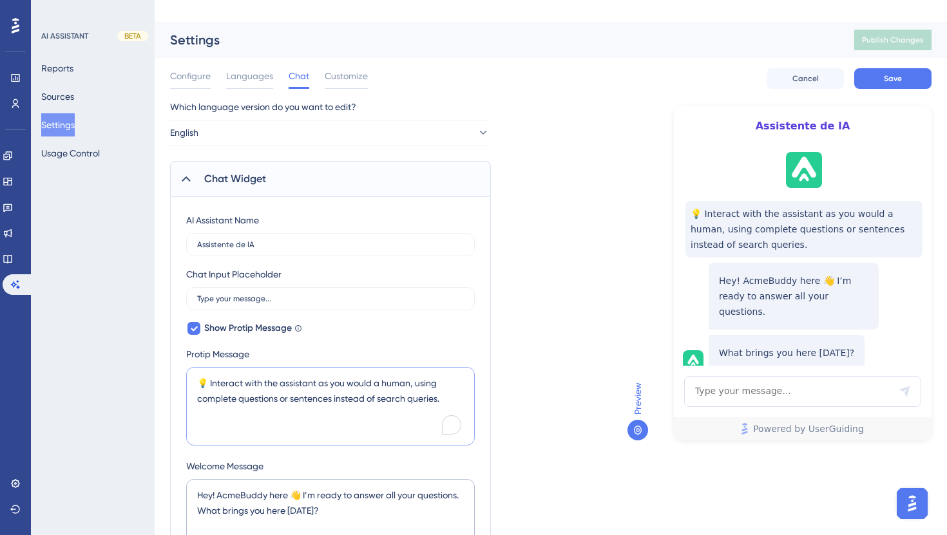
paste textarea "ja com o assistente como faria com um humano, usando perguntas ou frases comple…"
type textarea "💡 Interaja com o assistente como faria com um humano, usando perguntas ou frase…"
click at [327, 479] on textarea "Hey! AcmeBuddy here 👋 I’m ready to answer all your questions. What brings you h…" at bounding box center [330, 518] width 289 height 79
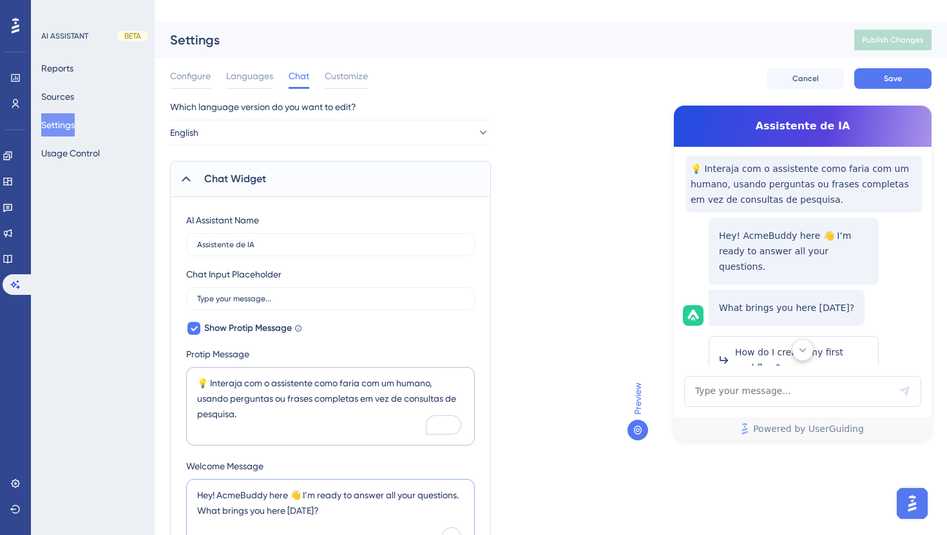
scroll to position [50, 0]
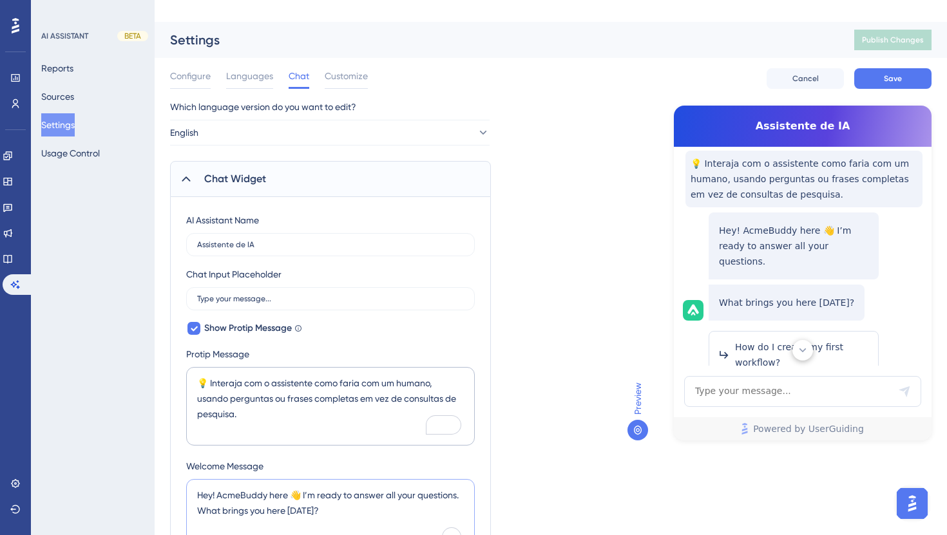
paste textarea "Olá! 👋 Aqui é o seu Assistente de IA. Lhe desejo boas festas e estou 24/7 por a…"
type textarea "Olá! 👋 Aqui é o seu Assistente de IA. Lhe desejo boas festas e estou 24/7 por a…"
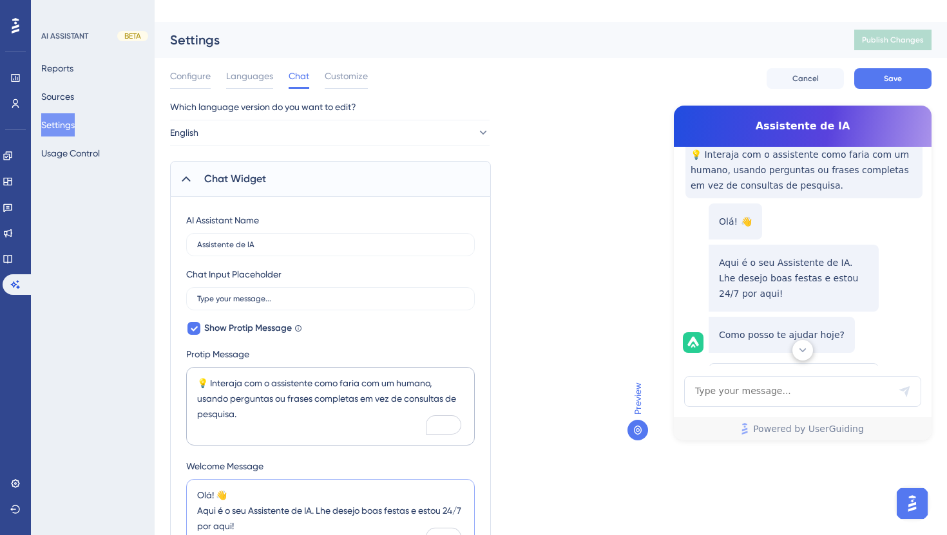
scroll to position [61, 0]
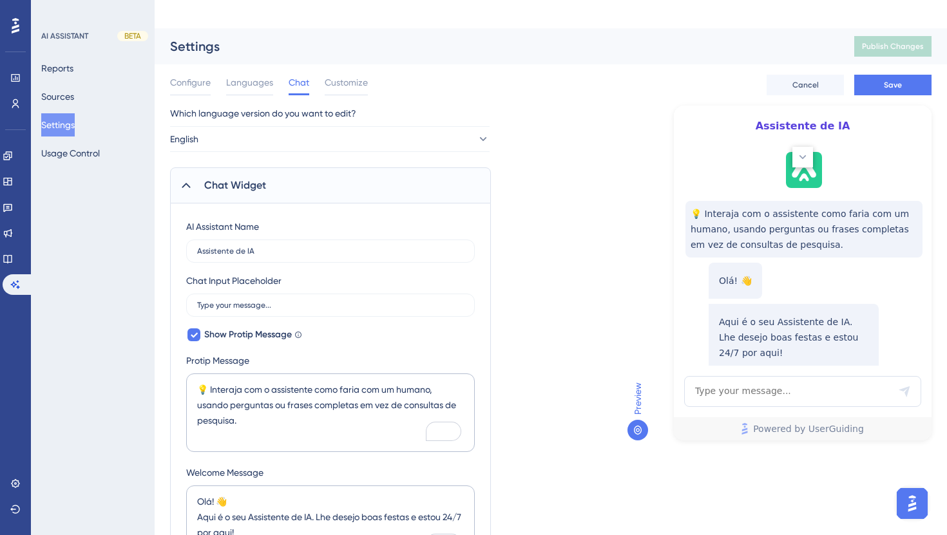
type textarea "Olá! 👋 Aqui é o seu Assistente de IA. Lhe desejo boas festas e estou 24/7 por a…"
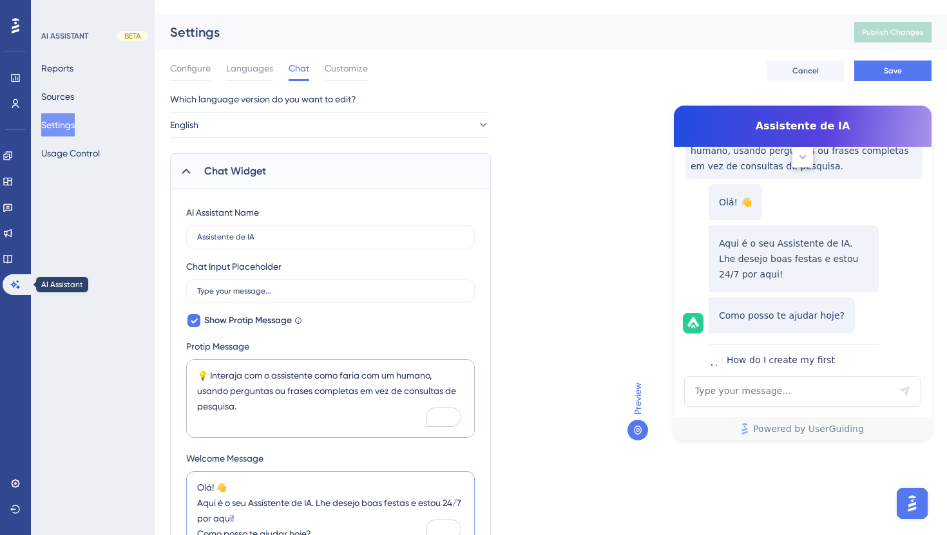
scroll to position [15, 0]
click at [14, 76] on icon at bounding box center [15, 78] width 10 height 10
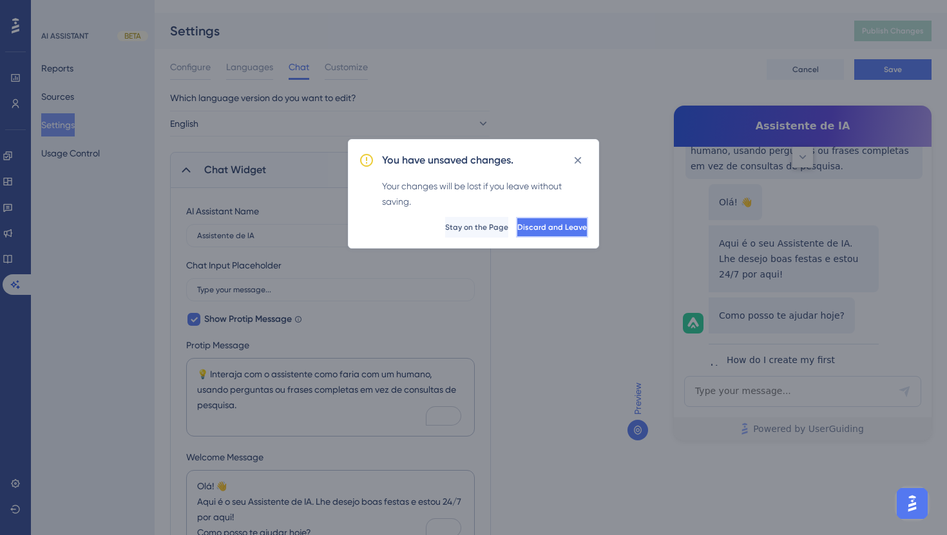
click at [557, 227] on span "Discard and Leave" at bounding box center [552, 227] width 70 height 10
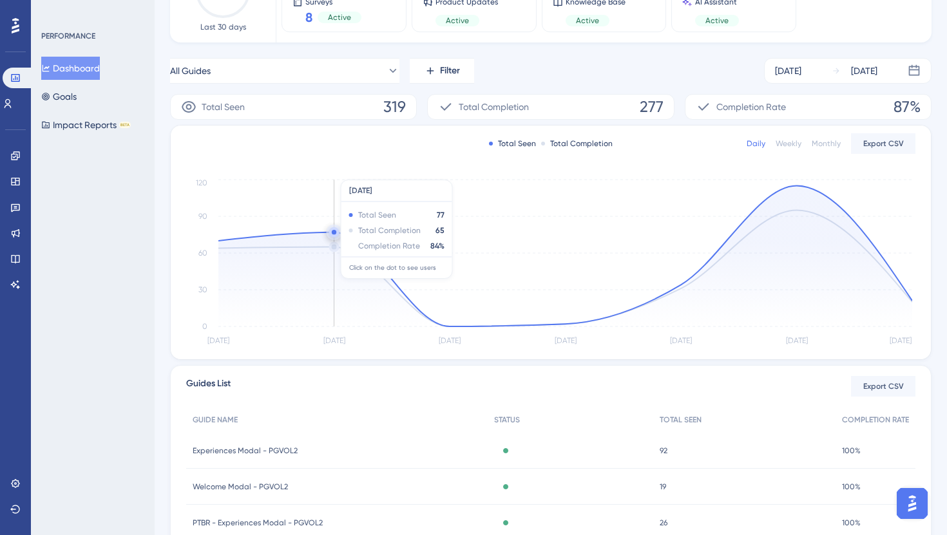
scroll to position [167, 0]
click at [336, 227] on circle at bounding box center [334, 232] width 10 height 10
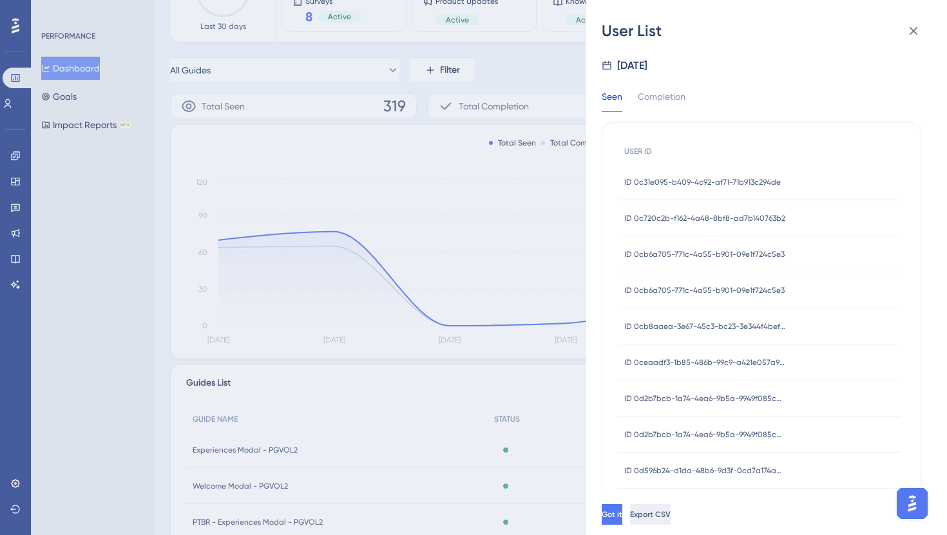
click at [670, 514] on span "Export CSV" at bounding box center [650, 514] width 41 height 10
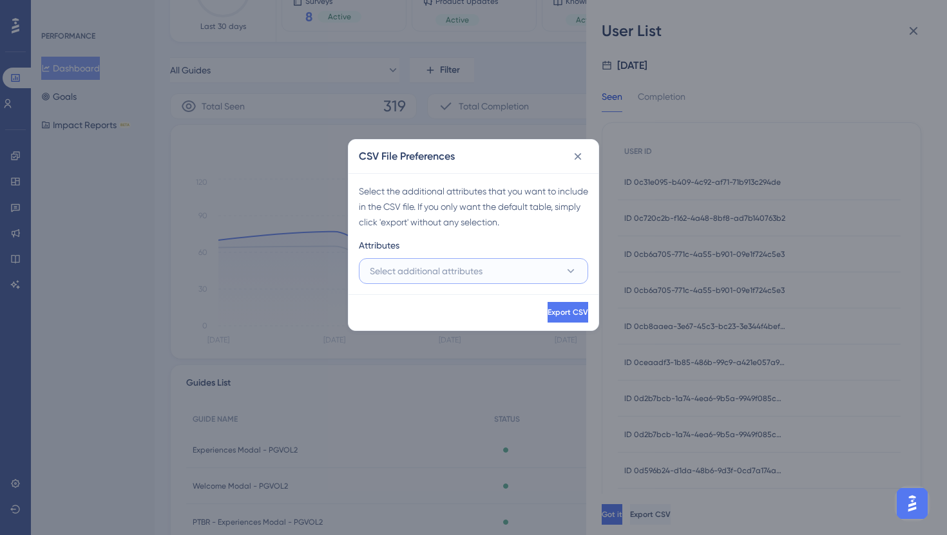
click at [513, 263] on button "Select additional attributes" at bounding box center [473, 271] width 229 height 26
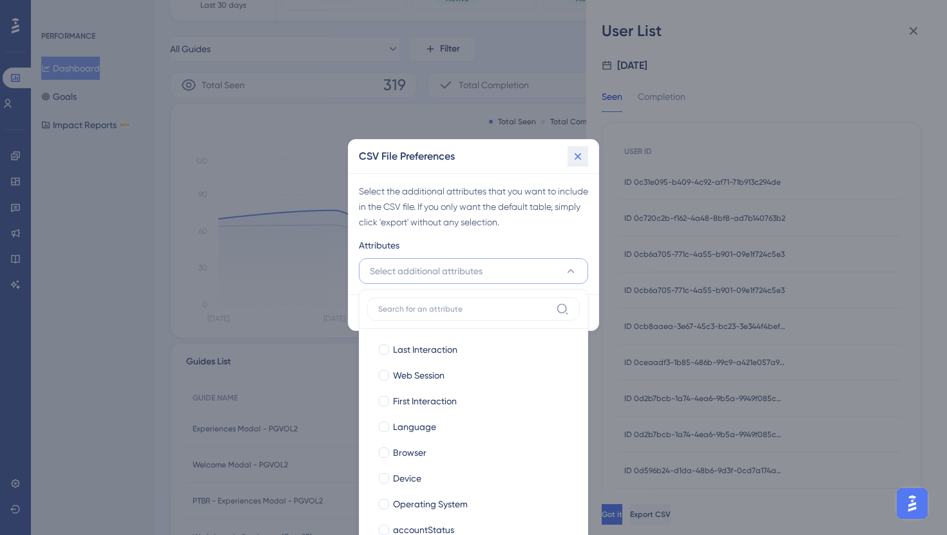
click at [572, 156] on icon at bounding box center [577, 156] width 13 height 13
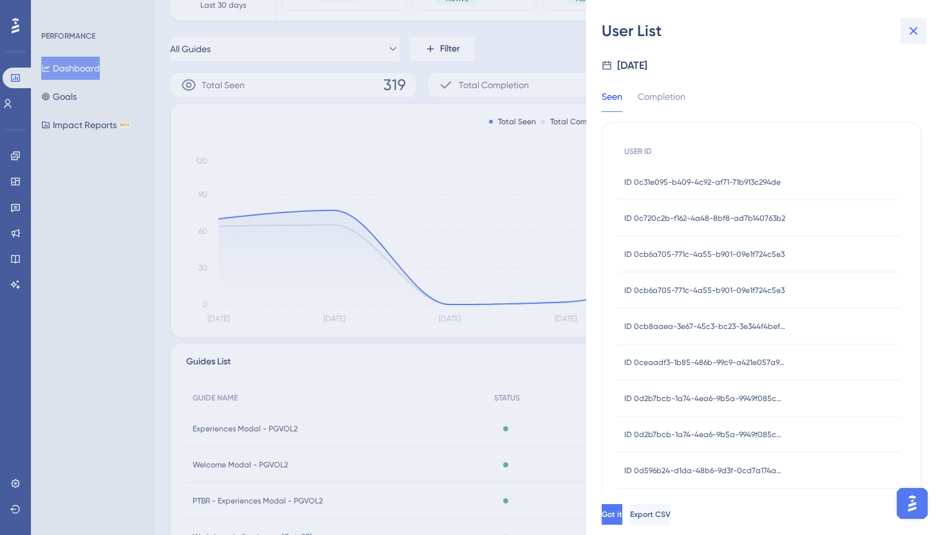
click at [909, 26] on icon at bounding box center [913, 30] width 15 height 15
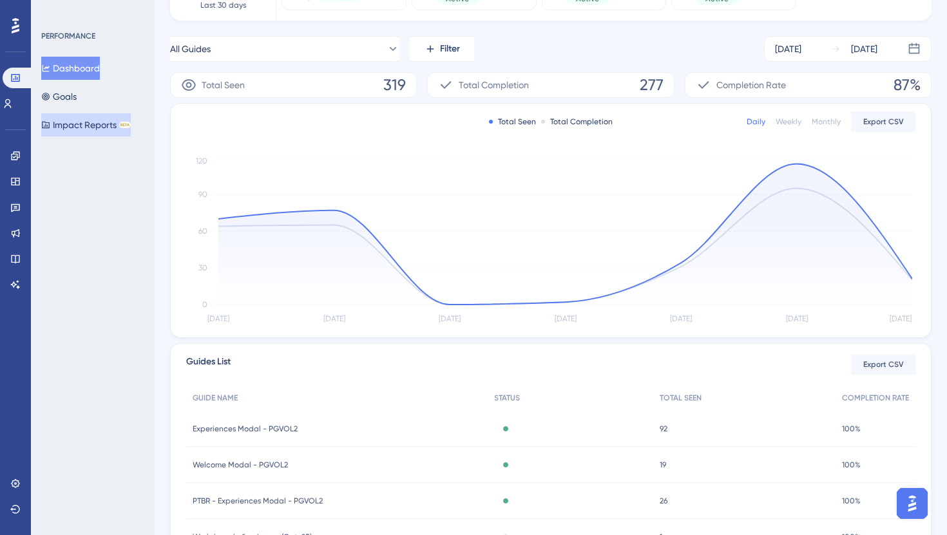
click at [111, 117] on button "Impact Reports BETA" at bounding box center [86, 124] width 90 height 23
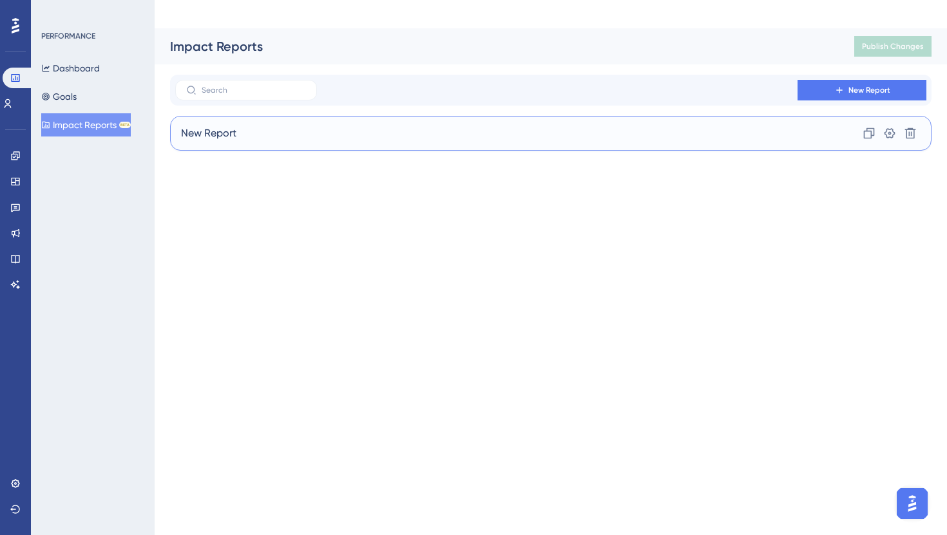
click at [258, 116] on div "New Report Clone Settings Delete" at bounding box center [550, 133] width 761 height 35
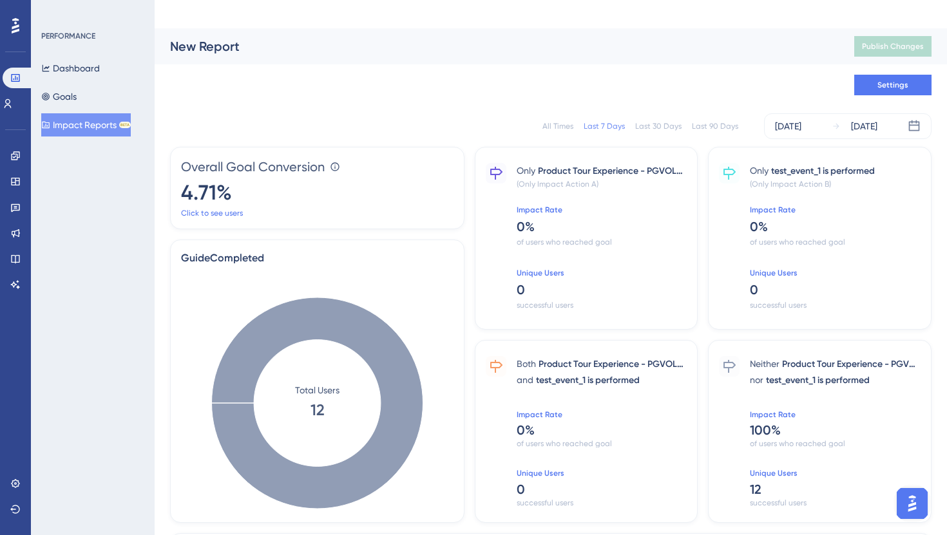
click at [705, 121] on div "Last 90 Days" at bounding box center [715, 126] width 46 height 10
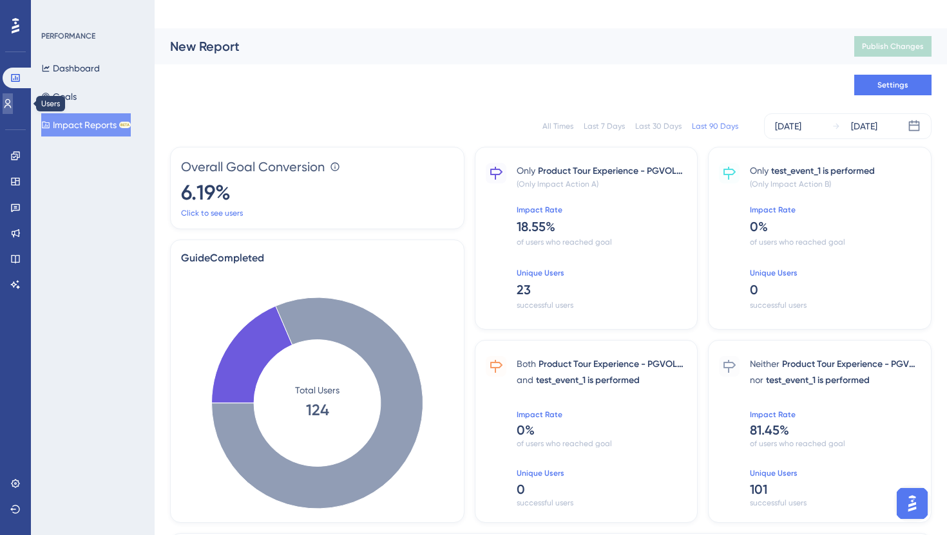
click at [13, 104] on icon at bounding box center [8, 104] width 10 height 10
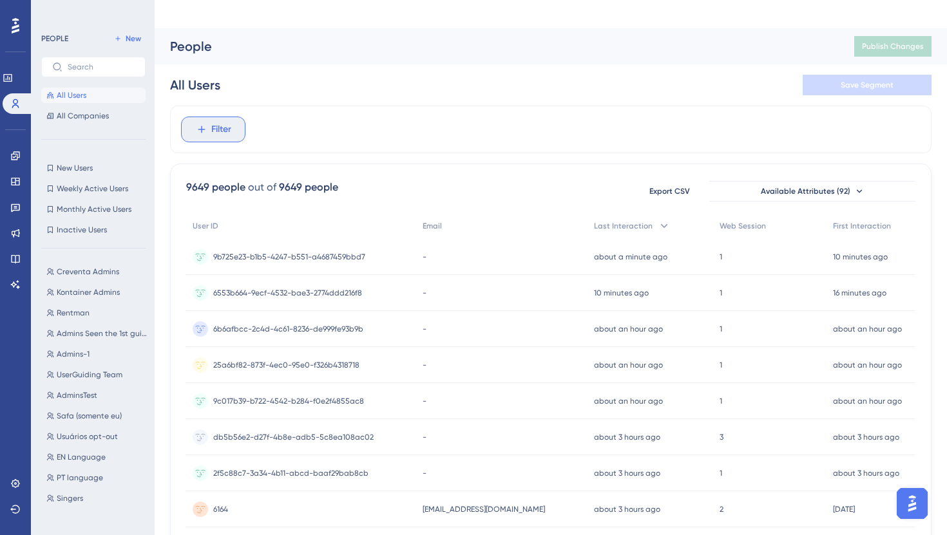
click at [222, 117] on button "Filter" at bounding box center [213, 130] width 64 height 26
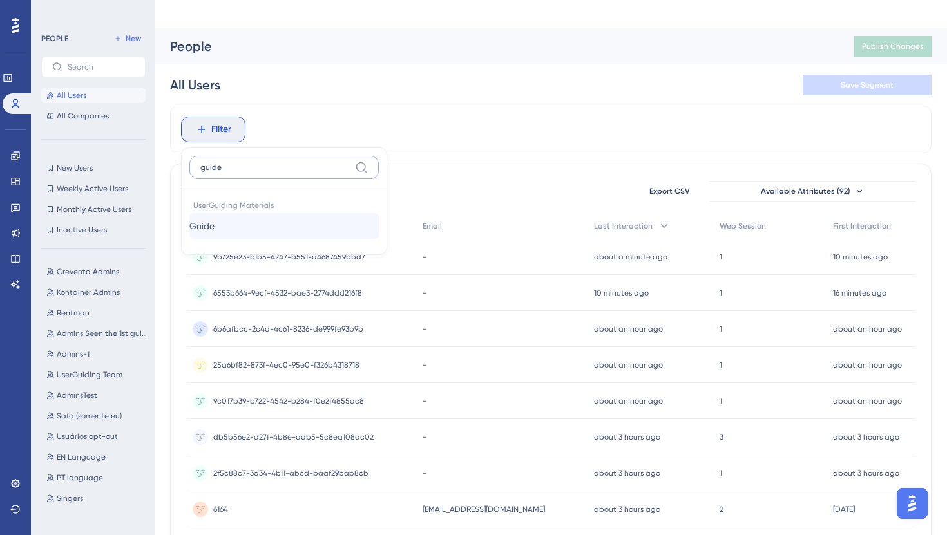
type input "guide"
click at [214, 218] on span "Guide" at bounding box center [201, 225] width 25 height 15
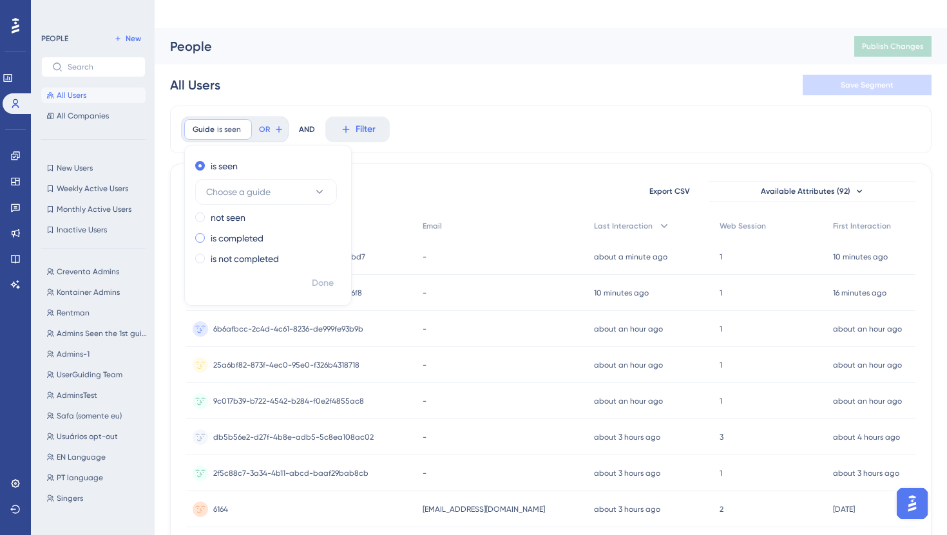
click at [253, 231] on label "is completed" at bounding box center [237, 238] width 53 height 15
click at [265, 225] on span "Choose a guide" at bounding box center [238, 232] width 64 height 15
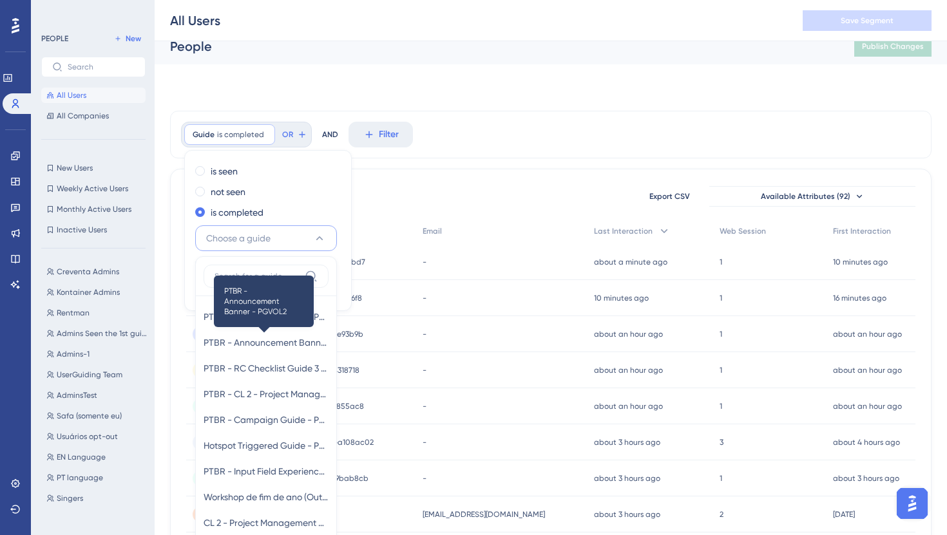
scroll to position [104, 0]
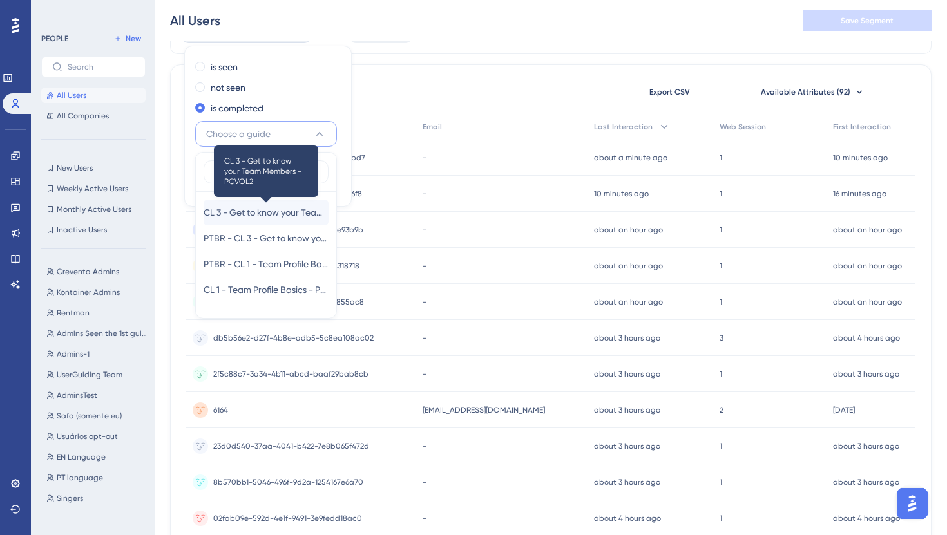
type input "tea"
click at [281, 205] on span "CL 3 - Get to know your Team Members - PGVOL2" at bounding box center [266, 212] width 125 height 15
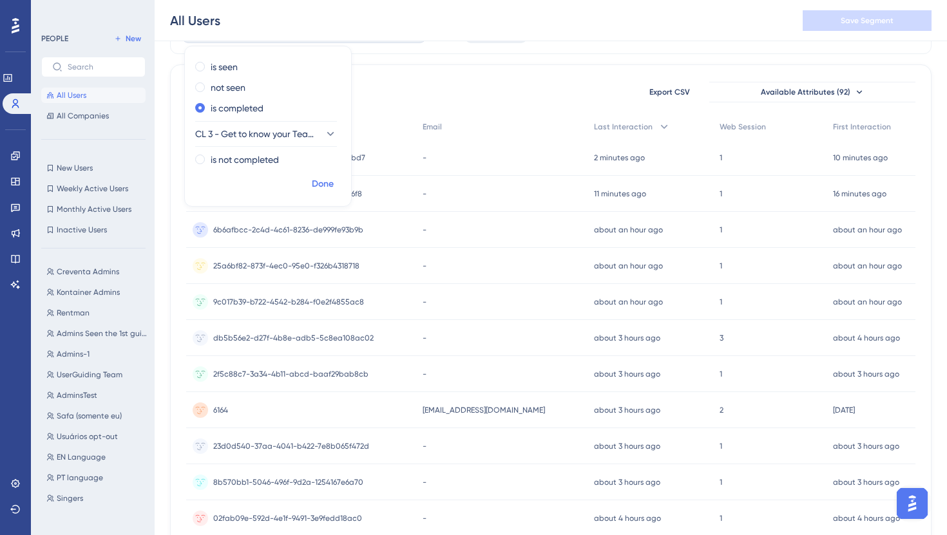
click at [314, 176] on span "Done" at bounding box center [323, 183] width 22 height 15
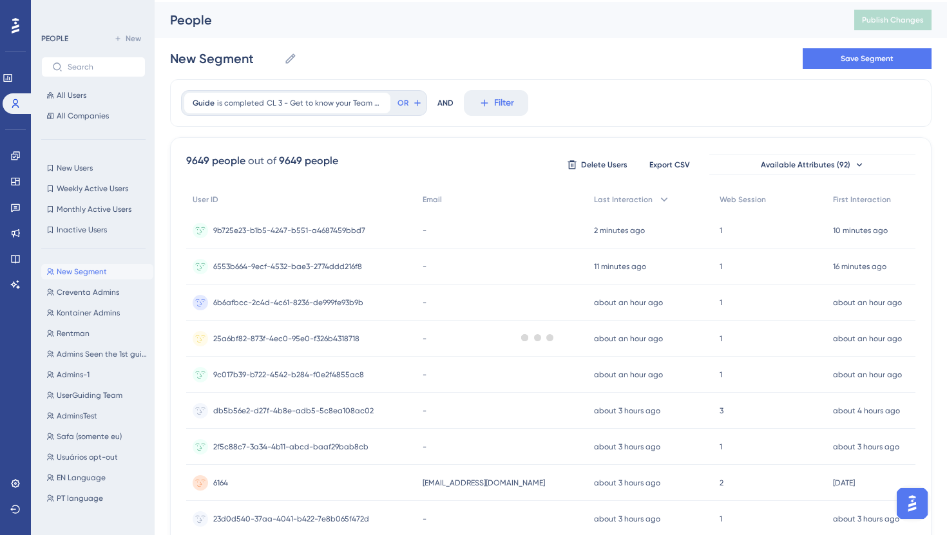
scroll to position [0, 0]
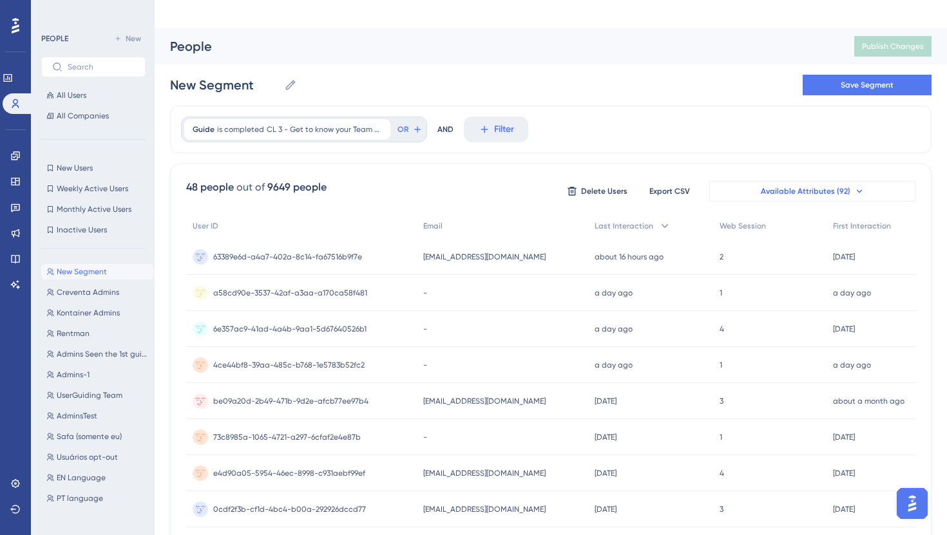
click at [777, 186] on span "Available Attributes (92)" at bounding box center [806, 191] width 90 height 10
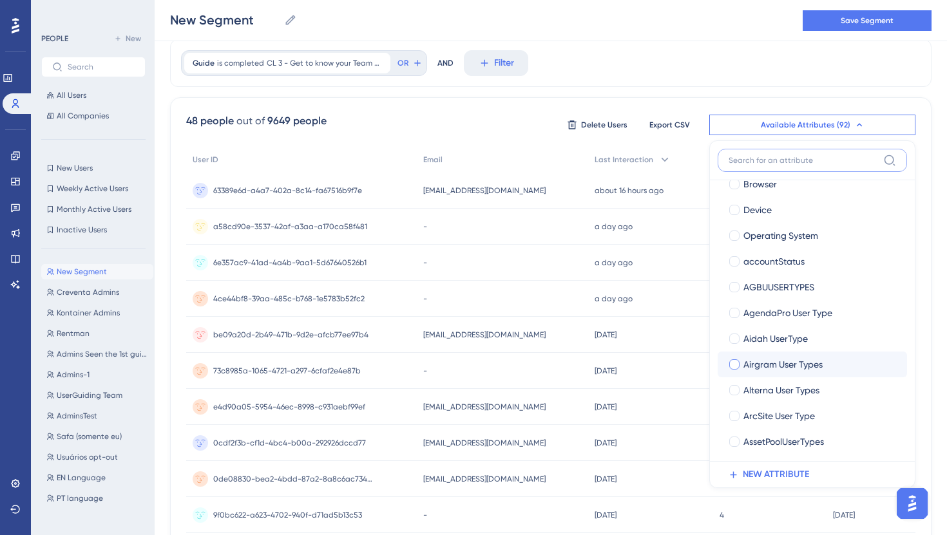
scroll to position [419, 0]
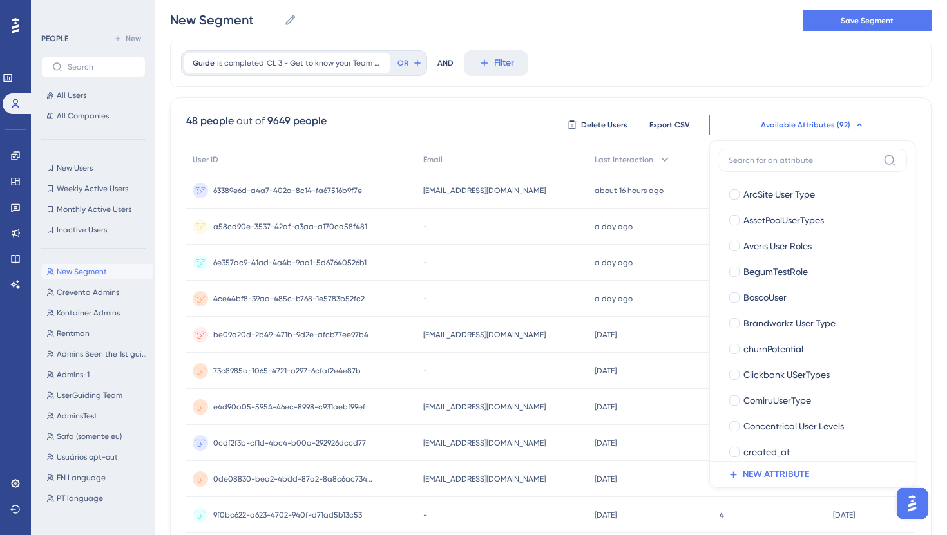
click at [589, 59] on div "Guide is completed CL 3 - Get to know your Team Members - PGVOL2 CL 3 - Get to …" at bounding box center [550, 495] width 761 height 912
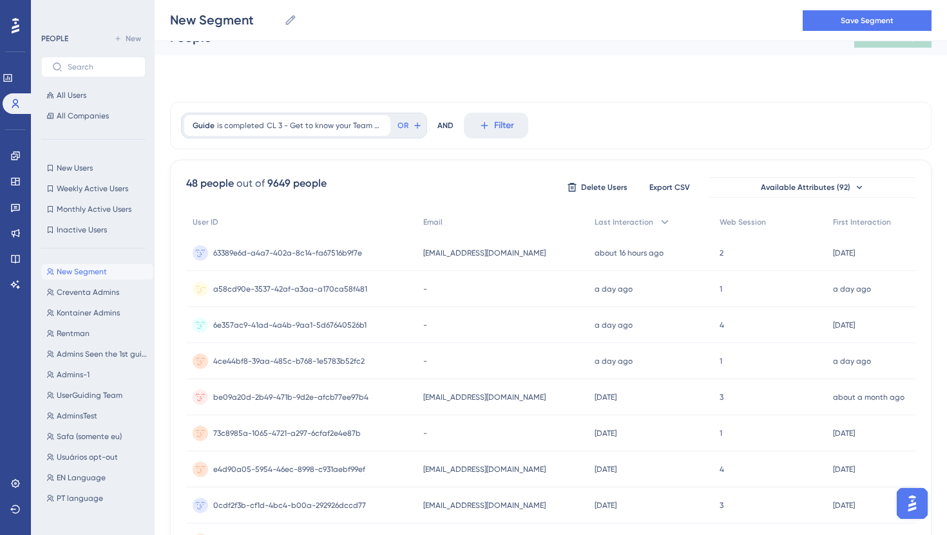
scroll to position [0, 0]
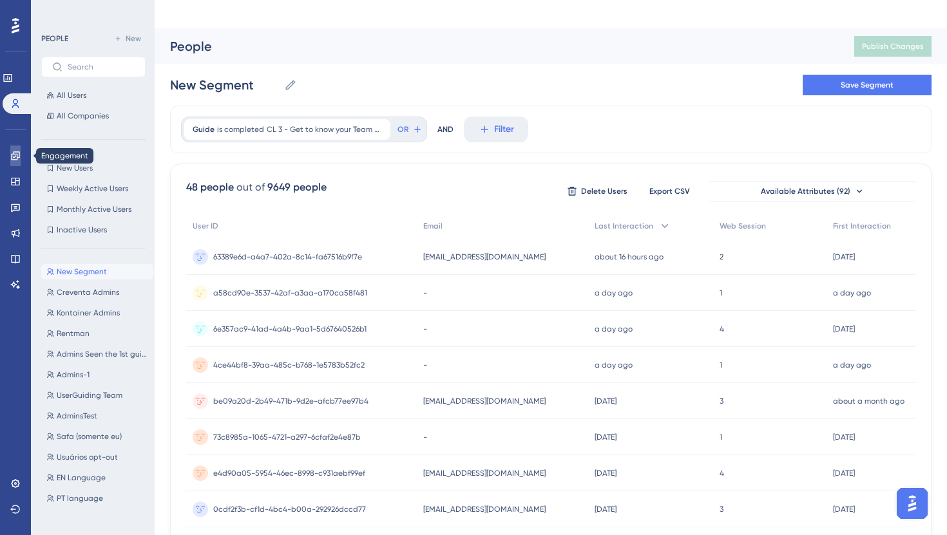
click at [21, 158] on link at bounding box center [15, 156] width 10 height 21
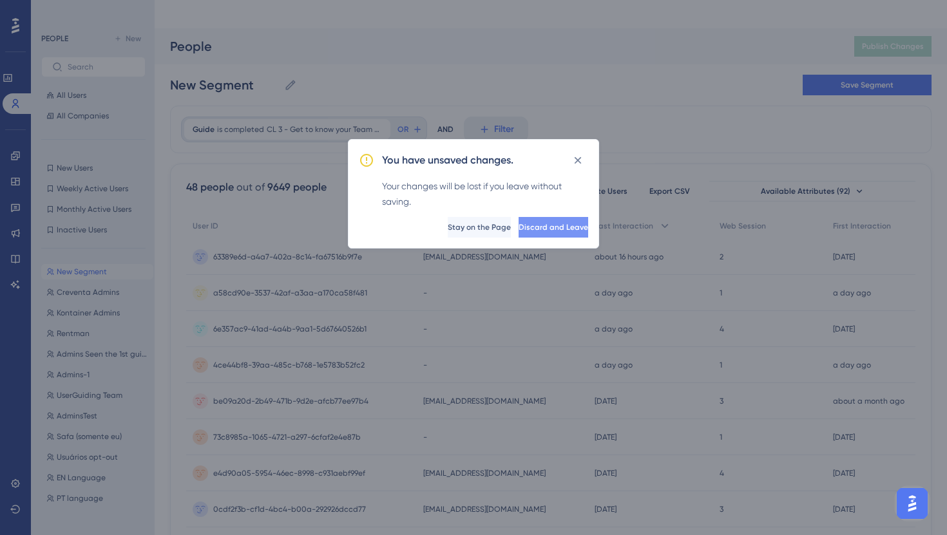
click at [556, 229] on span "Discard and Leave" at bounding box center [553, 227] width 70 height 10
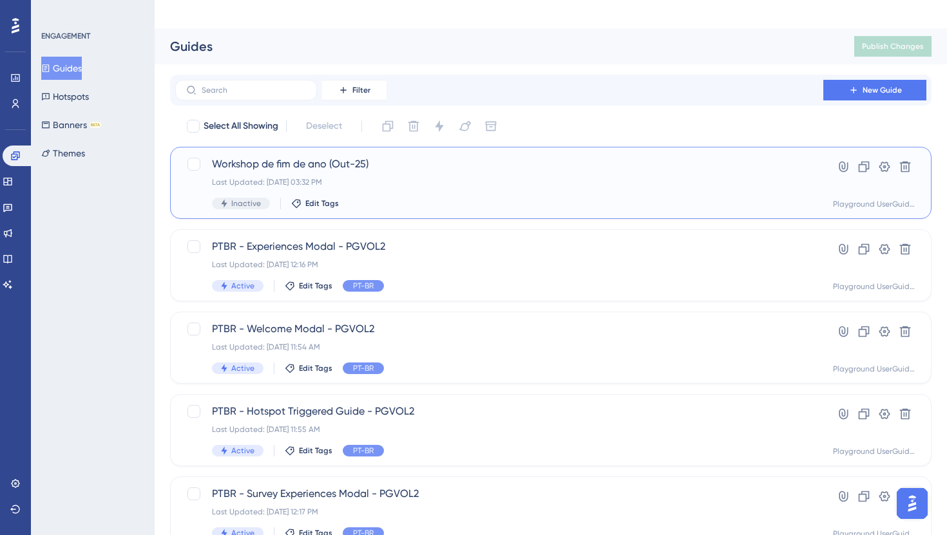
click at [326, 157] on span "Workshop de fim de ano (Out-25)" at bounding box center [499, 164] width 574 height 15
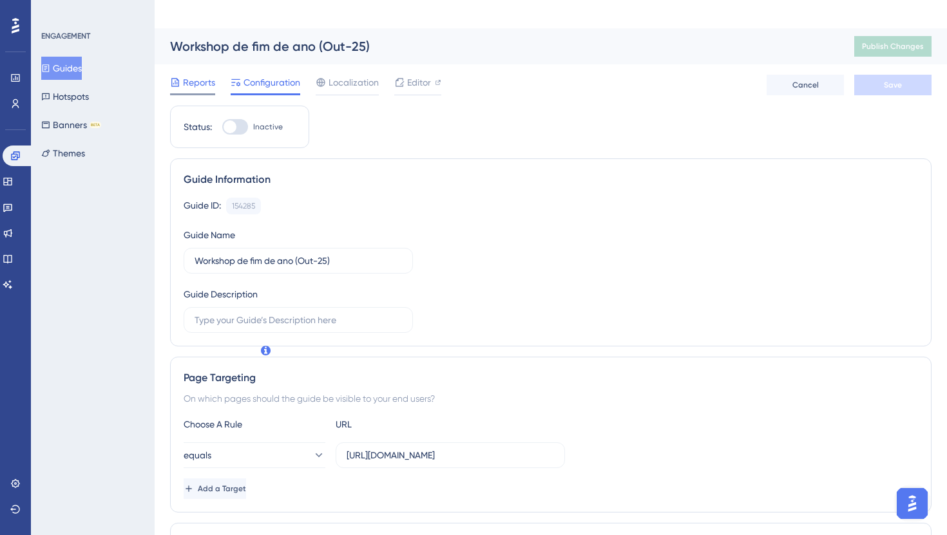
click at [206, 75] on span "Reports" at bounding box center [199, 82] width 32 height 15
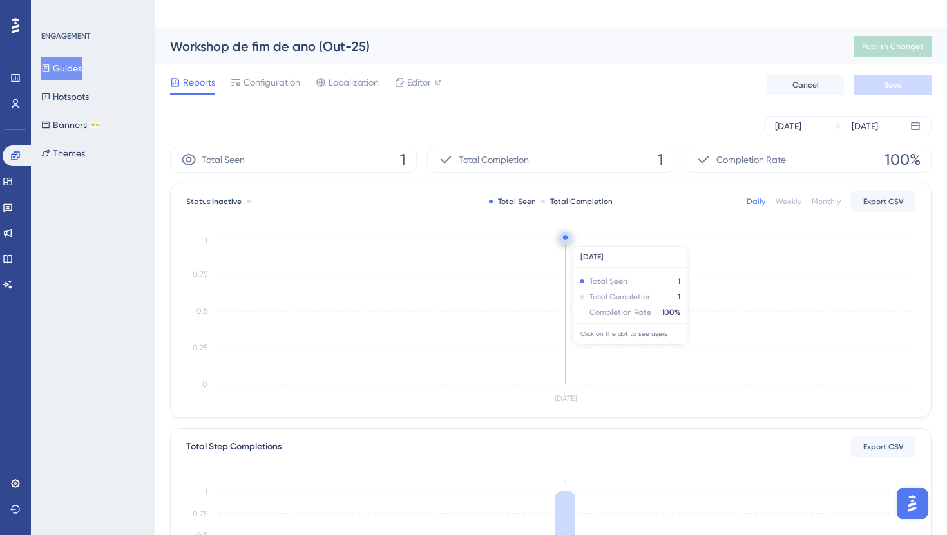
scroll to position [3, 0]
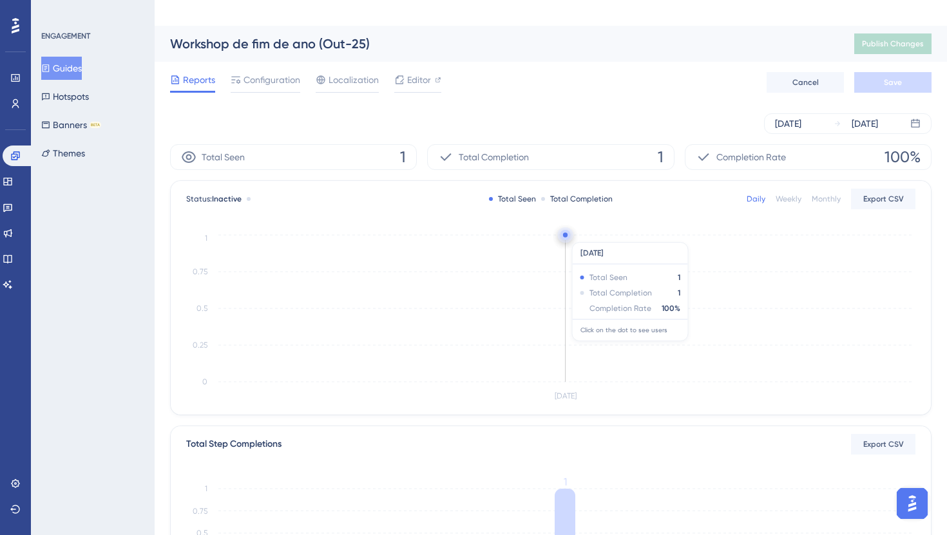
click at [565, 233] on circle at bounding box center [565, 235] width 5 height 5
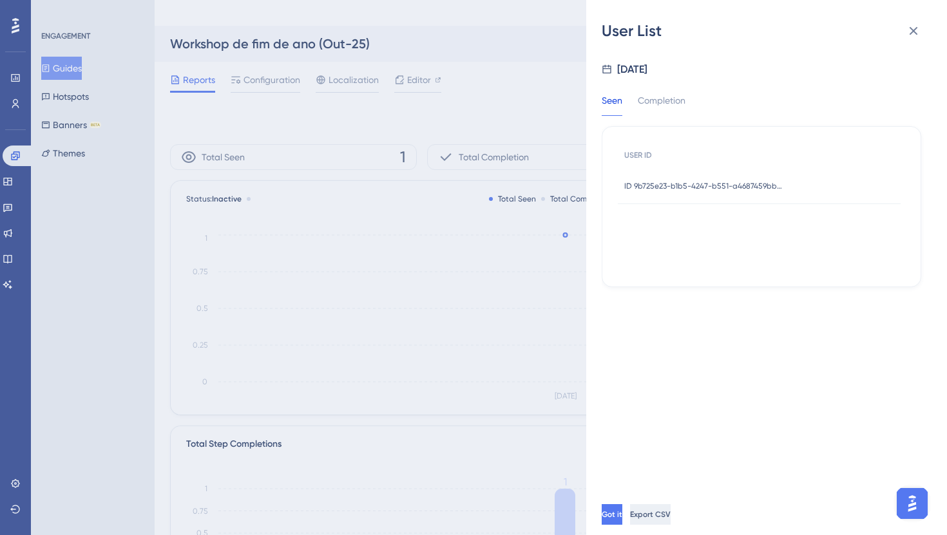
click at [670, 509] on button "Export CSV" at bounding box center [650, 514] width 41 height 21
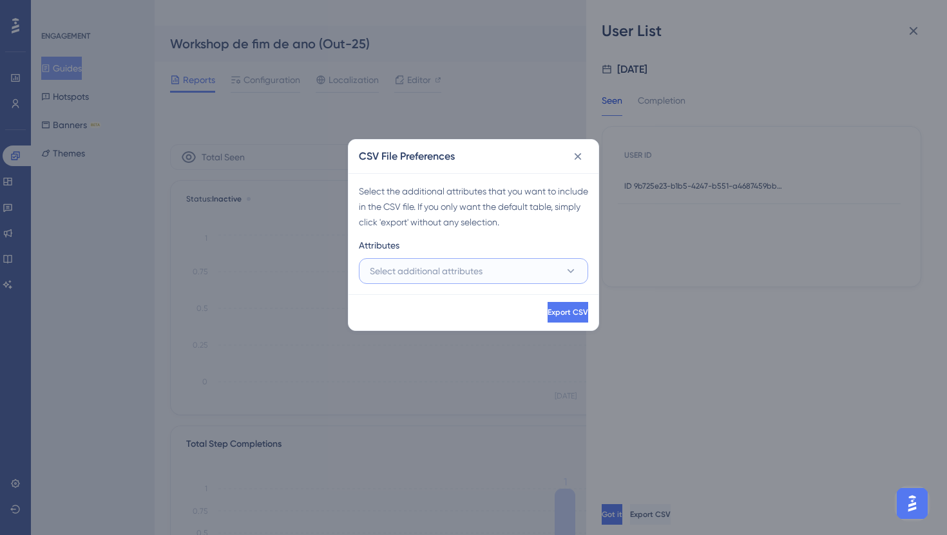
click at [452, 276] on span "Select additional attributes" at bounding box center [426, 270] width 113 height 15
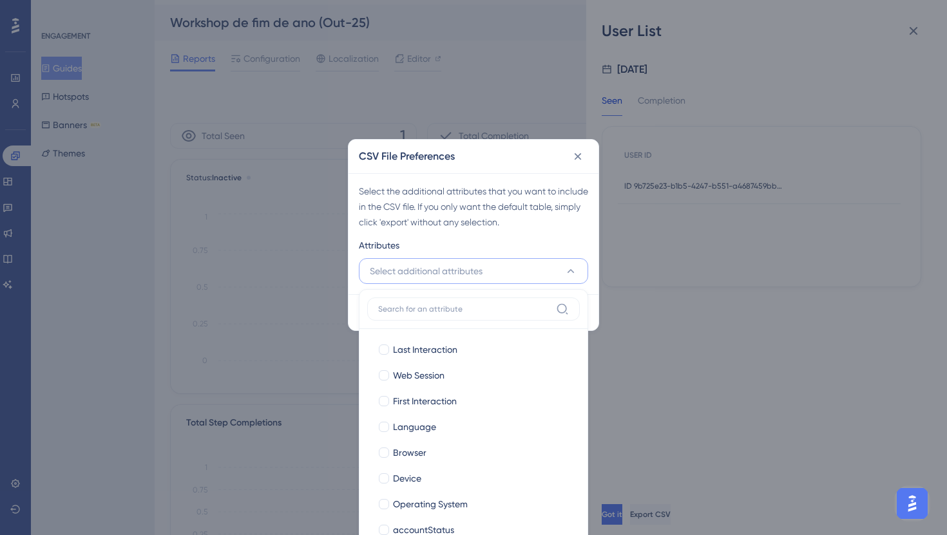
drag, startPoint x: 690, startPoint y: 238, endPoint x: 615, endPoint y: 176, distance: 97.0
click at [687, 238] on div "CSV File Preferences Select the additional attributes that you want to include …" at bounding box center [473, 267] width 947 height 535
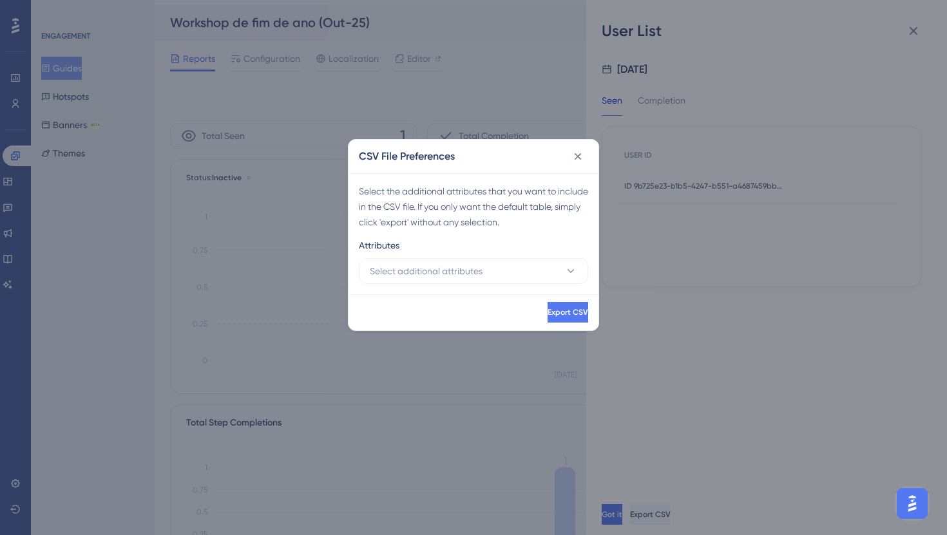
click at [565, 153] on div "CSV File Preferences" at bounding box center [473, 156] width 250 height 33
click at [576, 153] on icon at bounding box center [577, 156] width 13 height 13
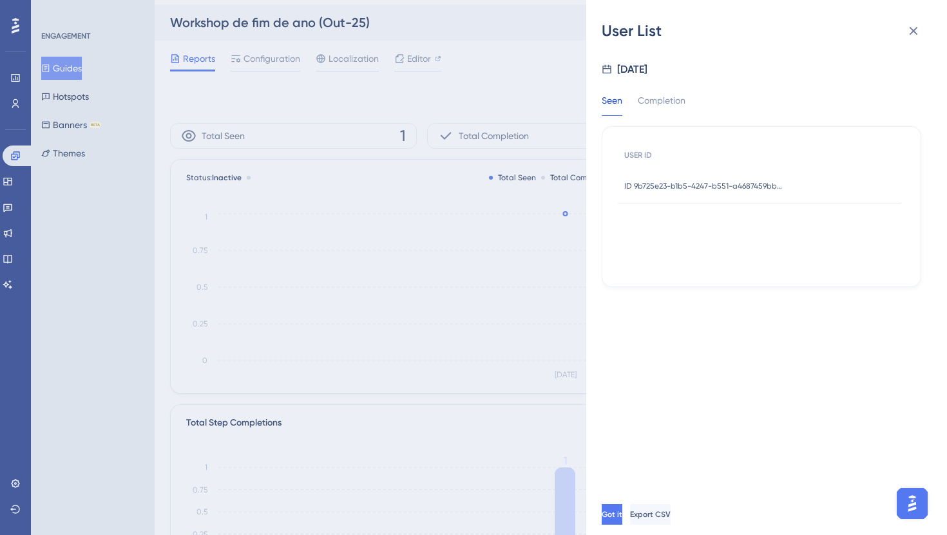
click at [137, 133] on div "User List Oct 15, 2025 Seen Completion USER ID ID 9b725e23-b1b5-4247-b551-a4687…" at bounding box center [473, 267] width 947 height 535
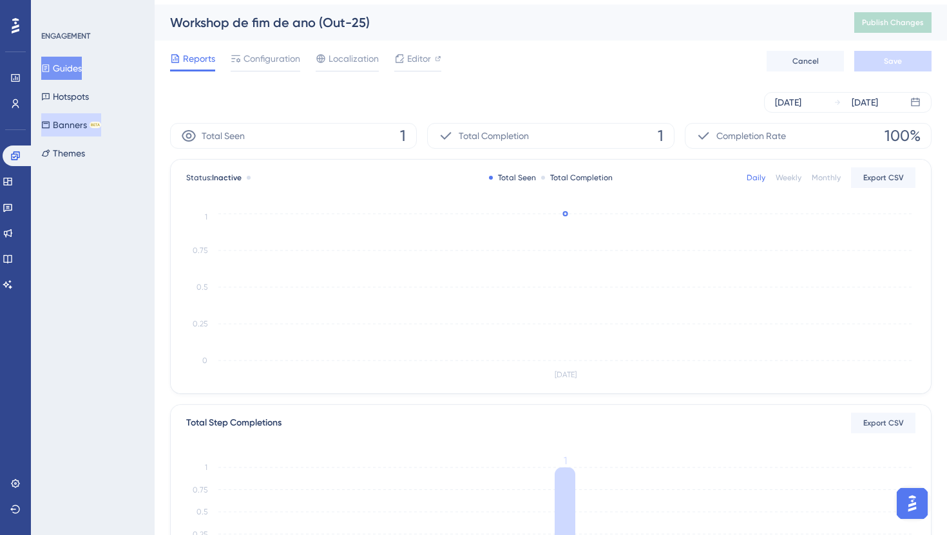
click at [75, 124] on button "Banners BETA" at bounding box center [71, 124] width 60 height 23
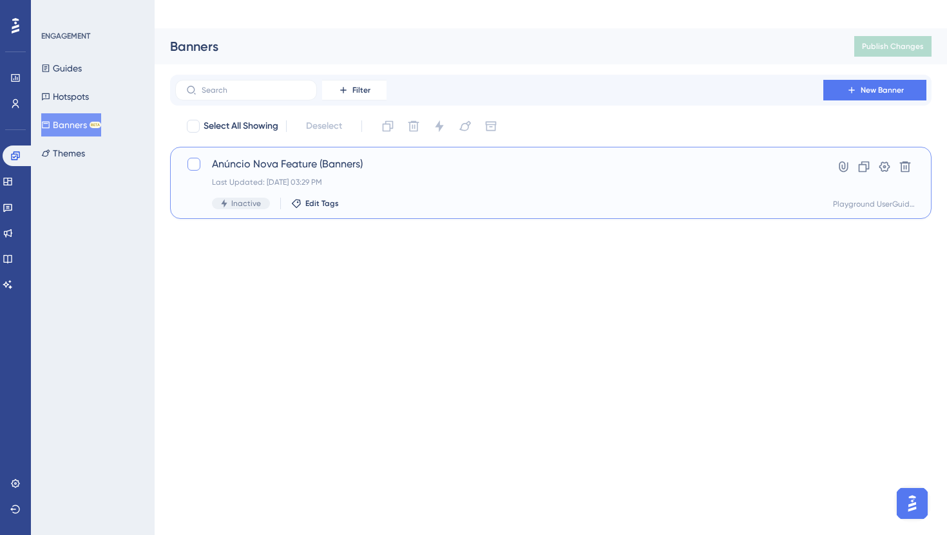
click at [186, 157] on div at bounding box center [193, 164] width 15 height 15
checkbox input "true"
click at [408, 116] on button at bounding box center [413, 126] width 21 height 21
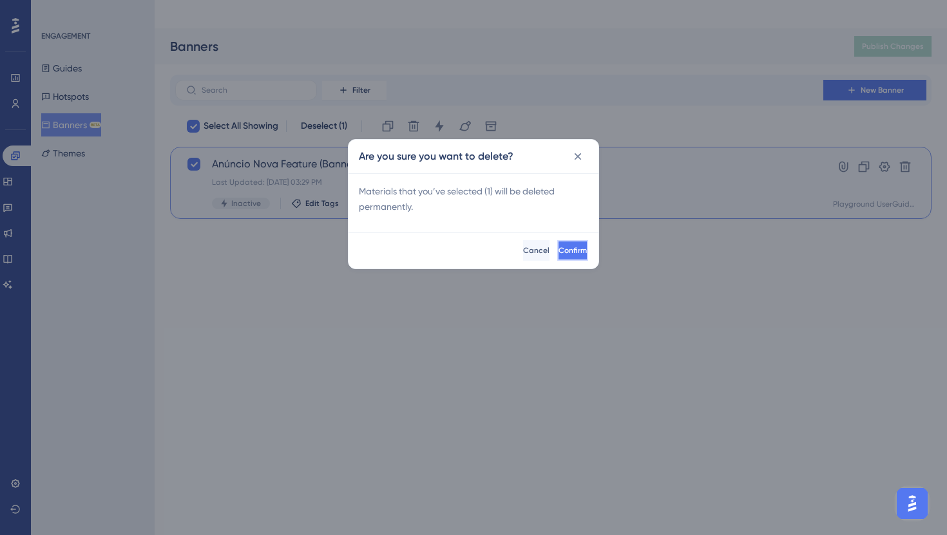
click at [557, 253] on button "Confirm" at bounding box center [572, 250] width 31 height 21
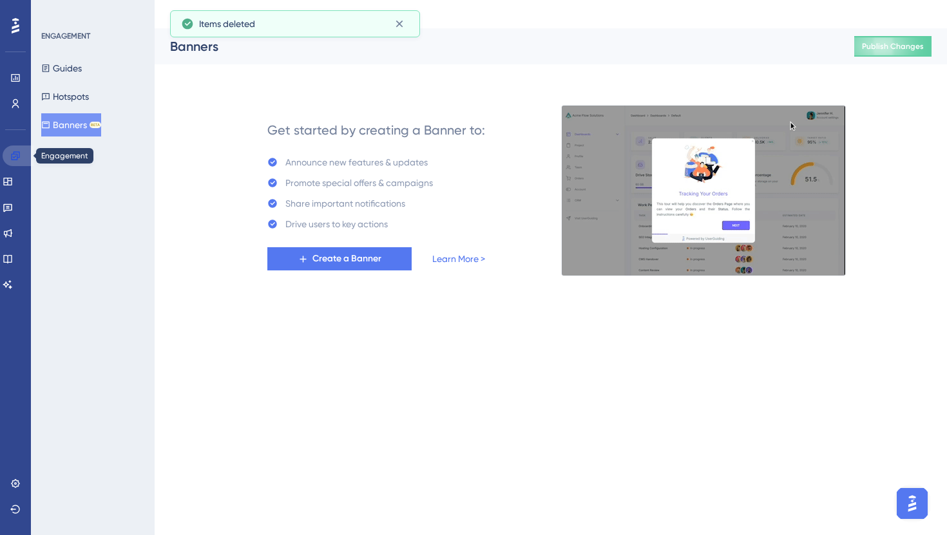
click at [17, 156] on icon at bounding box center [15, 156] width 10 height 10
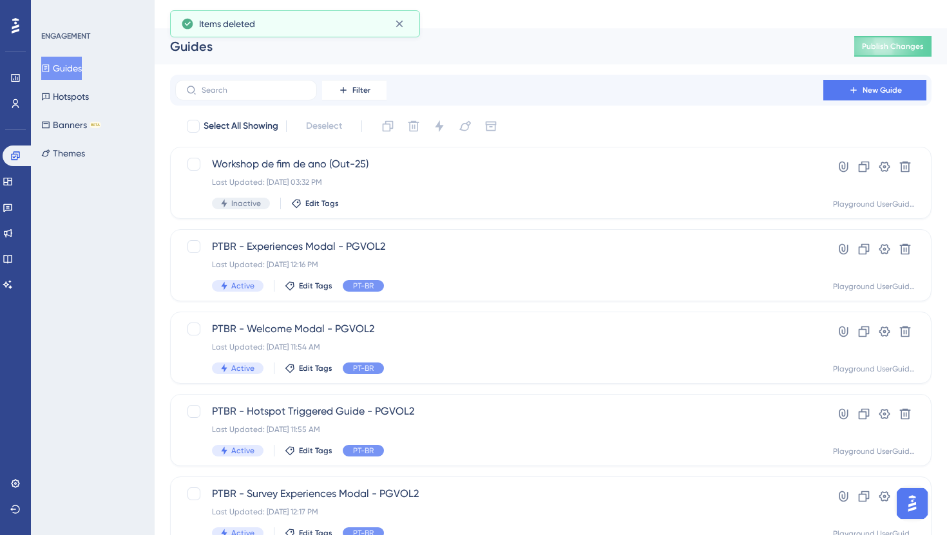
click at [82, 62] on button "Guides" at bounding box center [61, 68] width 41 height 23
click at [345, 157] on div "Workshop de fim de ano (Out-25) Last Updated: Oct 15 2025, 03:32 PM Inactive Ed…" at bounding box center [499, 183] width 574 height 53
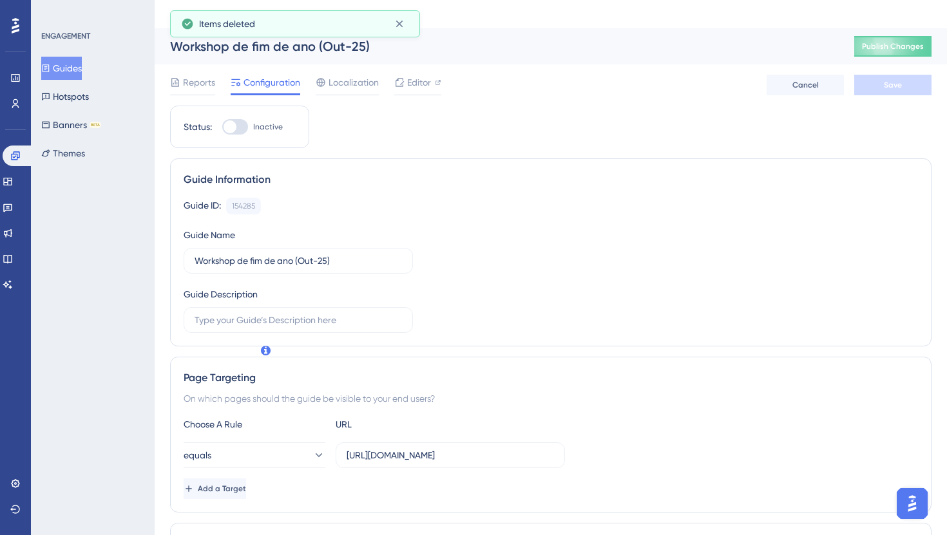
click at [82, 66] on button "Guides" at bounding box center [61, 68] width 41 height 23
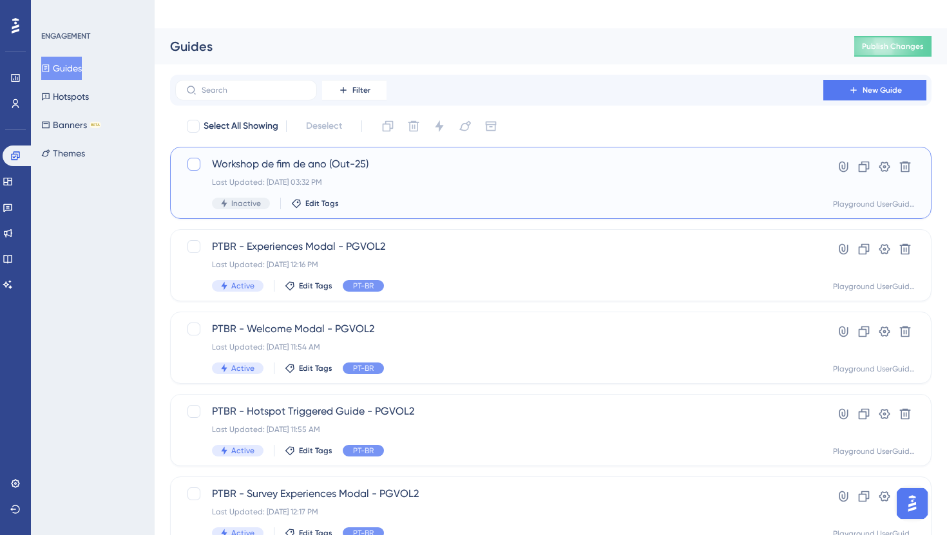
click at [196, 158] on div at bounding box center [193, 164] width 13 height 13
checkbox input "true"
click at [412, 120] on icon at bounding box center [413, 126] width 13 height 13
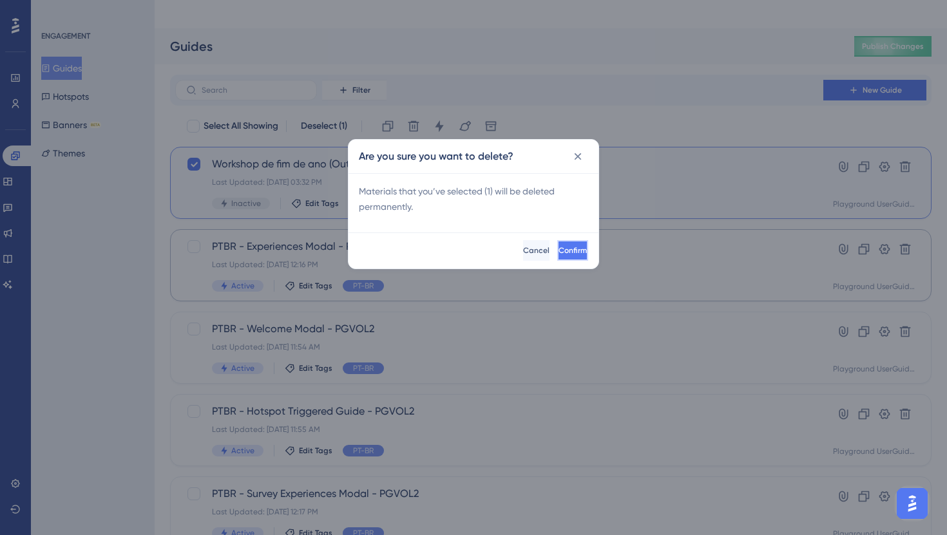
drag, startPoint x: 565, startPoint y: 248, endPoint x: 592, endPoint y: 220, distance: 39.2
click at [565, 247] on span "Confirm" at bounding box center [572, 250] width 28 height 10
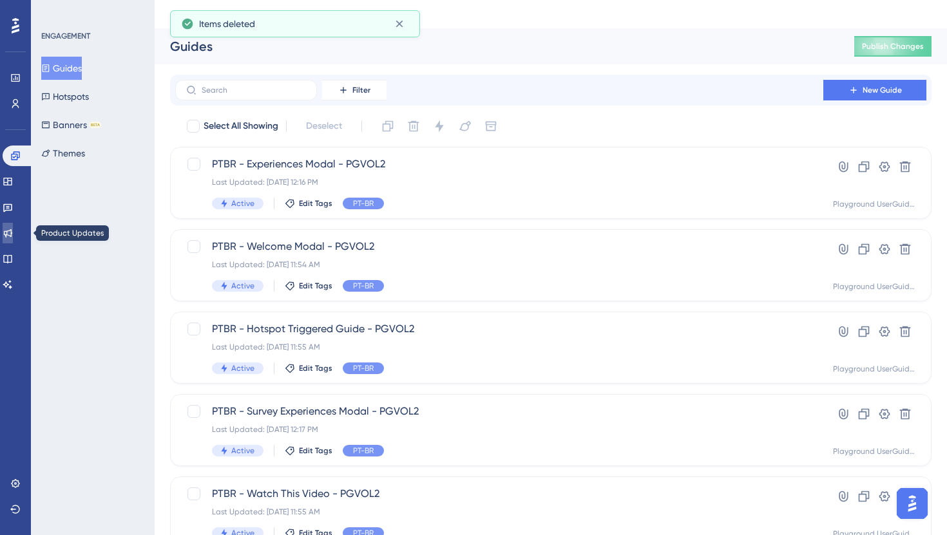
click at [13, 234] on icon at bounding box center [8, 233] width 10 height 10
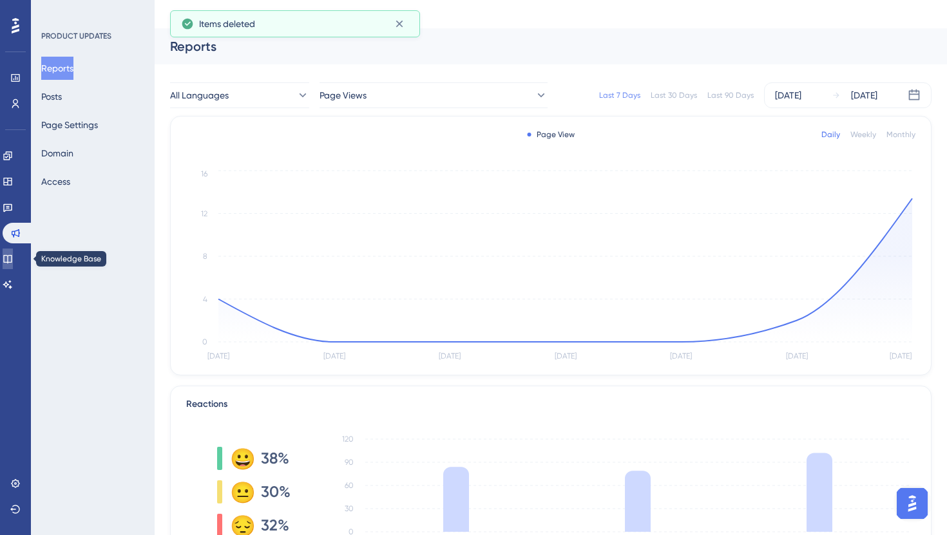
click at [13, 250] on link at bounding box center [8, 259] width 10 height 21
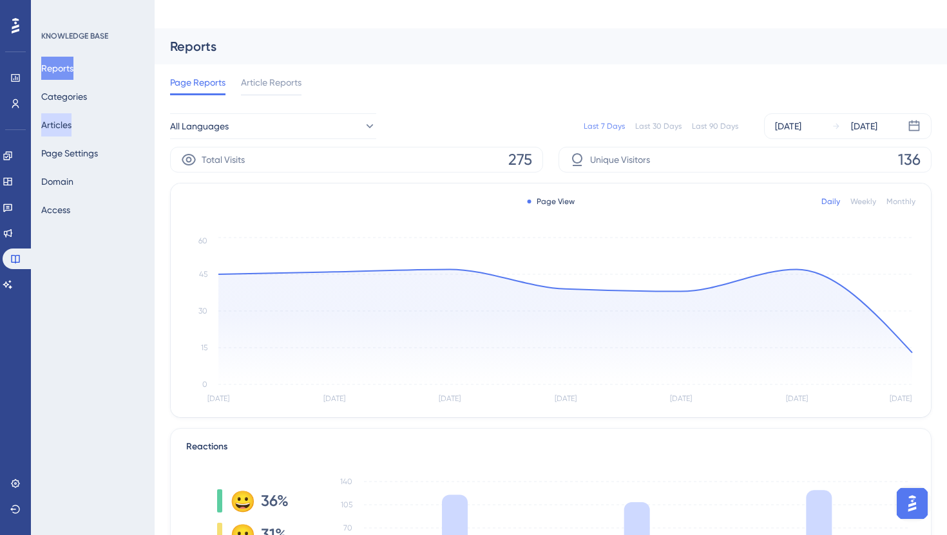
click at [66, 128] on button "Articles" at bounding box center [56, 124] width 30 height 23
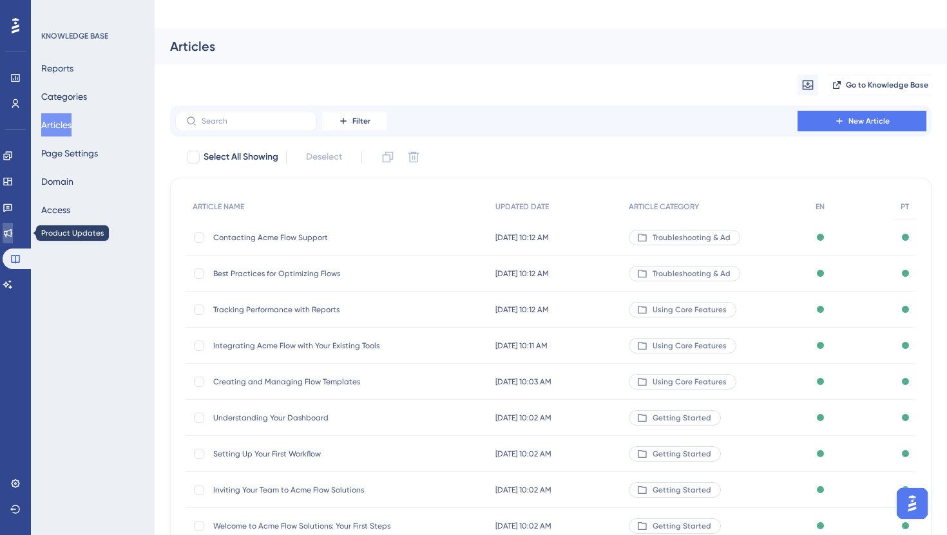
click at [13, 240] on link at bounding box center [8, 233] width 10 height 21
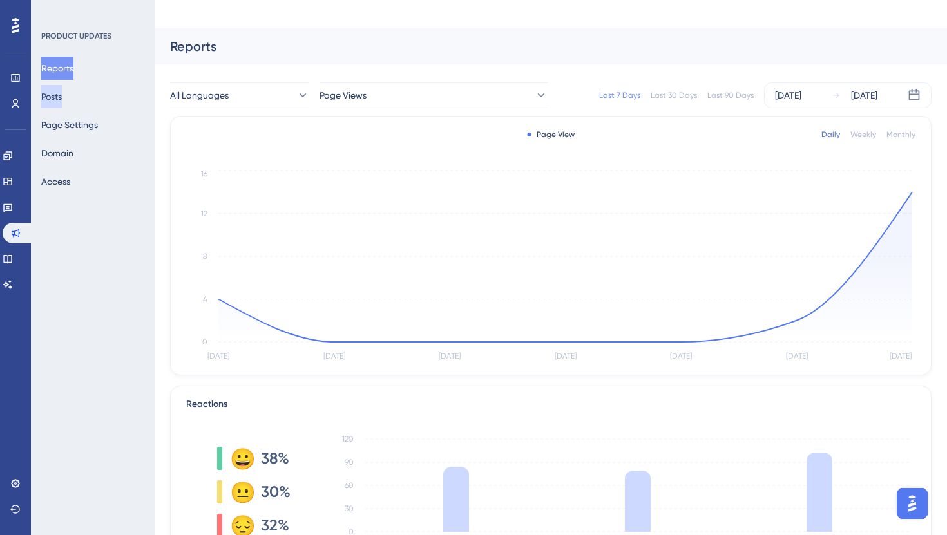
click at [62, 89] on button "Posts" at bounding box center [51, 96] width 21 height 23
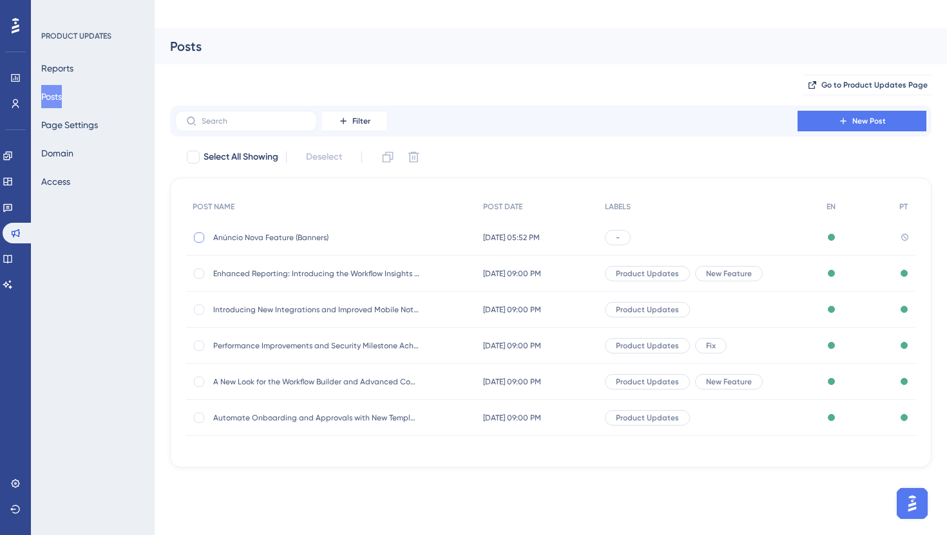
click at [193, 231] on div at bounding box center [199, 237] width 13 height 13
checkbox input "true"
click at [414, 151] on icon at bounding box center [413, 157] width 13 height 13
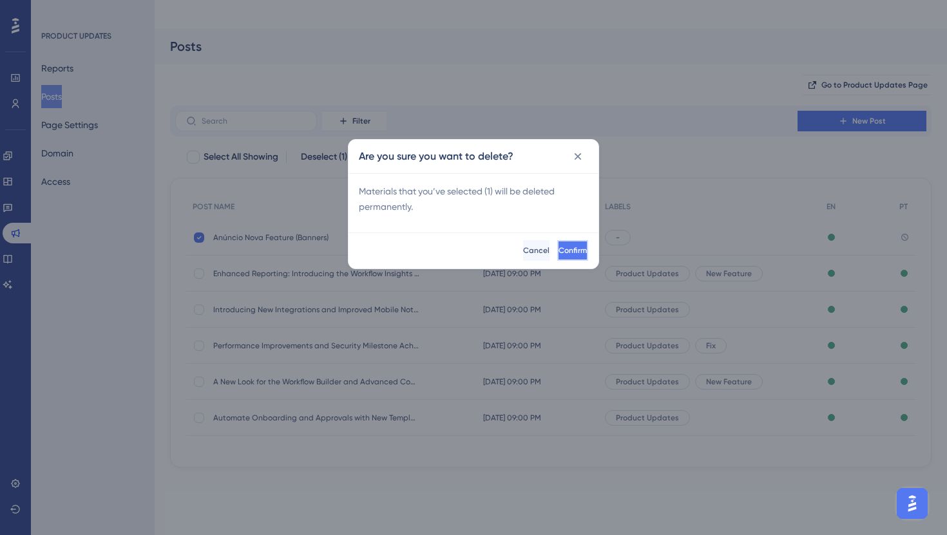
drag, startPoint x: 531, startPoint y: 245, endPoint x: 522, endPoint y: 245, distance: 9.0
click at [557, 245] on button "Confirm" at bounding box center [572, 250] width 31 height 21
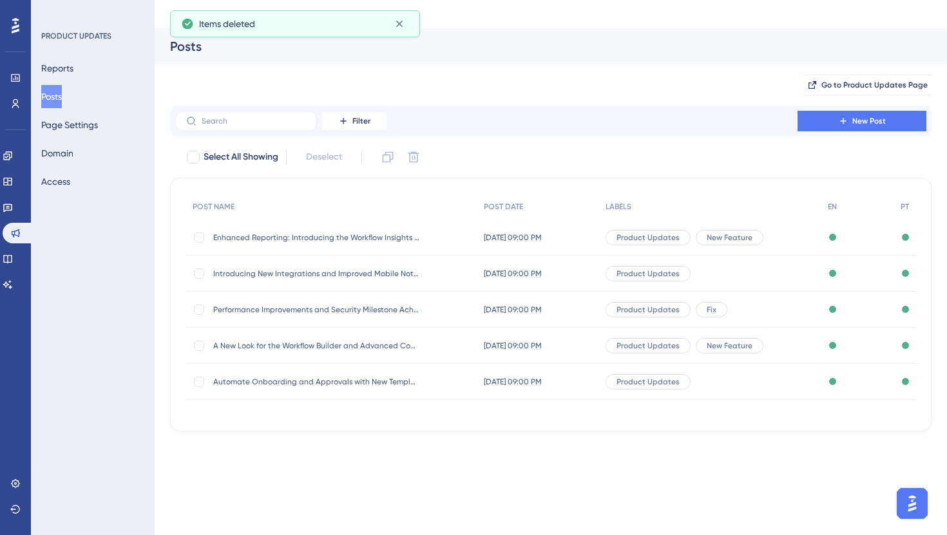
click at [3, 160] on div "Engagement" at bounding box center [16, 156] width 26 height 21
click at [10, 158] on icon at bounding box center [8, 156] width 10 height 10
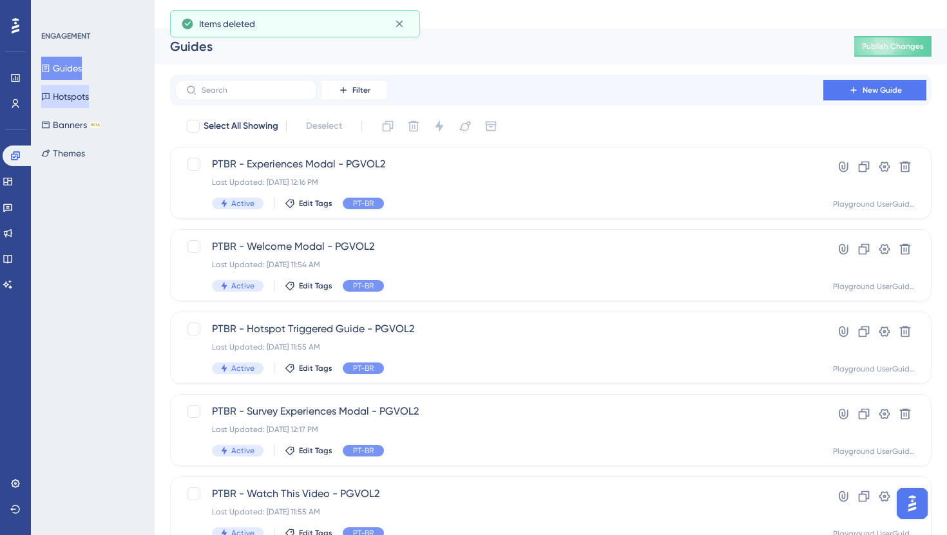
click at [87, 85] on button "Hotspots" at bounding box center [65, 96] width 48 height 23
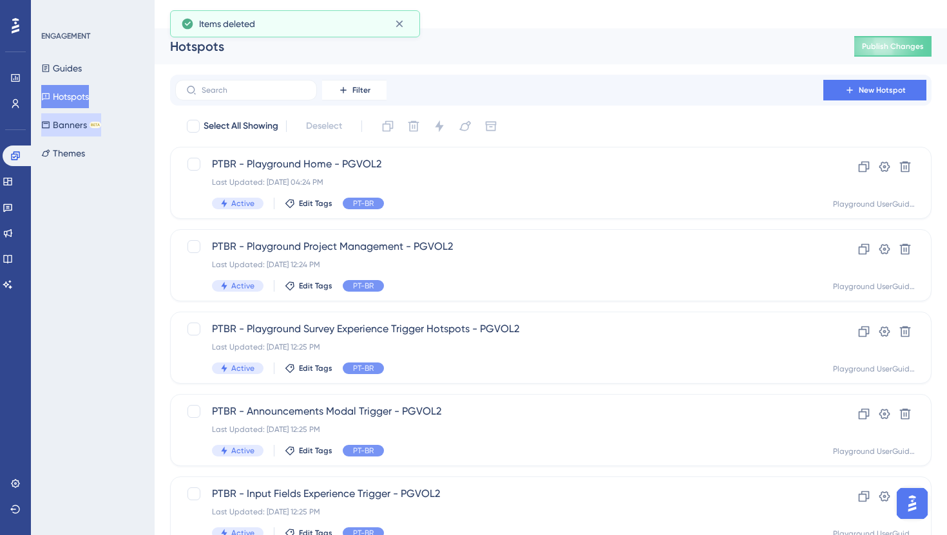
click at [73, 124] on button "Banners BETA" at bounding box center [71, 124] width 60 height 23
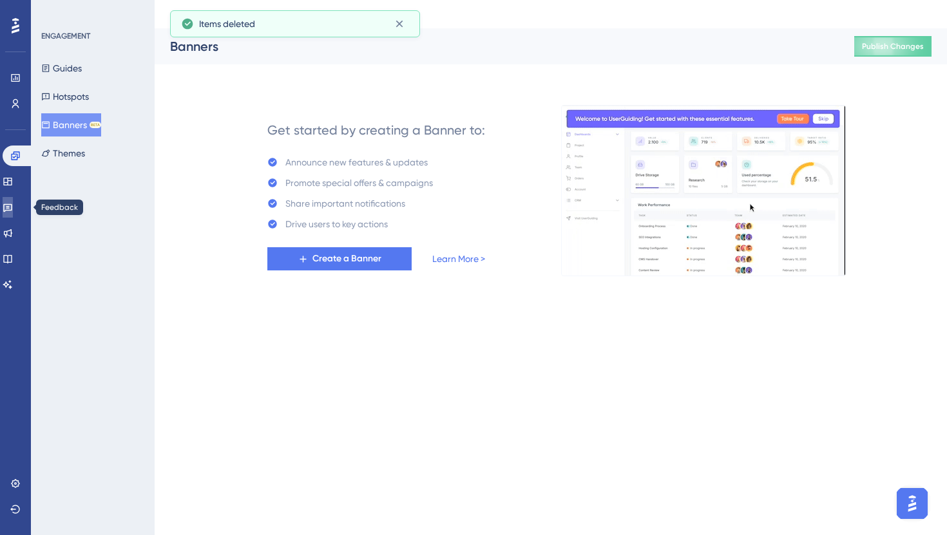
click at [13, 202] on link at bounding box center [8, 207] width 10 height 21
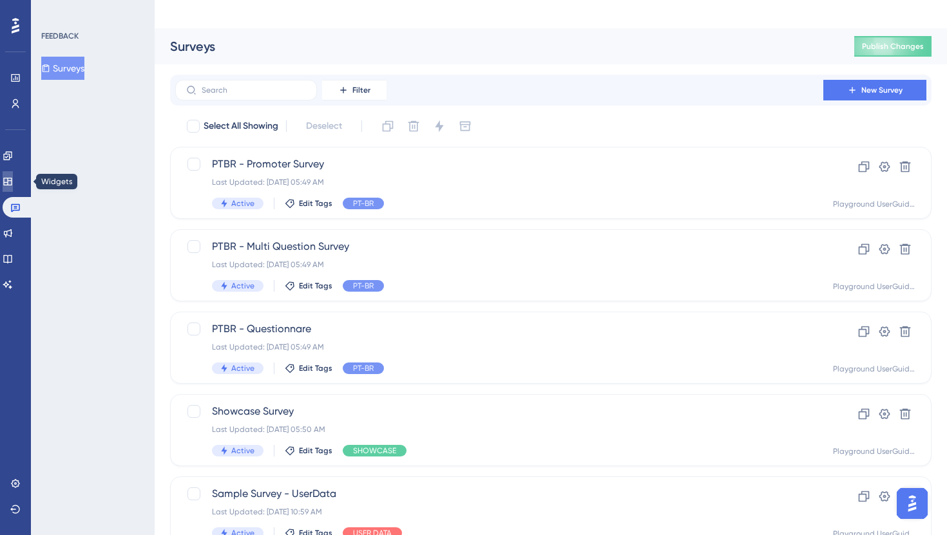
click at [13, 182] on icon at bounding box center [8, 181] width 10 height 10
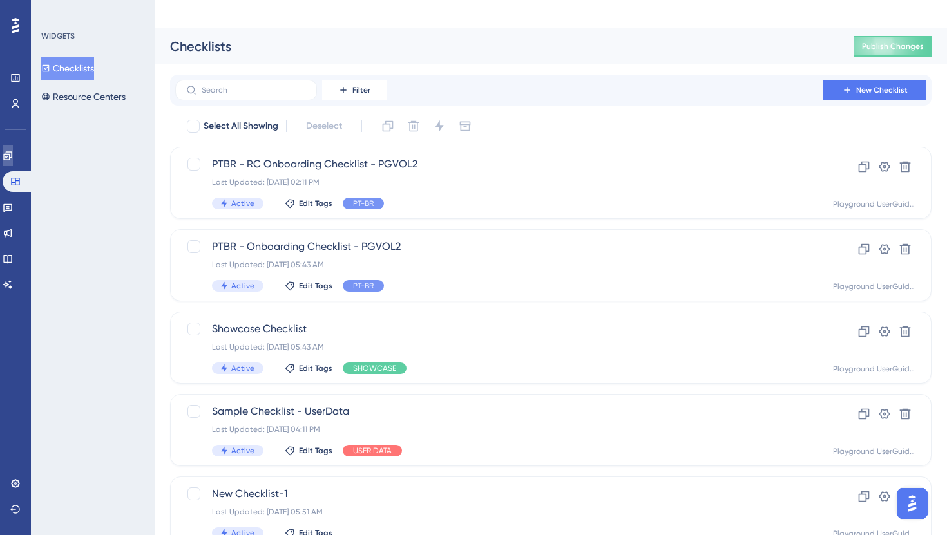
click at [13, 162] on link at bounding box center [8, 156] width 10 height 21
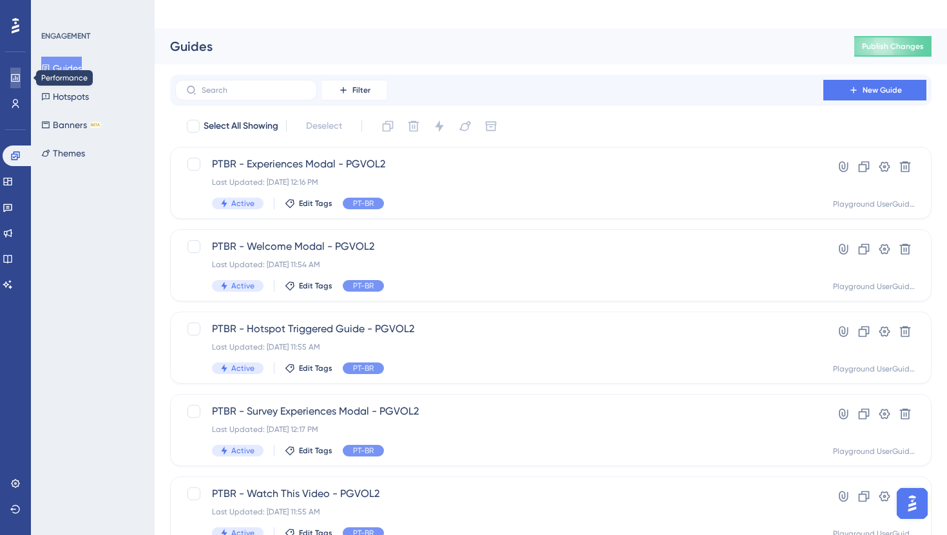
click at [16, 77] on icon at bounding box center [15, 78] width 10 height 10
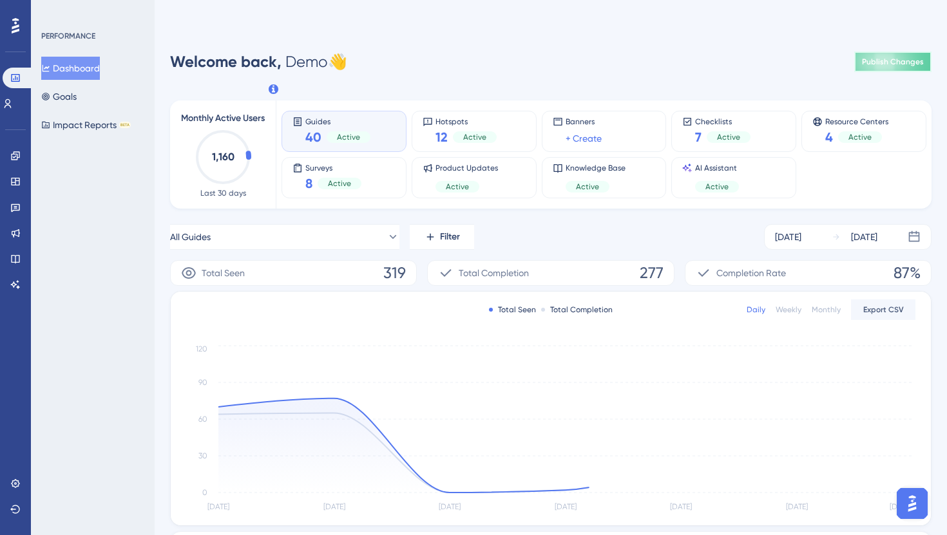
click at [871, 52] on button "Publish Changes" at bounding box center [892, 62] width 77 height 21
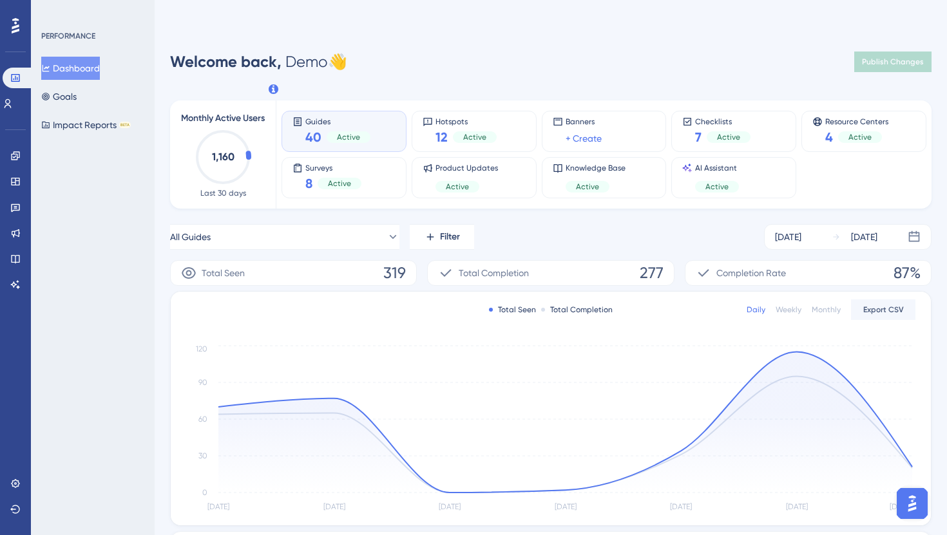
click at [556, 53] on div "Performance Users Engagement Widgets Feedback Product Updates Knowledge Base AI…" at bounding box center [551, 445] width 792 height 793
click at [726, 52] on div "Performance Users Engagement Widgets Feedback Product Updates Knowledge Base AI…" at bounding box center [551, 445] width 792 height 793
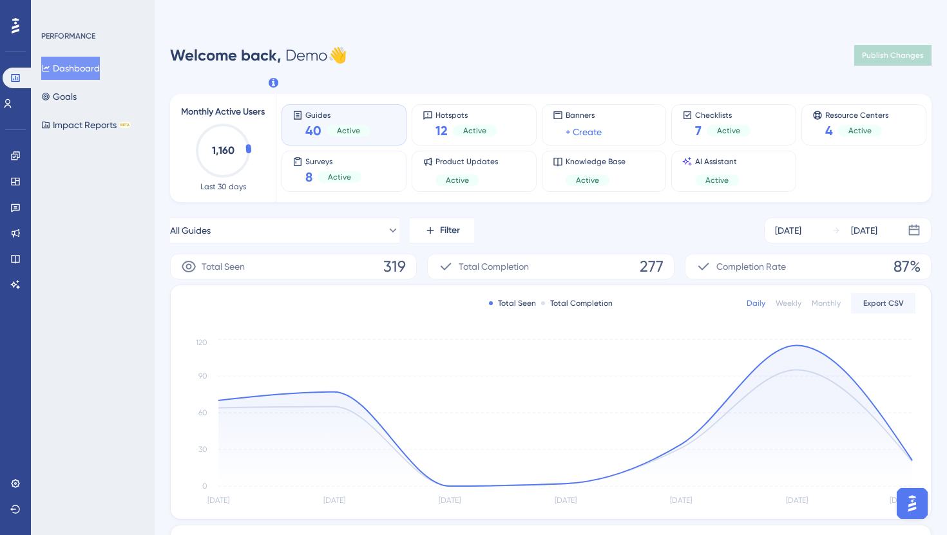
click at [62, 151] on div "PERFORMANCE Dashboard Goals Impact Reports BETA" at bounding box center [93, 267] width 124 height 535
click at [21, 182] on link at bounding box center [15, 181] width 10 height 21
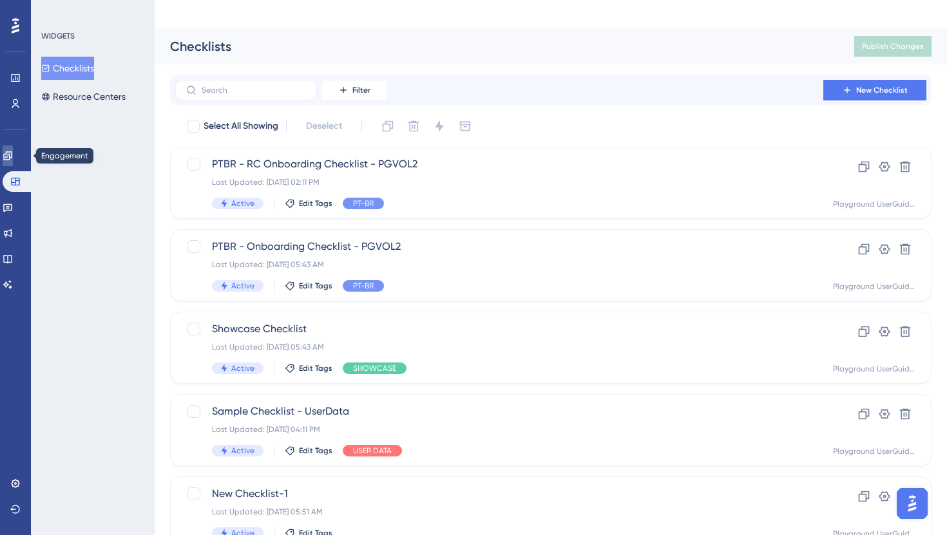
click at [13, 161] on link at bounding box center [8, 156] width 10 height 21
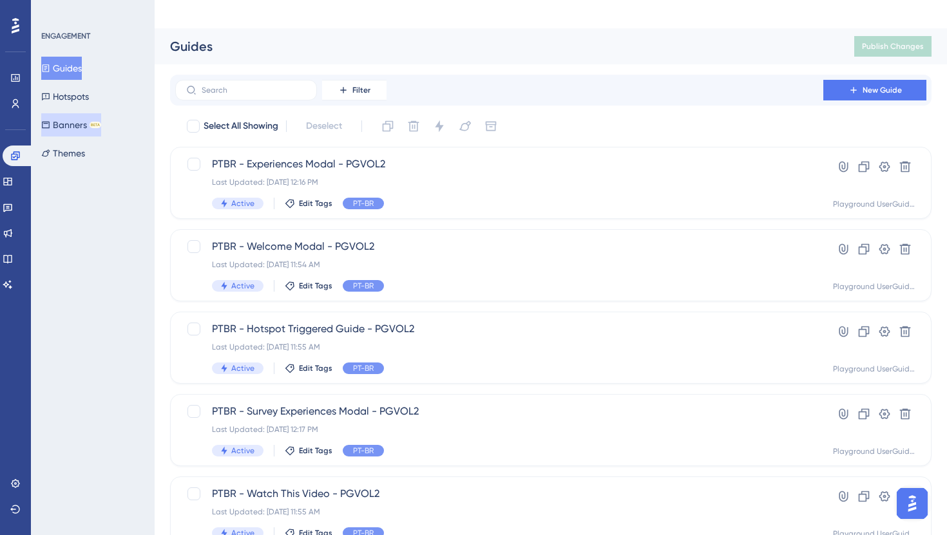
click at [83, 122] on button "Banners BETA" at bounding box center [71, 124] width 60 height 23
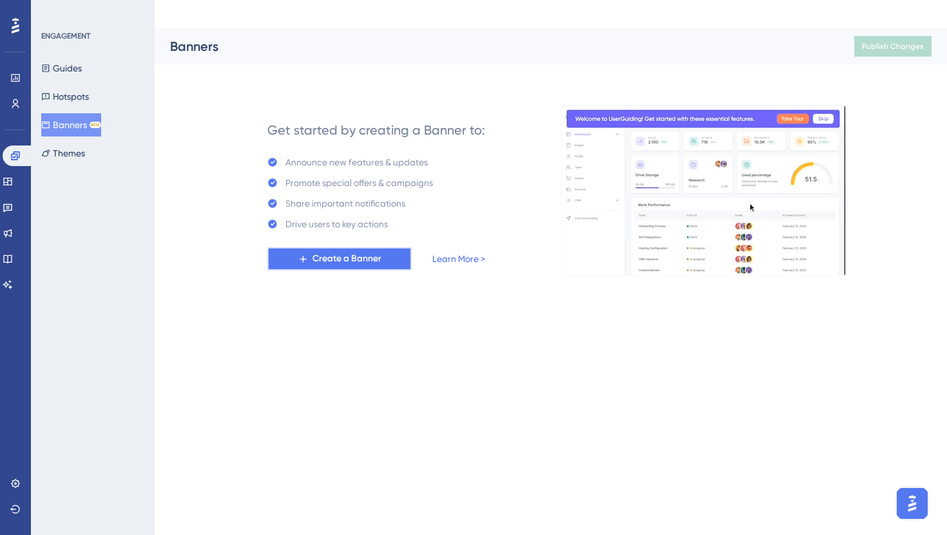
click at [354, 251] on span "Create a Banner" at bounding box center [346, 258] width 69 height 15
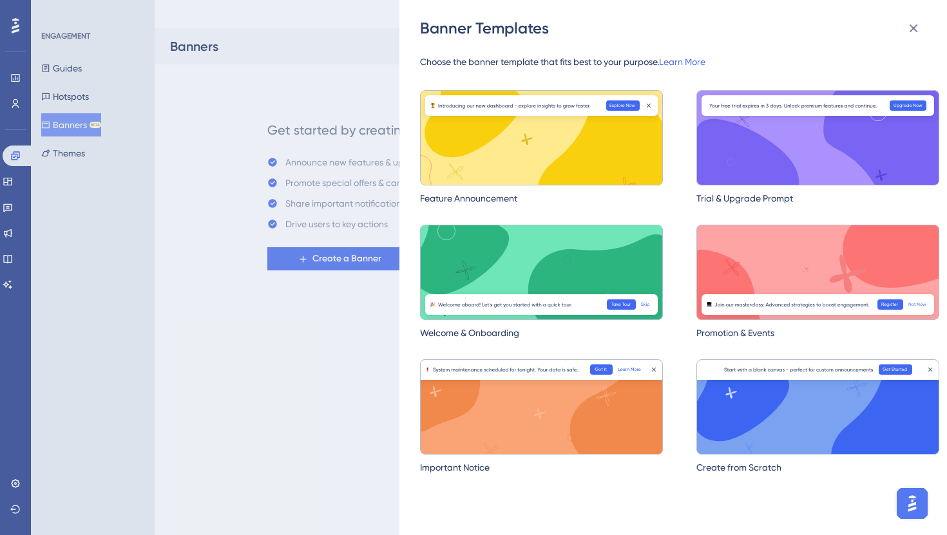
click at [471, 265] on img at bounding box center [541, 272] width 243 height 95
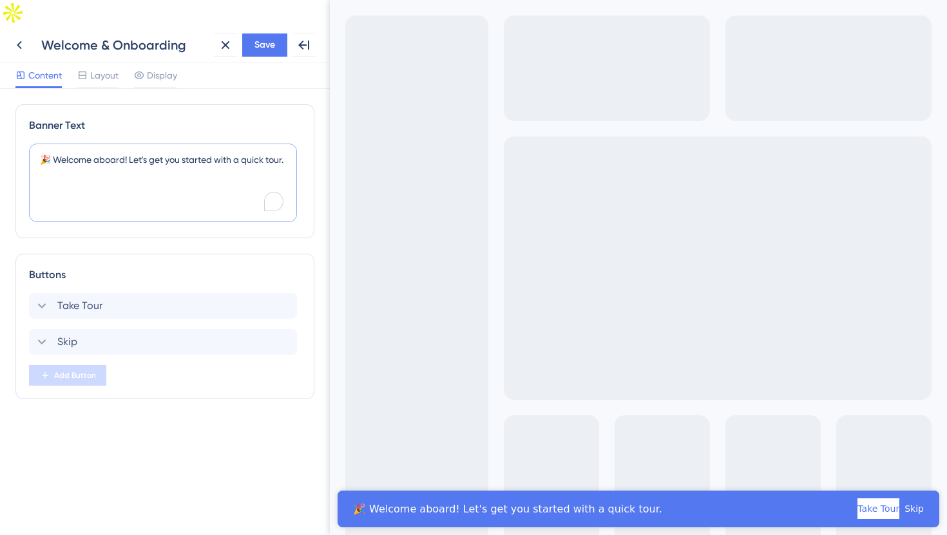
drag, startPoint x: 52, startPoint y: 129, endPoint x: 313, endPoint y: 126, distance: 261.5
click at [313, 126] on div "Banner Text 🎉 Welcome aboard! Let's get you started with a quick tour." at bounding box center [164, 171] width 299 height 134
paste textarea "Agora é possível criar banners em poucos minutos com a UserGuiding!"
type textarea "🎉 Agora é possível criar banners em poucos minutos com a UserGuiding!"
click at [74, 298] on span "Take Tour" at bounding box center [79, 305] width 45 height 15
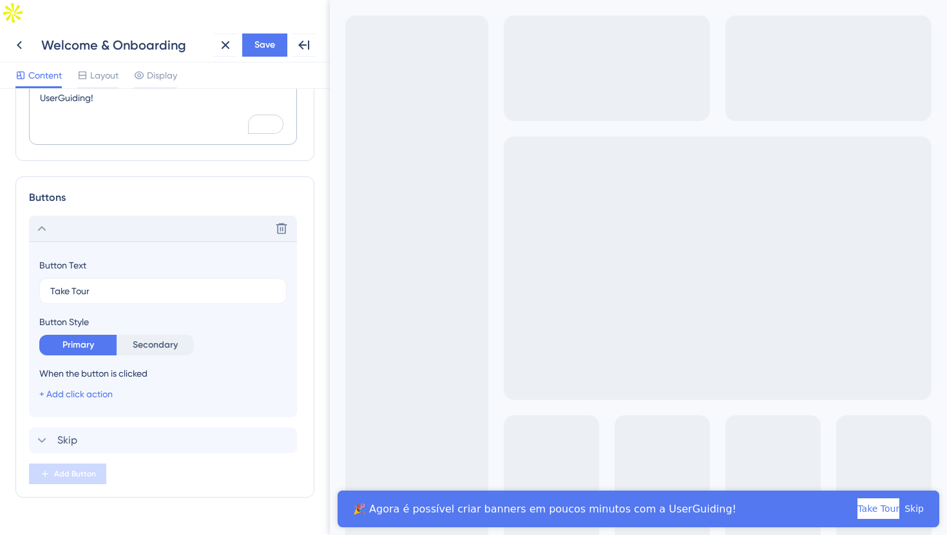
scroll to position [79, 0]
click at [97, 283] on input "Take Tour" at bounding box center [162, 290] width 225 height 14
type input "Explorar agora"
click at [95, 388] on link "+ Add click action" at bounding box center [75, 393] width 73 height 10
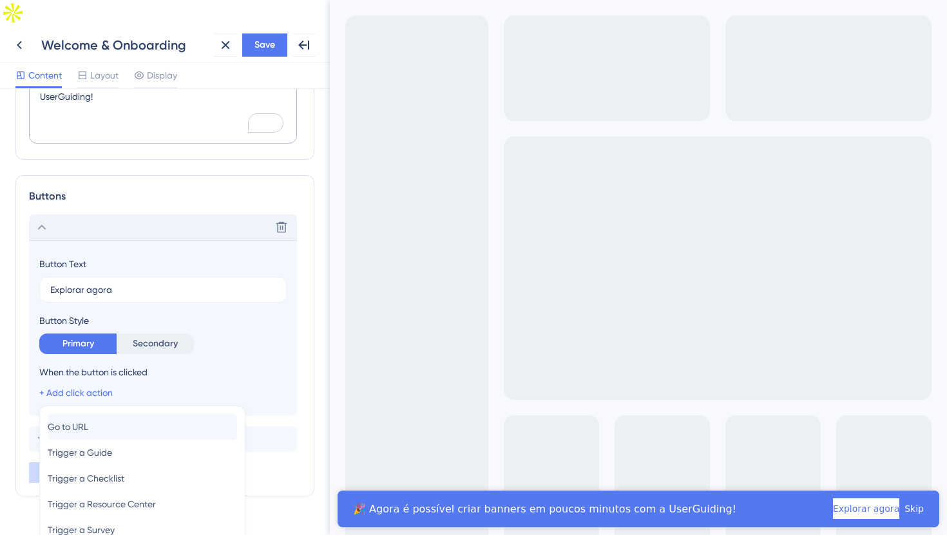
scroll to position [169, 0]
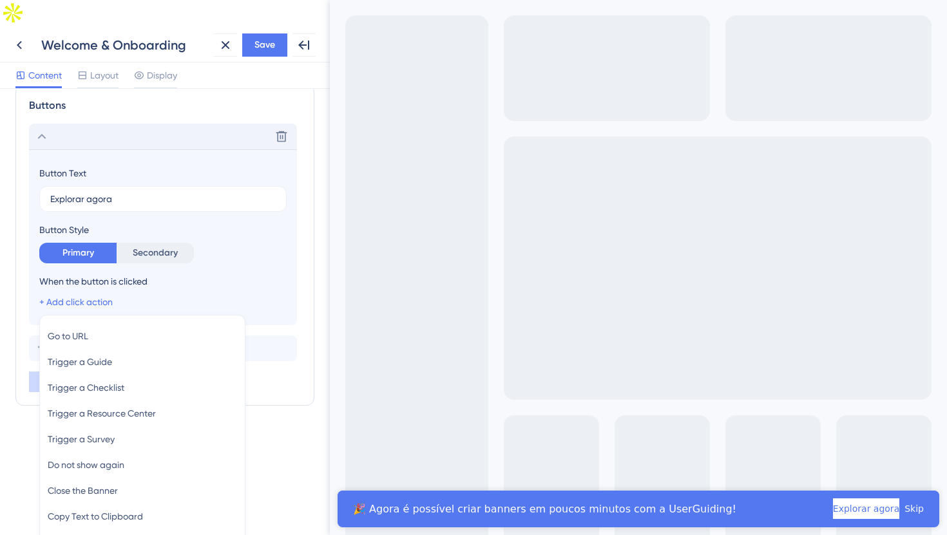
click at [299, 428] on div "Banner Text 🎉 Agora é possível criar banners em poucos minutos com a UserGuidin…" at bounding box center [164, 196] width 299 height 522
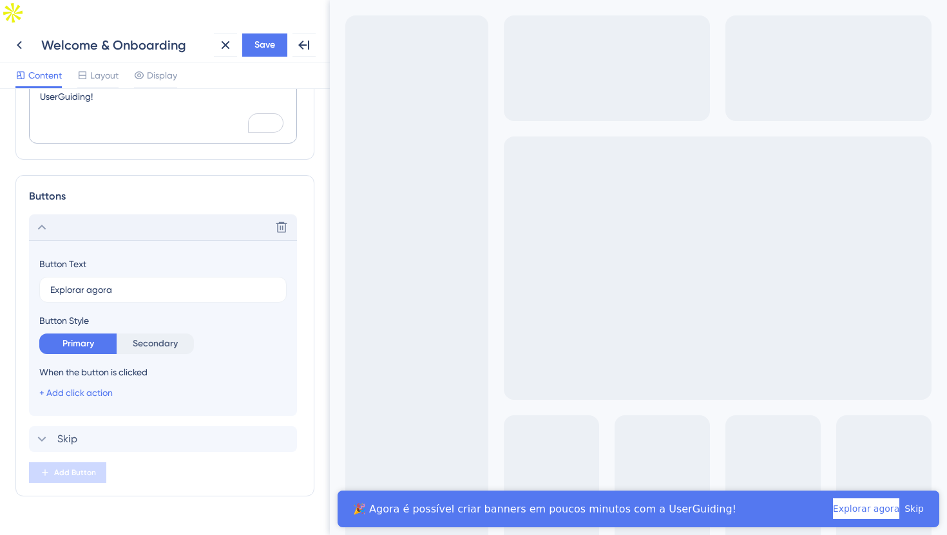
scroll to position [79, 0]
click at [88, 426] on div "Skip Delete" at bounding box center [163, 439] width 268 height 26
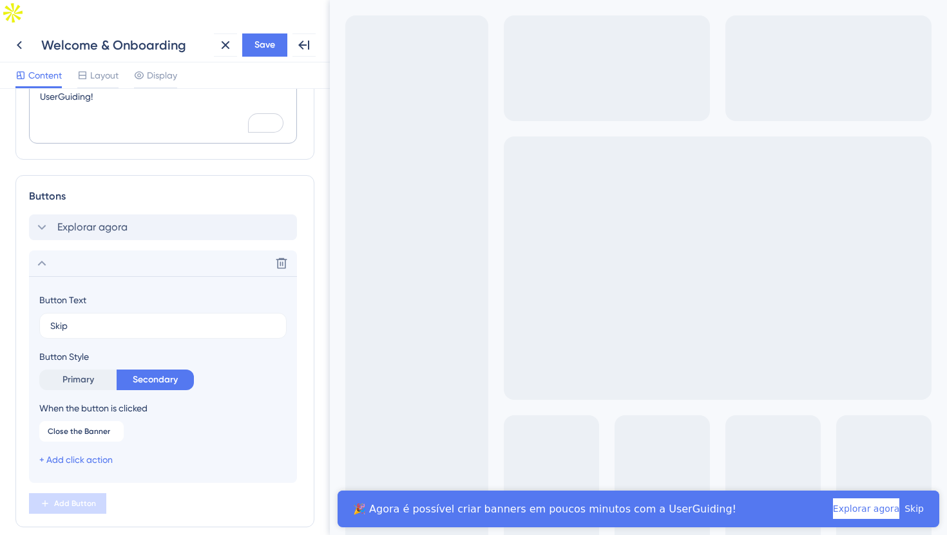
scroll to position [109, 0]
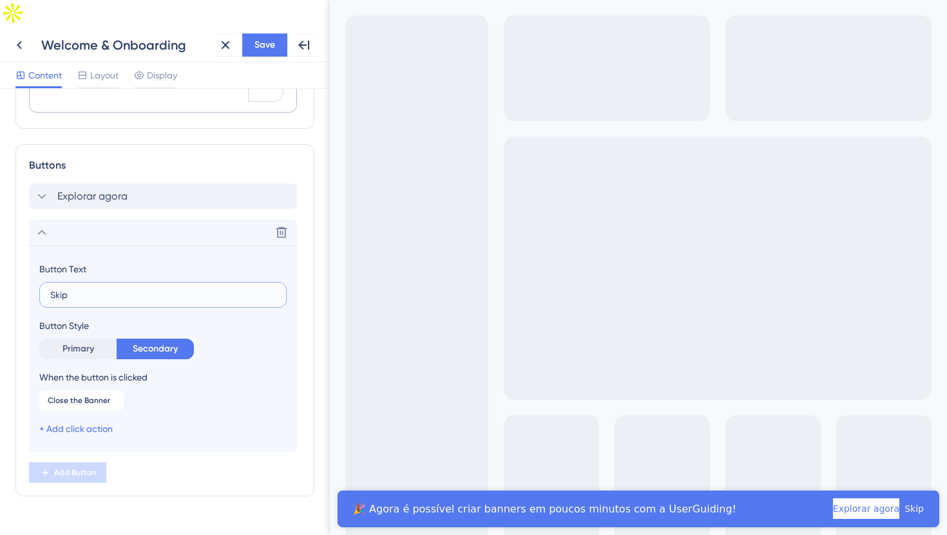
click at [89, 288] on input "Skip" at bounding box center [162, 295] width 225 height 14
type input "Pular"
click at [308, 321] on div "Buttons Explorar agora Delete Button Text Pular Button Style Primary Secondary …" at bounding box center [164, 320] width 299 height 352
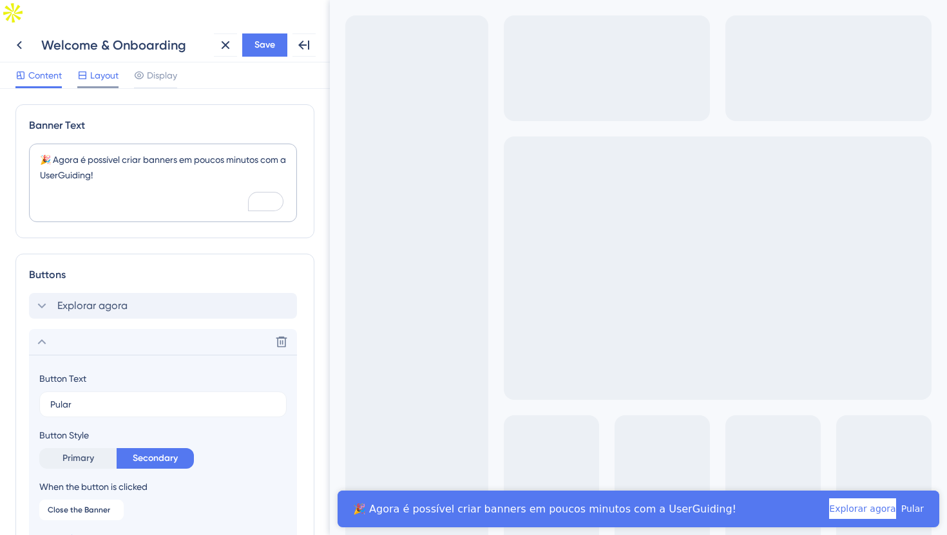
click at [84, 68] on div at bounding box center [82, 75] width 10 height 15
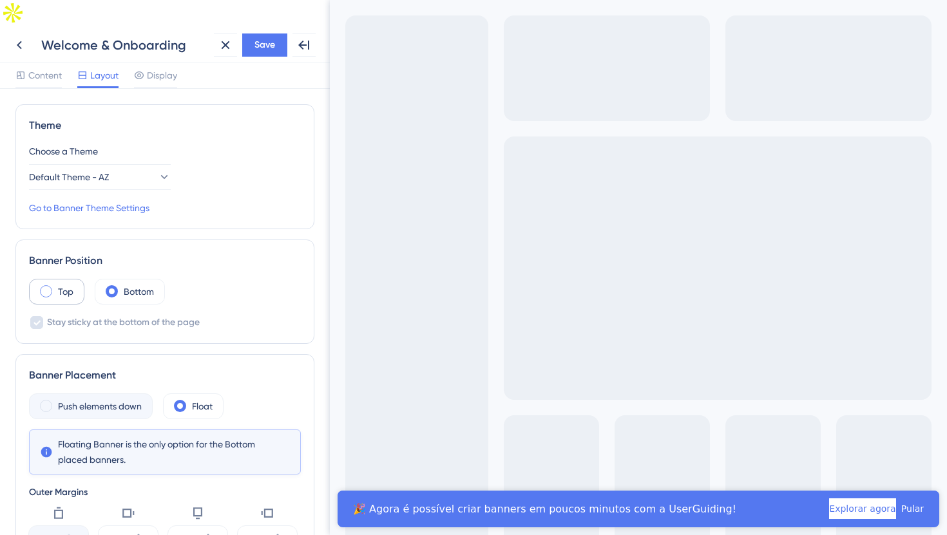
click at [66, 284] on label "Top" at bounding box center [65, 291] width 15 height 15
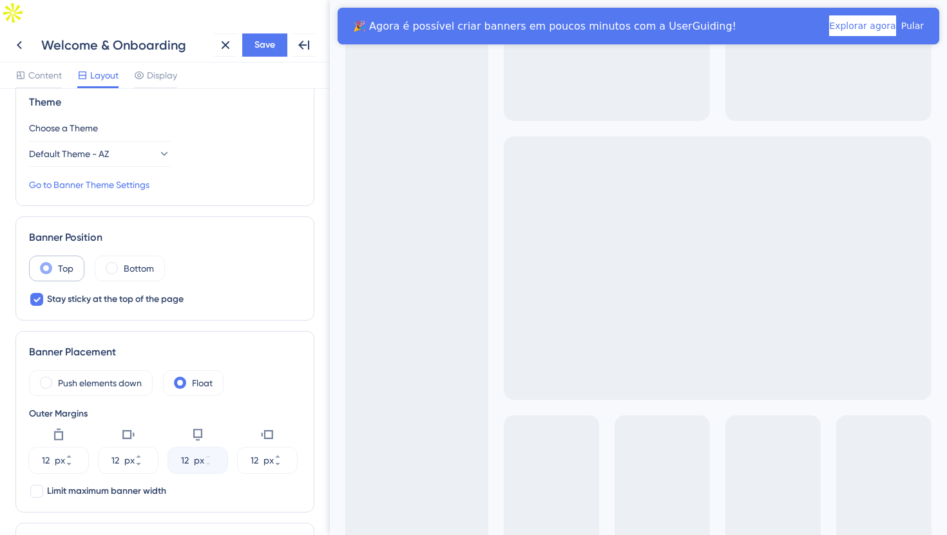
scroll to position [30, 0]
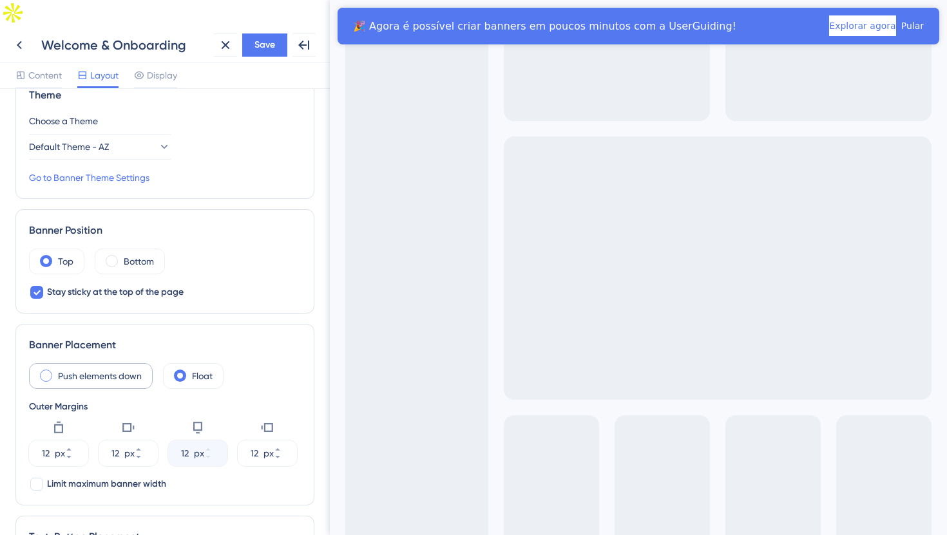
click at [99, 368] on label "Push elements down" at bounding box center [100, 375] width 84 height 15
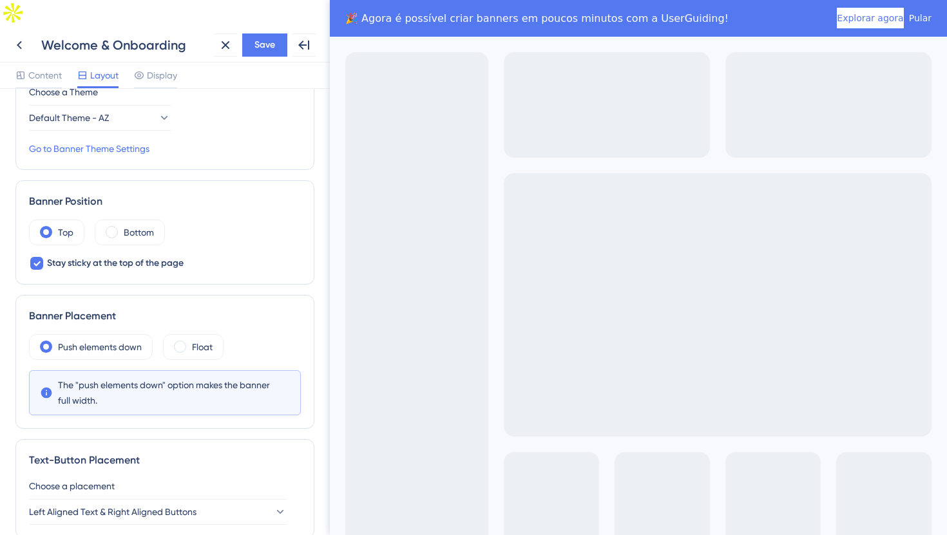
scroll to position [0, 0]
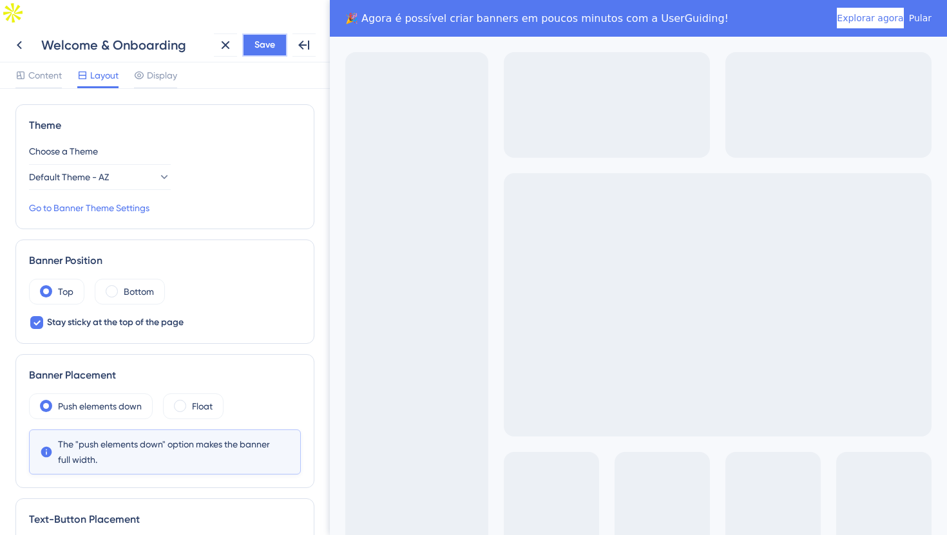
click at [255, 37] on span "Save" at bounding box center [264, 44] width 21 height 15
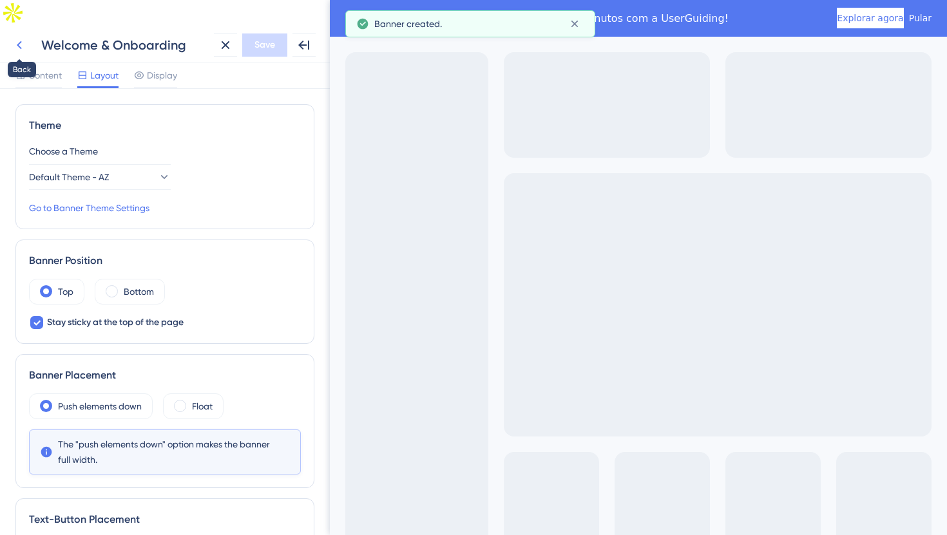
click at [27, 33] on button at bounding box center [19, 44] width 23 height 23
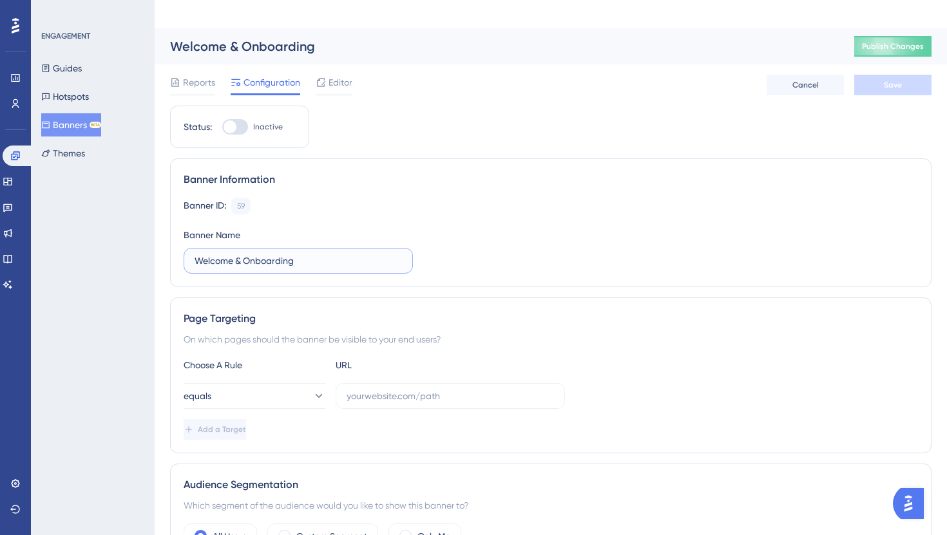
click at [316, 254] on input "Welcome & Onboarding" at bounding box center [298, 261] width 207 height 14
paste input "Anúncio Nova Feature (Banners)"
type input "Anúncio Nova Feature (Banners)"
click at [268, 254] on div "Banner Information Banner ID: 59 Copy Banner Name Anúncio Nova Feature (Banners)" at bounding box center [550, 222] width 761 height 129
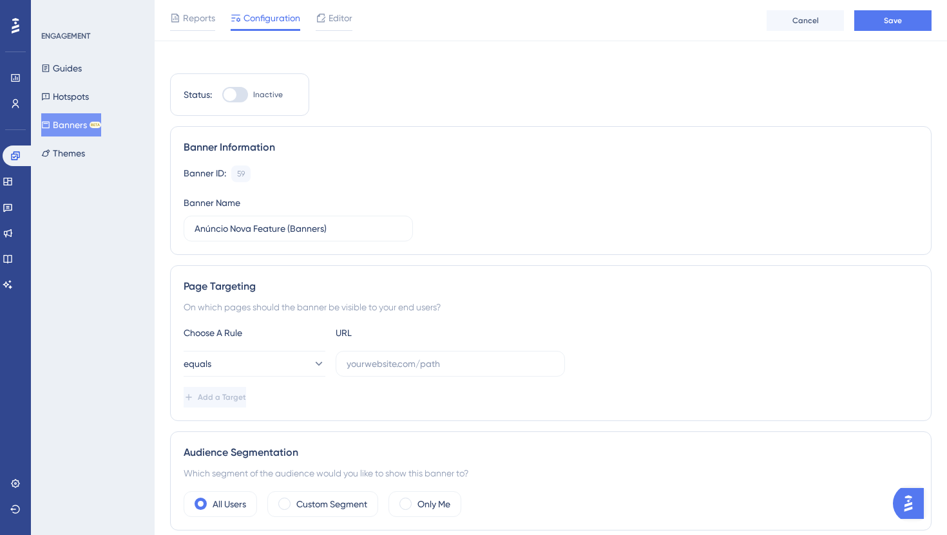
scroll to position [68, 0]
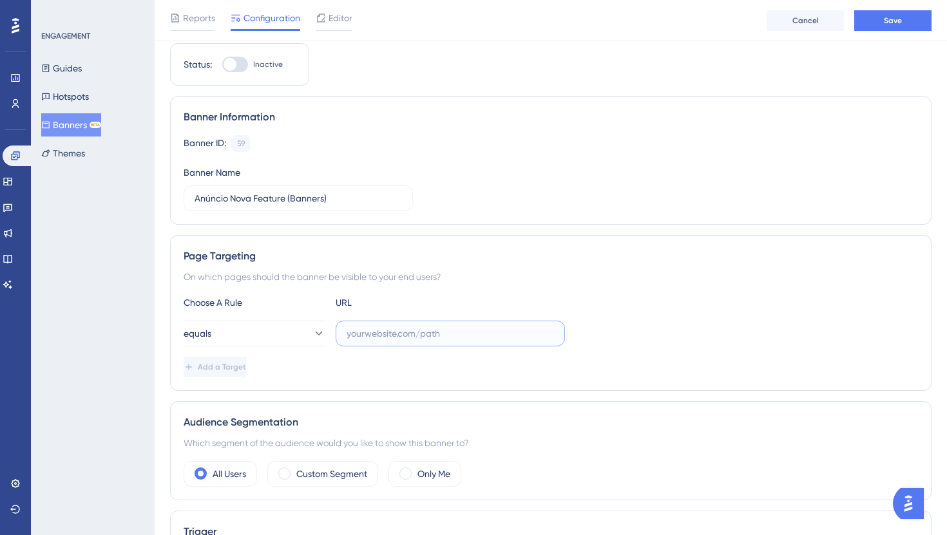
click at [404, 327] on input "text" at bounding box center [449, 334] width 207 height 14
paste input "[URL][DOMAIN_NAME]"
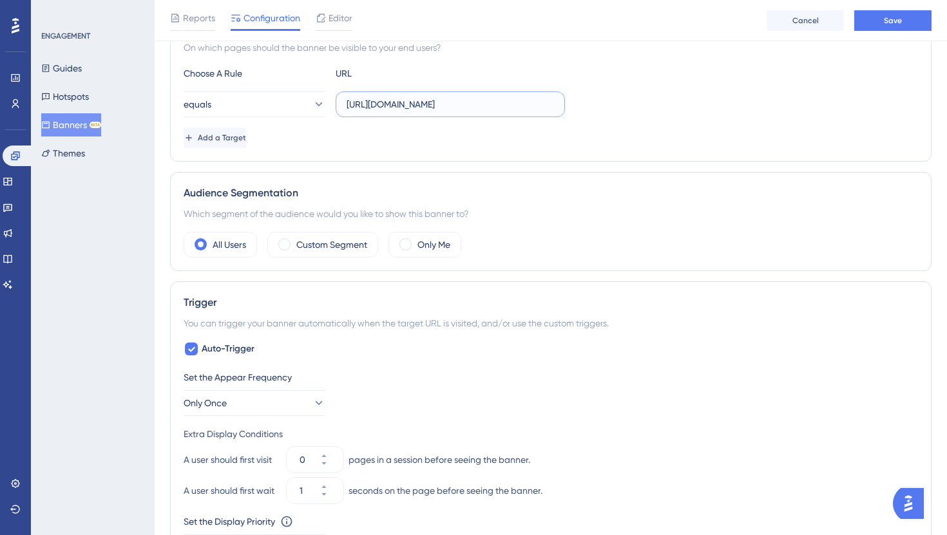
scroll to position [368, 0]
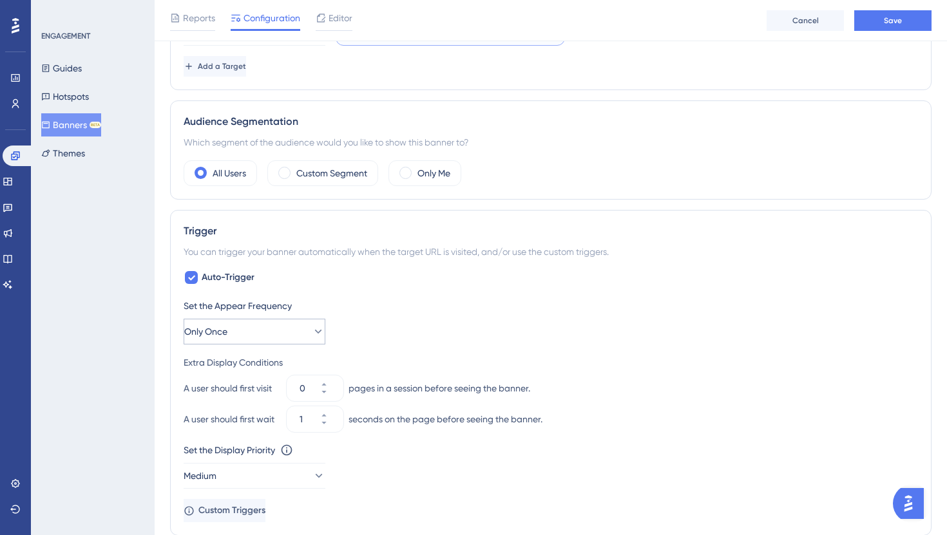
type input "[URL][DOMAIN_NAME]"
click at [261, 319] on button "Only Once" at bounding box center [255, 332] width 142 height 26
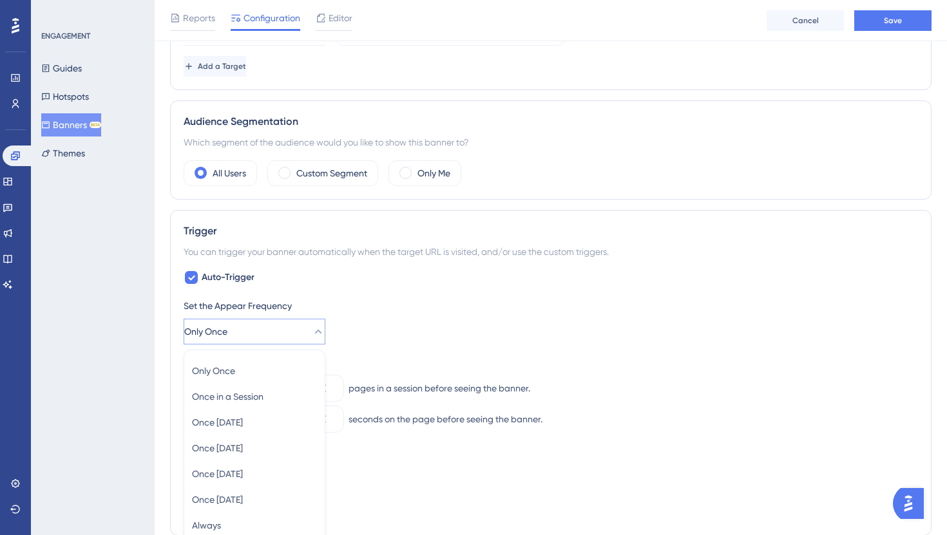
scroll to position [520, 0]
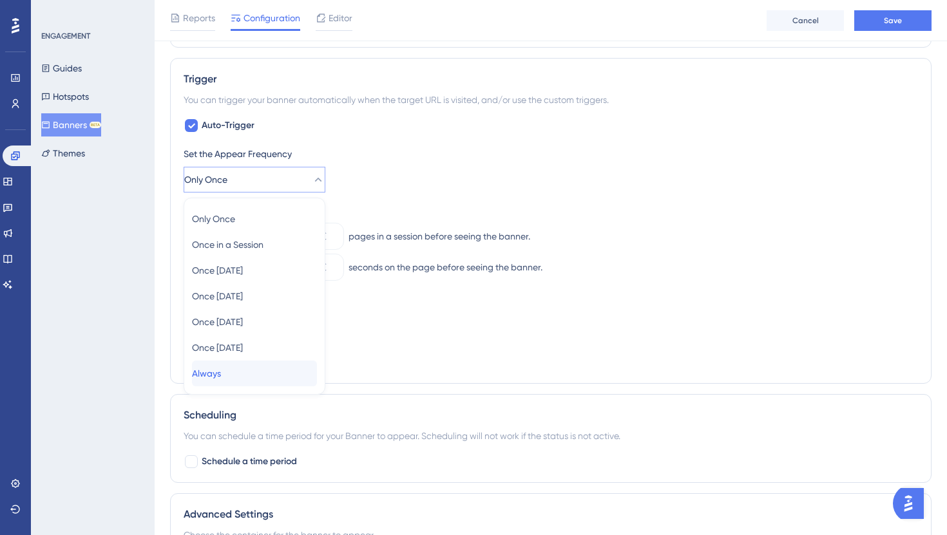
click at [241, 361] on div "Always Always" at bounding box center [254, 374] width 125 height 26
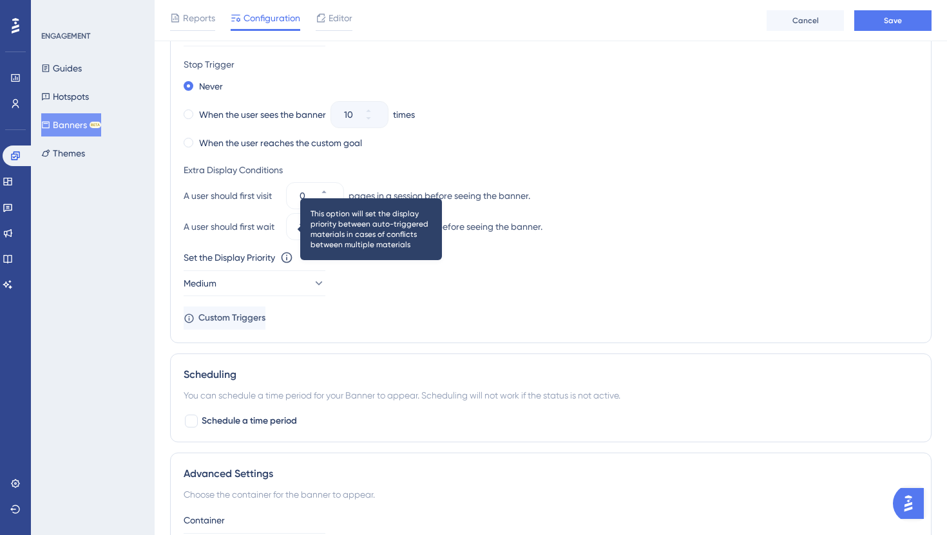
scroll to position [675, 0]
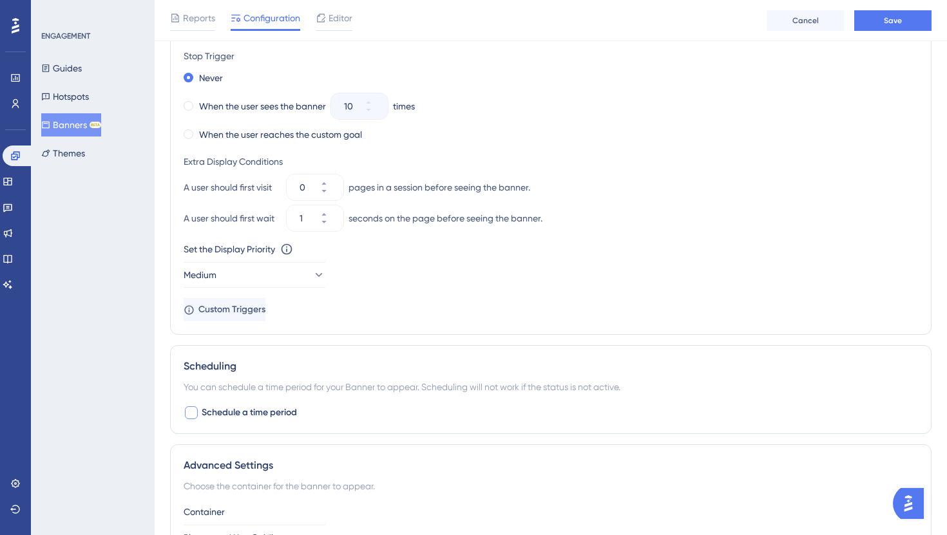
click at [223, 405] on span "Schedule a time period" at bounding box center [249, 412] width 95 height 15
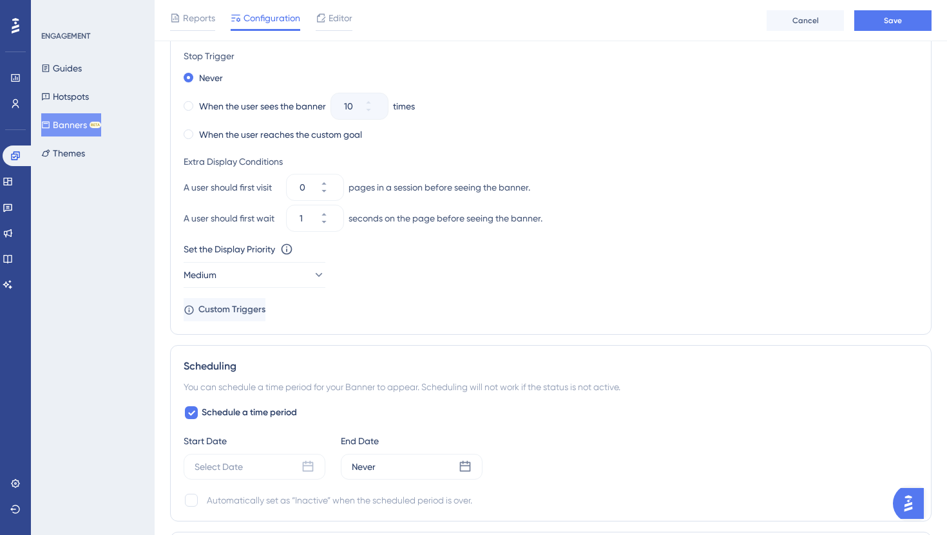
scroll to position [711, 0]
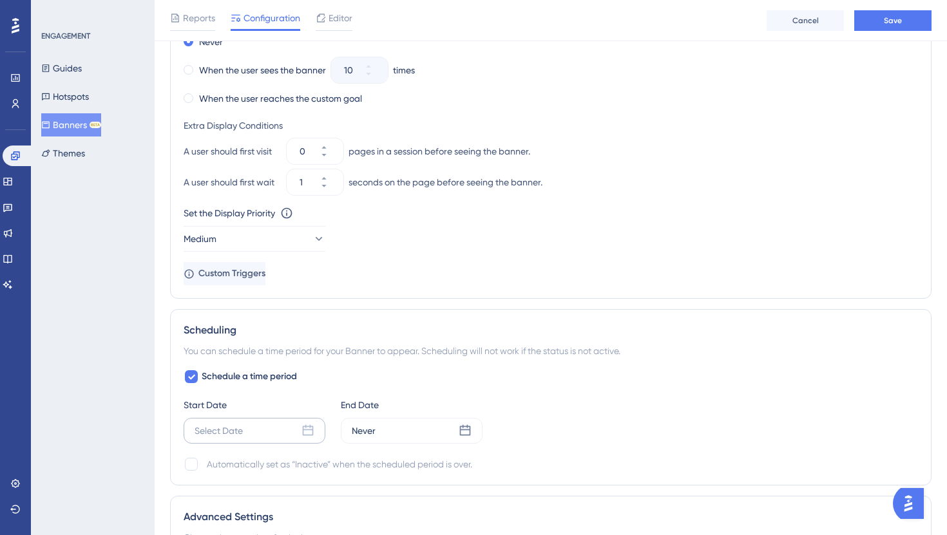
click at [310, 425] on icon at bounding box center [308, 430] width 11 height 11
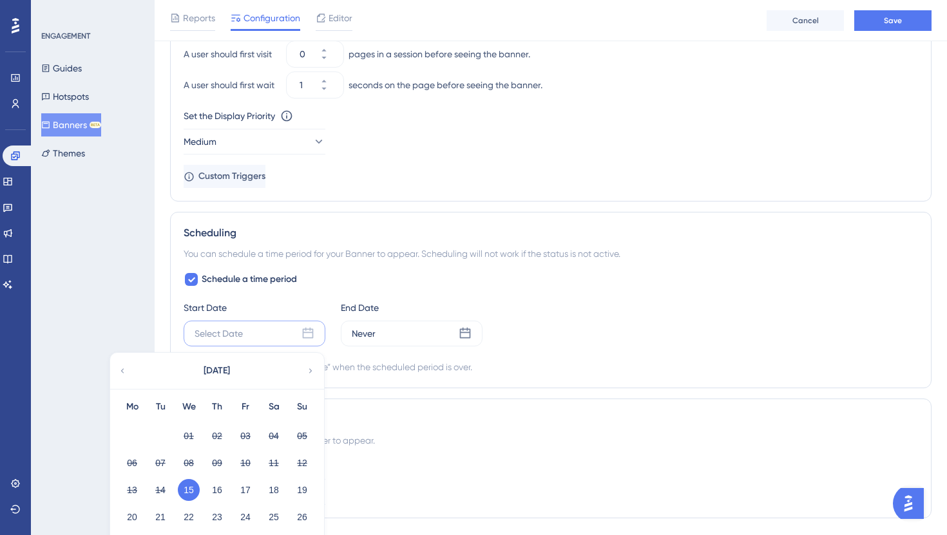
scroll to position [853, 0]
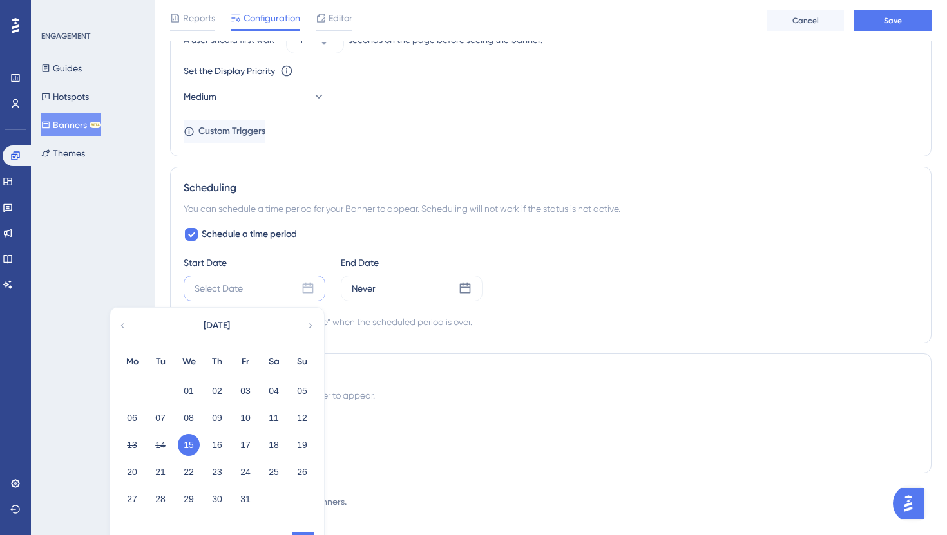
click at [321, 227] on div "Schedule a time period Start Date Select Date October 2025 Mo Tu We Th Fr Sa Su…" at bounding box center [551, 278] width 734 height 103
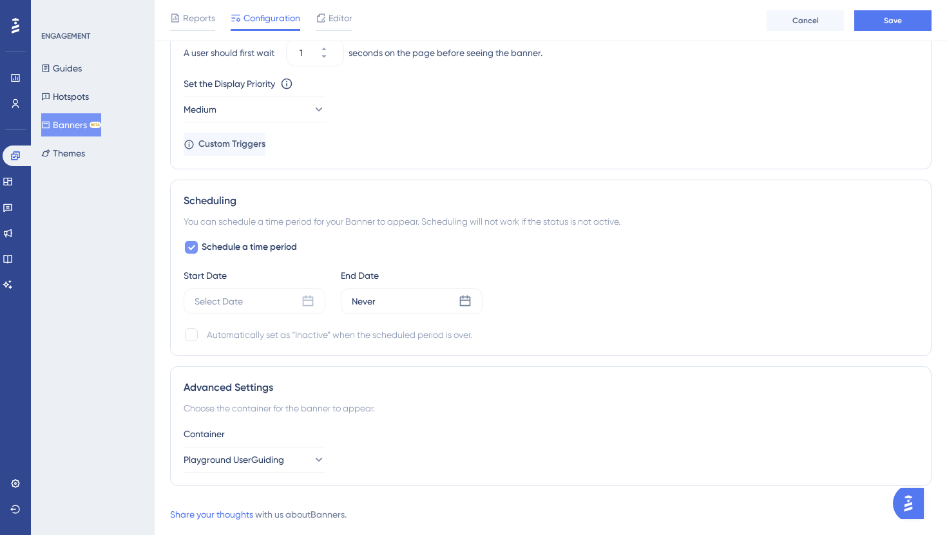
click at [251, 240] on span "Schedule a time period" at bounding box center [249, 247] width 95 height 15
checkbox input "false"
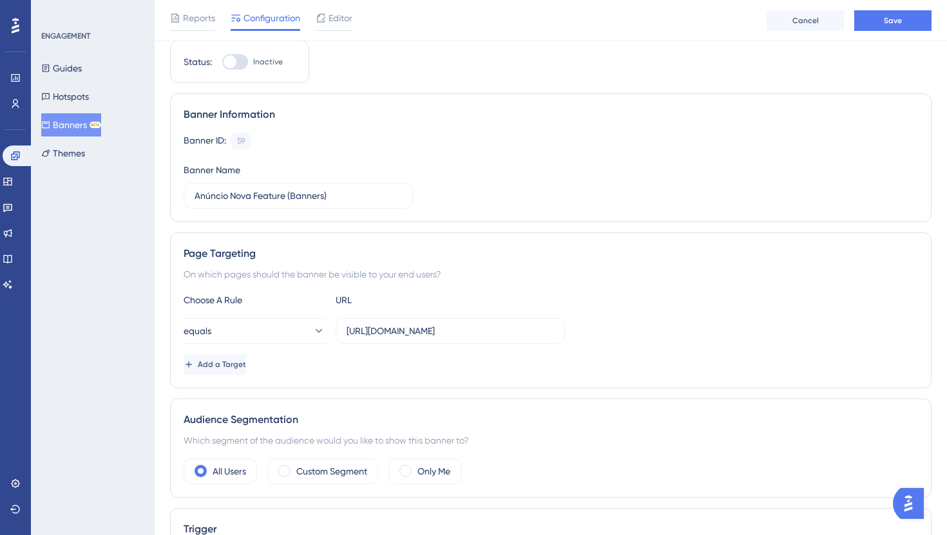
scroll to position [0, 0]
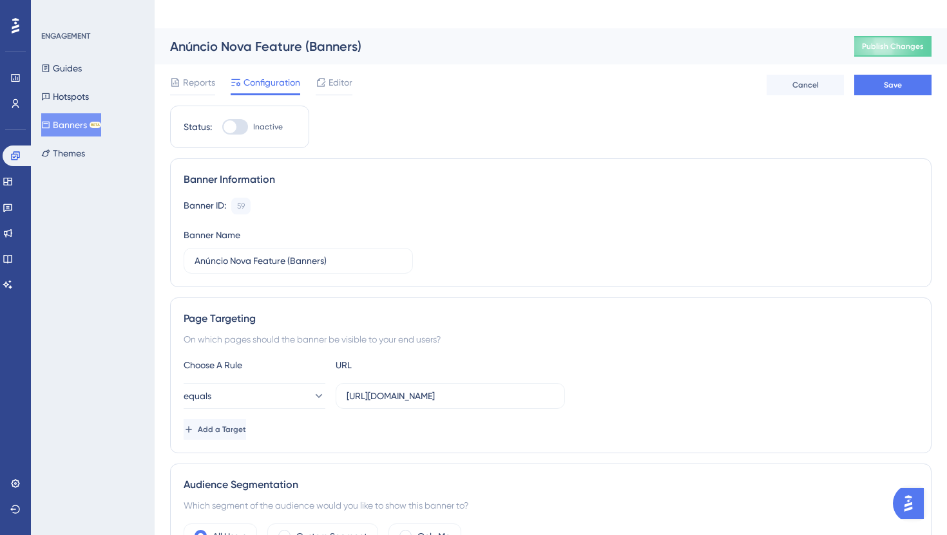
click at [234, 120] on div at bounding box center [229, 126] width 13 height 13
click at [222, 127] on input "Inactive" at bounding box center [222, 127] width 1 height 1
click at [864, 75] on button "Save" at bounding box center [892, 85] width 77 height 21
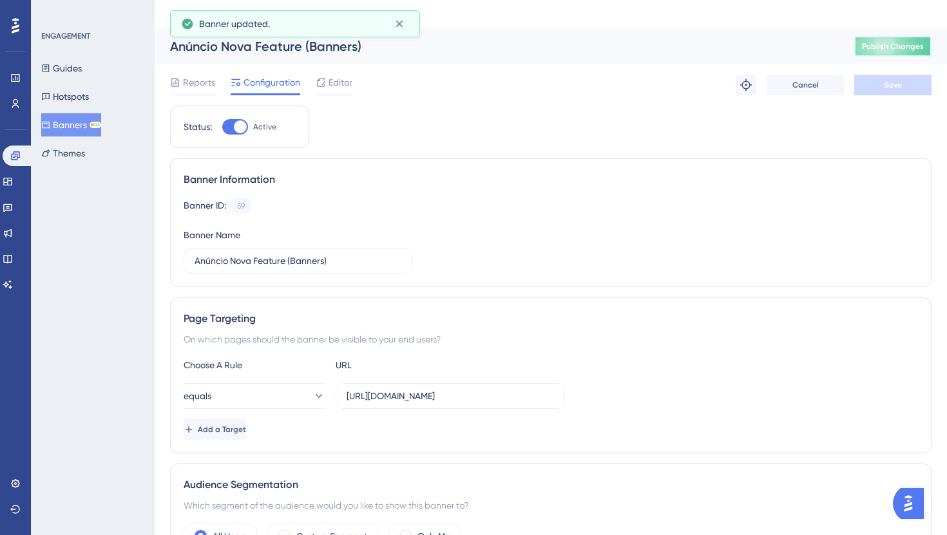
click at [888, 41] on span "Publish Changes" at bounding box center [893, 46] width 62 height 10
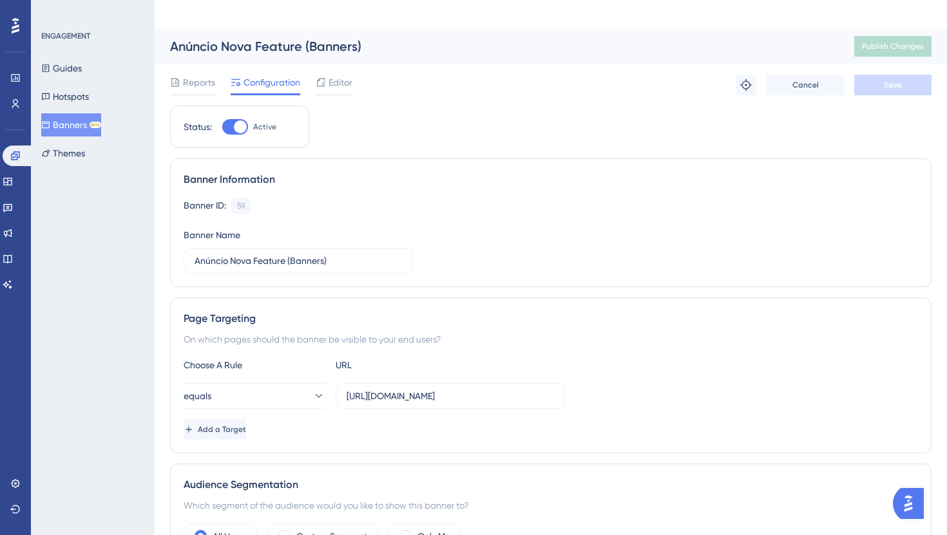
click at [235, 120] on div at bounding box center [240, 126] width 13 height 13
click at [222, 127] on input "Active" at bounding box center [222, 127] width 1 height 1
checkbox input "false"
click at [913, 75] on button "Save" at bounding box center [892, 85] width 77 height 21
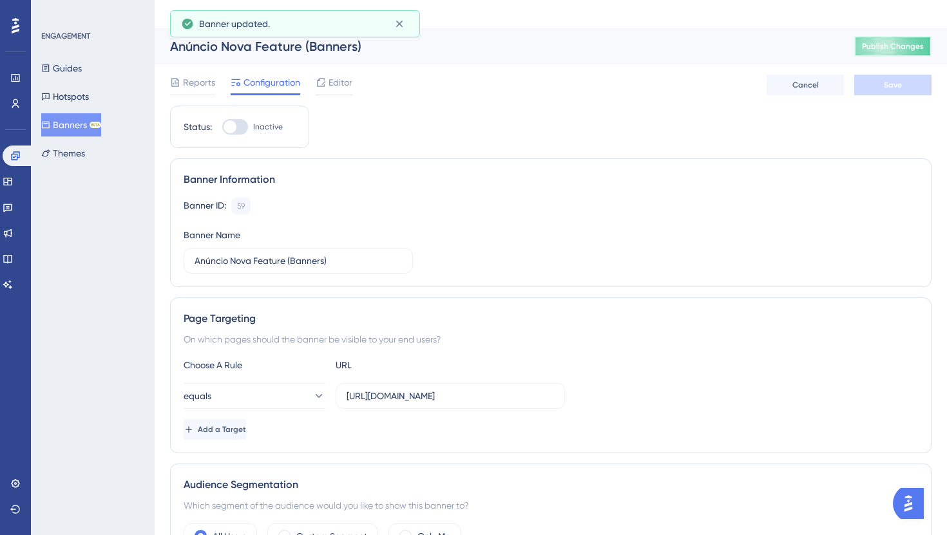
click at [877, 41] on span "Publish Changes" at bounding box center [893, 46] width 62 height 10
click at [82, 75] on button "Guides" at bounding box center [61, 68] width 41 height 23
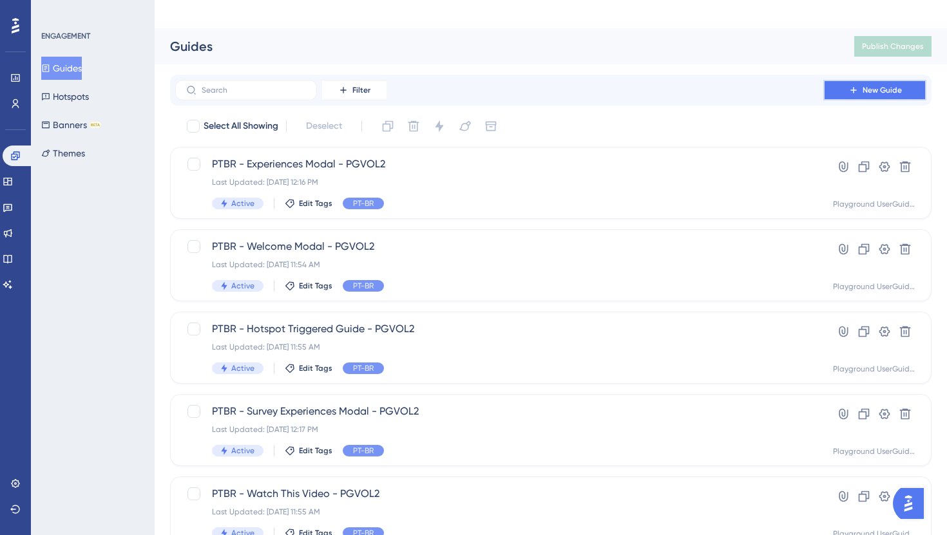
click at [846, 80] on button "New Guide" at bounding box center [874, 90] width 103 height 21
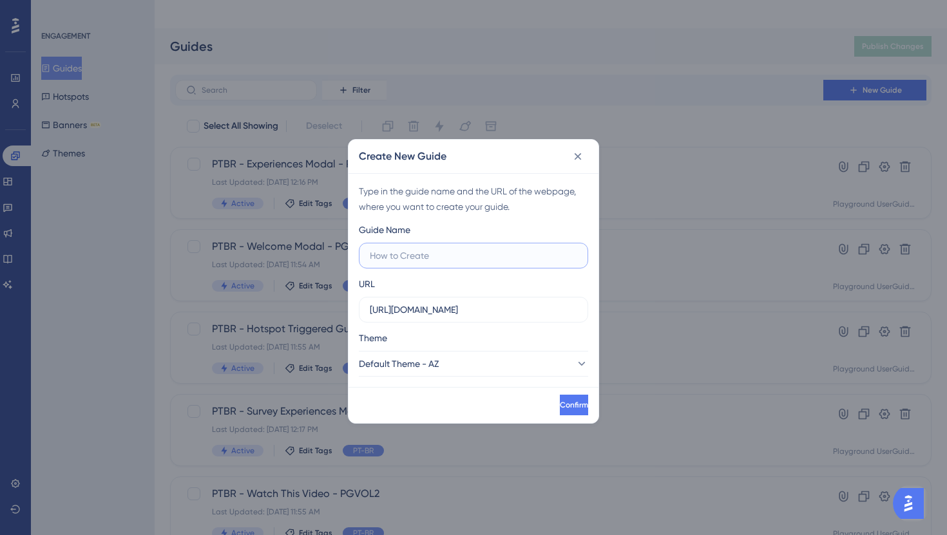
paste input "Workshop de fim de ano (Out-25)"
type input "Workshop de fim de ano (Out-25)"
click at [458, 307] on input "https://playground.userguiding.com" at bounding box center [473, 310] width 207 height 14
paste input "/crm/companies"
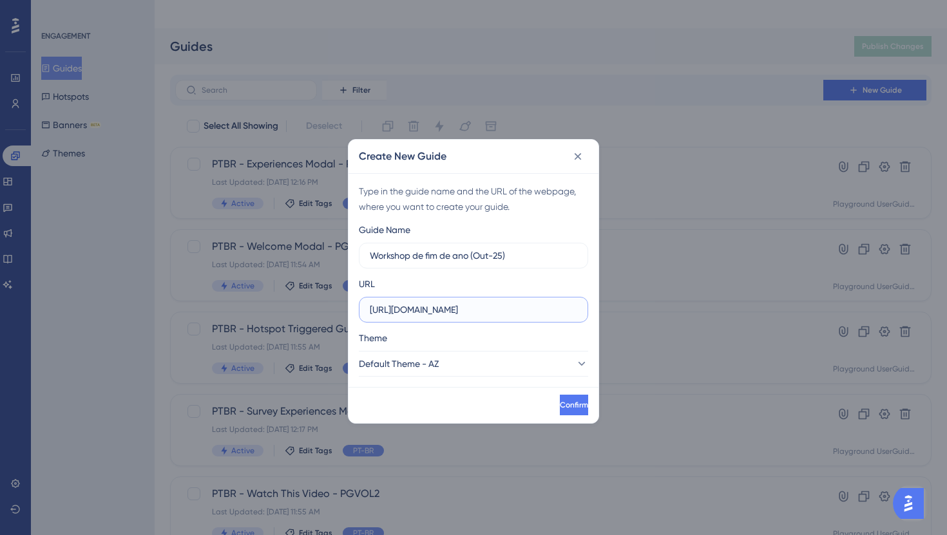
type input "[URL][DOMAIN_NAME]"
click at [486, 287] on div "URL https://playground.userguiding.com/crm/companies" at bounding box center [473, 299] width 229 height 46
click at [452, 370] on button "Default Theme - AZ" at bounding box center [473, 364] width 229 height 26
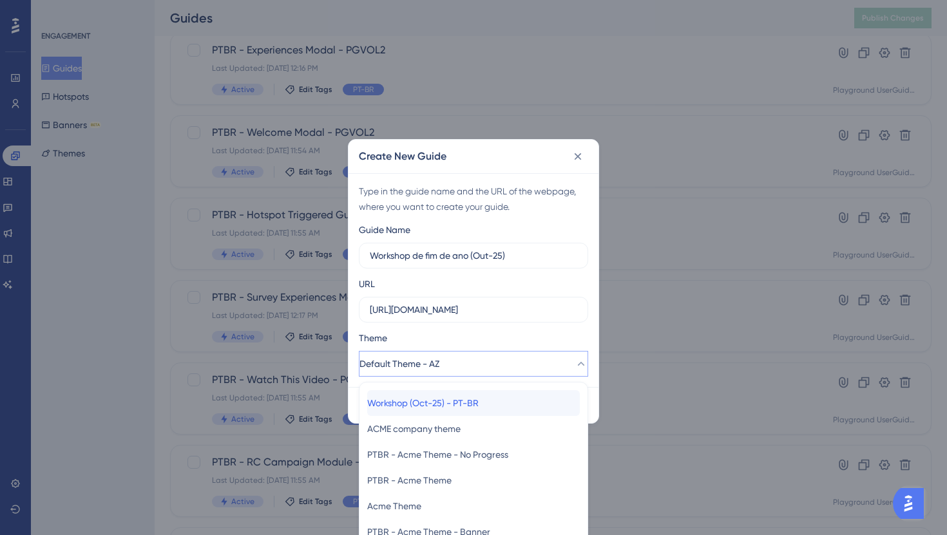
click at [498, 408] on div "Workshop (Oct-25) - PT-BR Workshop (Oct-25) - PT-BR" at bounding box center [473, 403] width 213 height 26
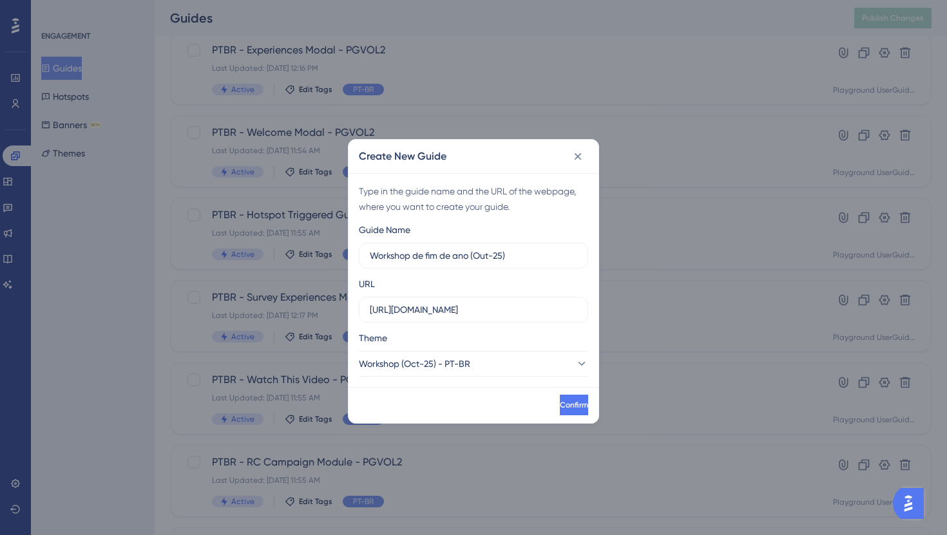
click at [499, 328] on div "Guide Name Workshop de fim de ano (Out-25) URL https://playground.userguiding.c…" at bounding box center [473, 299] width 229 height 155
click at [558, 402] on span "Confirm" at bounding box center [572, 405] width 28 height 10
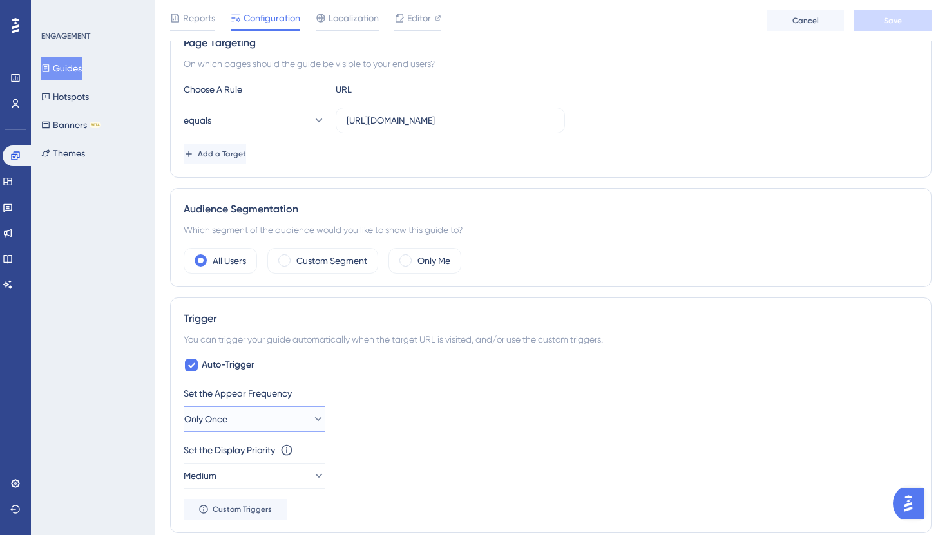
click at [242, 406] on button "Only Once" at bounding box center [255, 419] width 142 height 26
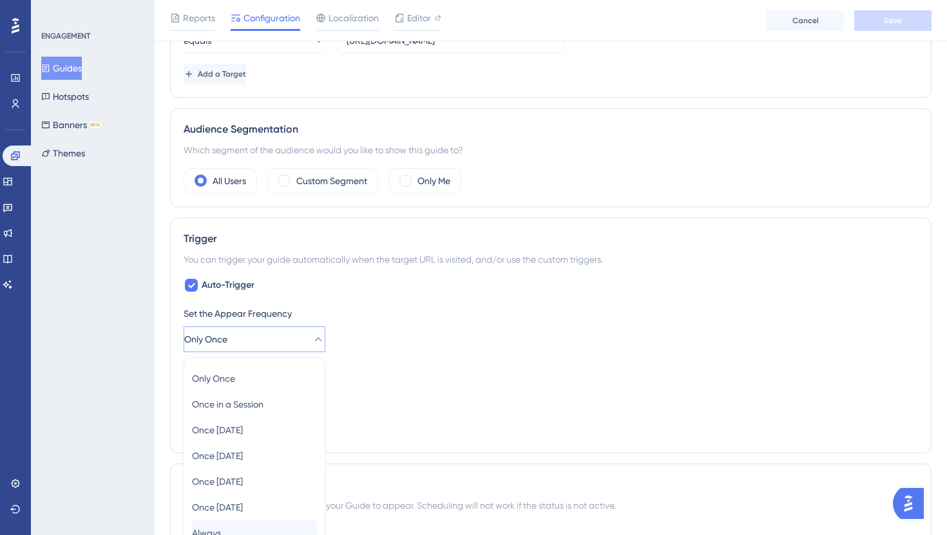
scroll to position [580, 0]
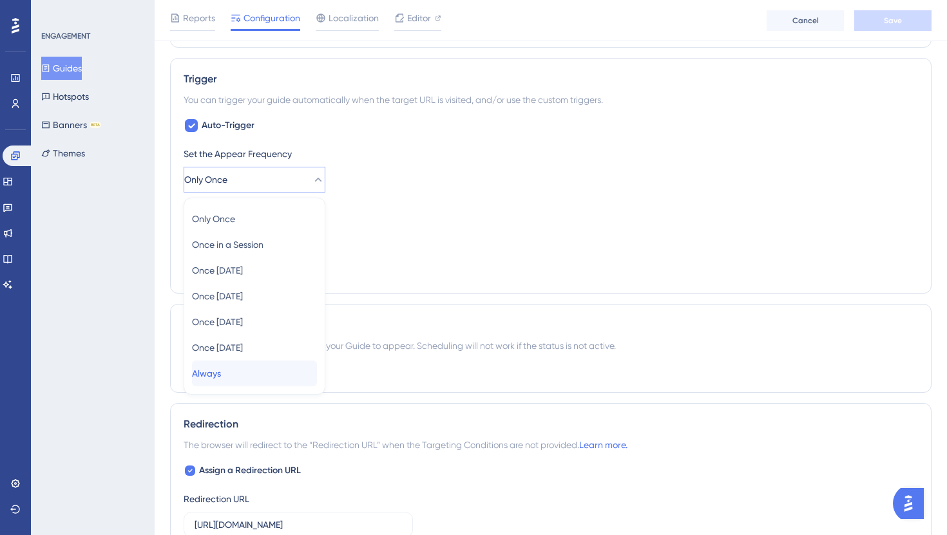
click at [240, 361] on div "Always Always" at bounding box center [254, 374] width 125 height 26
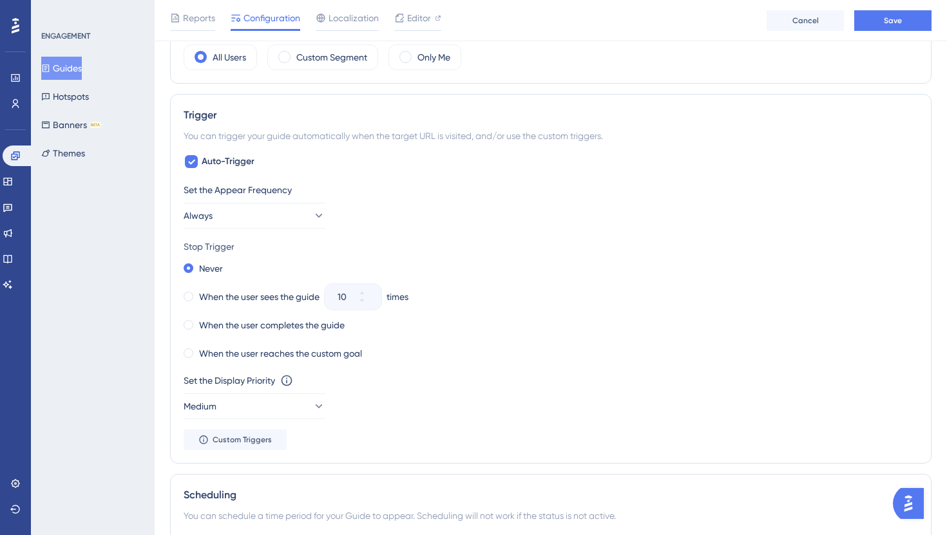
scroll to position [0, 0]
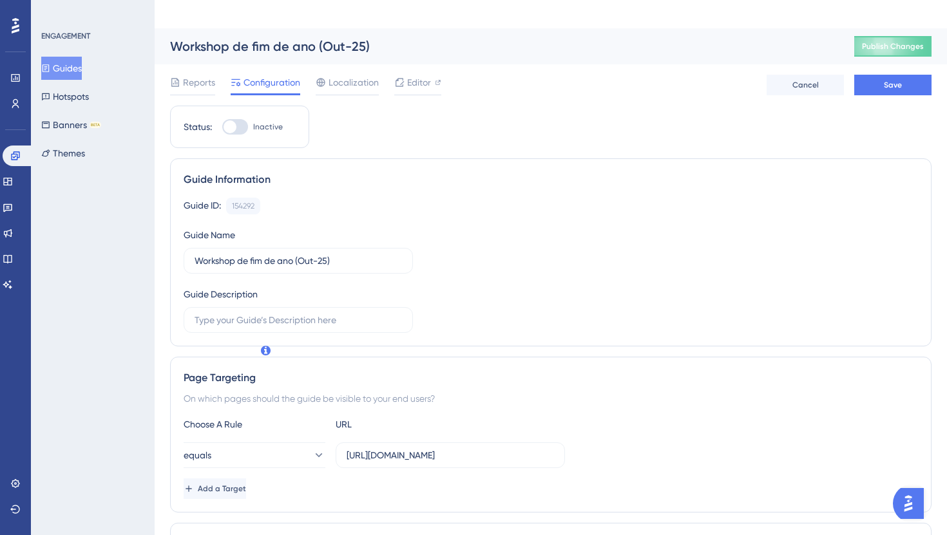
click at [237, 119] on div at bounding box center [235, 126] width 26 height 15
click at [222, 127] on input "Inactive" at bounding box center [222, 127] width 1 height 1
click at [870, 75] on button "Save" at bounding box center [892, 85] width 77 height 21
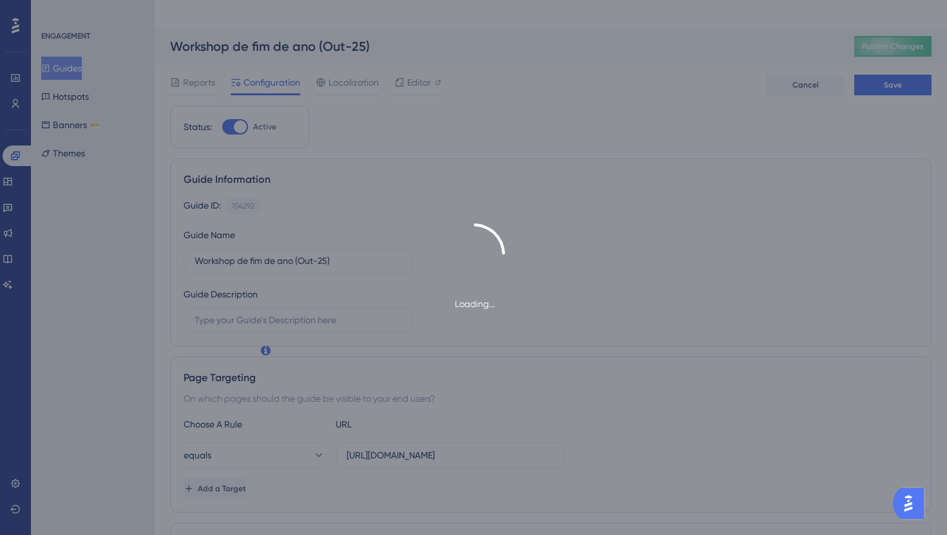
scroll to position [1, 0]
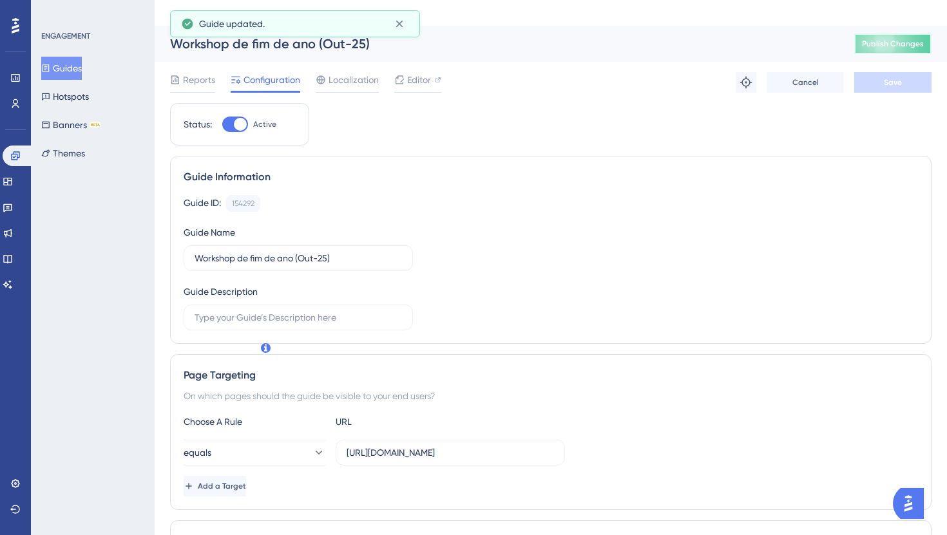
click at [870, 39] on span "Publish Changes" at bounding box center [893, 44] width 62 height 10
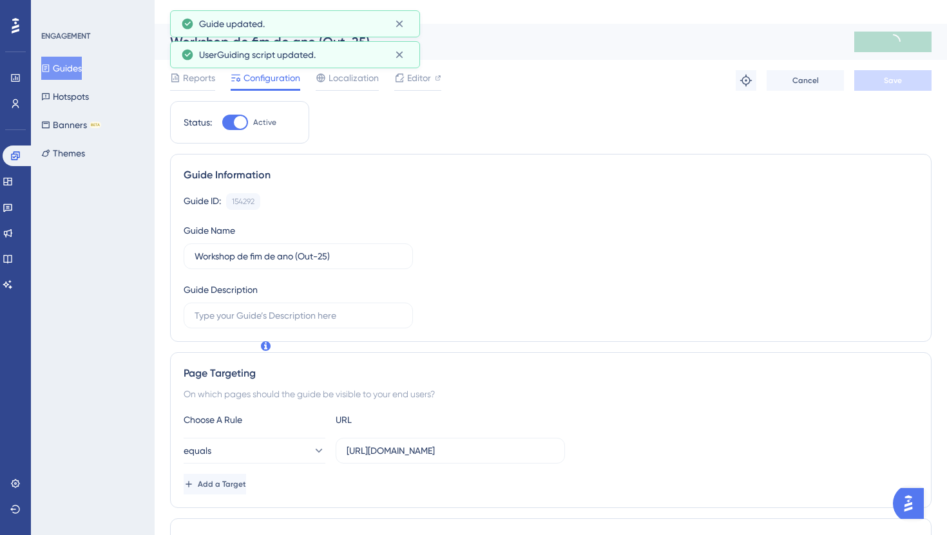
scroll to position [0, 0]
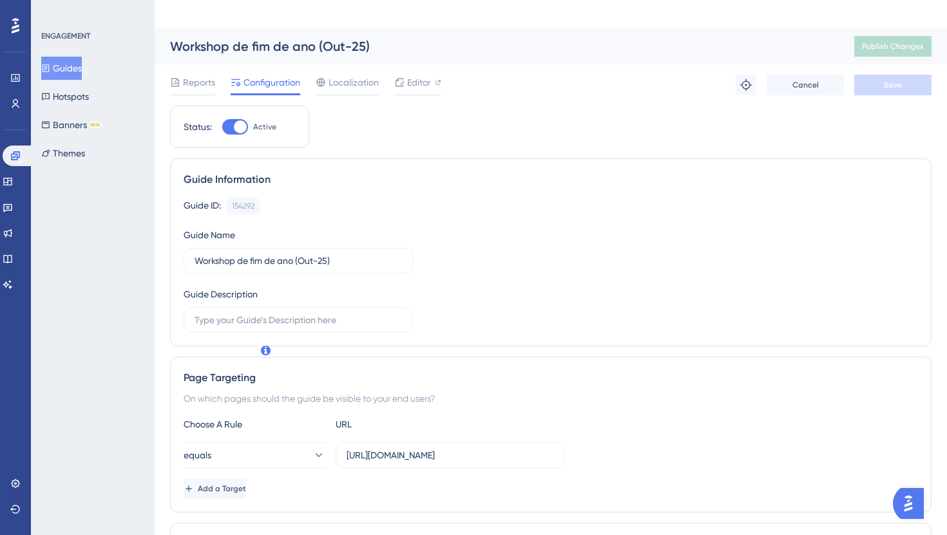
click at [223, 119] on div at bounding box center [235, 126] width 26 height 15
click at [222, 127] on input "Active" at bounding box center [222, 127] width 1 height 1
checkbox input "false"
click at [865, 75] on button "Save" at bounding box center [892, 85] width 77 height 21
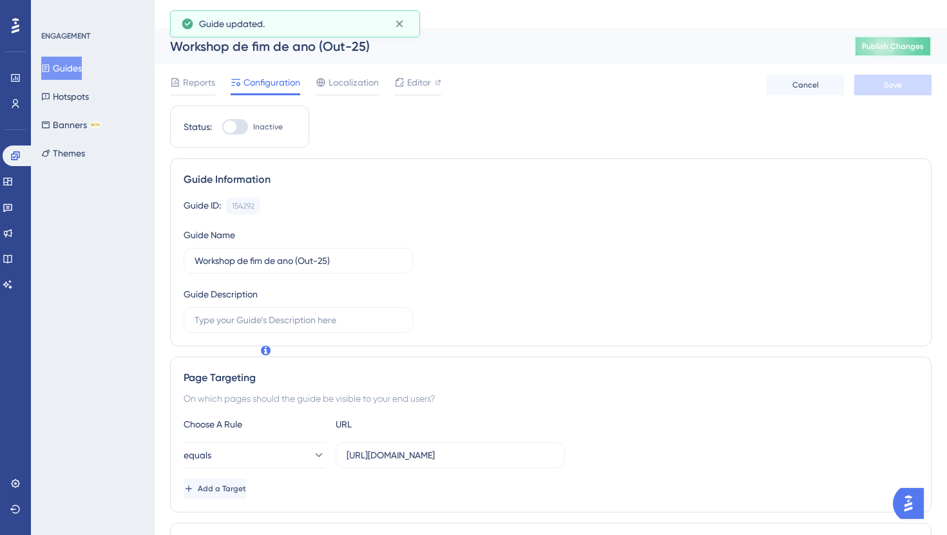
click at [888, 41] on span "Publish Changes" at bounding box center [893, 46] width 62 height 10
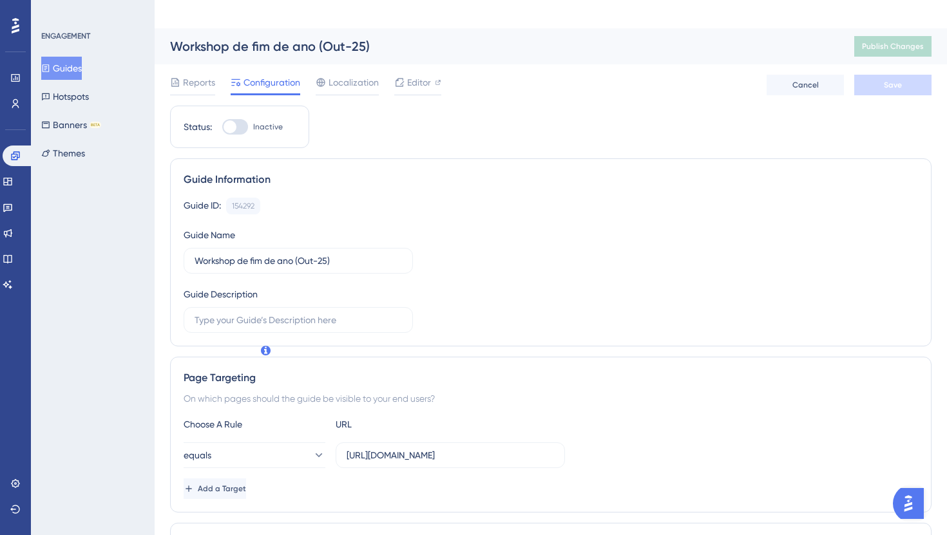
scroll to position [2, 0]
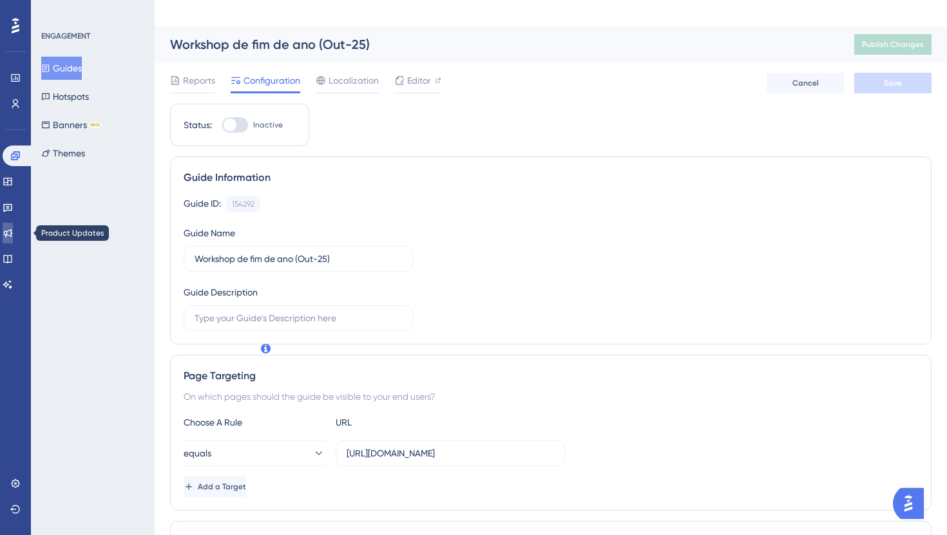
click at [12, 235] on icon at bounding box center [8, 233] width 8 height 8
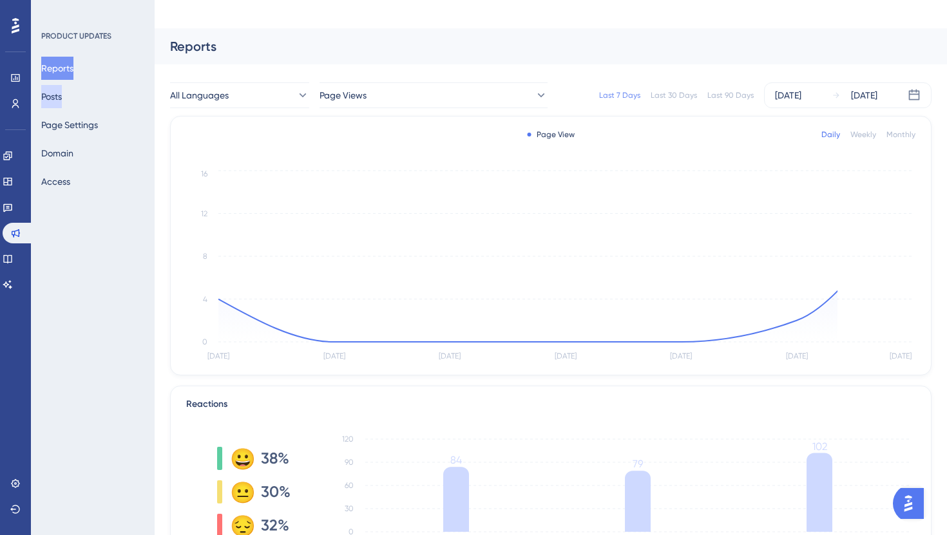
click at [59, 92] on button "Posts" at bounding box center [51, 96] width 21 height 23
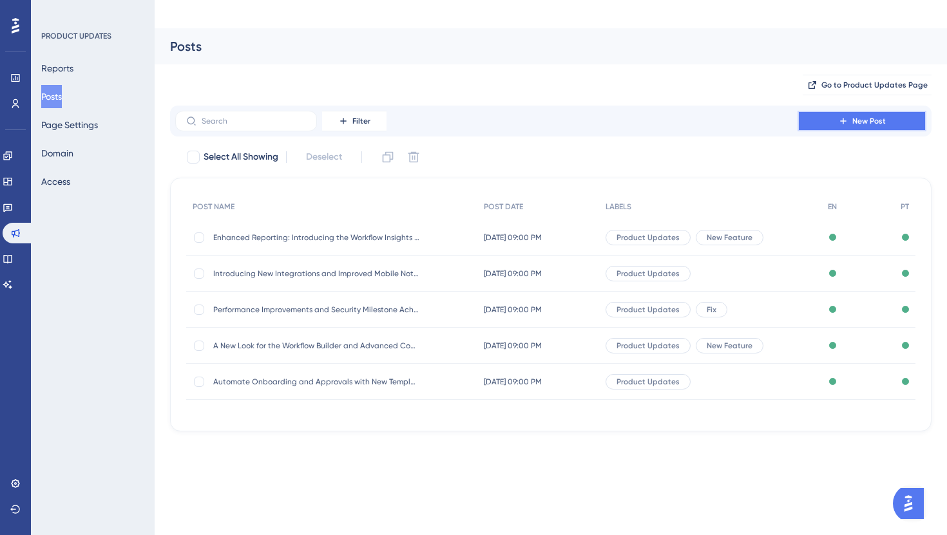
click at [864, 116] on span "New Post" at bounding box center [868, 121] width 33 height 10
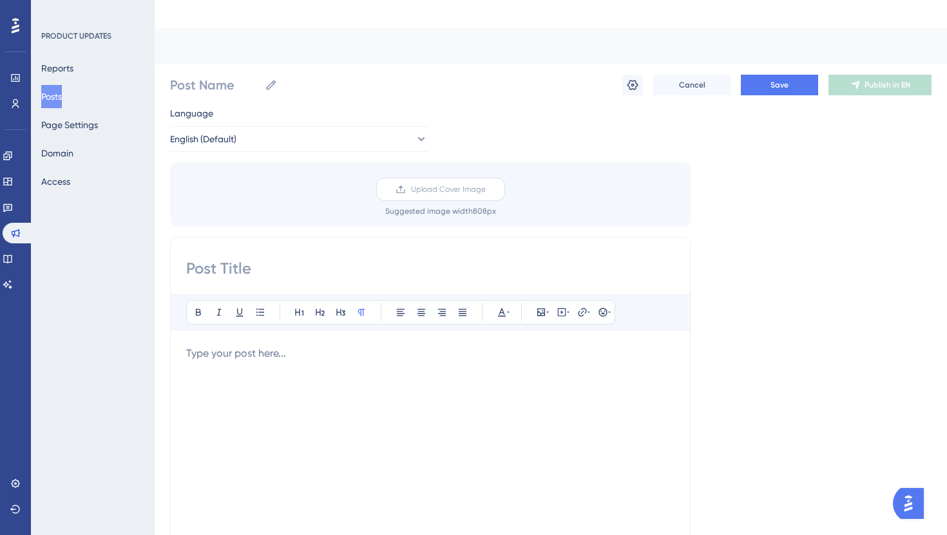
click at [457, 184] on span "Upload Cover Image" at bounding box center [448, 189] width 75 height 10
click at [486, 189] on input "Upload Cover Image" at bounding box center [486, 189] width 0 height 0
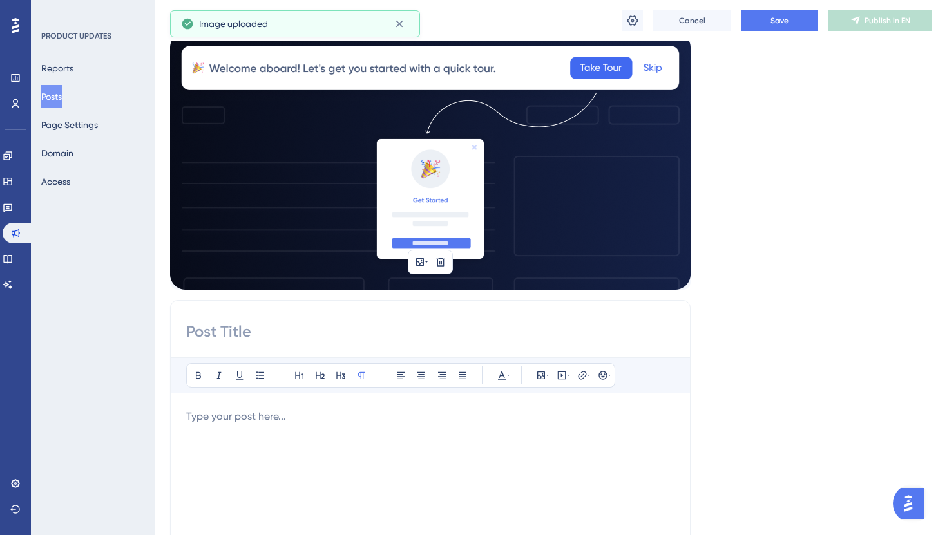
scroll to position [146, 0]
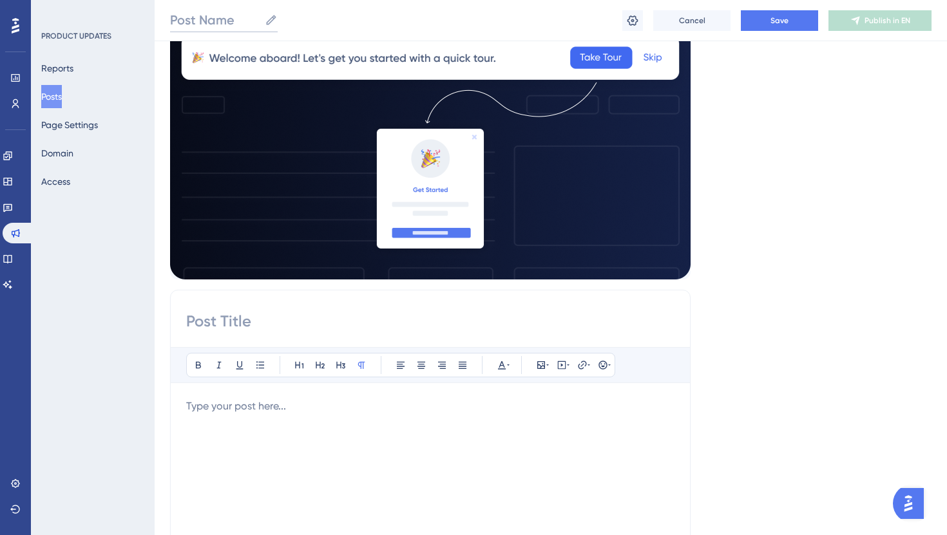
click at [239, 22] on input "Post Name" at bounding box center [215, 20] width 90 height 18
paste input "Anúncio Nova Feature (Banners)"
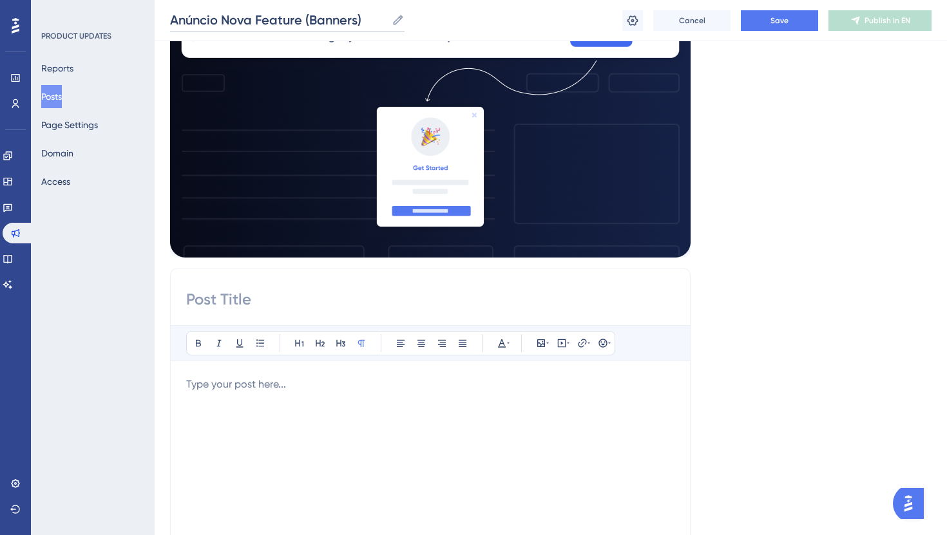
type input "Anúncio Nova Feature (Banners)"
click at [255, 289] on input at bounding box center [430, 299] width 488 height 21
paste input "Apresentando Banners — Anuncie, promova e envolva diretamente dentro do seu pro…"
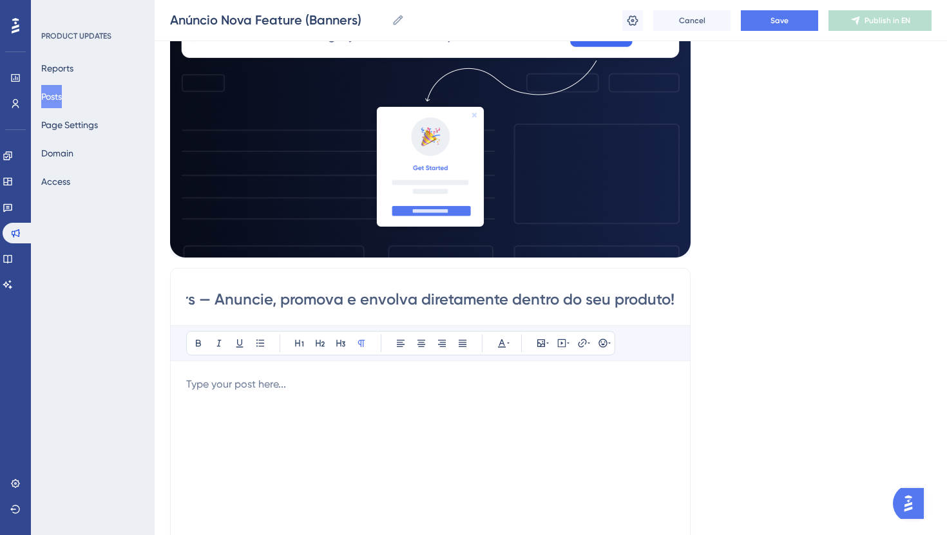
scroll to position [0, 0]
drag, startPoint x: 281, startPoint y: 265, endPoint x: 188, endPoint y: 282, distance: 95.0
click at [155, 269] on div "Performance Users Engagement Widgets Feedback Product Updates Knowledge Base AI…" at bounding box center [551, 437] width 792 height 1152
type input "Apresentando Banners — Anuncie, promova e envolva diretamente dentro do seu pro…"
click at [250, 380] on div "To enrich screen reader interactions, please activate Accessibility in Grammarl…" at bounding box center [430, 518] width 488 height 283
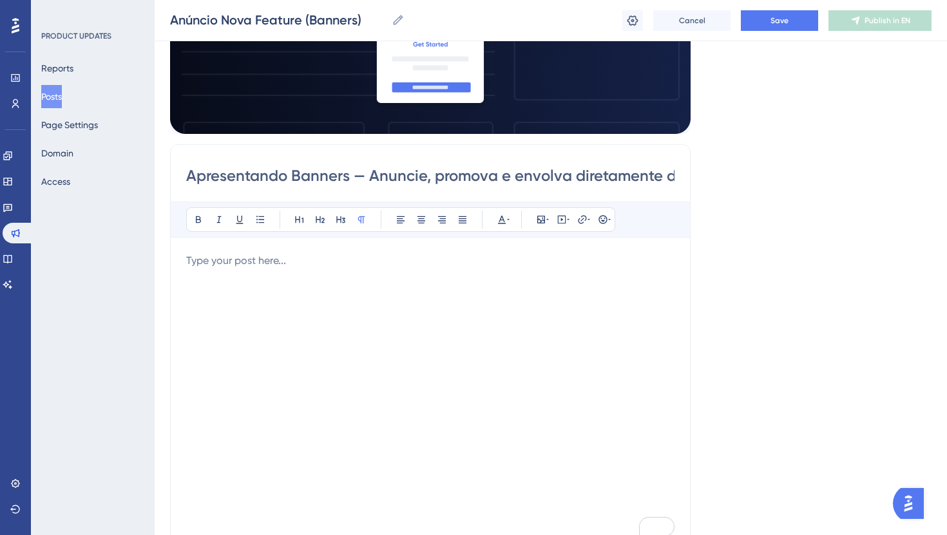
scroll to position [292, 0]
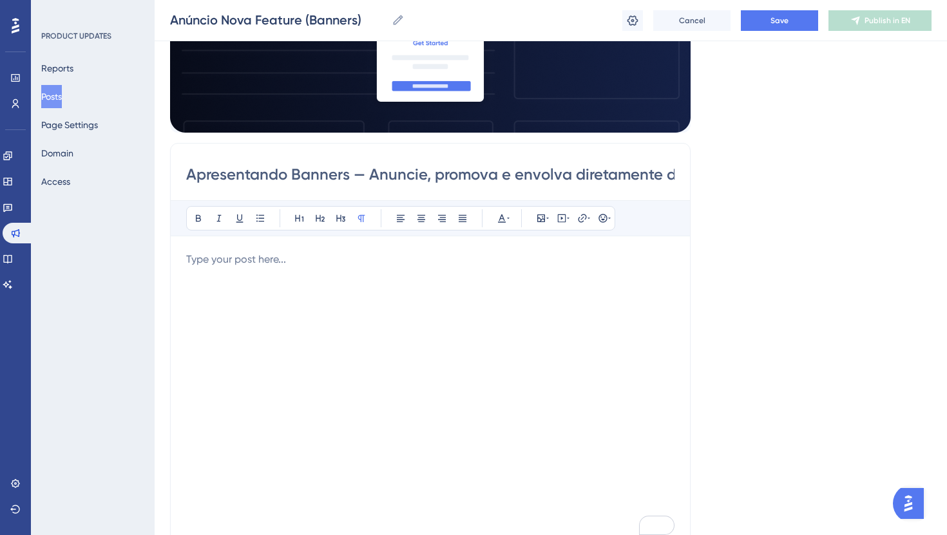
click at [325, 289] on div "To enrich screen reader interactions, please activate Accessibility in Grammarl…" at bounding box center [430, 393] width 488 height 283
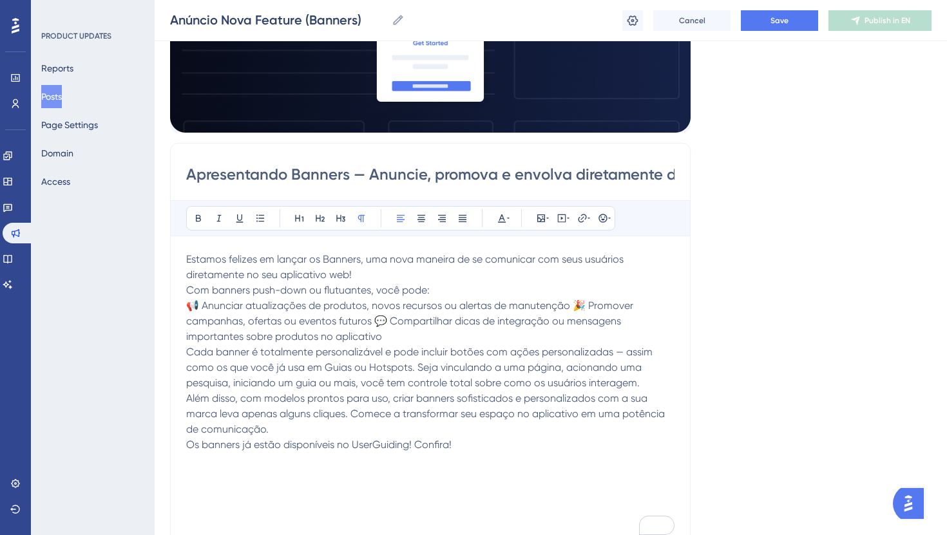
click at [383, 252] on p "Estamos felizes em lançar os Banners, uma nova maneira de se comunicar com seus…" at bounding box center [430, 267] width 488 height 31
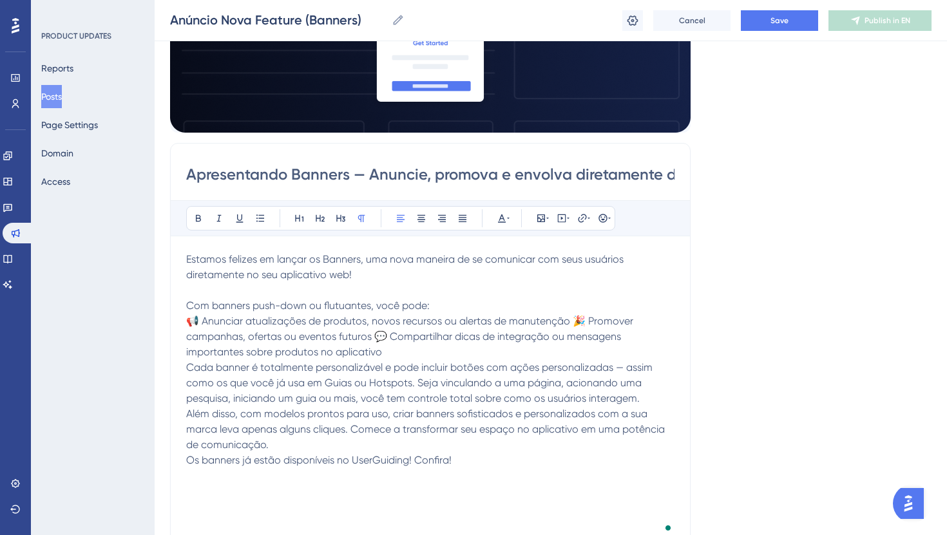
click at [455, 298] on p "Com banners push-down ou flutuantes, você pode:" at bounding box center [430, 305] width 488 height 15
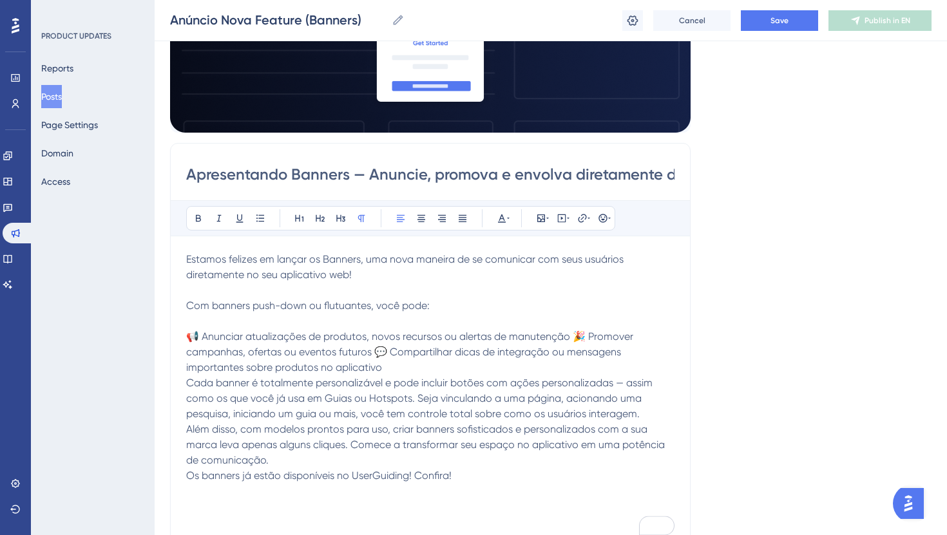
click at [567, 330] on span "📢 Anunciar atualizações de produtos, novos recursos ou alertas de manutenção 🎉 …" at bounding box center [411, 351] width 450 height 43
click at [431, 346] on span "🎉 Promover campanhas, ofertas ou eventos futuros 💬 Compartilhar dicas de integr…" at bounding box center [408, 360] width 444 height 28
click at [193, 377] on span "Cada banner é totalmente personalizável e pode incluir botões com ações persona…" at bounding box center [420, 398] width 469 height 43
click at [188, 377] on span "Cada banner é totalmente personalizável e pode incluir botões com ações persona…" at bounding box center [420, 398] width 469 height 43
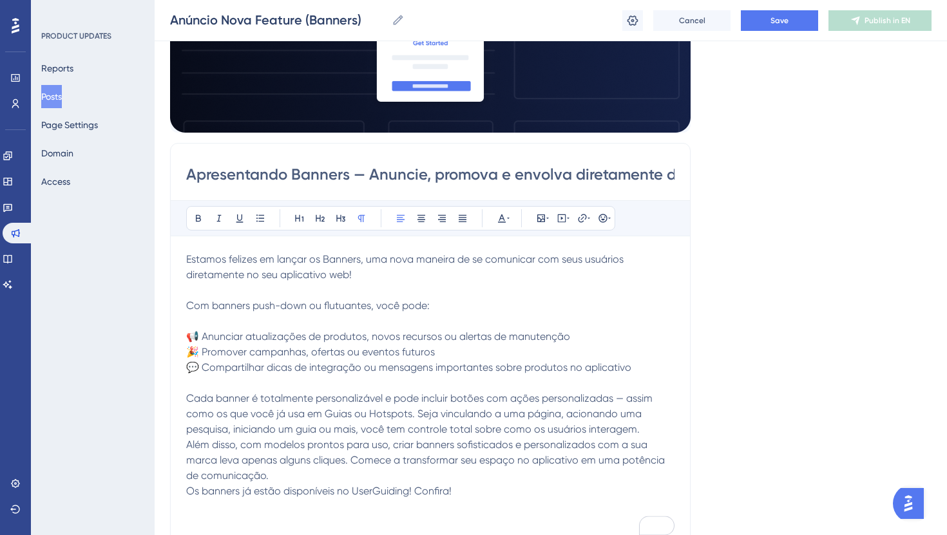
click at [187, 439] on span "Além disso, com modelos prontos para uso, criar banners sofisticados e personal…" at bounding box center [426, 460] width 481 height 43
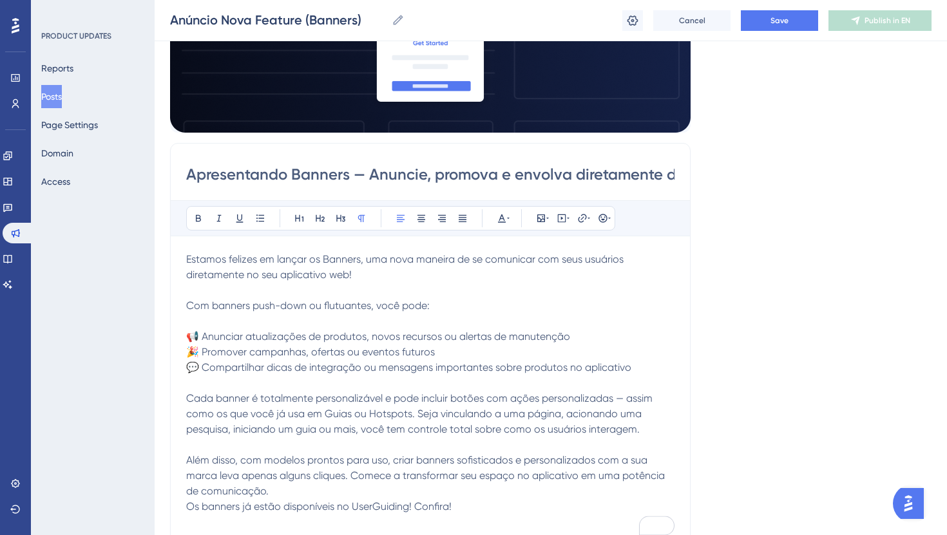
click at [190, 500] on span "Os banners já estão disponíveis no UserGuiding! Confira!" at bounding box center [318, 506] width 265 height 12
click at [186, 500] on span "Os banners já estão disponíveis no UserGuiding! Confira!" at bounding box center [318, 506] width 265 height 12
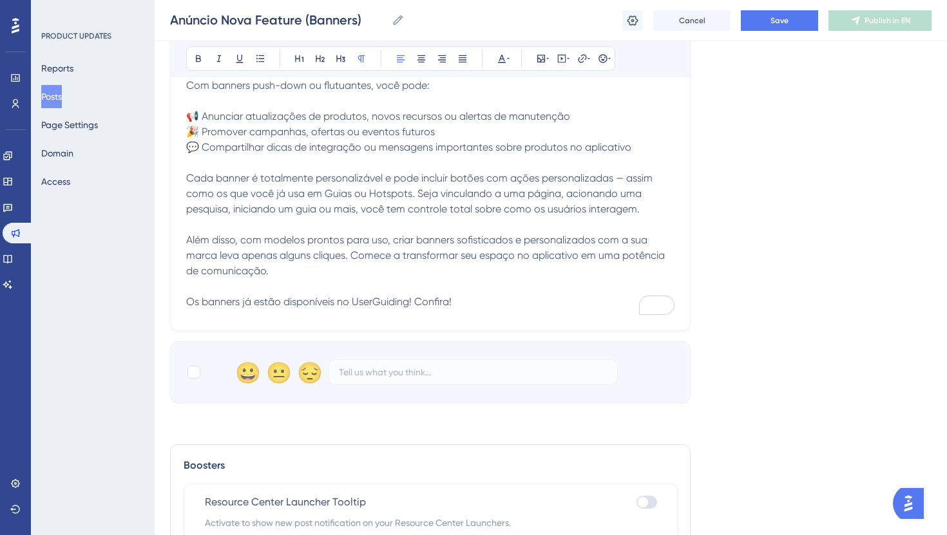
scroll to position [637, 0]
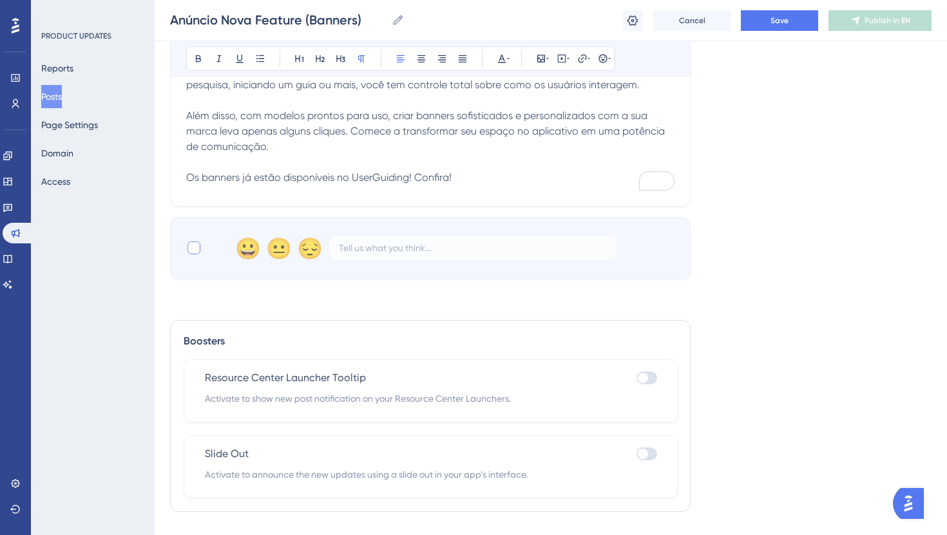
click at [191, 242] on div at bounding box center [193, 248] width 13 height 13
checkbox input "true"
click at [645, 373] on div at bounding box center [643, 378] width 10 height 10
click at [636, 378] on input "checkbox" at bounding box center [636, 378] width 1 height 1
checkbox input "true"
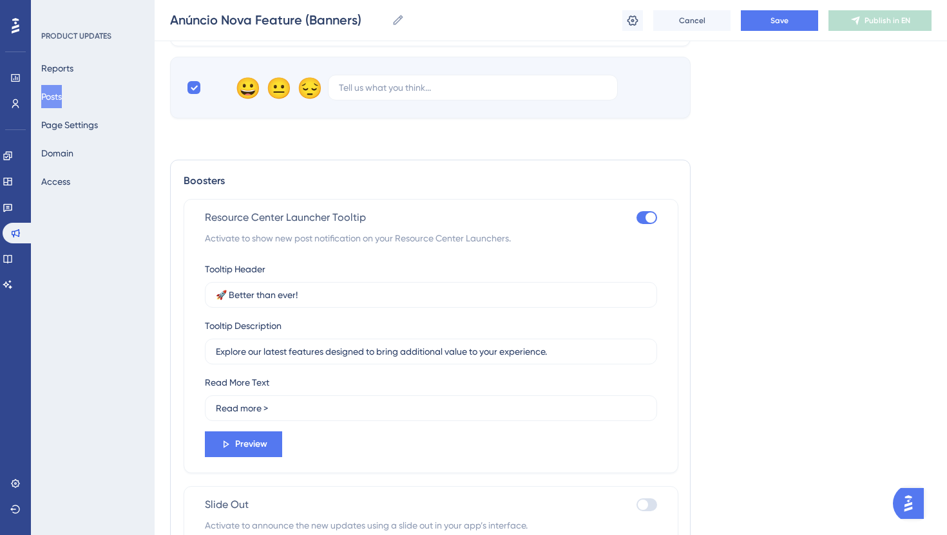
scroll to position [800, 0]
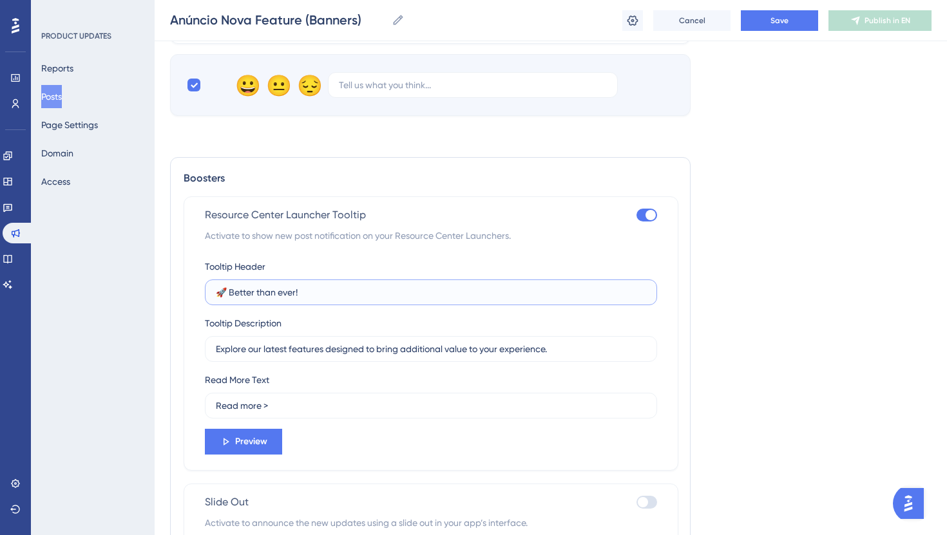
click at [307, 285] on input "🚀 Better than ever!" at bounding box center [431, 292] width 430 height 14
click at [327, 285] on input "🚀 Better than ever!" at bounding box center [431, 292] width 430 height 14
paste input "Conheça os novos banners"
type input "🚀 Conheça os novos banners!"
click at [336, 335] on div "Tooltip Header 🚀 Conheça os novos banners! Tooltip Description Explore our late…" at bounding box center [431, 357] width 452 height 196
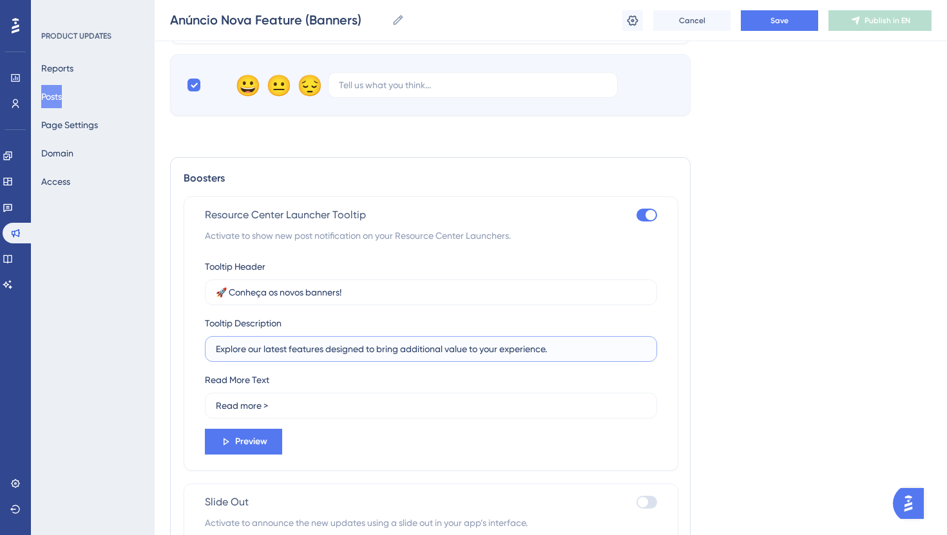
click at [338, 342] on input "Explore our latest features designed to bring additional value to your experien…" at bounding box center [431, 349] width 430 height 14
paste input "nossa mais recente funcionalidade para promoções e anúncios"
type input "Explore nossa mais recente funcionalidade para promoções e anúncios."
click at [334, 393] on label "Read more >" at bounding box center [431, 406] width 452 height 26
click at [334, 399] on input "Read more >" at bounding box center [431, 406] width 430 height 14
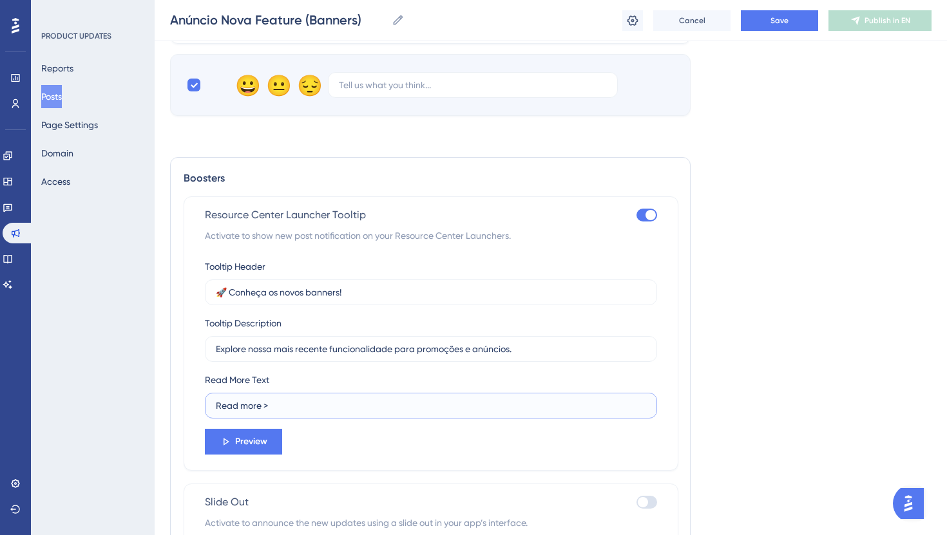
paste input "Saiba mais"
type input "Saiba mais"
click at [267, 429] on button "Preview" at bounding box center [243, 442] width 77 height 26
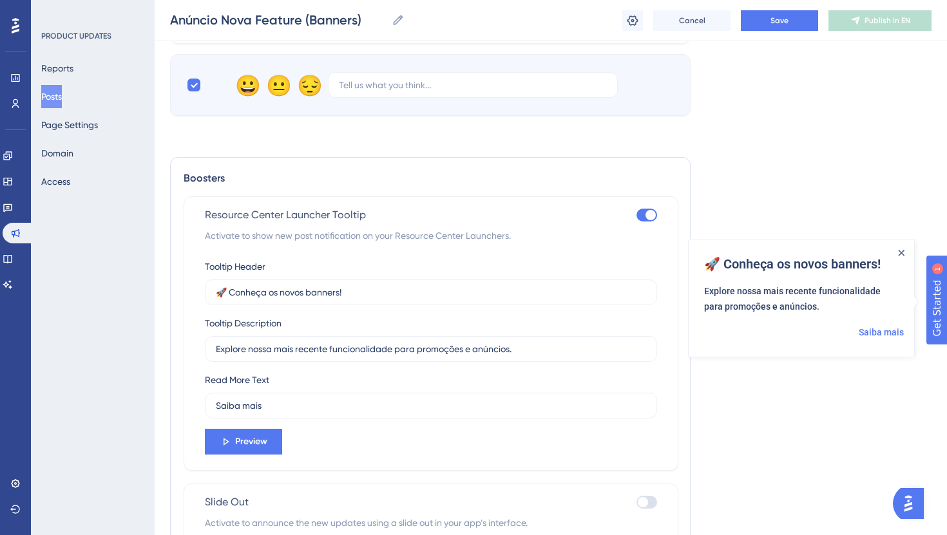
click at [904, 251] on div at bounding box center [901, 252] width 10 height 10
click at [904, 251] on icon "Close Announcement" at bounding box center [901, 252] width 6 height 6
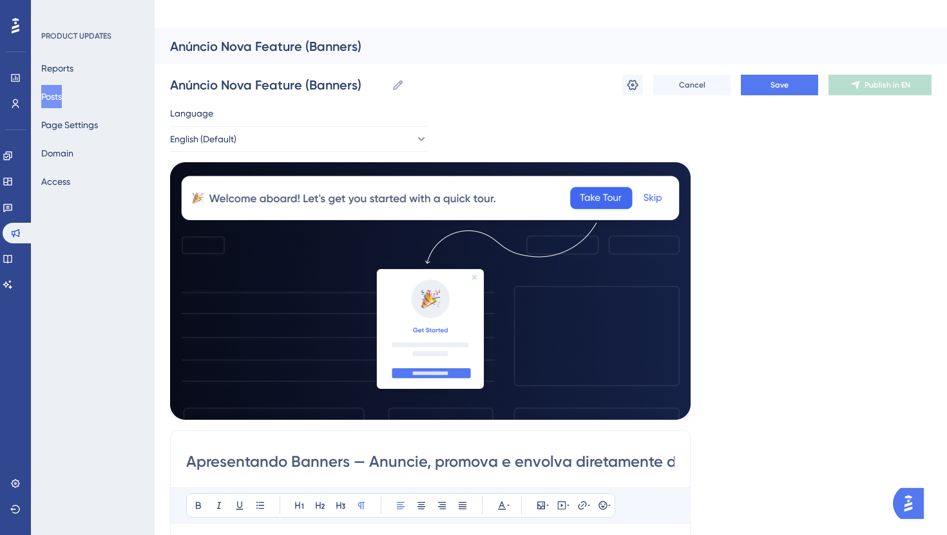
click at [781, 64] on div "Anúncio Nova Feature (Banners) Anúncio Nova Feature (Banners) Cancel Save Publi…" at bounding box center [550, 84] width 761 height 41
click at [786, 80] on span "Save" at bounding box center [779, 85] width 18 height 10
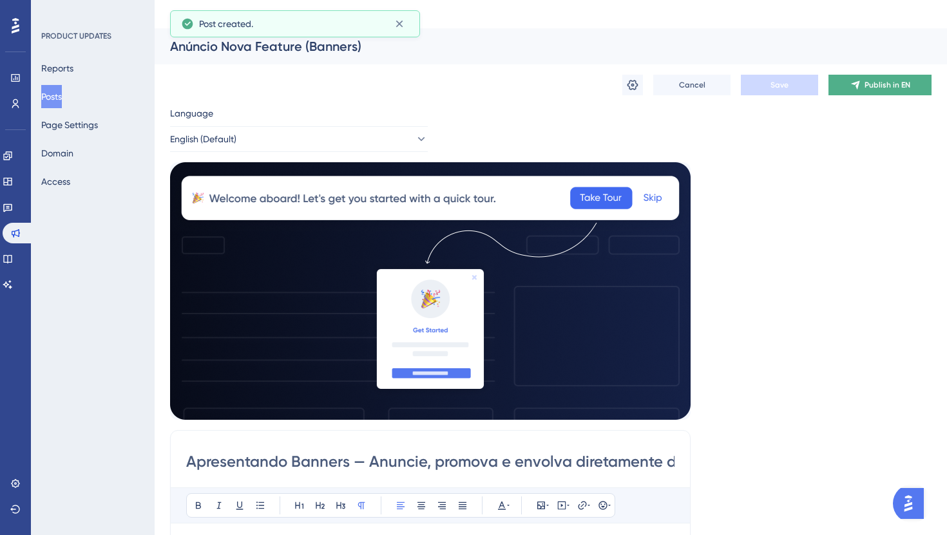
click at [860, 80] on icon at bounding box center [855, 85] width 10 height 10
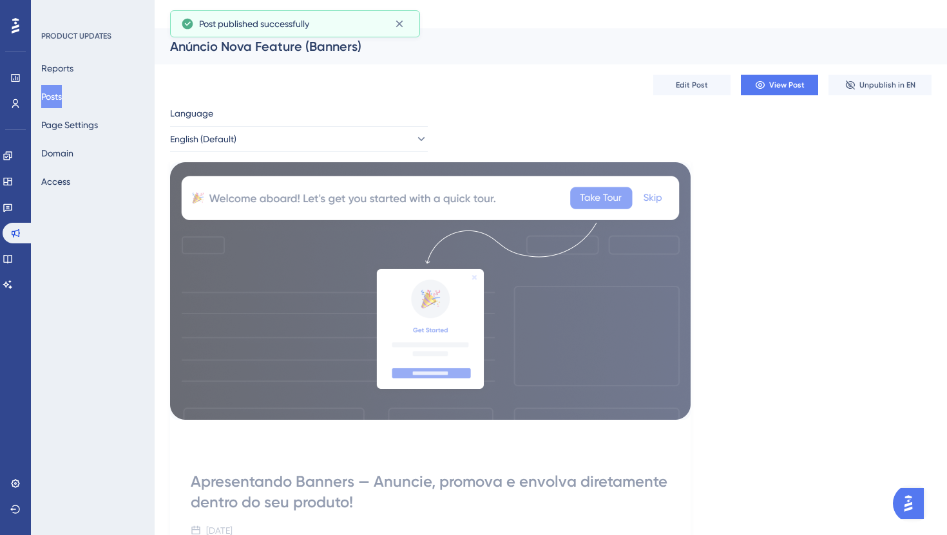
scroll to position [6, 0]
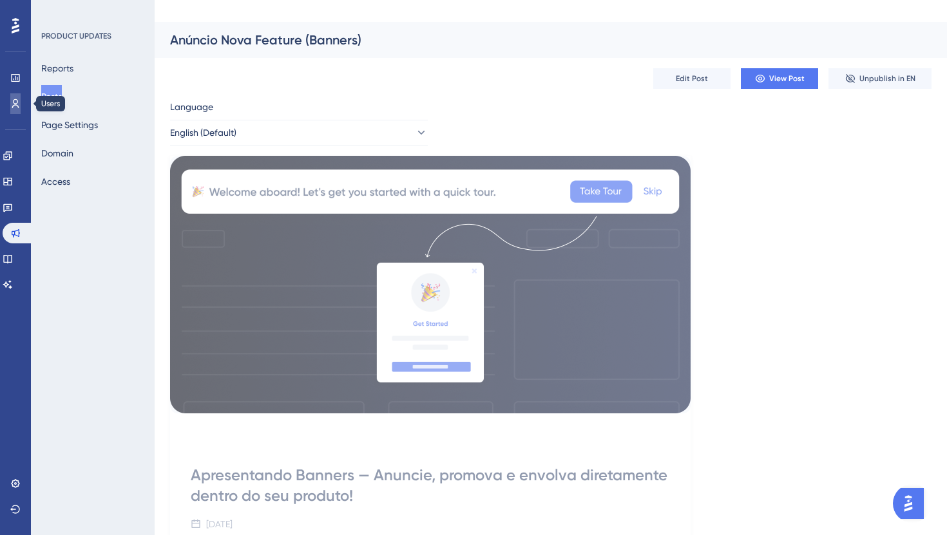
click at [11, 104] on icon at bounding box center [15, 104] width 10 height 10
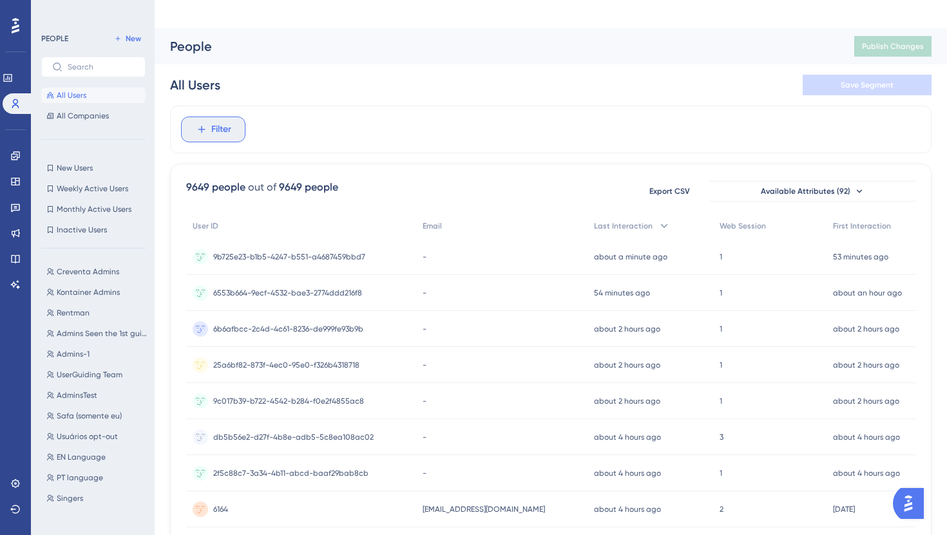
click at [233, 117] on button "Filter" at bounding box center [213, 130] width 64 height 26
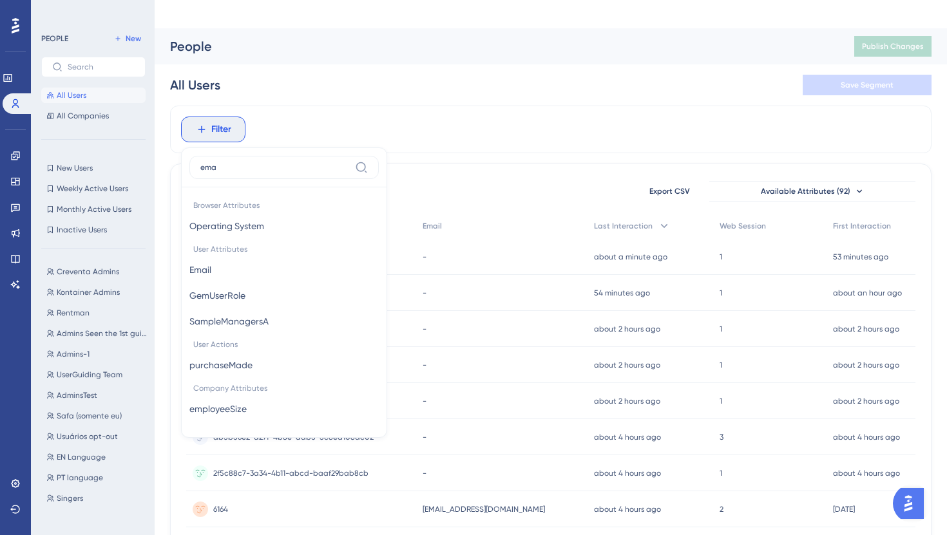
type input "emai"
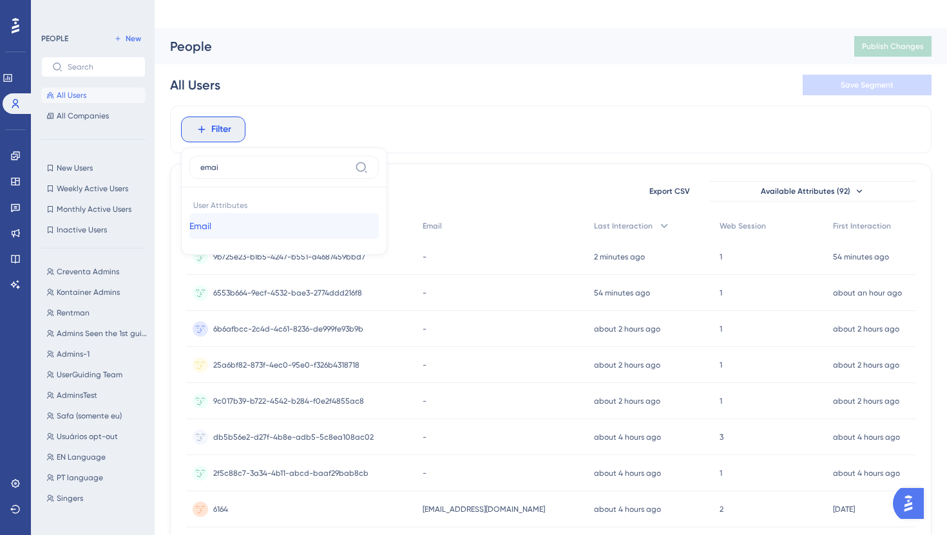
click at [234, 213] on button "Email Email" at bounding box center [283, 226] width 189 height 26
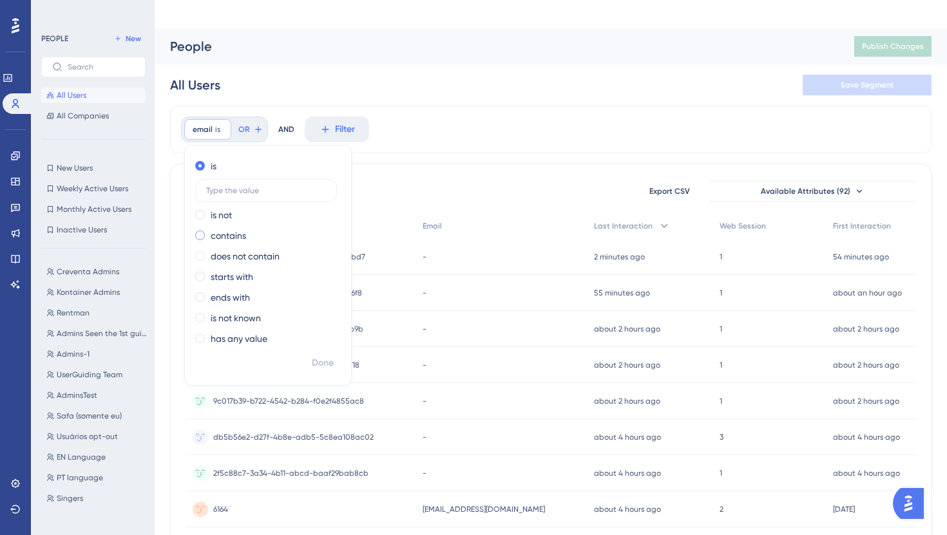
click at [229, 228] on label "contains" at bounding box center [228, 235] width 35 height 15
type input "userguiding.com"
click at [325, 356] on span "Done" at bounding box center [323, 363] width 22 height 15
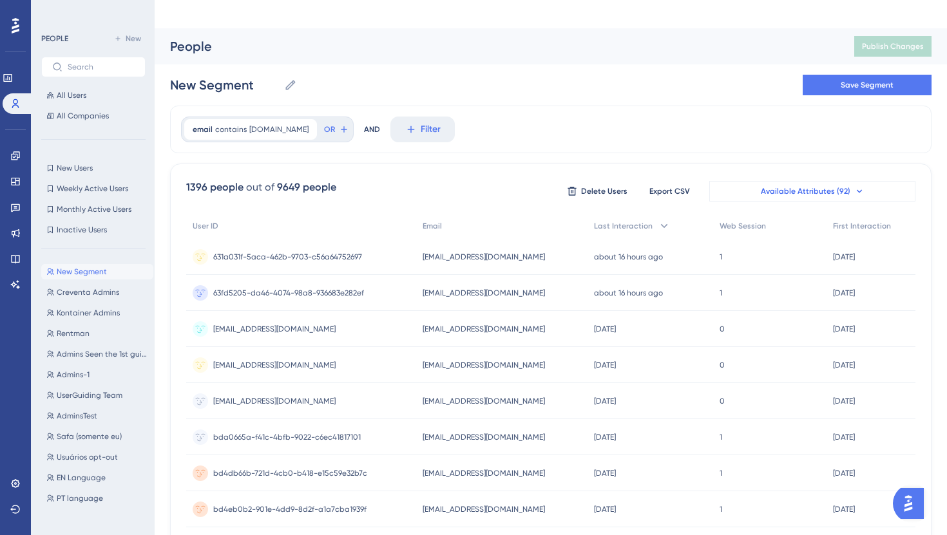
click at [812, 186] on span "Available Attributes (92)" at bounding box center [806, 191] width 90 height 10
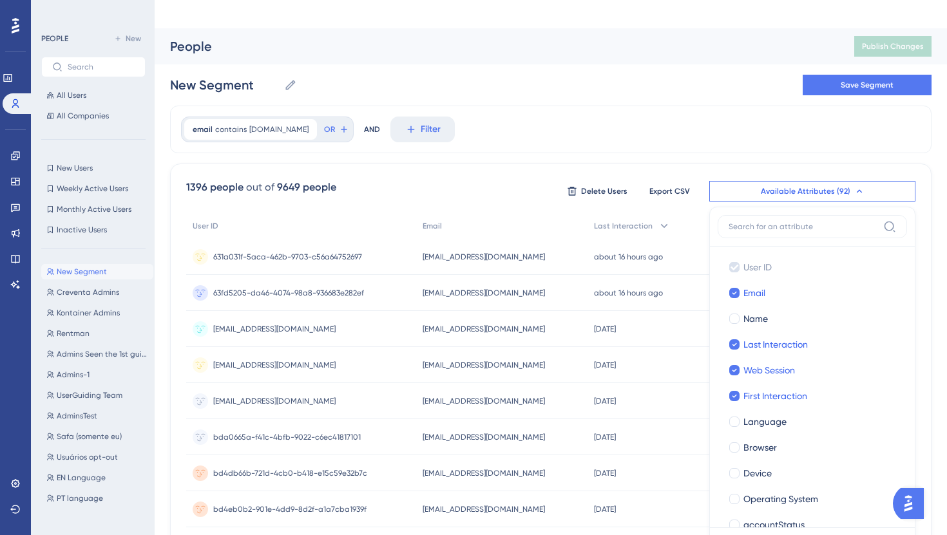
click at [788, 186] on span "Available Attributes (92)" at bounding box center [806, 191] width 90 height 10
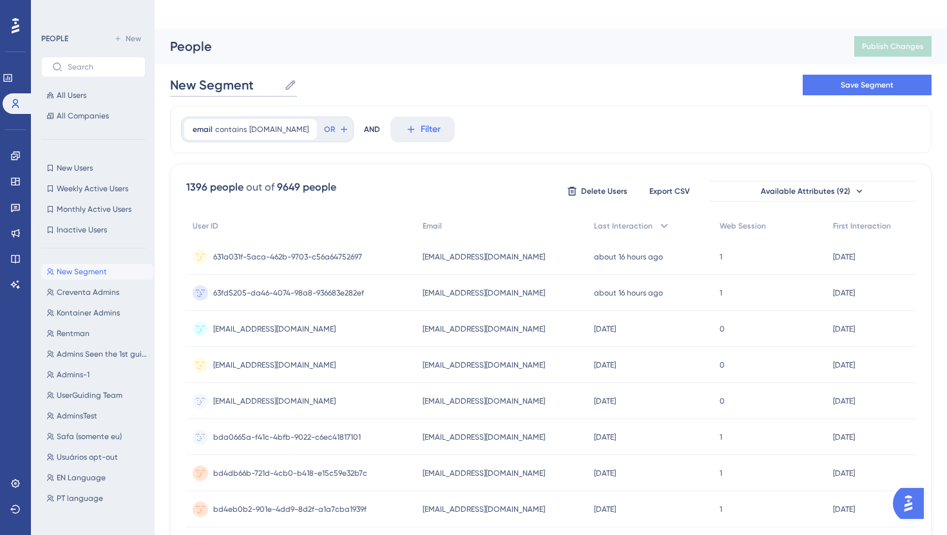
click at [244, 76] on input "New Segment" at bounding box center [224, 85] width 109 height 18
type input "E"
click at [260, 64] on div "Equipe Equipe Save Segment" at bounding box center [550, 84] width 761 height 41
click at [222, 76] on input "Equipe" at bounding box center [203, 85] width 66 height 18
type input "Equipe da UserGuiding"
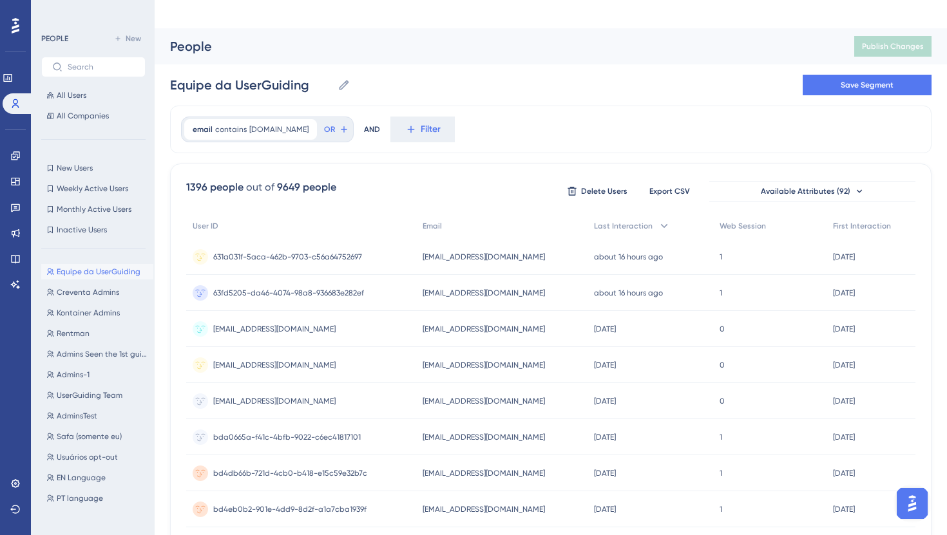
click at [828, 75] on button "Save Segment" at bounding box center [866, 85] width 129 height 21
type input "Equipe da UserGuiding-1"
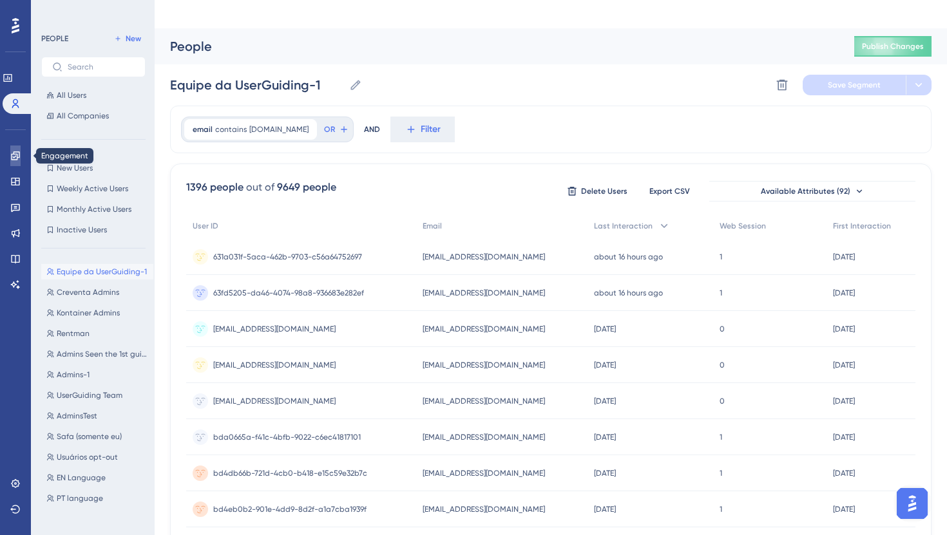
click at [13, 154] on icon at bounding box center [15, 155] width 8 height 8
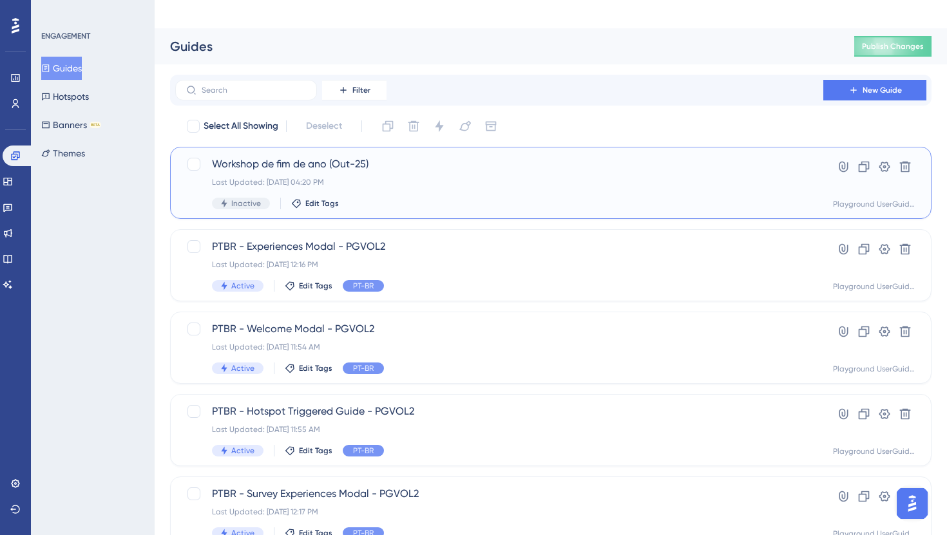
click at [422, 164] on div "Workshop de fim de ano (Out-25) Last Updated: [DATE] 04:20 PM Inactive Edit Tags" at bounding box center [499, 183] width 574 height 53
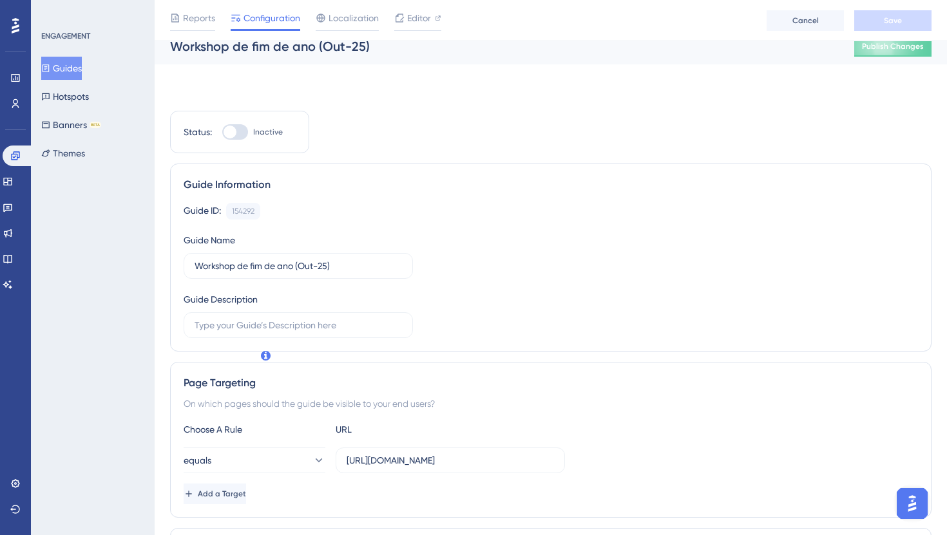
scroll to position [422, 0]
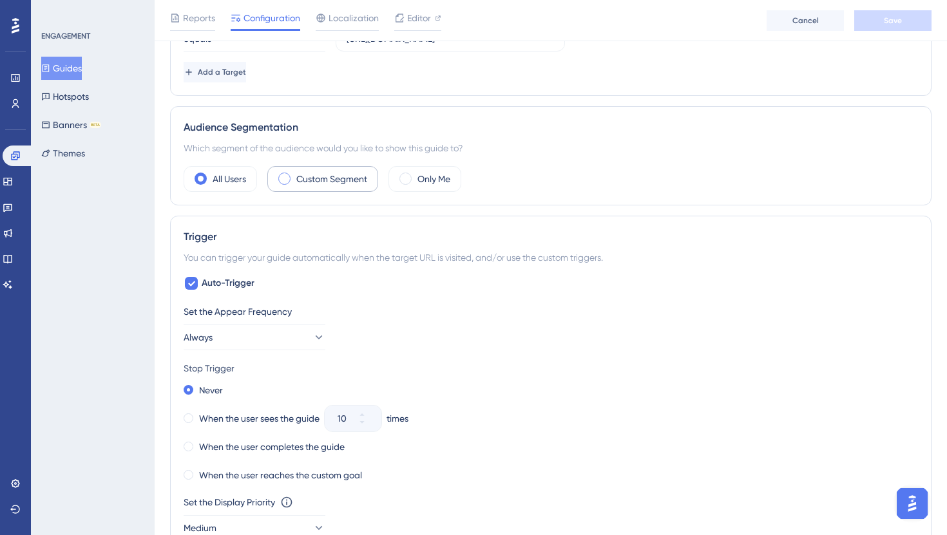
click at [296, 166] on div "Custom Segment" at bounding box center [322, 179] width 111 height 26
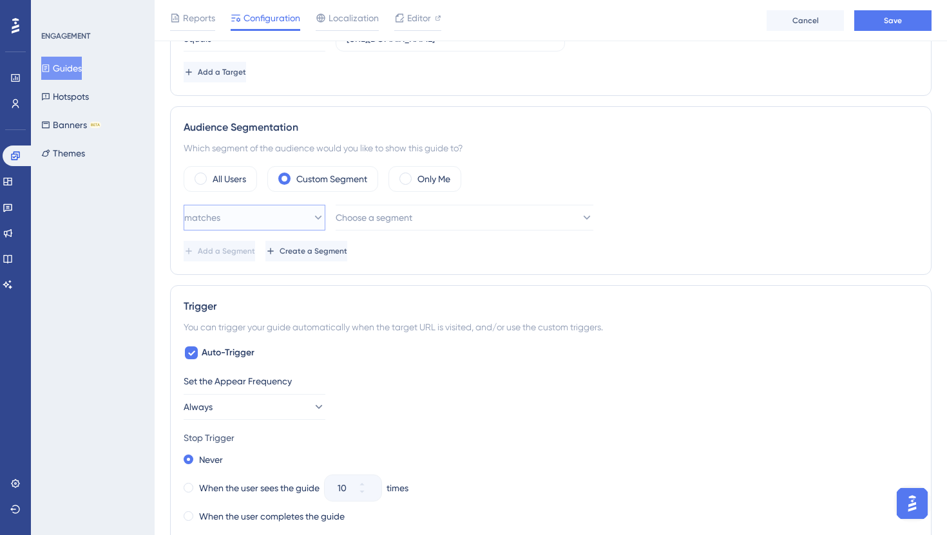
click at [279, 205] on button "matches" at bounding box center [255, 218] width 142 height 26
click at [282, 244] on div "matches matches" at bounding box center [254, 257] width 125 height 26
click at [381, 210] on span "Choose a segment" at bounding box center [374, 217] width 77 height 15
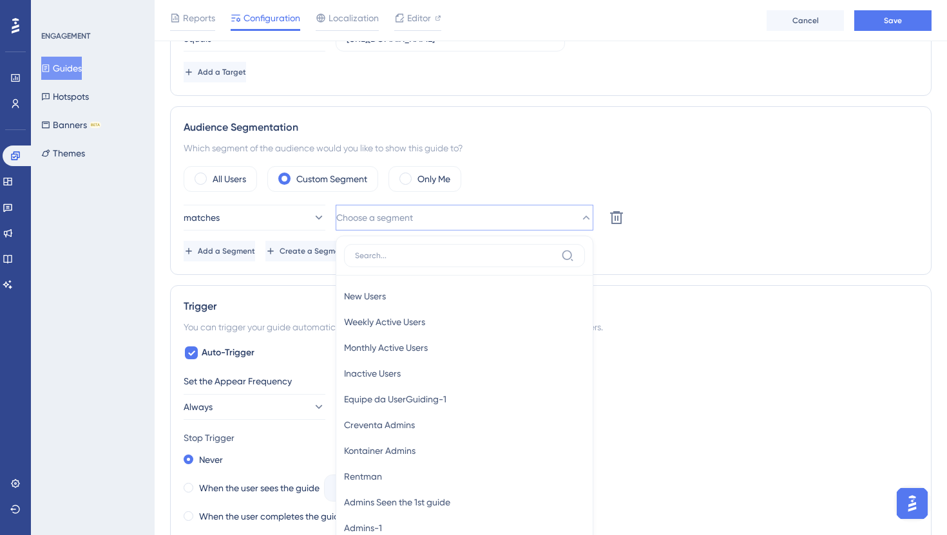
scroll to position [455, 0]
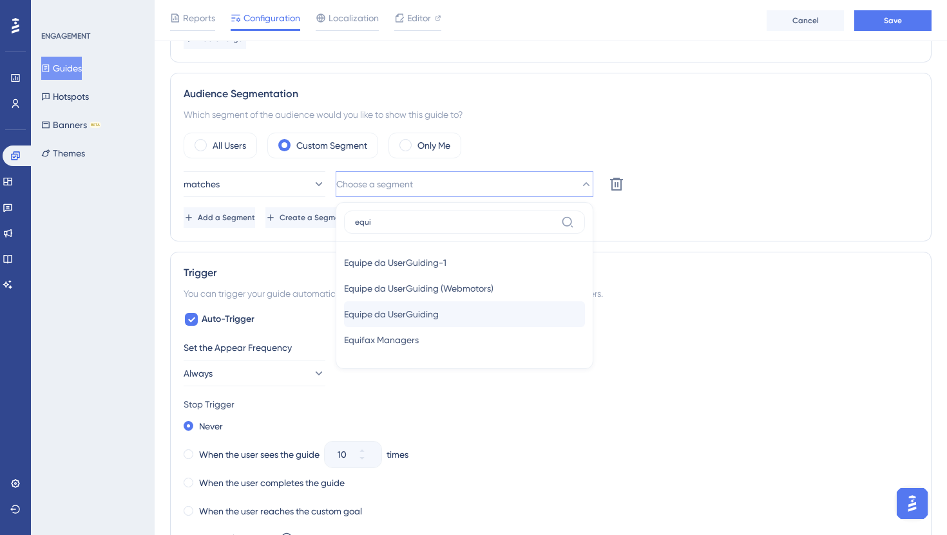
type input "equi"
click at [433, 307] on span "Equipe da UserGuiding" at bounding box center [391, 314] width 95 height 15
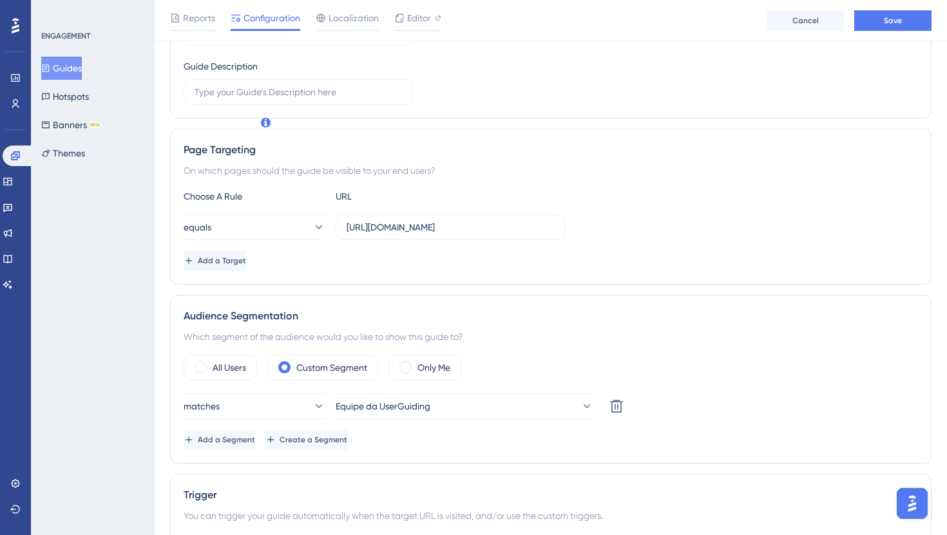
scroll to position [0, 0]
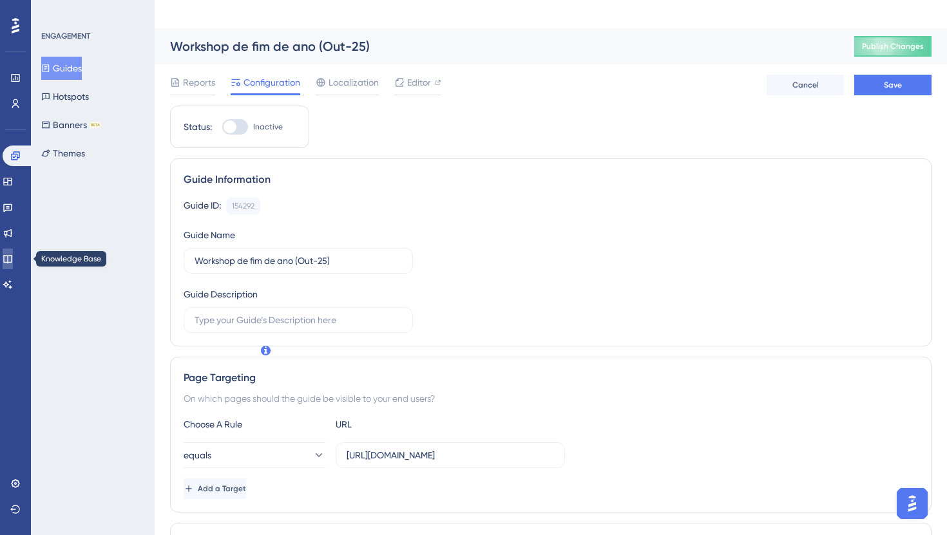
click at [12, 260] on icon at bounding box center [7, 259] width 8 height 8
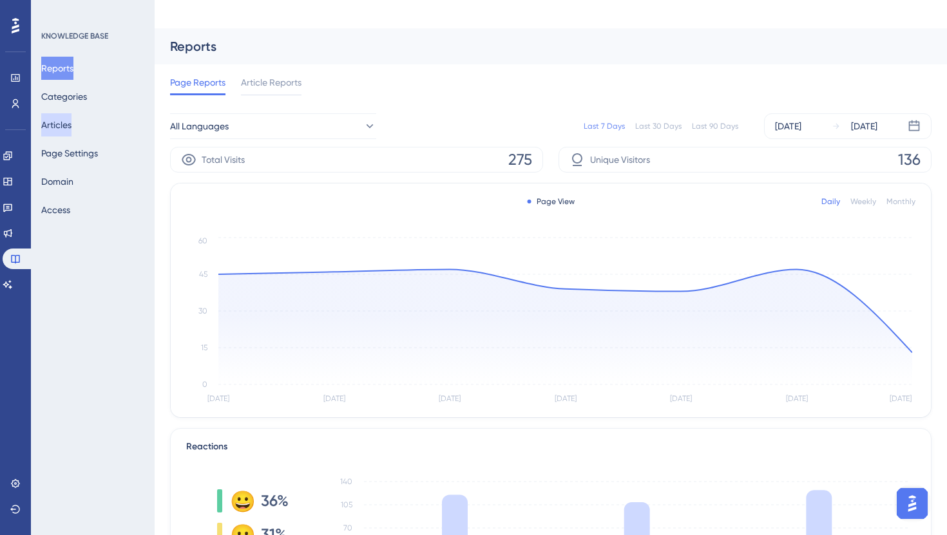
click at [65, 126] on button "Articles" at bounding box center [56, 124] width 30 height 23
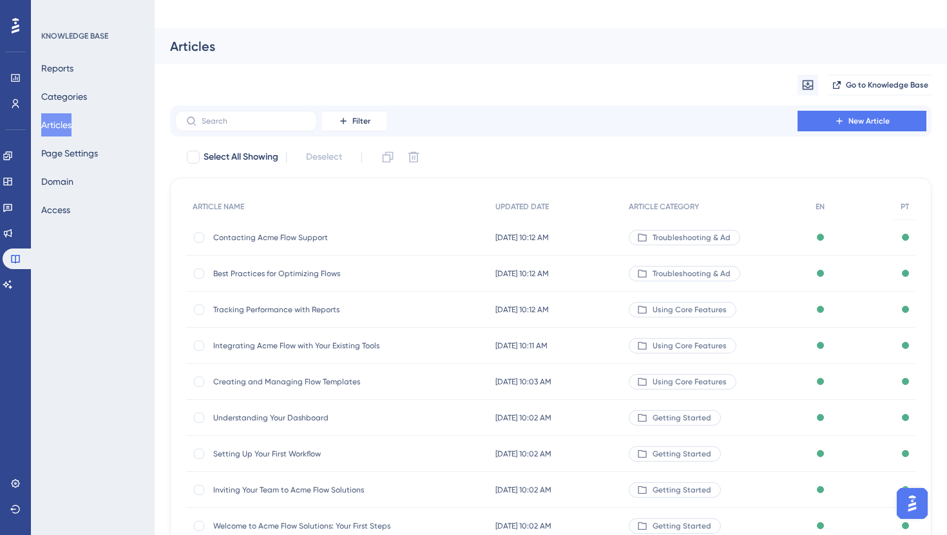
click at [404, 220] on div "Contacting Acme Flow Support Contacting Acme Flow Support" at bounding box center [316, 238] width 206 height 36
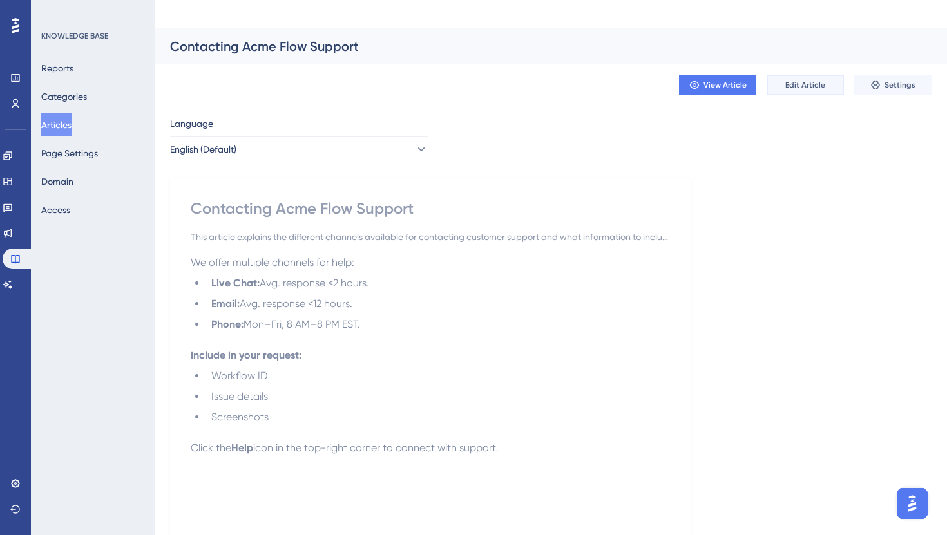
click at [799, 80] on span "Edit Article" at bounding box center [805, 85] width 40 height 10
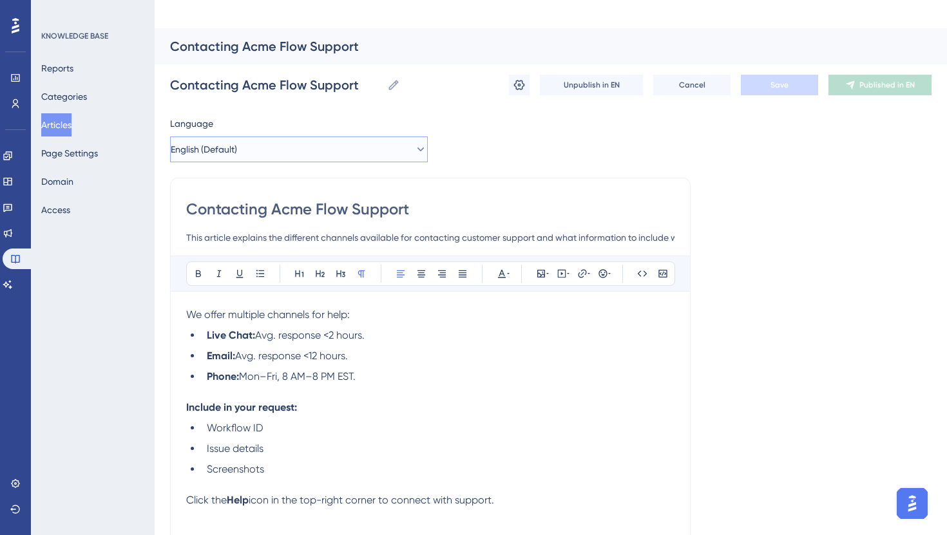
click at [289, 137] on button "English (Default)" at bounding box center [299, 150] width 258 height 26
click at [284, 137] on button "English (Default)" at bounding box center [299, 150] width 258 height 26
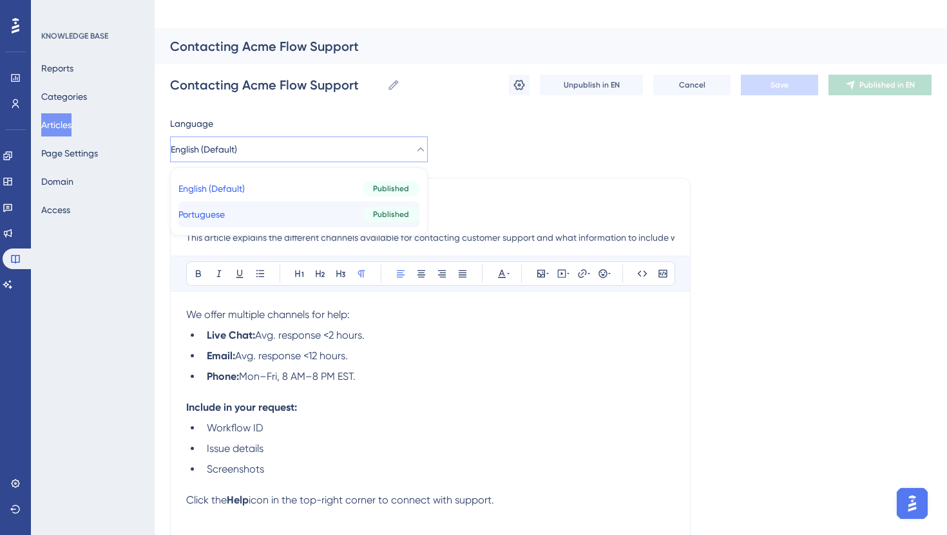
click at [272, 202] on button "Portuguese Portuguese Published" at bounding box center [298, 215] width 241 height 26
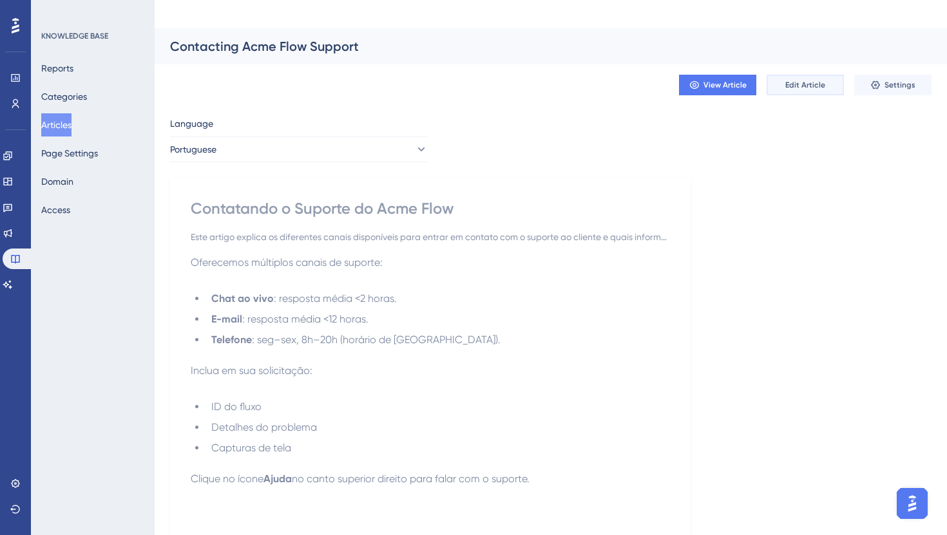
click at [824, 75] on button "Edit Article" at bounding box center [804, 85] width 77 height 21
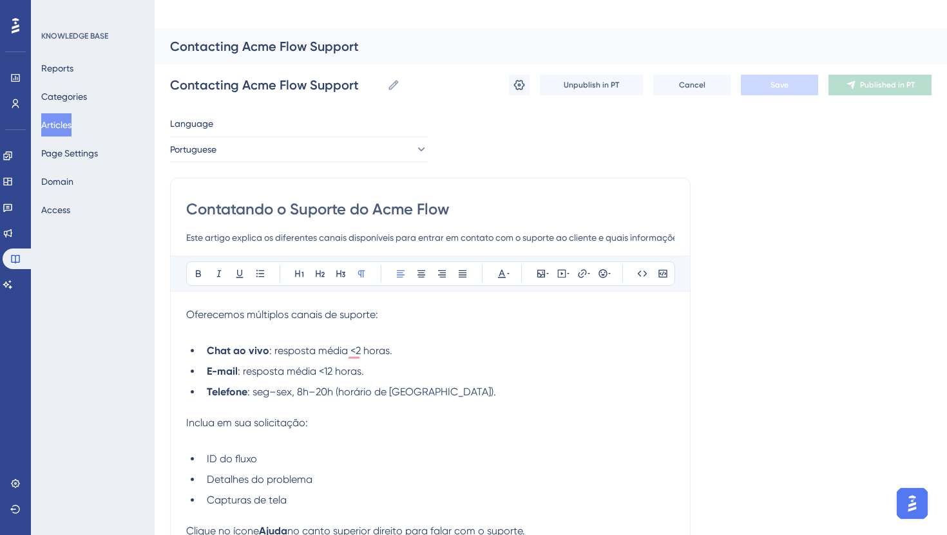
scroll to position [55, 0]
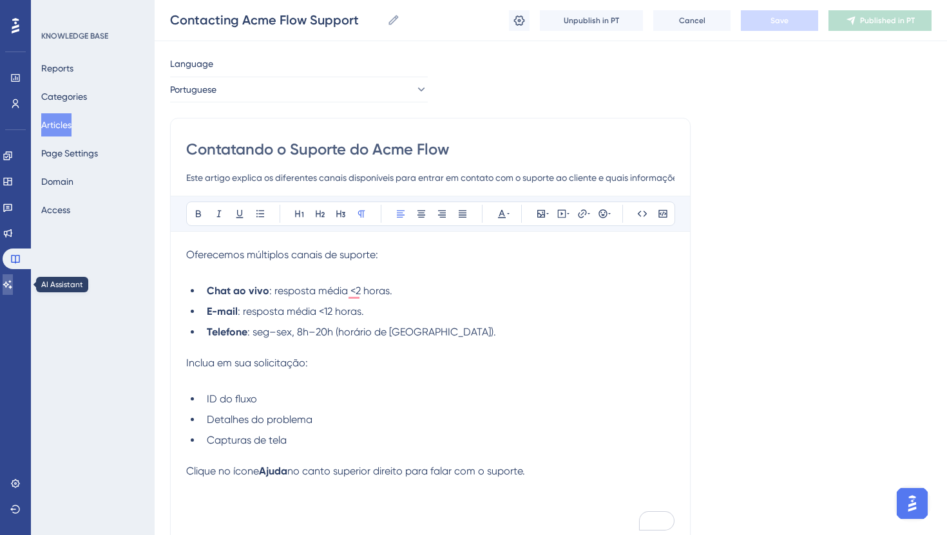
click at [13, 283] on link at bounding box center [8, 284] width 10 height 21
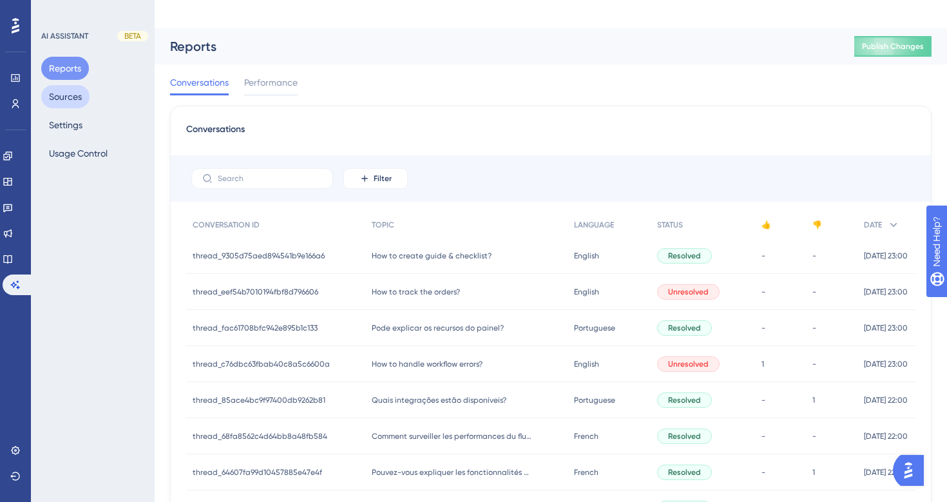
click at [74, 98] on button "Sources" at bounding box center [65, 96] width 48 height 23
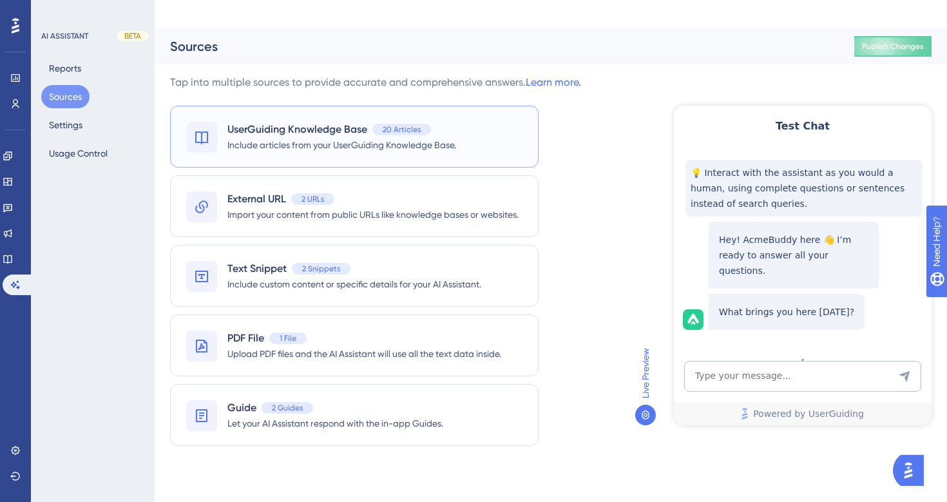
click at [276, 137] on span "Include articles from your UserGuiding Knowledge Base." at bounding box center [341, 144] width 229 height 15
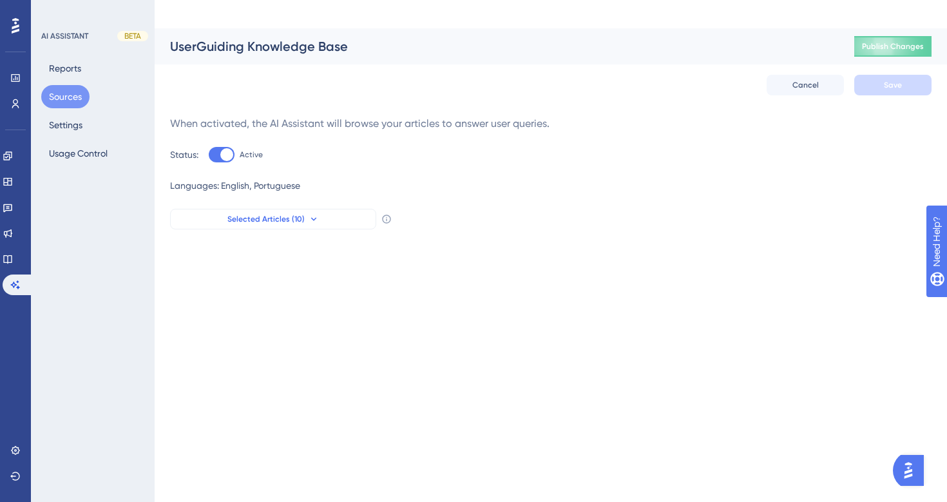
click at [310, 214] on icon at bounding box center [314, 219] width 10 height 10
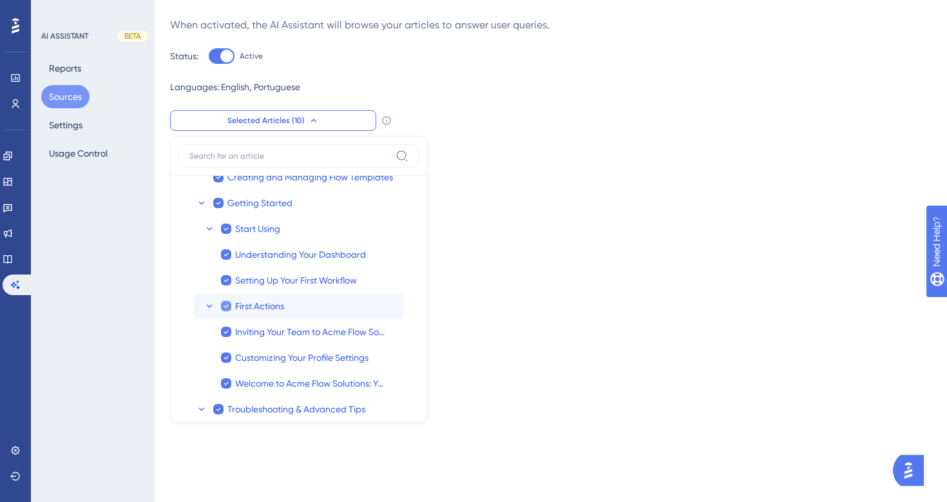
scroll to position [148, 0]
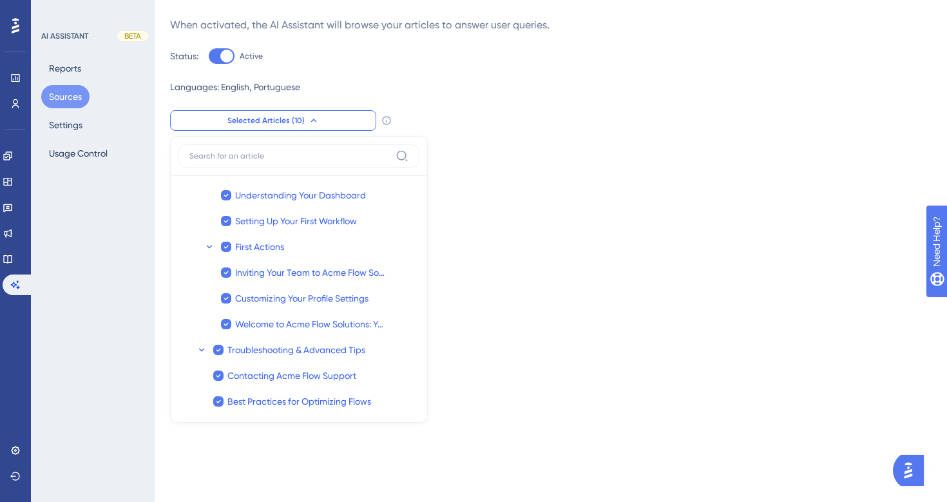
click at [77, 94] on button "Sources" at bounding box center [65, 96] width 48 height 23
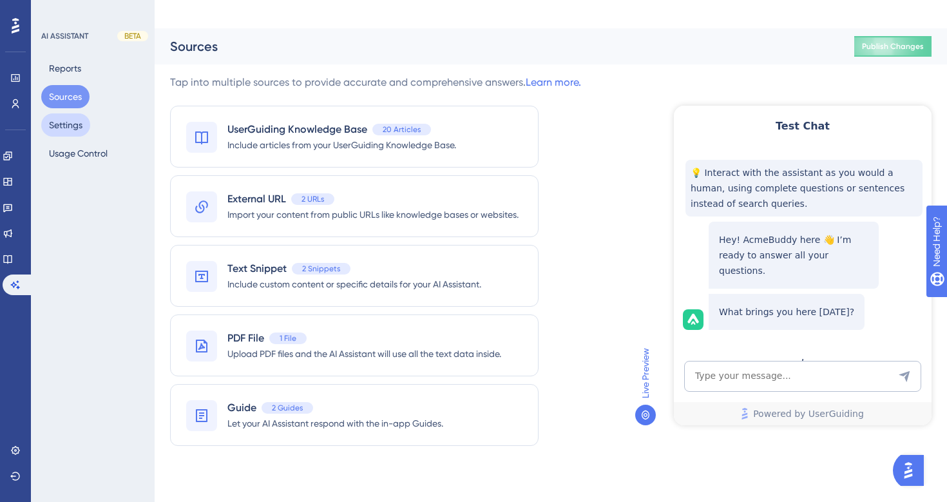
click at [73, 129] on button "Settings" at bounding box center [65, 124] width 49 height 23
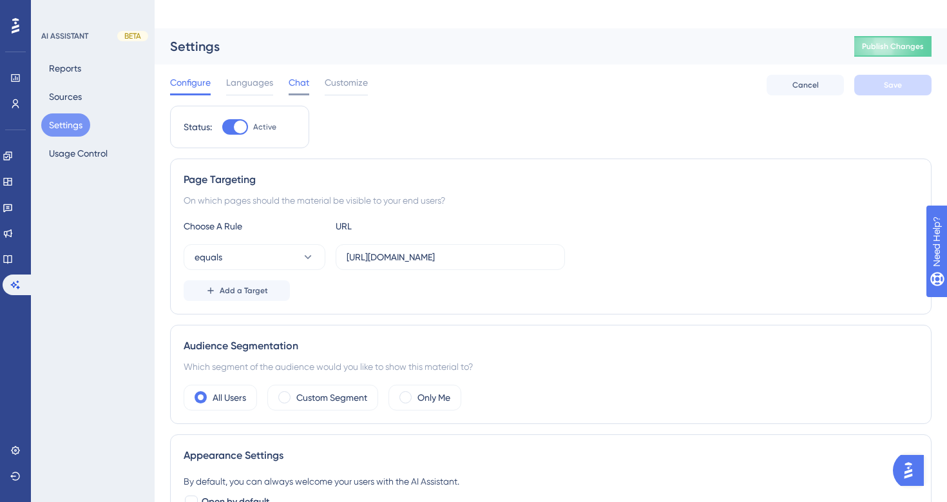
click at [295, 75] on span "Chat" at bounding box center [299, 82] width 21 height 15
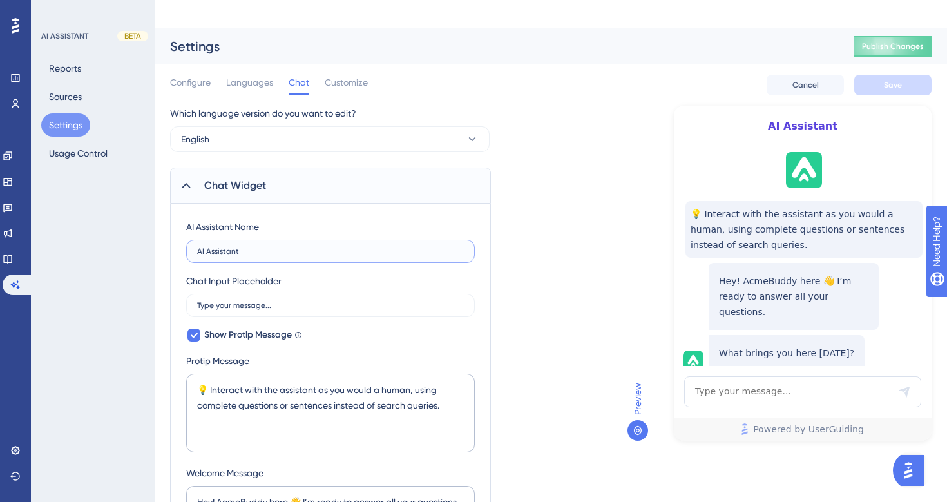
click at [264, 247] on input "AI Assistant" at bounding box center [330, 251] width 267 height 9
paste input "ssistente de IA"
type input "Assistente de IA"
click at [309, 374] on textarea "💡 Interact with the assistant as you would a human, using complete questions or…" at bounding box center [330, 413] width 289 height 79
paste textarea "ja com o assistente como faria com um humano, usando perguntas ou frases comple…"
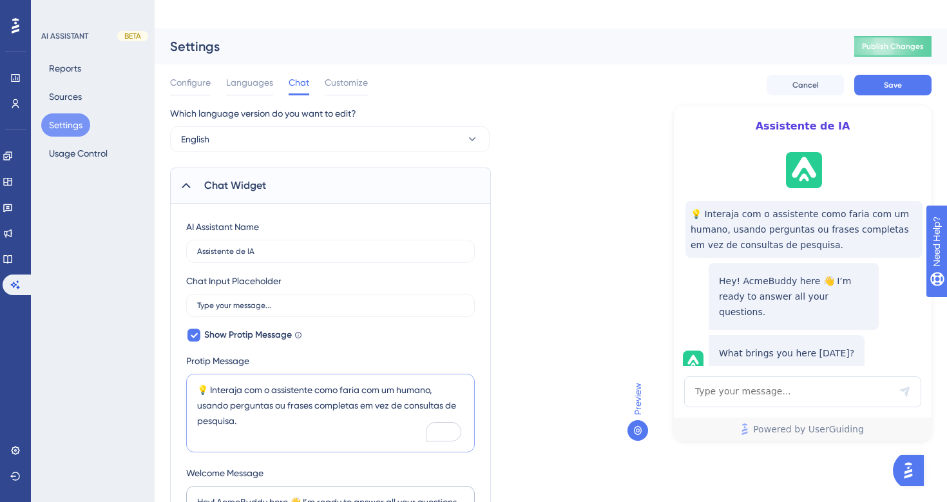
type textarea "💡 Interaja com o assistente como faria com um humano, usando perguntas ou frase…"
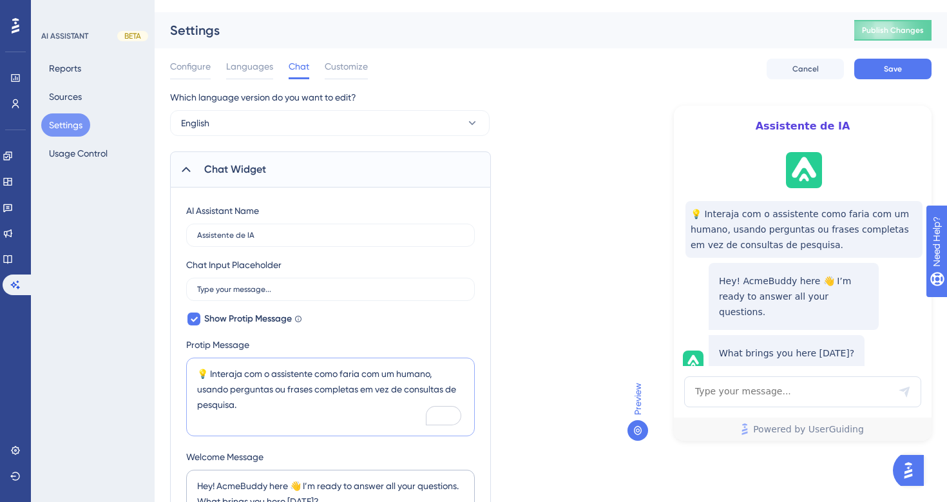
scroll to position [61, 0]
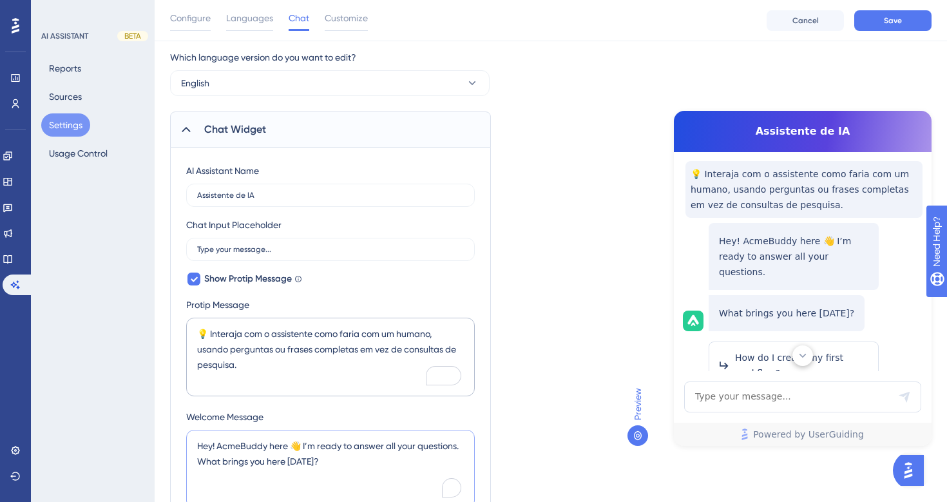
drag, startPoint x: 288, startPoint y: 429, endPoint x: 200, endPoint y: 408, distance: 90.0
click at [200, 430] on textarea "Hey! AcmeBuddy here 👋 I’m ready to answer all your questions. What brings you h…" at bounding box center [330, 469] width 289 height 79
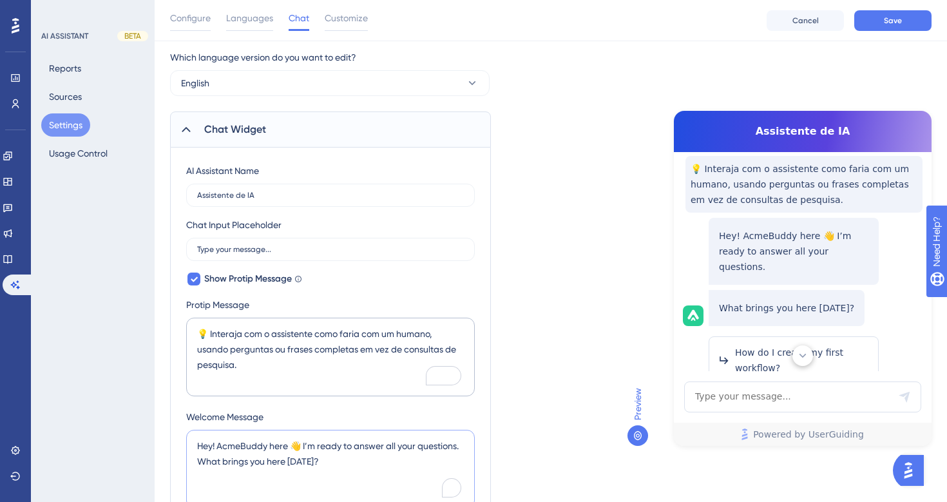
paste textarea "Olá! 👋 Aqui é o seu Assistente de IA. Lhe desejo boas festas e estou 24/7 por a…"
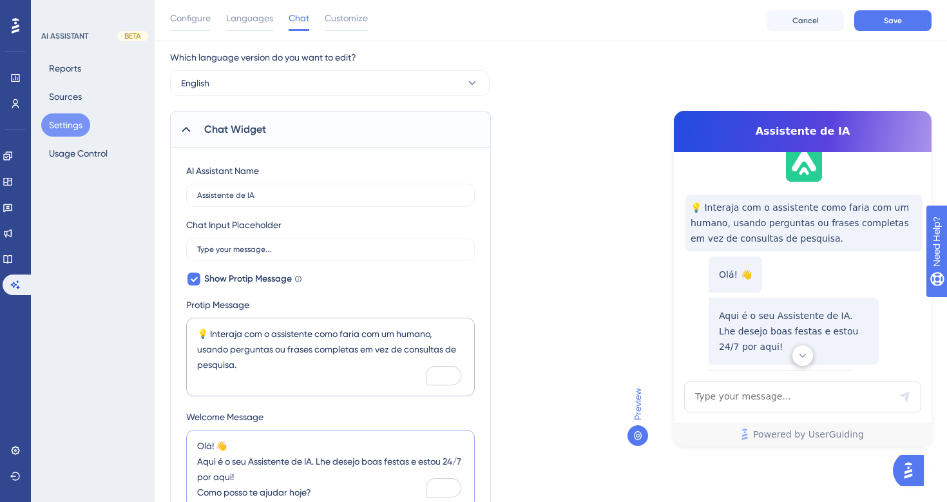
scroll to position [0, 0]
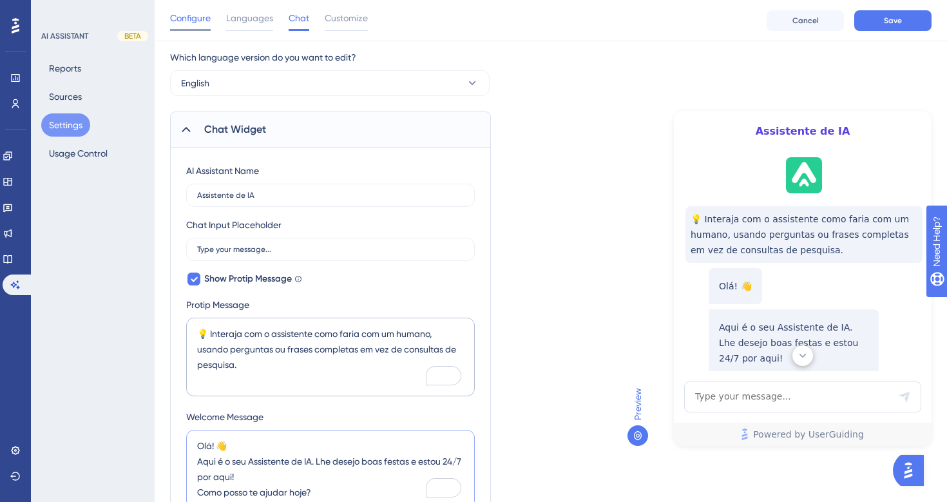
type textarea "Olá! 👋 Aqui é o seu Assistente de IA. Lhe desejo boas festas e estou 24/7 por a…"
click at [193, 23] on span "Configure" at bounding box center [190, 17] width 41 height 15
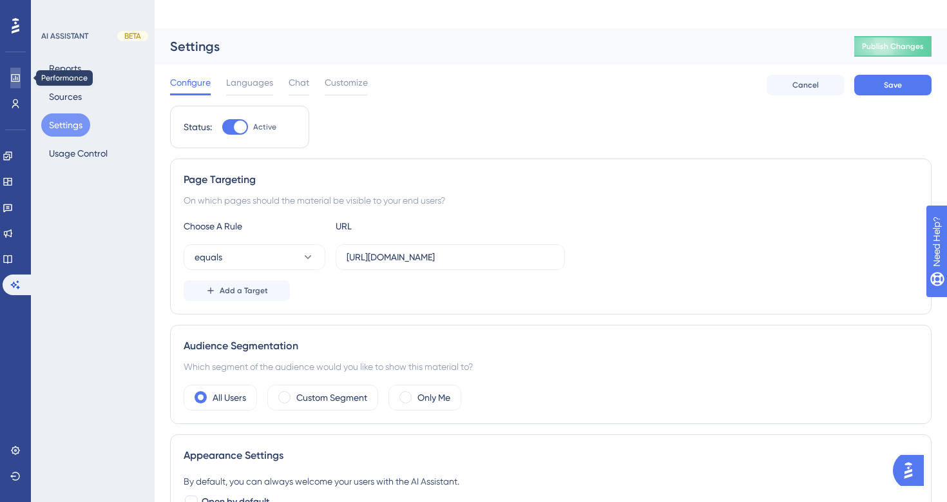
click at [14, 77] on icon at bounding box center [15, 78] width 10 height 10
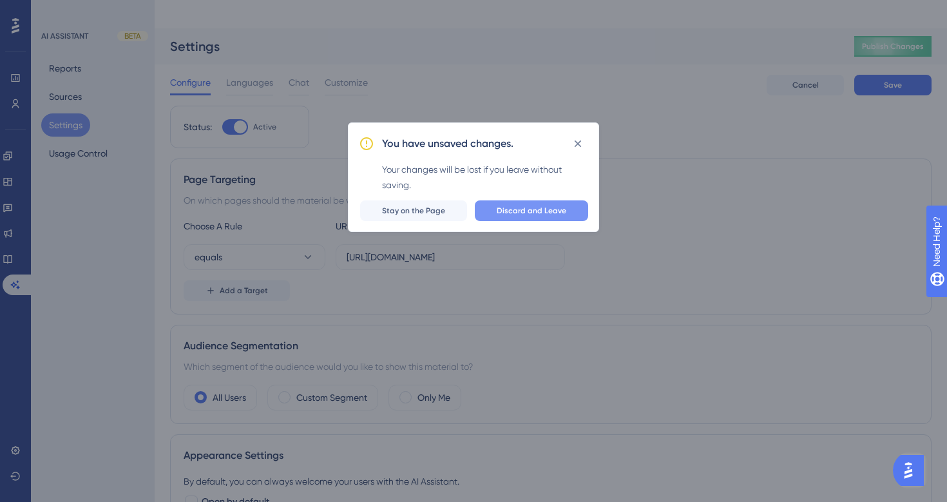
click at [523, 206] on span "Discard and Leave" at bounding box center [532, 210] width 70 height 10
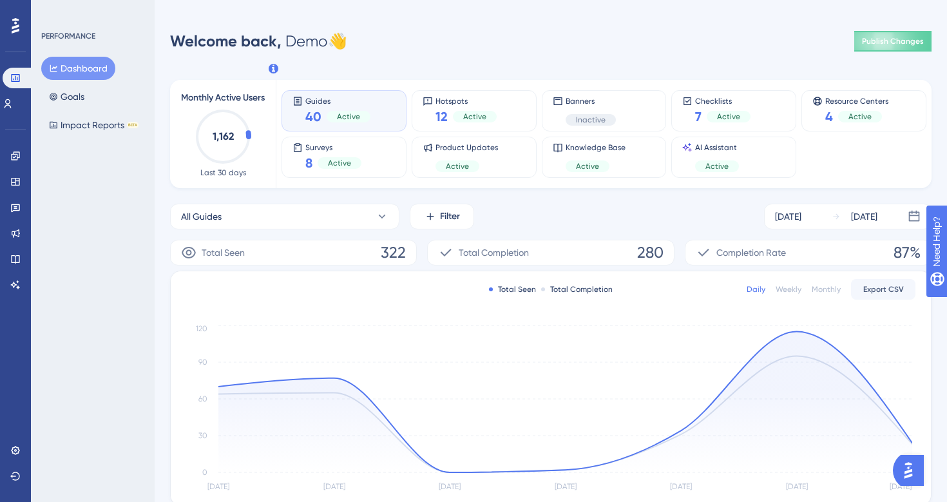
scroll to position [30, 0]
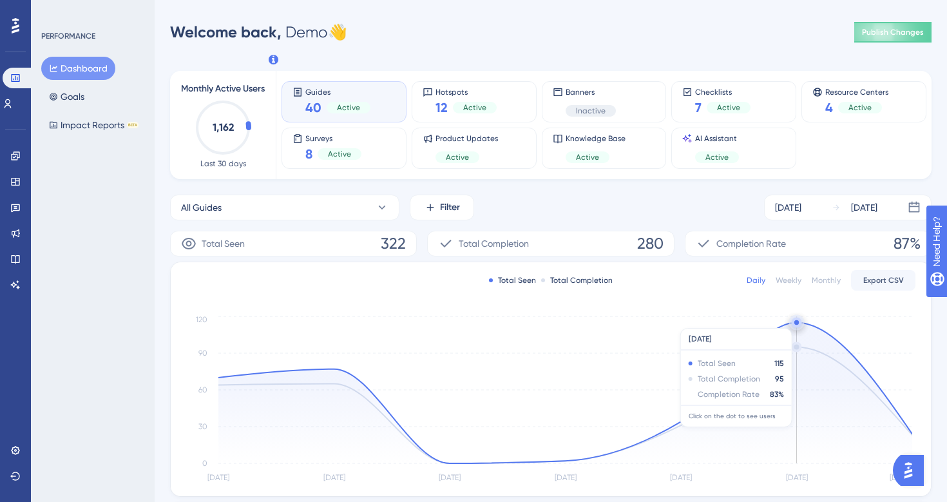
click at [799, 320] on circle at bounding box center [796, 322] width 5 height 5
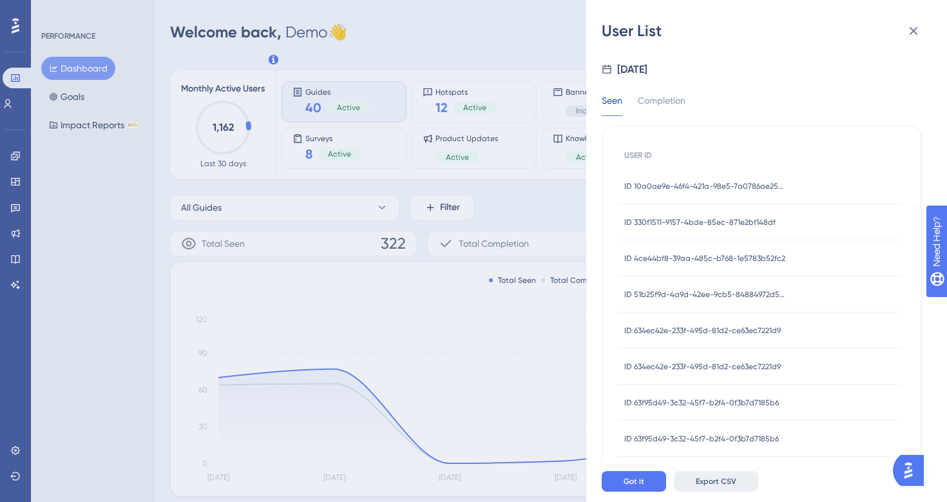
click at [716, 484] on span "Export CSV" at bounding box center [716, 481] width 41 height 10
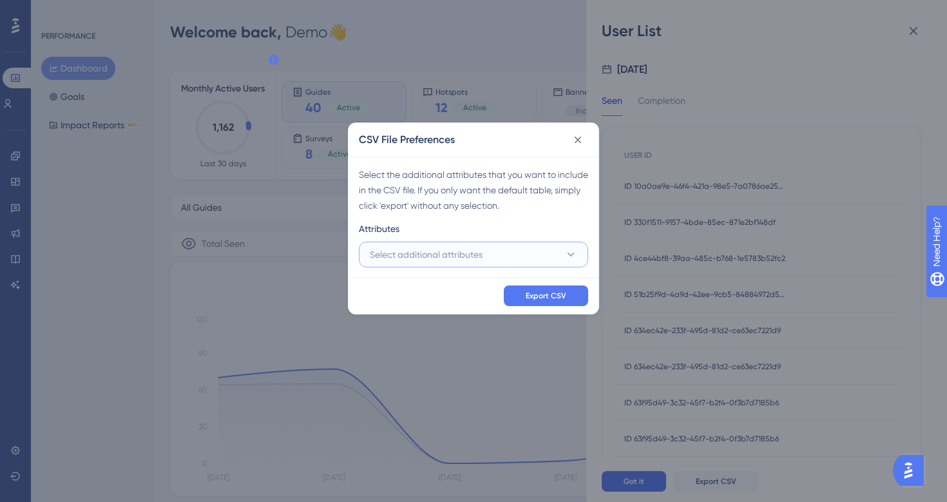
click at [518, 260] on button "Select additional attributes" at bounding box center [473, 255] width 229 height 26
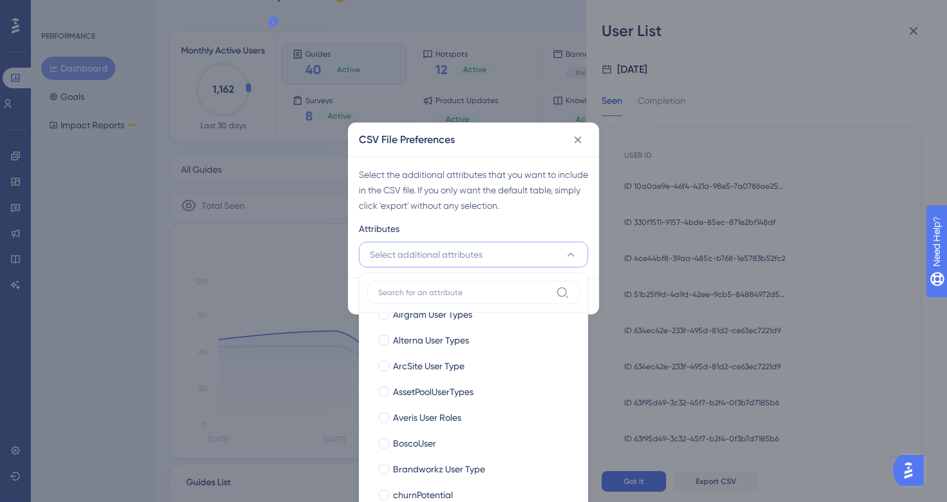
scroll to position [363, 0]
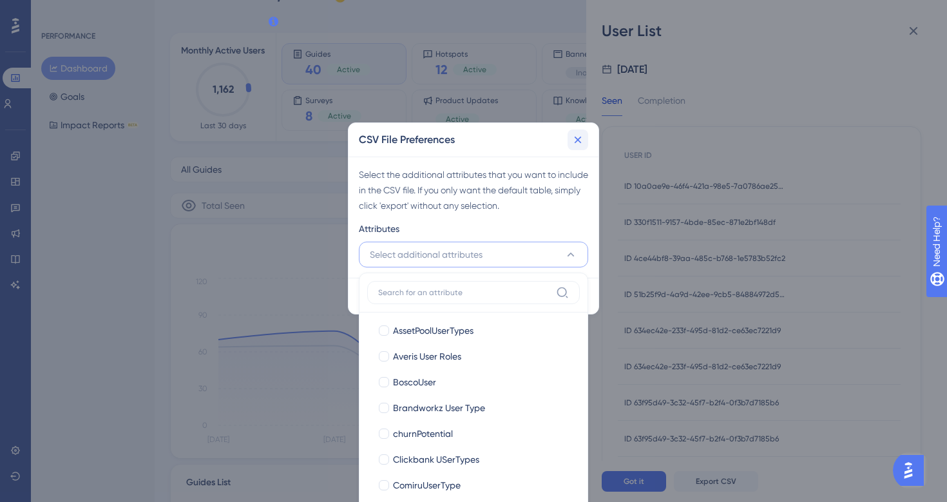
click at [573, 146] on icon at bounding box center [577, 139] width 13 height 13
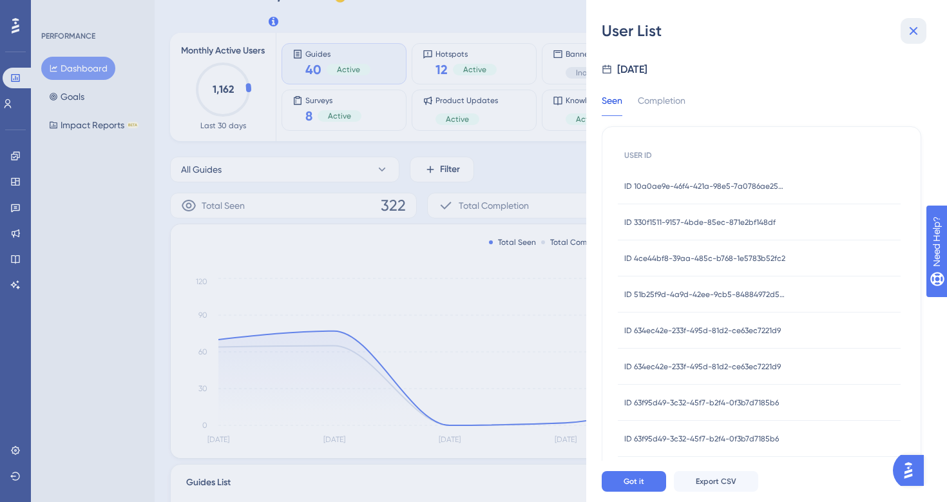
click at [904, 26] on button at bounding box center [913, 31] width 26 height 26
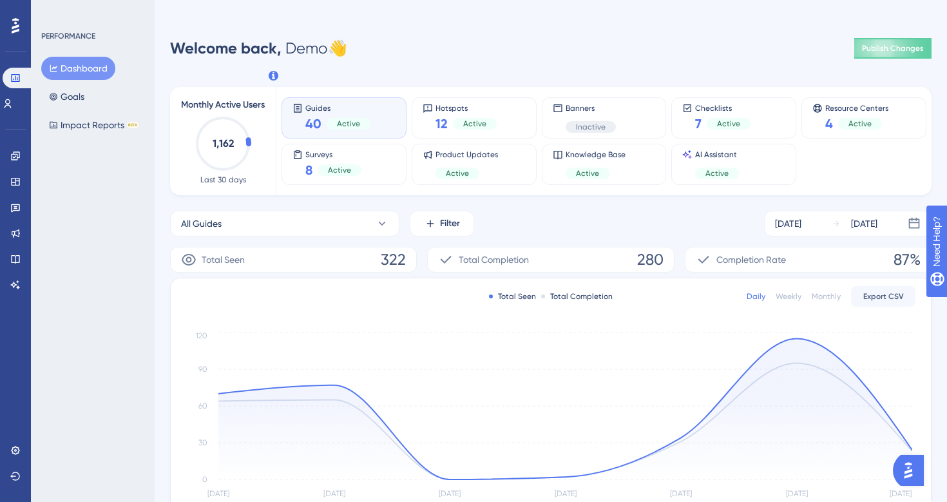
scroll to position [0, 0]
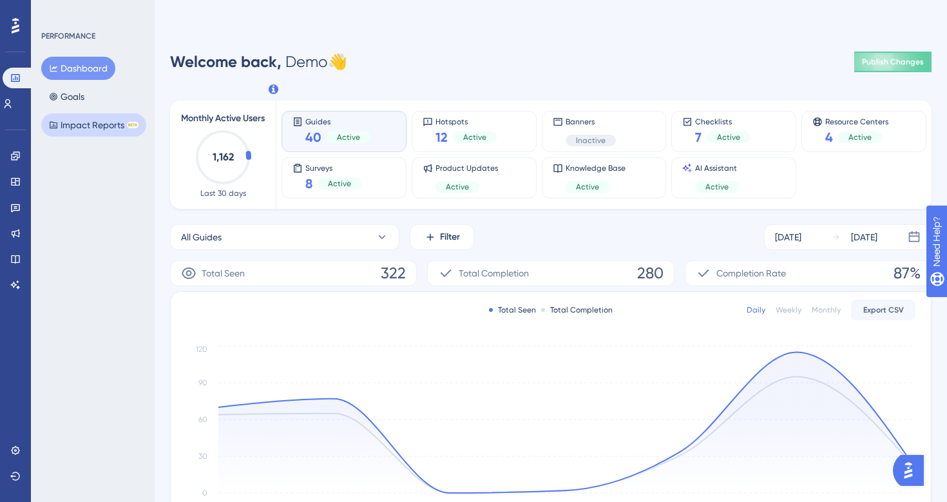
click at [104, 126] on button "Impact Reports BETA" at bounding box center [93, 124] width 105 height 23
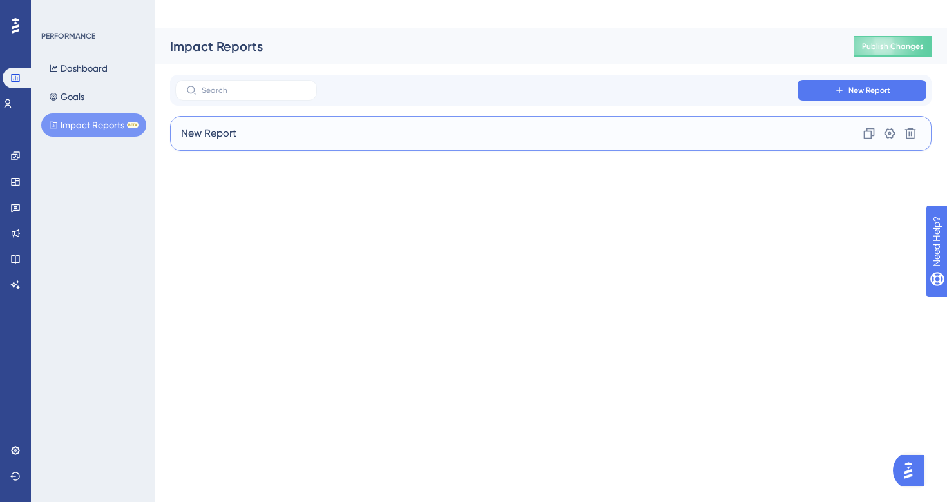
click at [298, 116] on div "New Report Clone Settings Delete" at bounding box center [550, 133] width 761 height 35
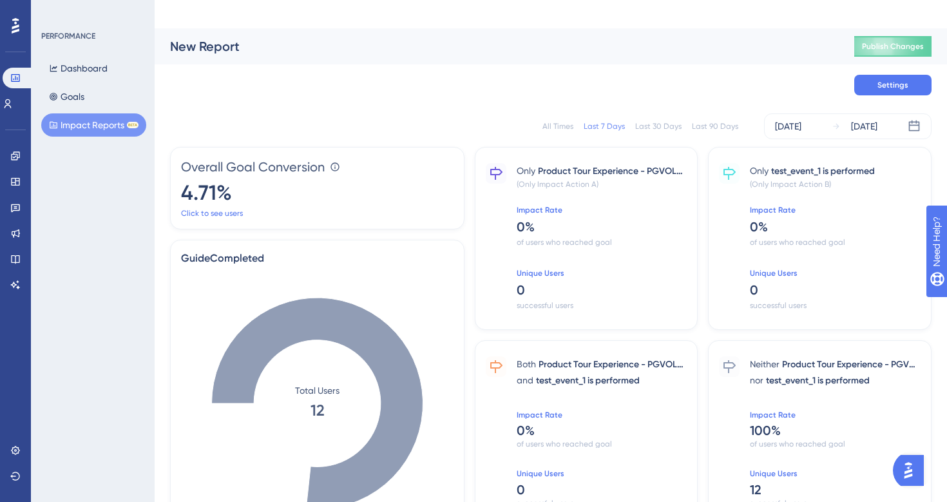
click at [709, 121] on div "Last 90 Days" at bounding box center [715, 126] width 46 height 10
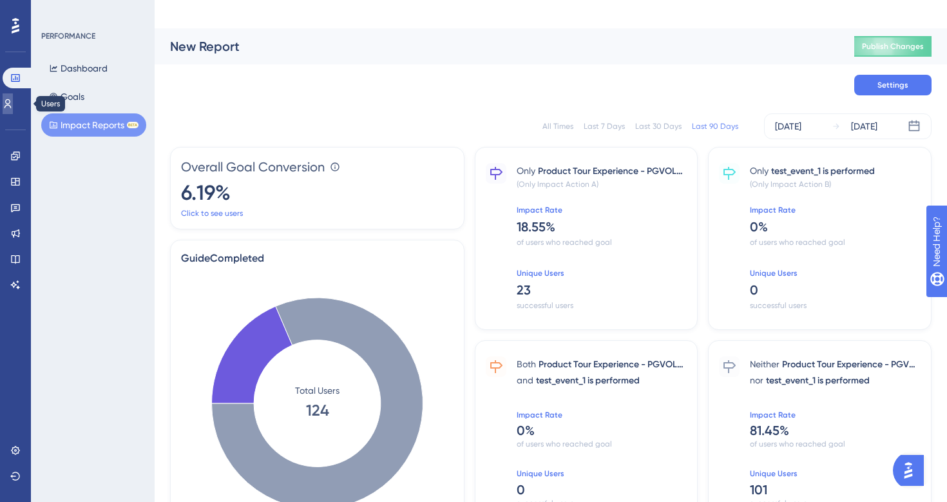
click at [13, 110] on link at bounding box center [8, 103] width 10 height 21
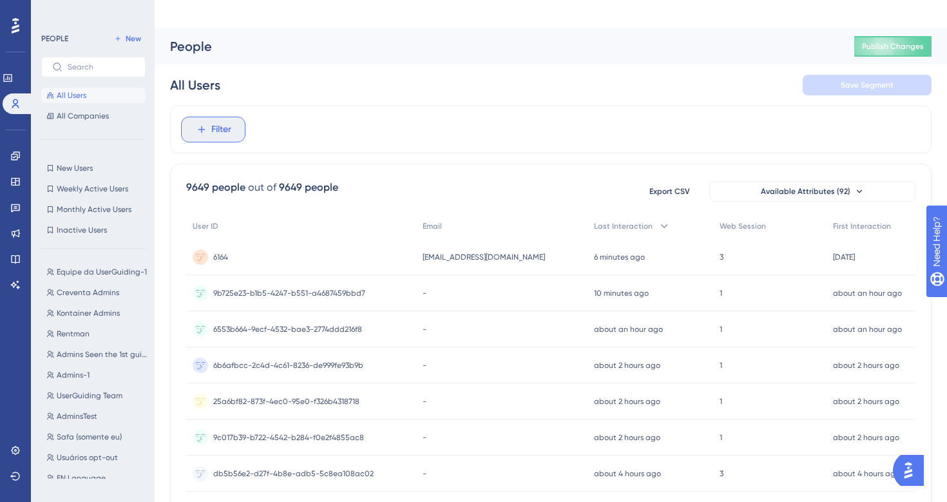
click at [225, 122] on span "Filter" at bounding box center [221, 129] width 20 height 15
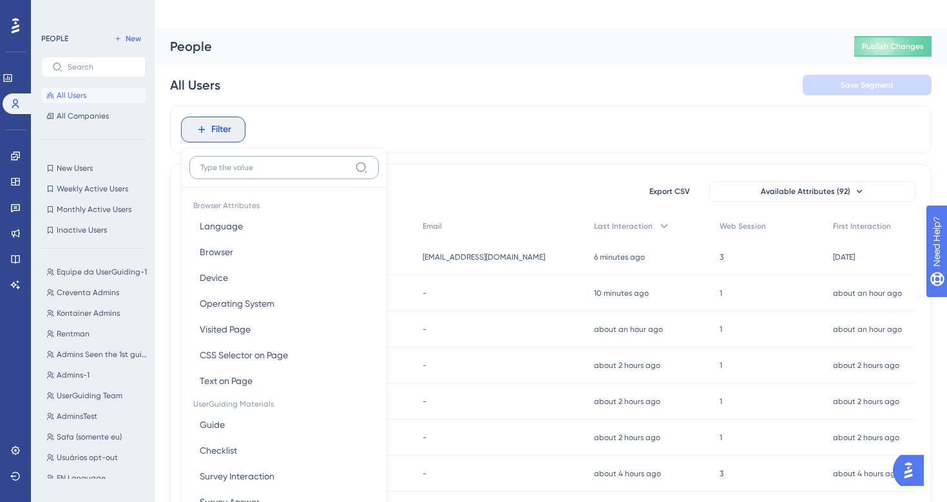
scroll to position [20, 0]
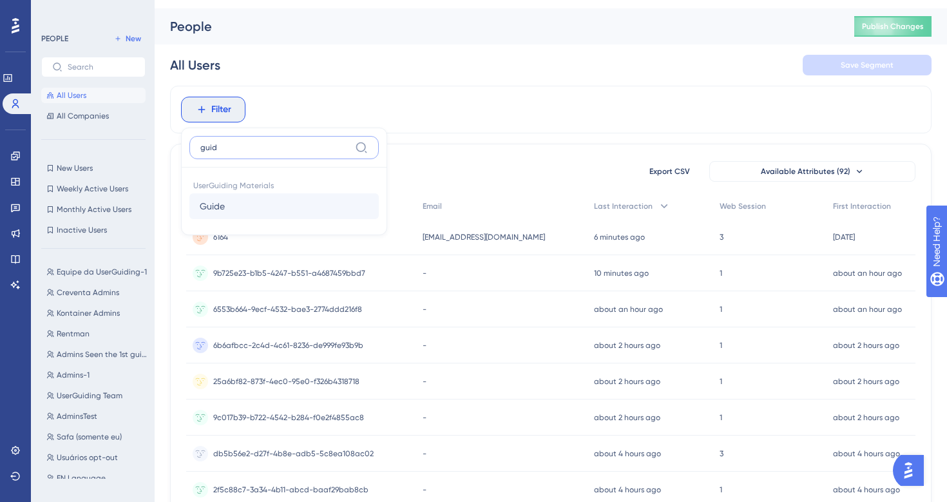
type input "guid"
click at [216, 193] on button "Guide Guide" at bounding box center [283, 206] width 189 height 26
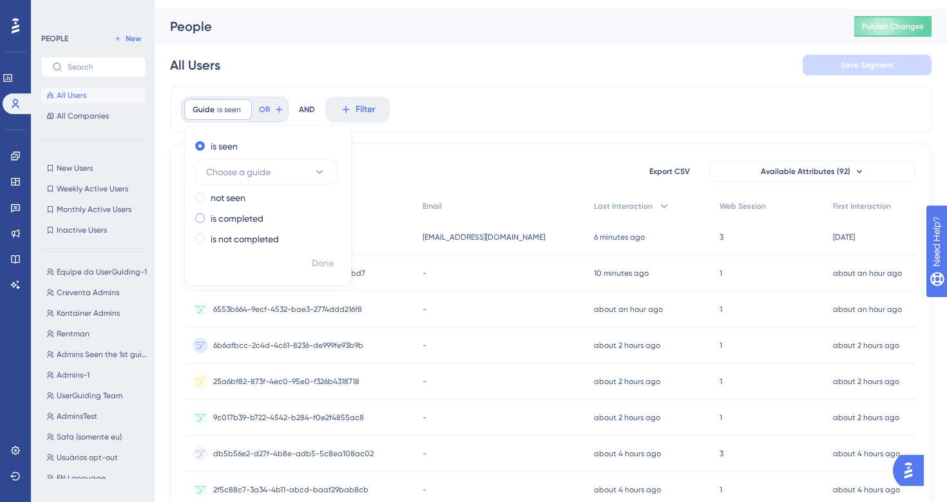
click at [244, 211] on label "is completed" at bounding box center [237, 218] width 53 height 15
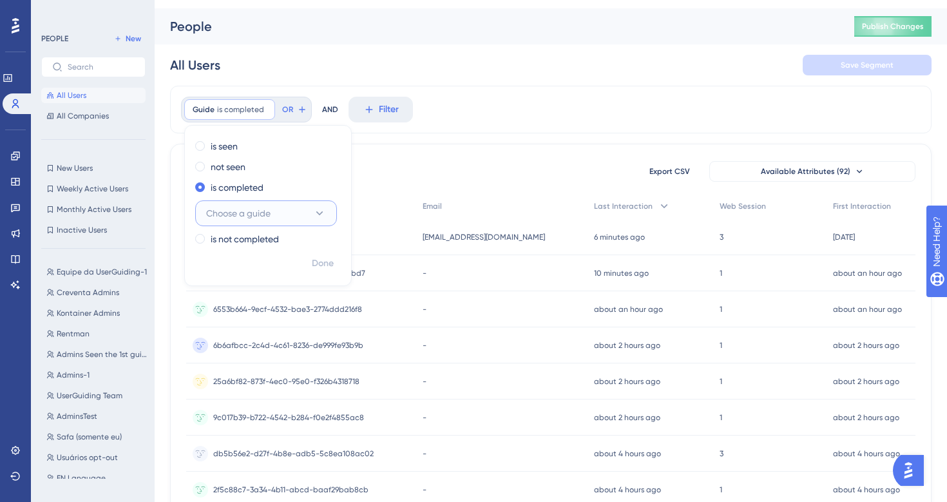
click at [254, 205] on span "Choose a guide" at bounding box center [238, 212] width 64 height 15
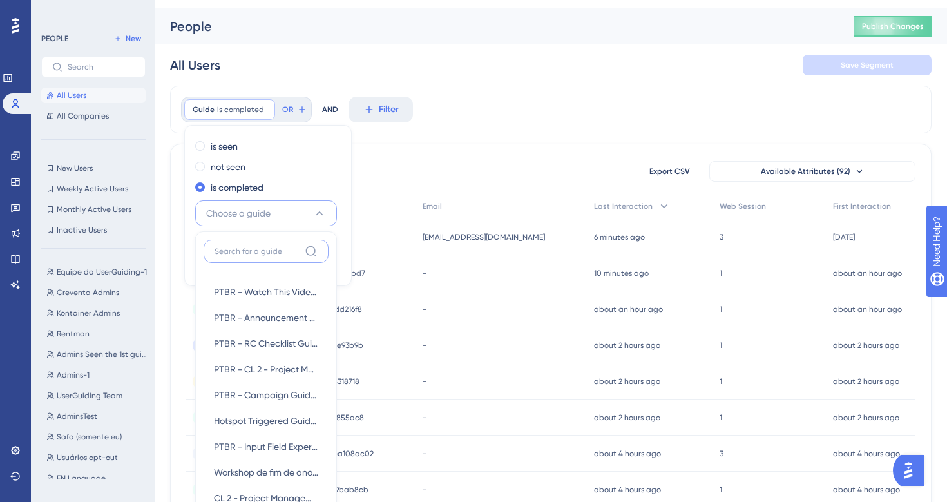
scroll to position [115, 0]
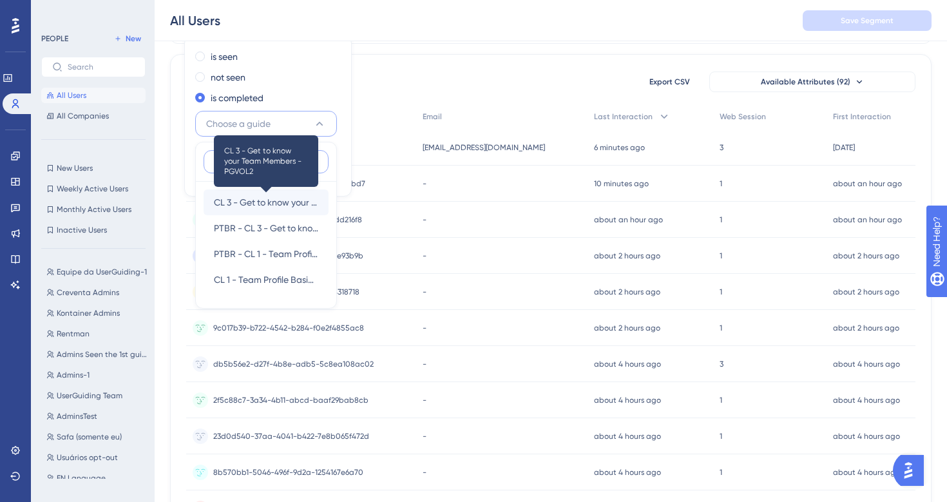
type input "team"
click at [259, 195] on span "CL 3 - Get to know your Team Members - PGVOL2" at bounding box center [266, 202] width 104 height 15
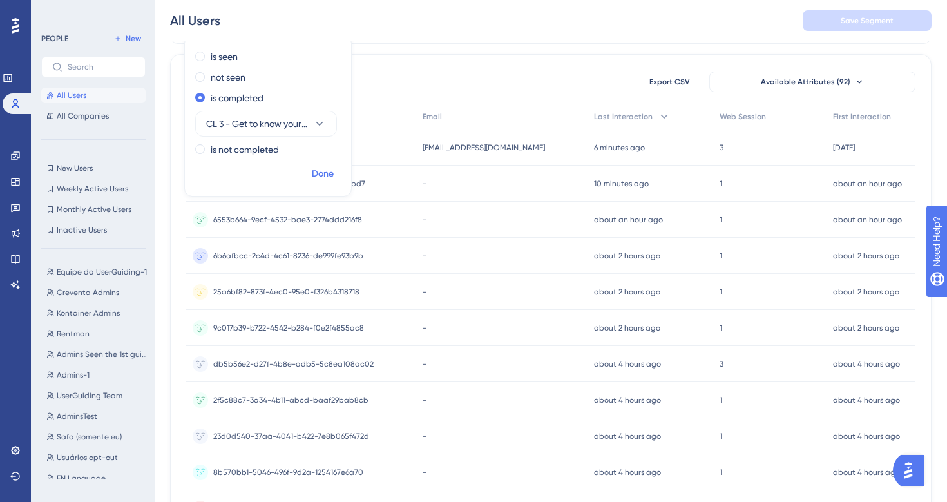
click at [324, 166] on span "Done" at bounding box center [323, 173] width 22 height 15
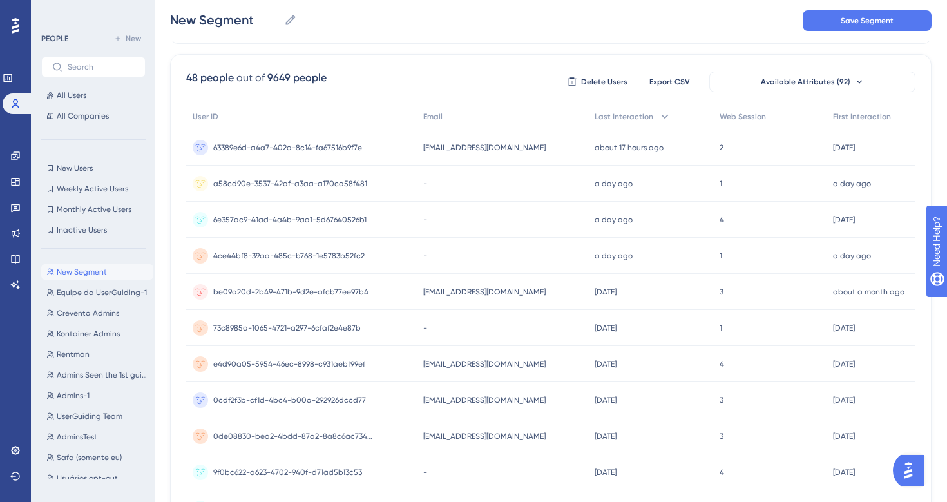
scroll to position [0, 0]
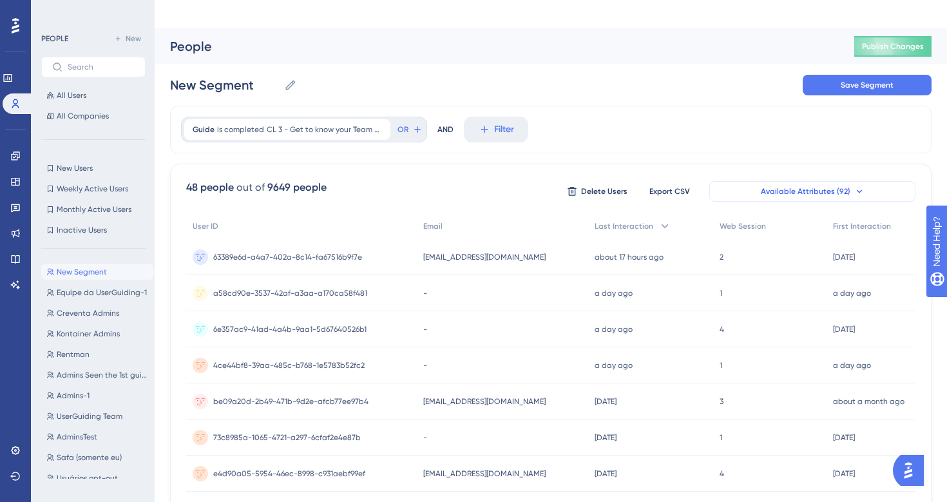
click at [829, 186] on span "Available Attributes (92)" at bounding box center [806, 191] width 90 height 10
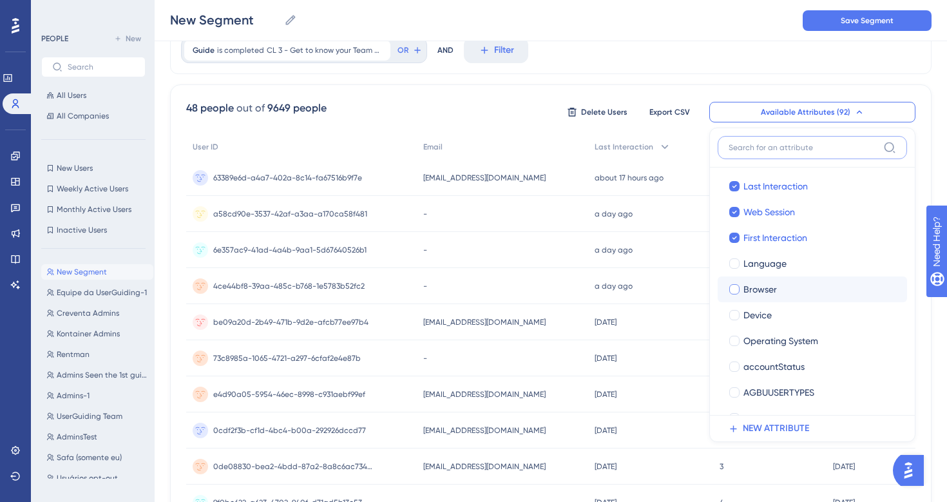
scroll to position [103, 0]
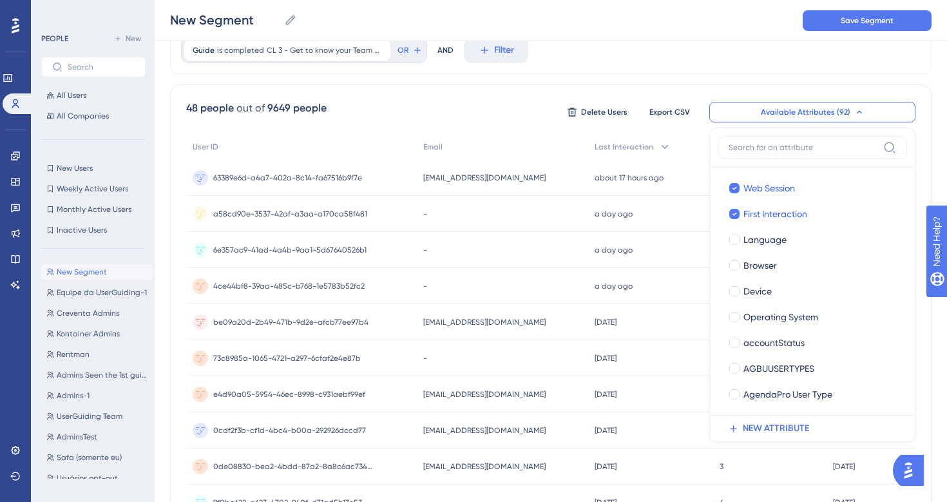
click at [542, 97] on div "48 people out of 9649 people Delete Users Export CSV Available Attributes (92) …" at bounding box center [550, 511] width 761 height 854
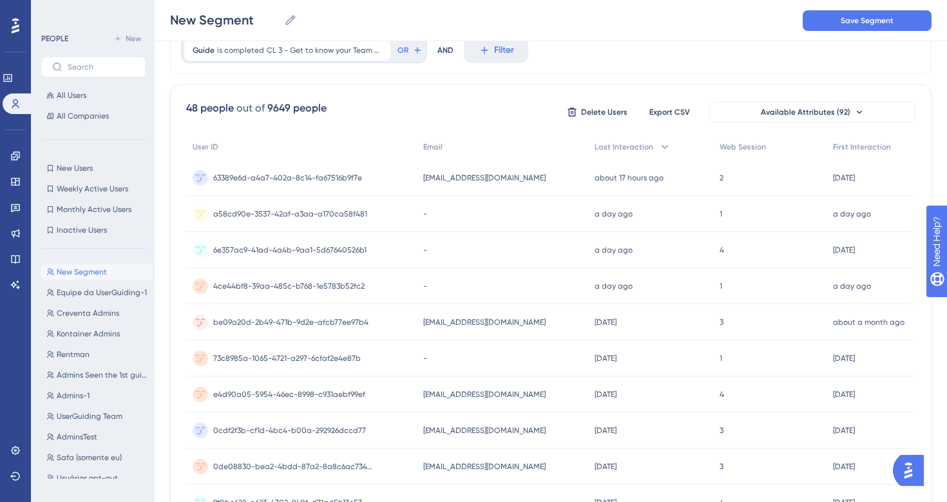
scroll to position [0, 0]
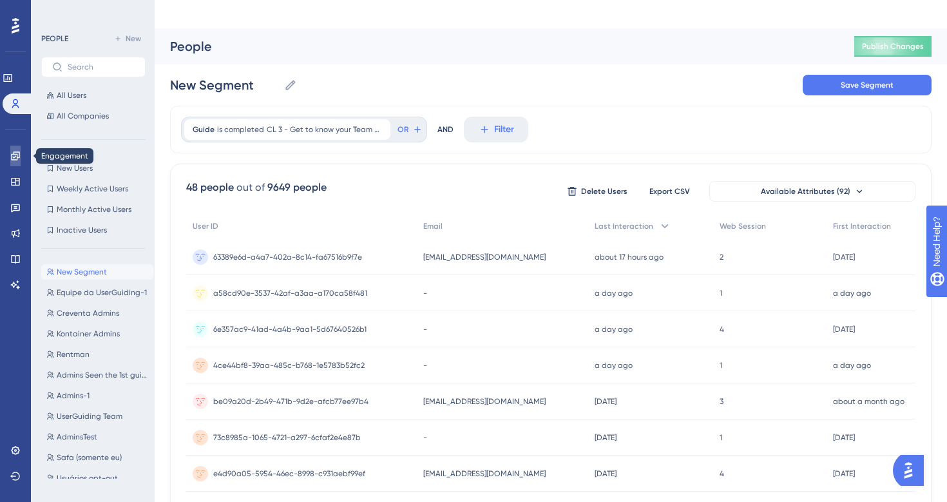
click at [13, 159] on icon at bounding box center [15, 155] width 8 height 8
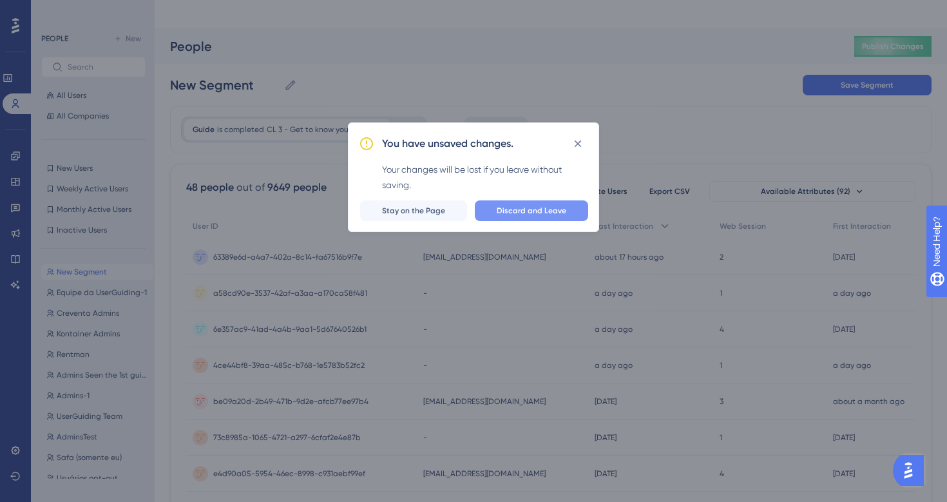
click at [543, 216] on button "Discard and Leave" at bounding box center [531, 210] width 113 height 21
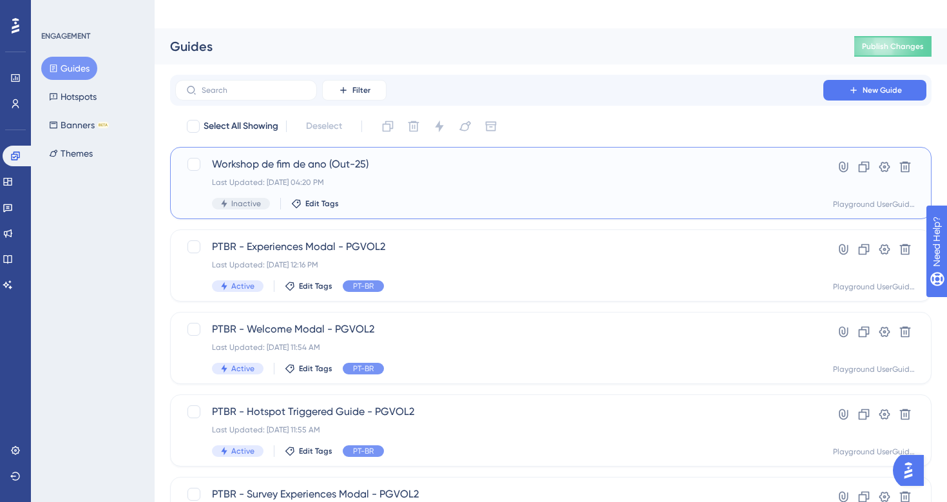
click at [251, 157] on span "Workshop de fim de ano (Out-25)" at bounding box center [499, 164] width 574 height 15
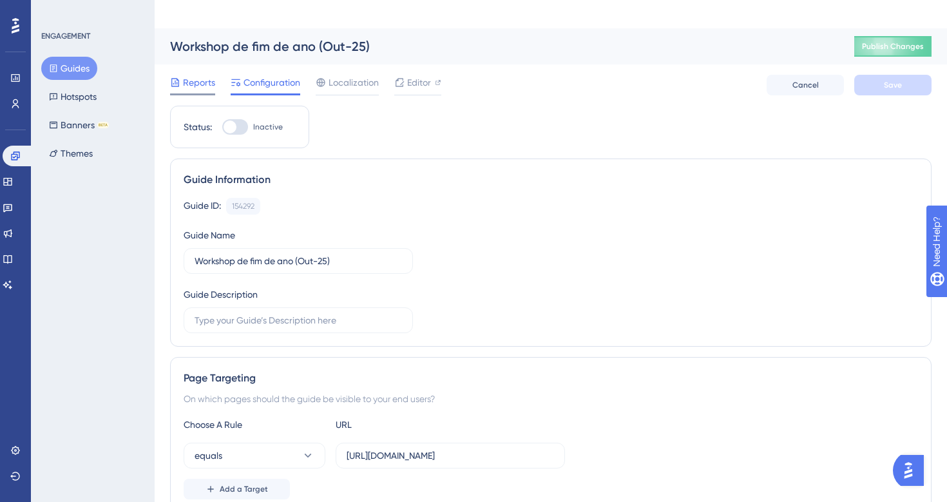
click at [205, 75] on span "Reports" at bounding box center [199, 82] width 32 height 15
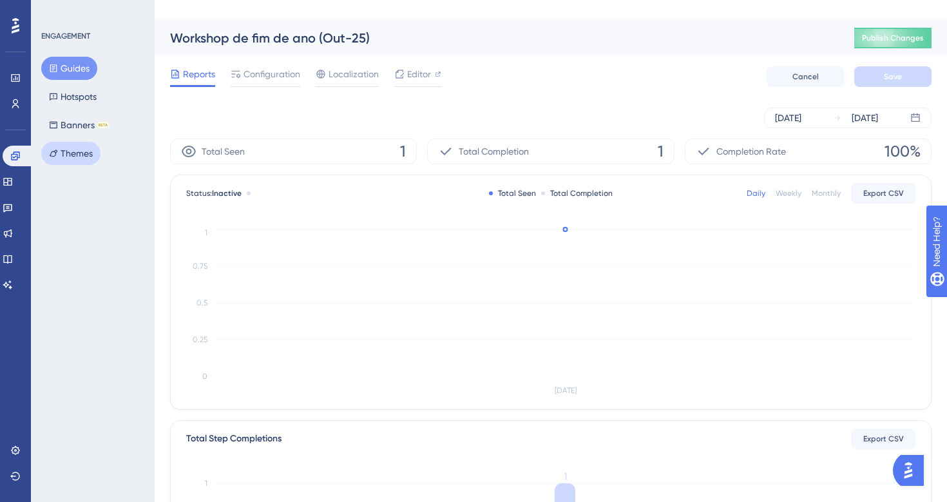
scroll to position [9, 0]
click at [17, 450] on icon at bounding box center [15, 450] width 10 height 10
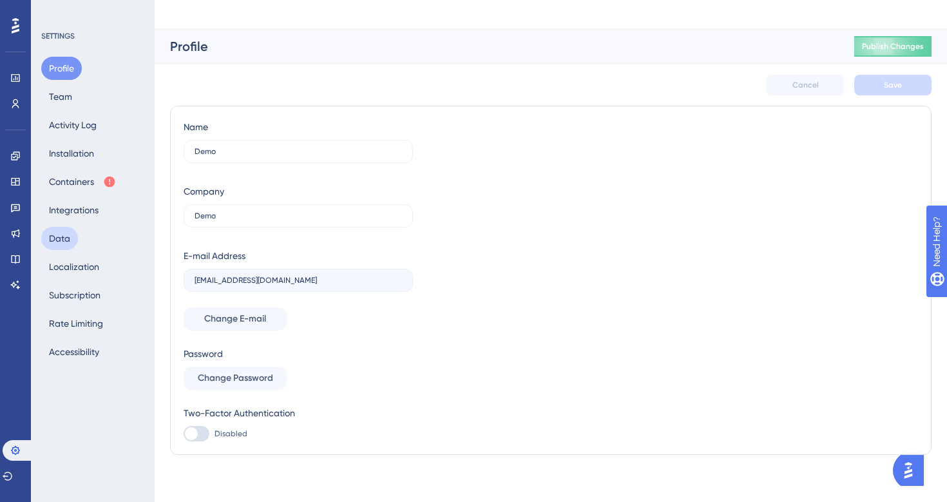
click at [65, 238] on button "Data" at bounding box center [59, 238] width 37 height 23
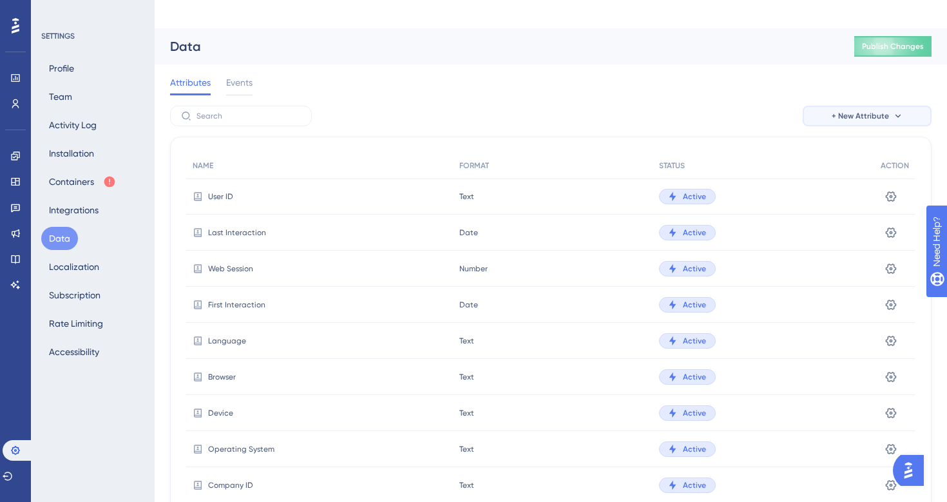
click at [875, 111] on span "+ New Attribute" at bounding box center [859, 116] width 57 height 10
click at [844, 171] on span "A/B Test Attribute" at bounding box center [857, 178] width 73 height 15
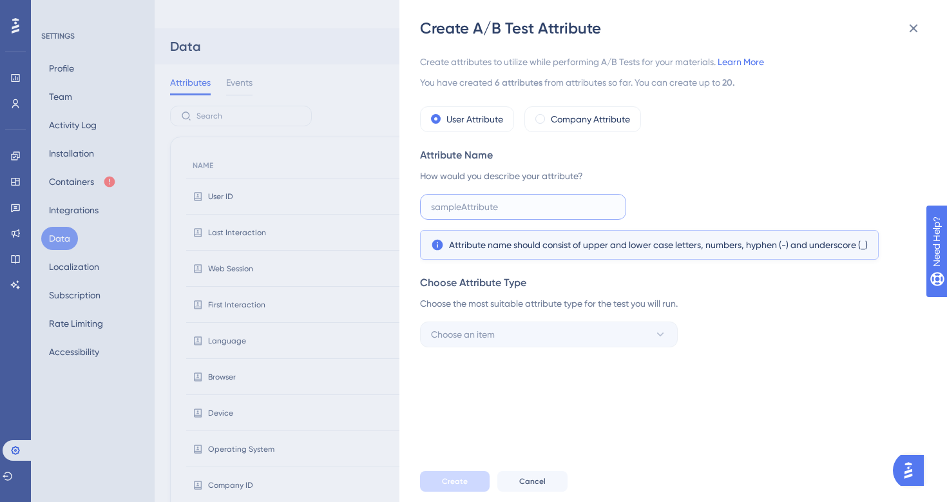
click at [495, 204] on input "text" at bounding box center [523, 207] width 184 height 14
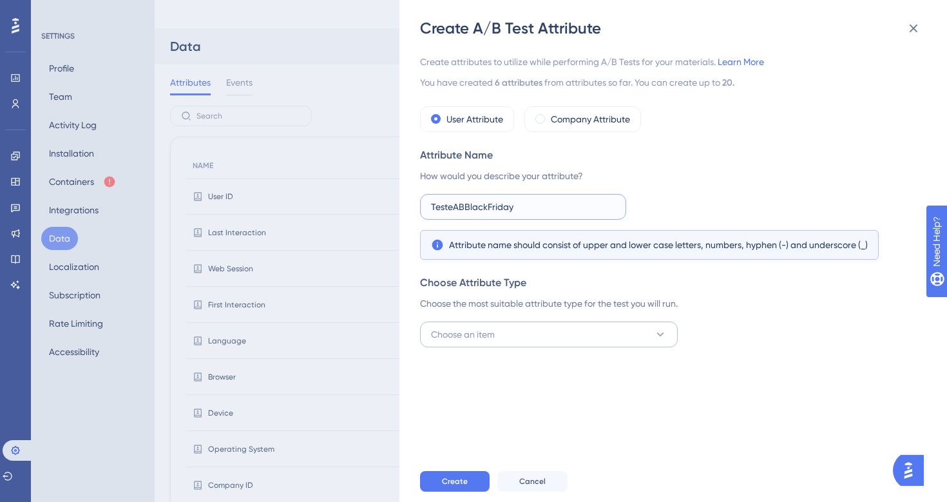
type input "TesteABBlackFriday"
click at [511, 332] on button "Choose an item" at bounding box center [549, 334] width 258 height 26
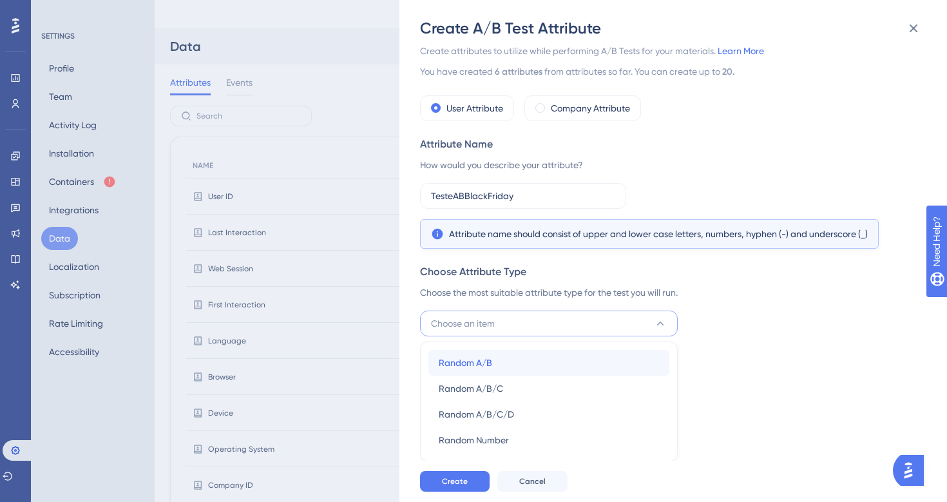
click at [491, 368] on span "Random A/B" at bounding box center [465, 362] width 53 height 15
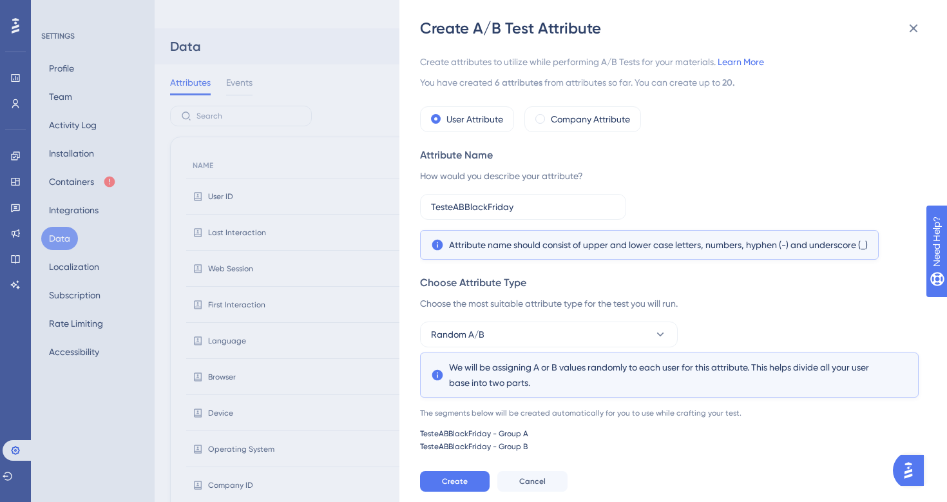
scroll to position [34, 0]
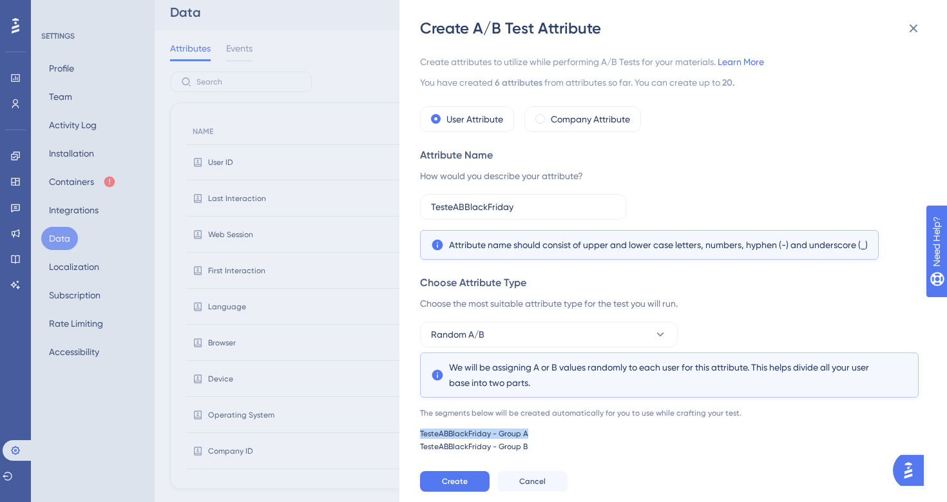
drag, startPoint x: 419, startPoint y: 433, endPoint x: 540, endPoint y: 433, distance: 121.1
click at [540, 433] on div "TesteABBlackFriday - Group A" at bounding box center [669, 433] width 498 height 10
click at [457, 480] on span "Create" at bounding box center [455, 481] width 26 height 10
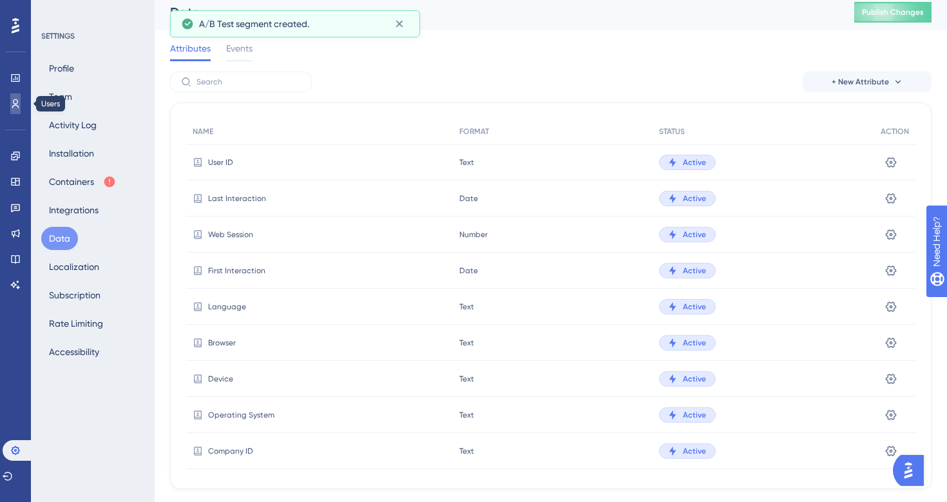
click at [20, 107] on icon at bounding box center [15, 104] width 10 height 10
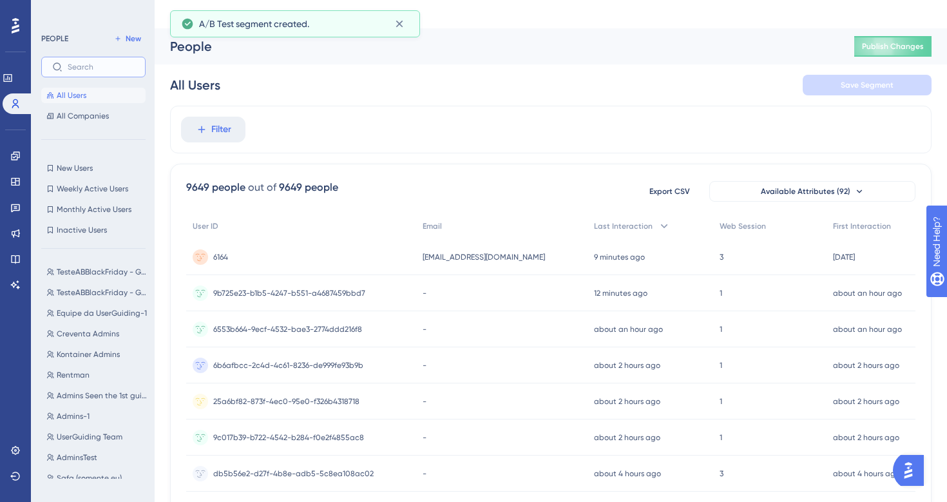
click at [91, 69] on input "text" at bounding box center [101, 66] width 67 height 9
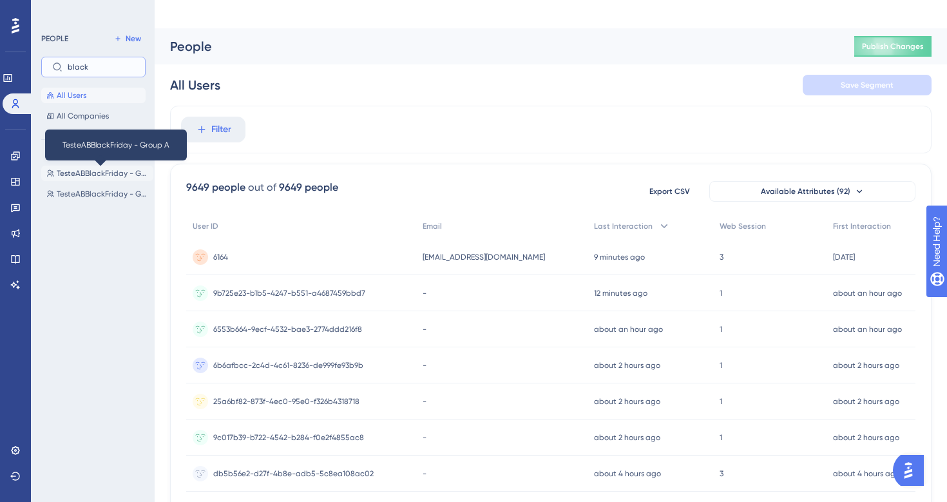
type input "black"
click at [81, 178] on span "TesteABBlackFriday - Group A" at bounding box center [102, 173] width 91 height 10
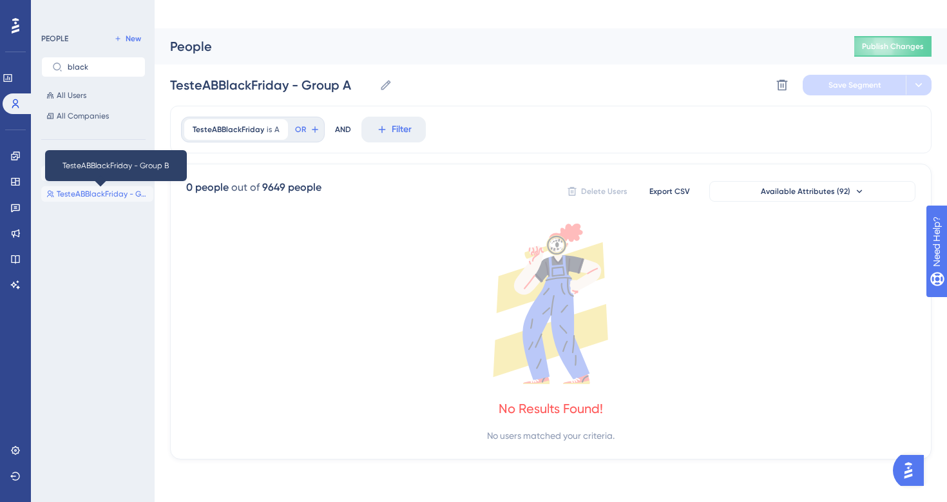
click at [90, 189] on span "TesteABBlackFriday - Group B" at bounding box center [102, 194] width 91 height 10
type input "TesteABBlackFriday - Group B"
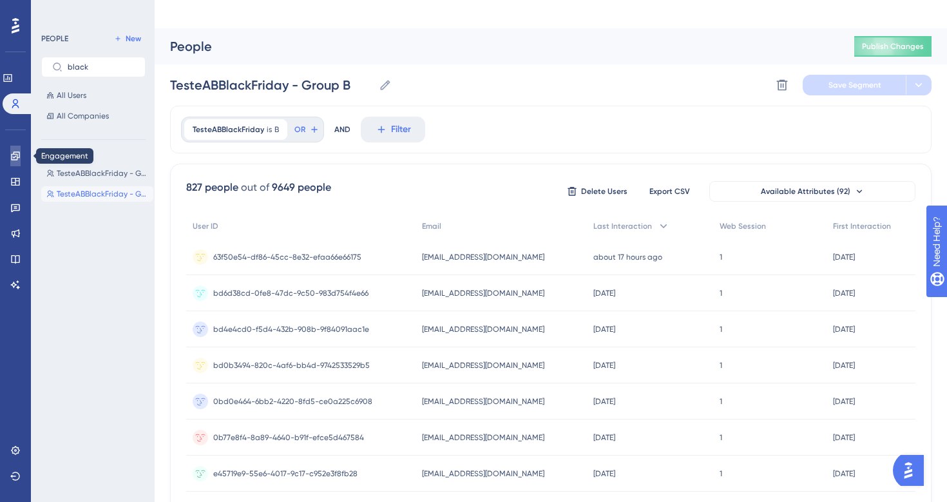
click at [21, 158] on link at bounding box center [15, 156] width 10 height 21
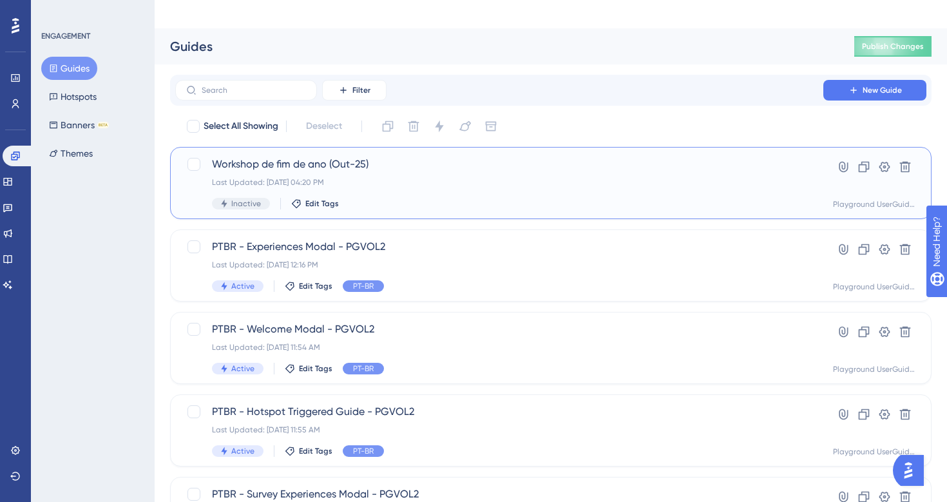
click at [356, 157] on div "Workshop de fim de ano (Out-25) Last Updated: [DATE] 04:20 PM Inactive Edit Tags" at bounding box center [499, 183] width 574 height 53
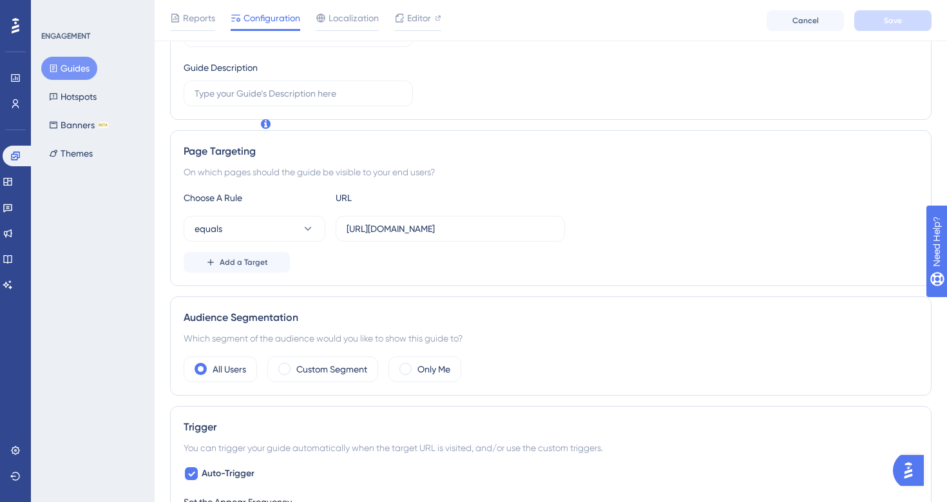
scroll to position [240, 0]
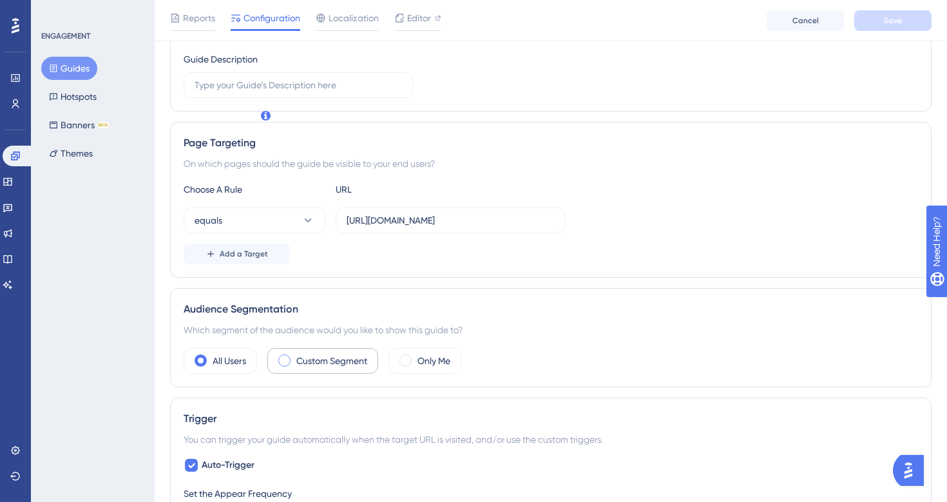
click at [318, 353] on label "Custom Segment" at bounding box center [331, 360] width 71 height 15
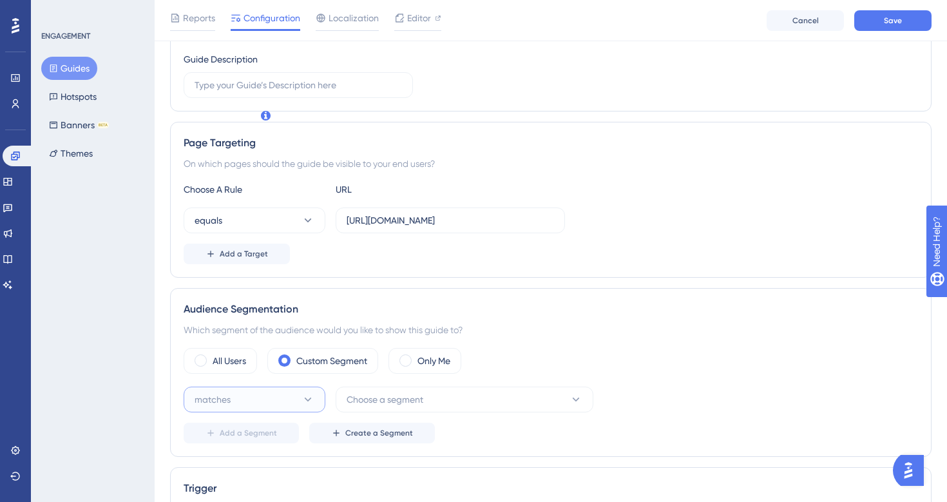
click at [280, 386] on button "matches" at bounding box center [255, 399] width 142 height 26
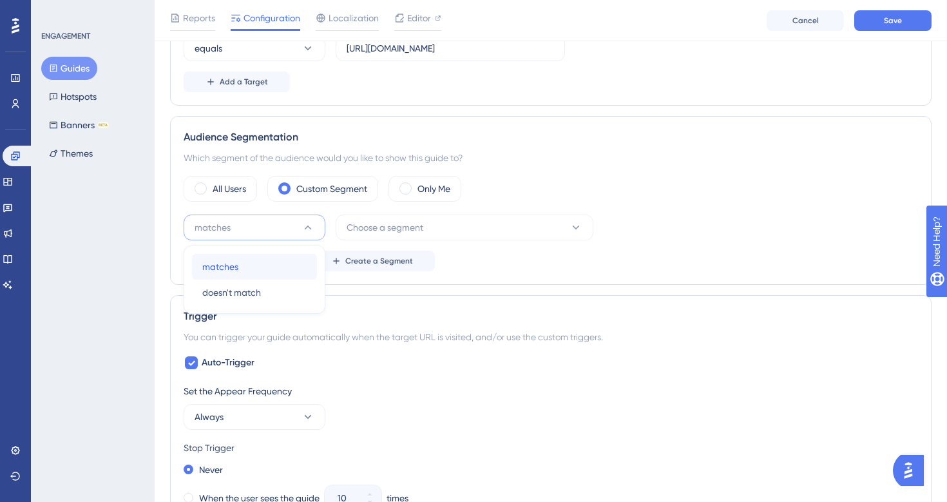
click at [254, 254] on div "matches matches" at bounding box center [254, 267] width 104 height 26
click at [413, 220] on span "Choose a segment" at bounding box center [384, 227] width 77 height 15
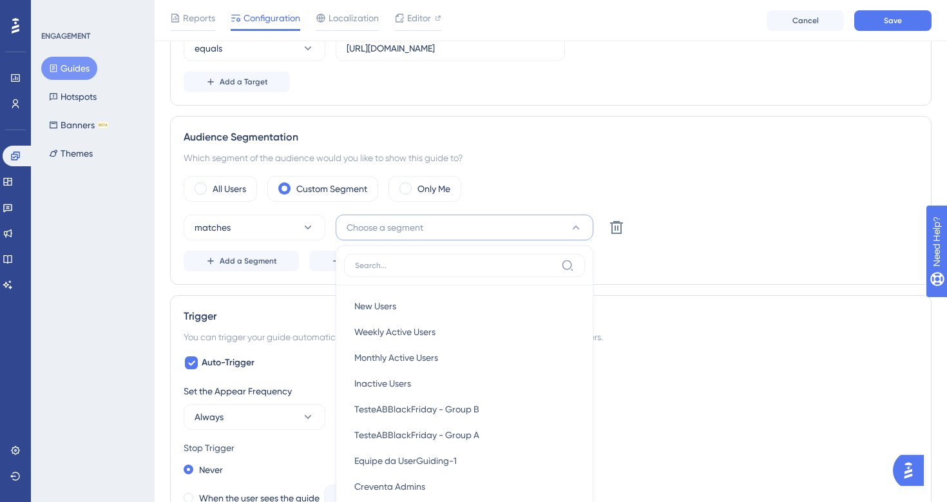
scroll to position [459, 0]
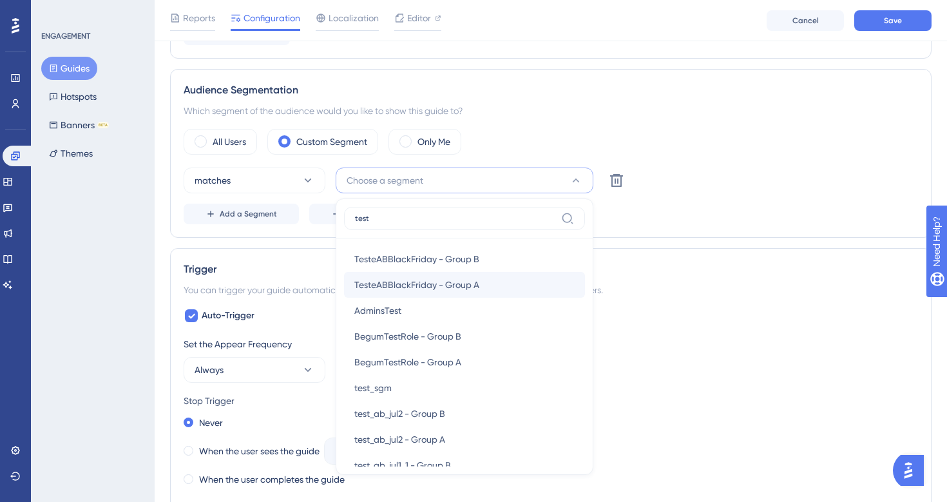
type input "test"
click at [439, 277] on span "TesteABBlackFriday - Group A" at bounding box center [416, 284] width 125 height 15
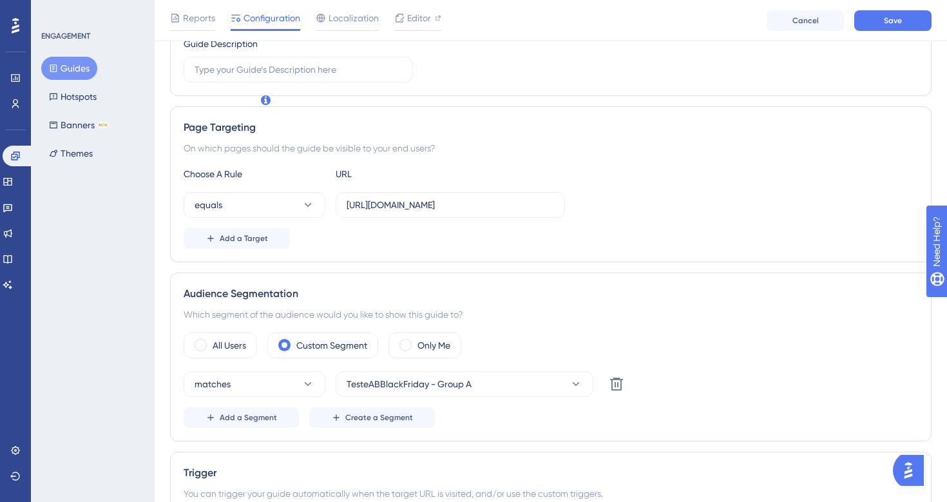
scroll to position [262, 0]
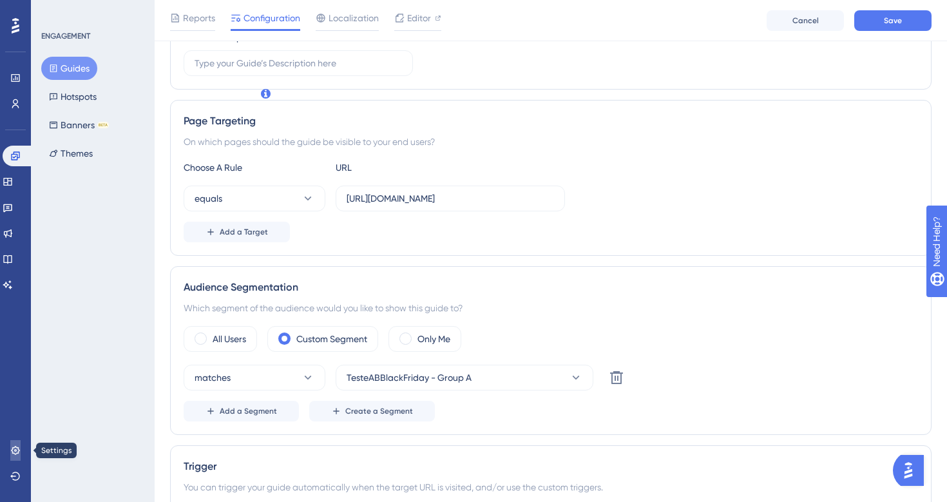
click at [15, 448] on icon at bounding box center [15, 450] width 10 height 10
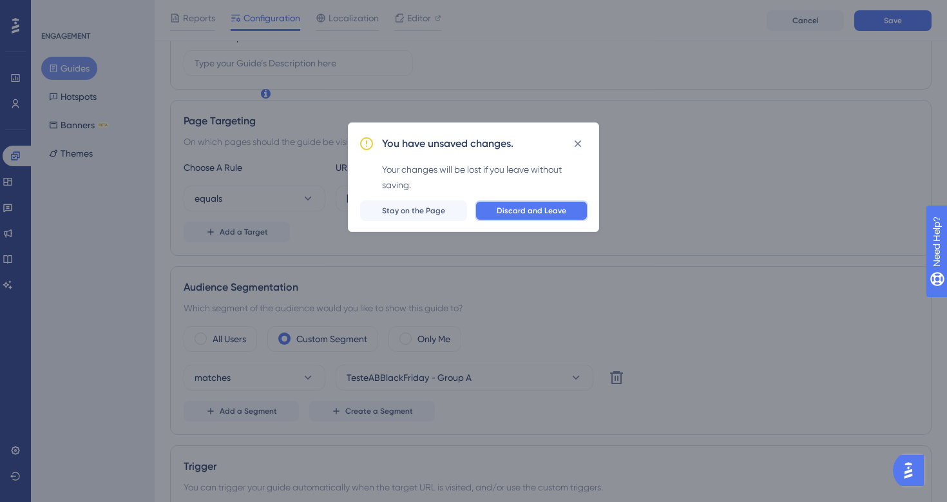
click at [508, 210] on span "Discard and Leave" at bounding box center [532, 210] width 70 height 10
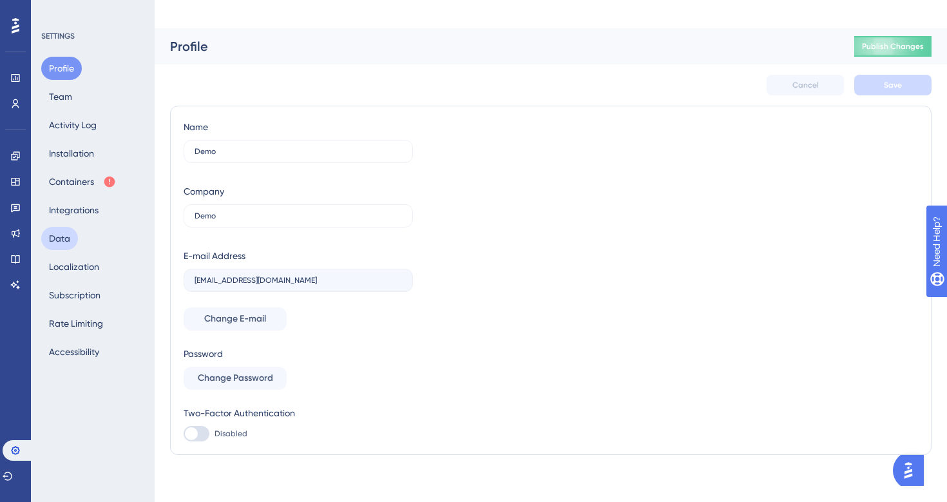
click at [64, 239] on button "Data" at bounding box center [59, 238] width 37 height 23
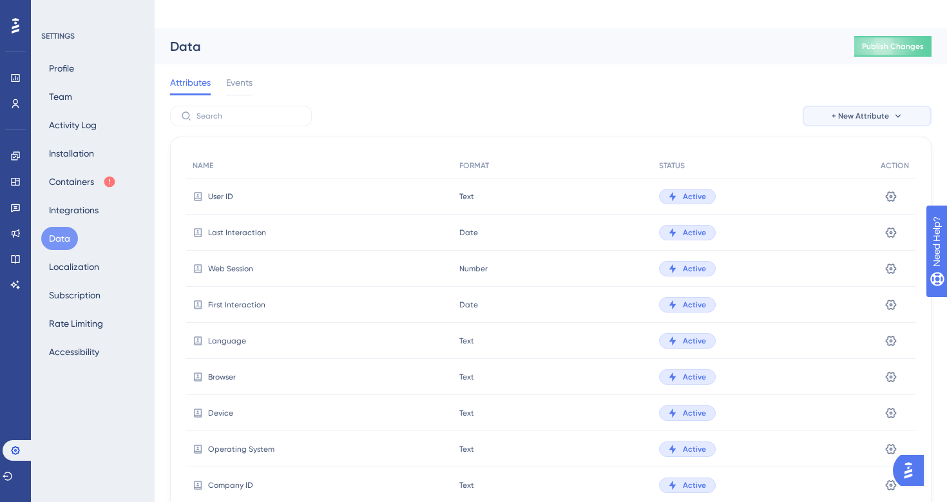
click at [845, 111] on span "+ New Attribute" at bounding box center [859, 116] width 57 height 10
click at [841, 171] on span "A/B Test Attribute" at bounding box center [857, 178] width 73 height 15
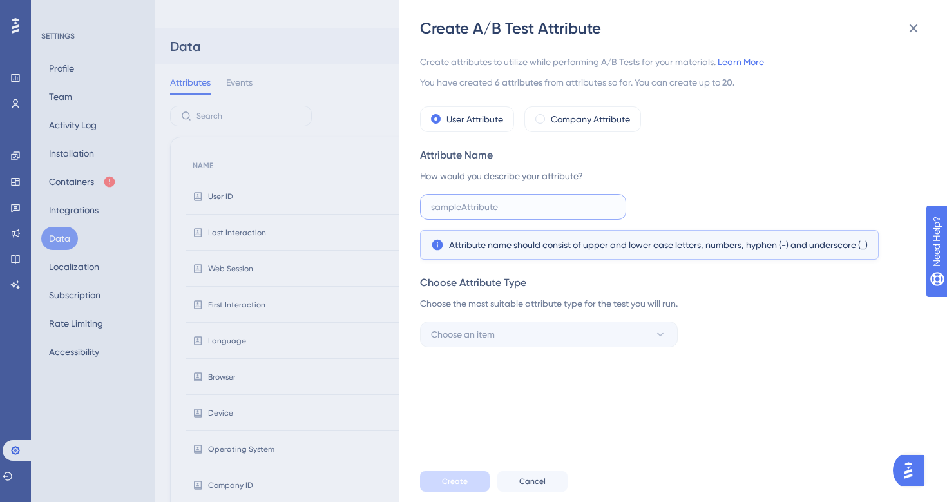
click at [495, 200] on input "text" at bounding box center [523, 207] width 184 height 14
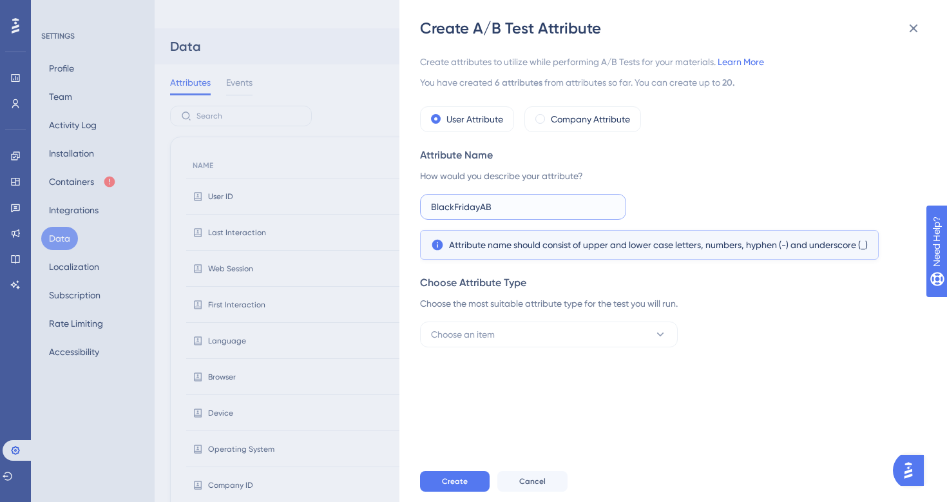
scroll to position [2, 0]
type input "BlackFridayAB"
click at [495, 329] on span "Choose an item" at bounding box center [463, 334] width 64 height 15
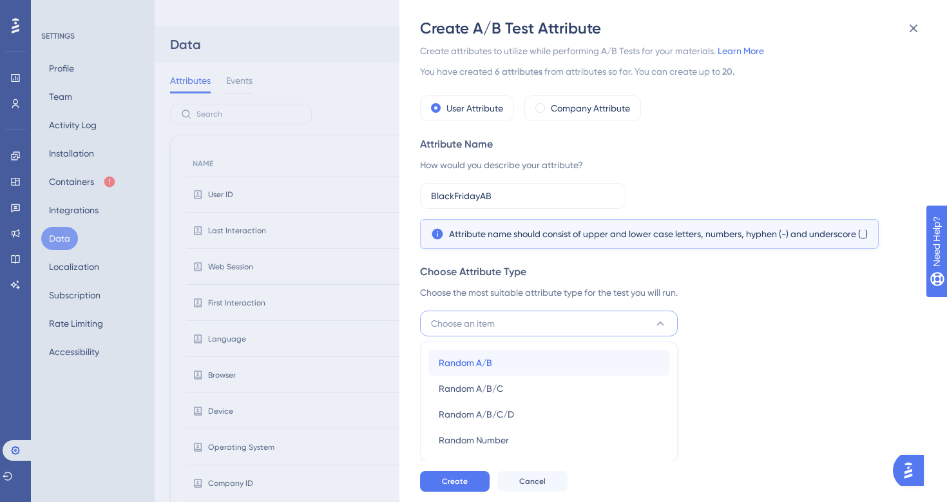
click at [480, 368] on span "Random A/B" at bounding box center [465, 362] width 53 height 15
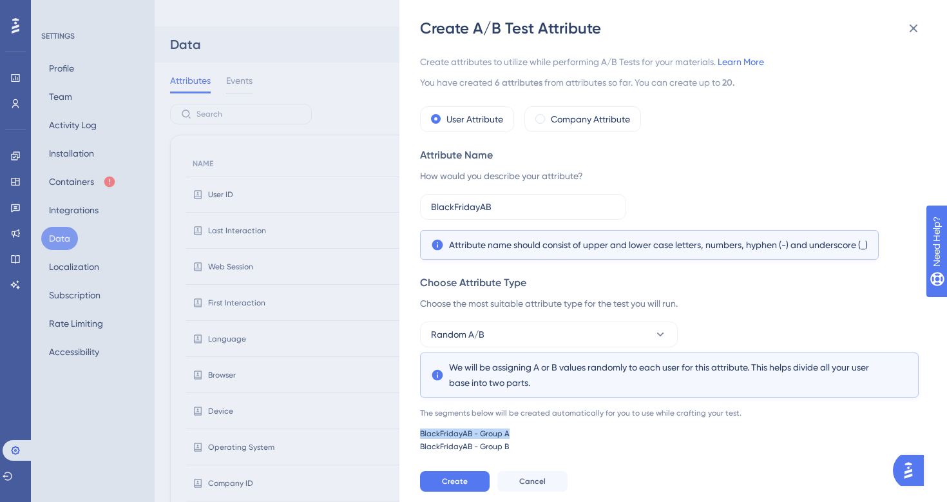
drag, startPoint x: 421, startPoint y: 432, endPoint x: 527, endPoint y: 435, distance: 106.3
click at [527, 435] on div "BlackFridayAB - Group A" at bounding box center [669, 433] width 498 height 10
drag, startPoint x: 418, startPoint y: 448, endPoint x: 522, endPoint y: 451, distance: 103.7
click at [522, 451] on div "Create A/B Test Attribute Create attributes to utilize while performing A/B Tes…" at bounding box center [672, 251] width 547 height 502
click at [454, 476] on span "Create" at bounding box center [455, 481] width 26 height 10
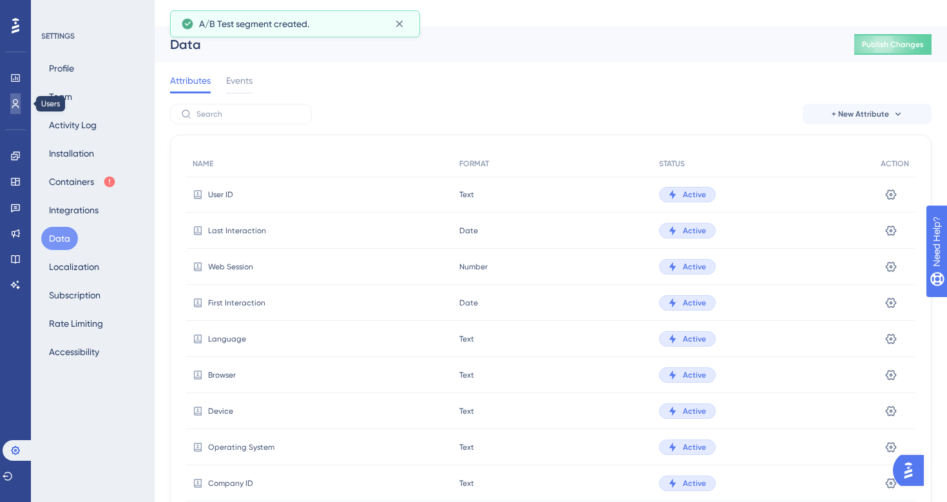
click at [16, 108] on icon at bounding box center [15, 104] width 10 height 10
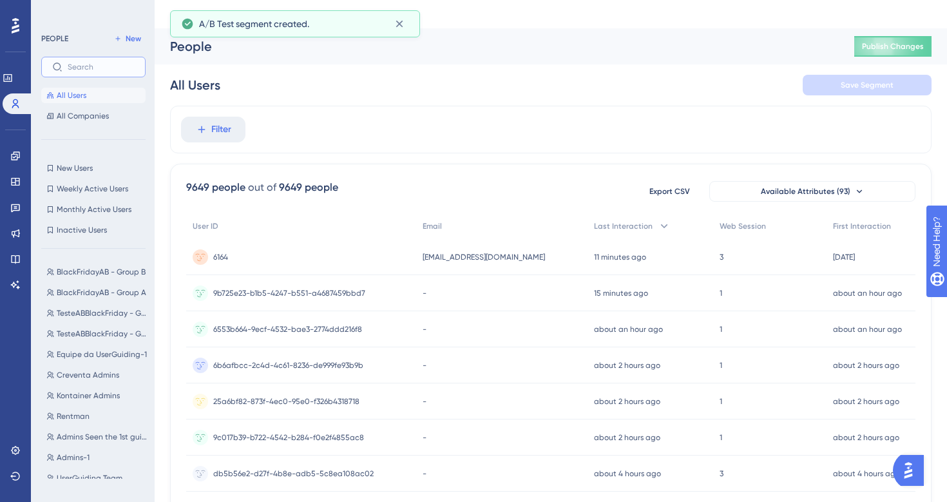
click at [95, 71] on input "text" at bounding box center [101, 66] width 67 height 9
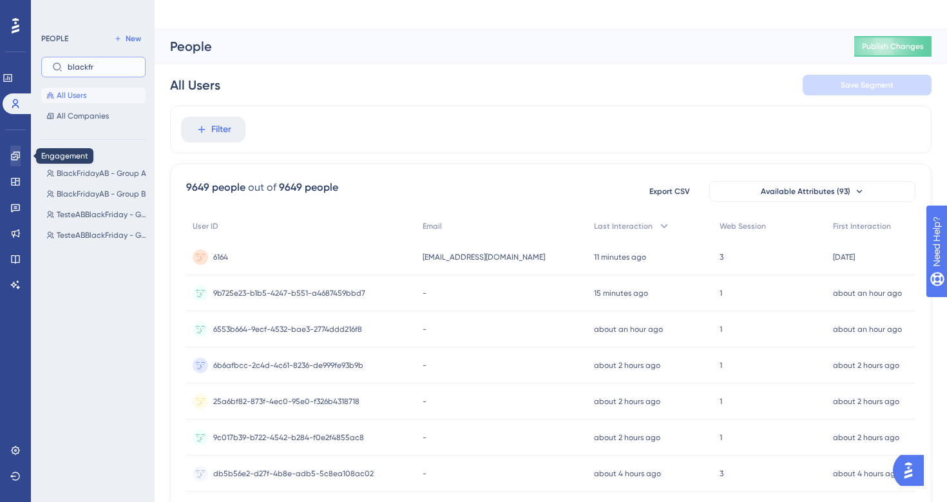
type input "blackfr"
click at [21, 158] on link at bounding box center [15, 156] width 10 height 21
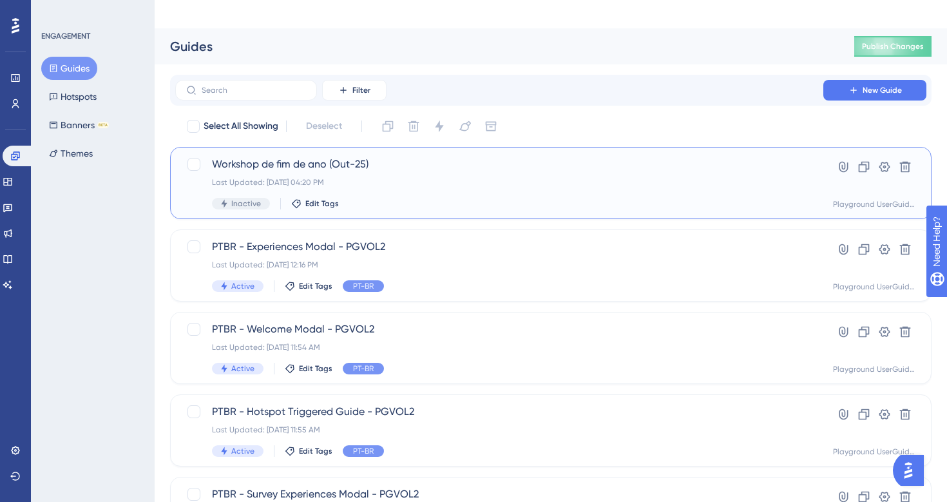
click at [316, 157] on div "Workshop de fim de ano (Out-25) Last Updated: [DATE] 04:20 PM Inactive Edit Tags" at bounding box center [499, 183] width 574 height 53
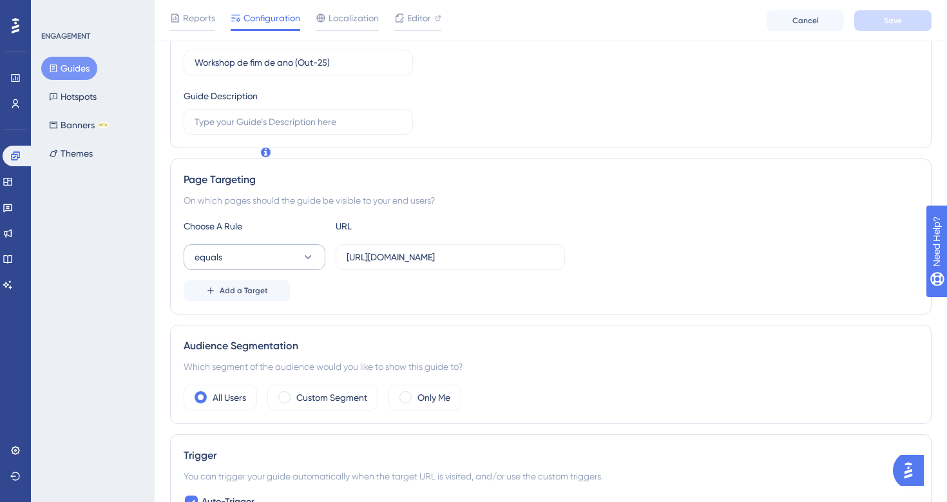
scroll to position [236, 0]
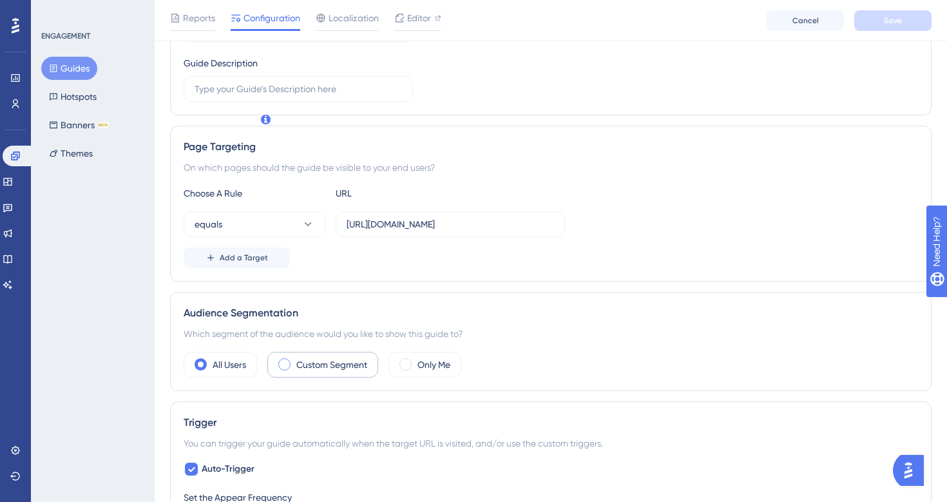
click at [322, 357] on label "Custom Segment" at bounding box center [331, 364] width 71 height 15
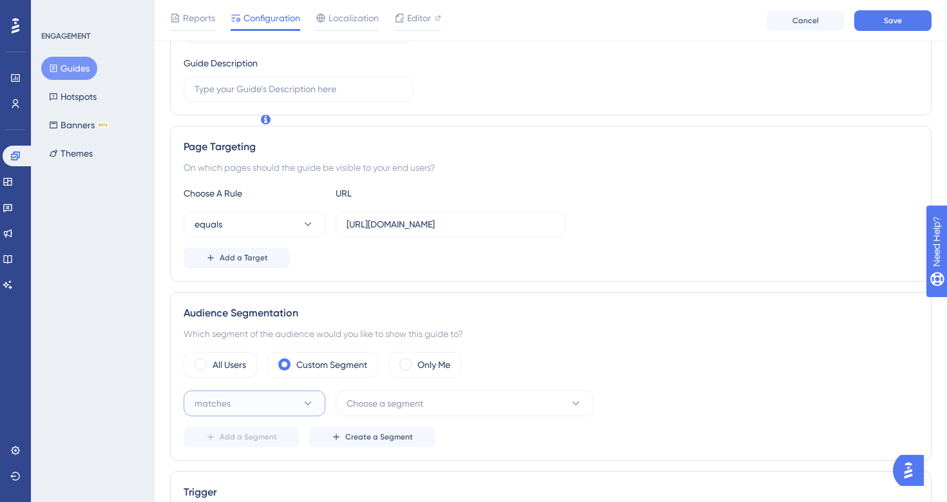
click at [285, 390] on button "matches" at bounding box center [255, 403] width 142 height 26
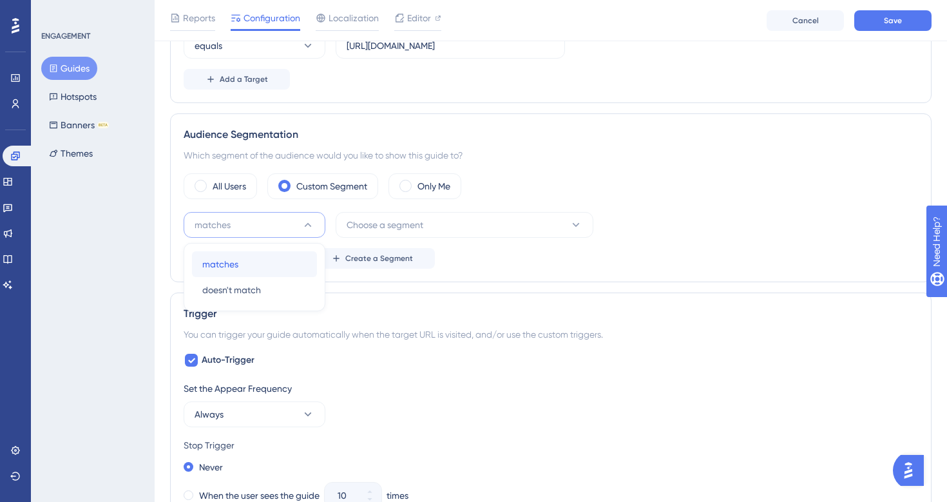
click at [249, 251] on div "matches matches" at bounding box center [254, 264] width 104 height 26
click at [431, 212] on button "Choose a segment" at bounding box center [465, 225] width 258 height 26
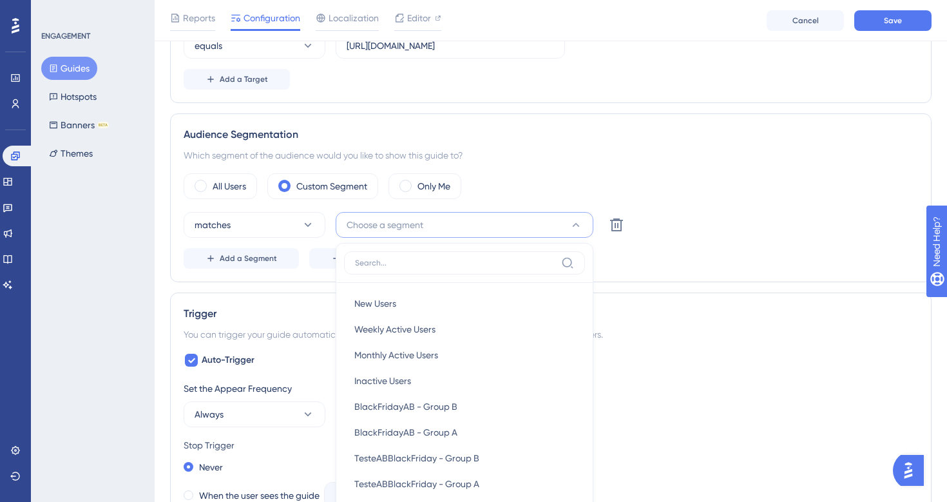
scroll to position [515, 0]
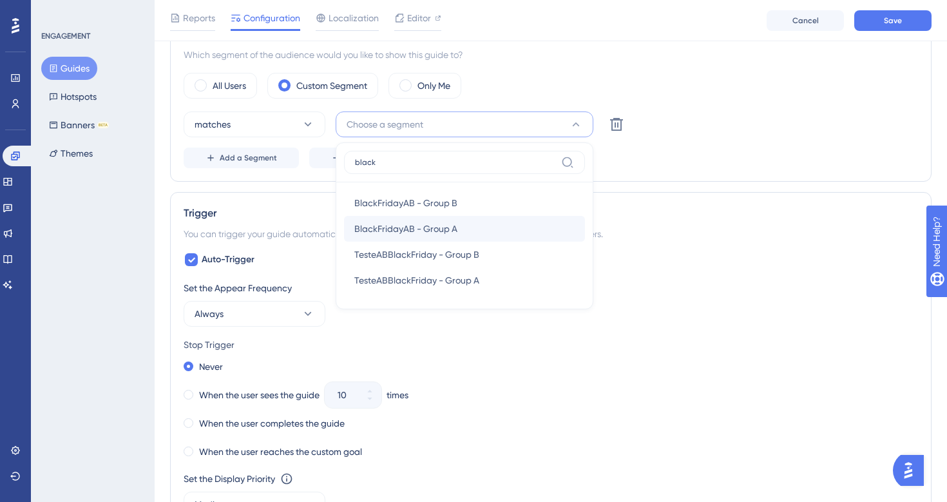
type input "black"
click at [444, 221] on span "BlackFridayAB - Group A" at bounding box center [405, 228] width 103 height 15
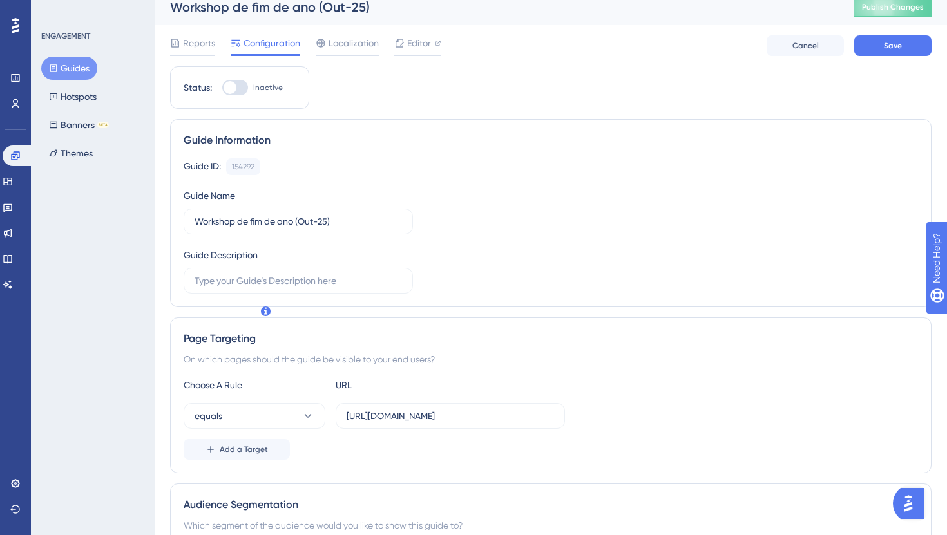
scroll to position [44, 0]
